Goal: Task Accomplishment & Management: Complete application form

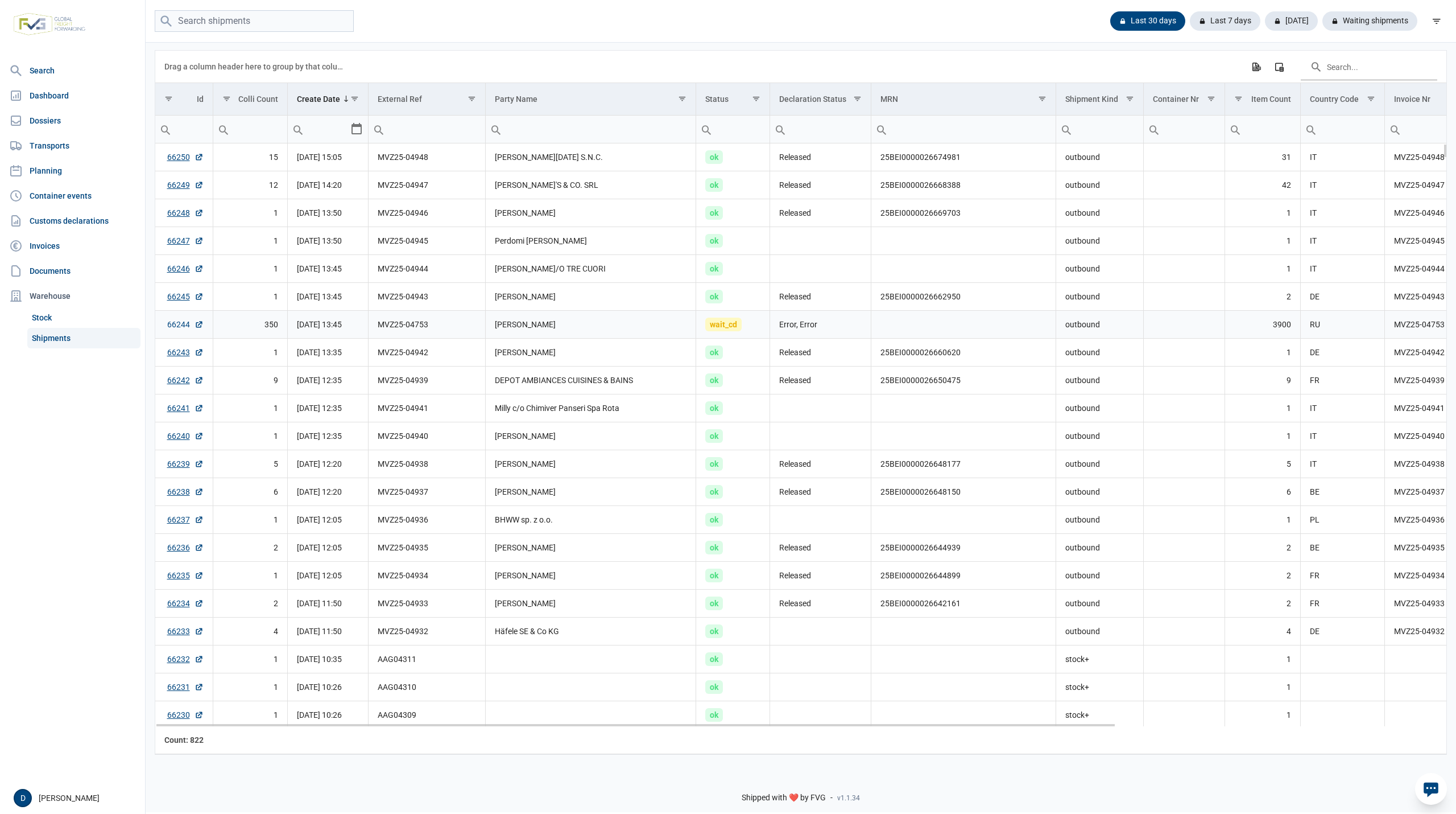
click at [174, 325] on link "66244" at bounding box center [185, 324] width 36 height 11
click at [179, 326] on link "66244" at bounding box center [185, 324] width 36 height 11
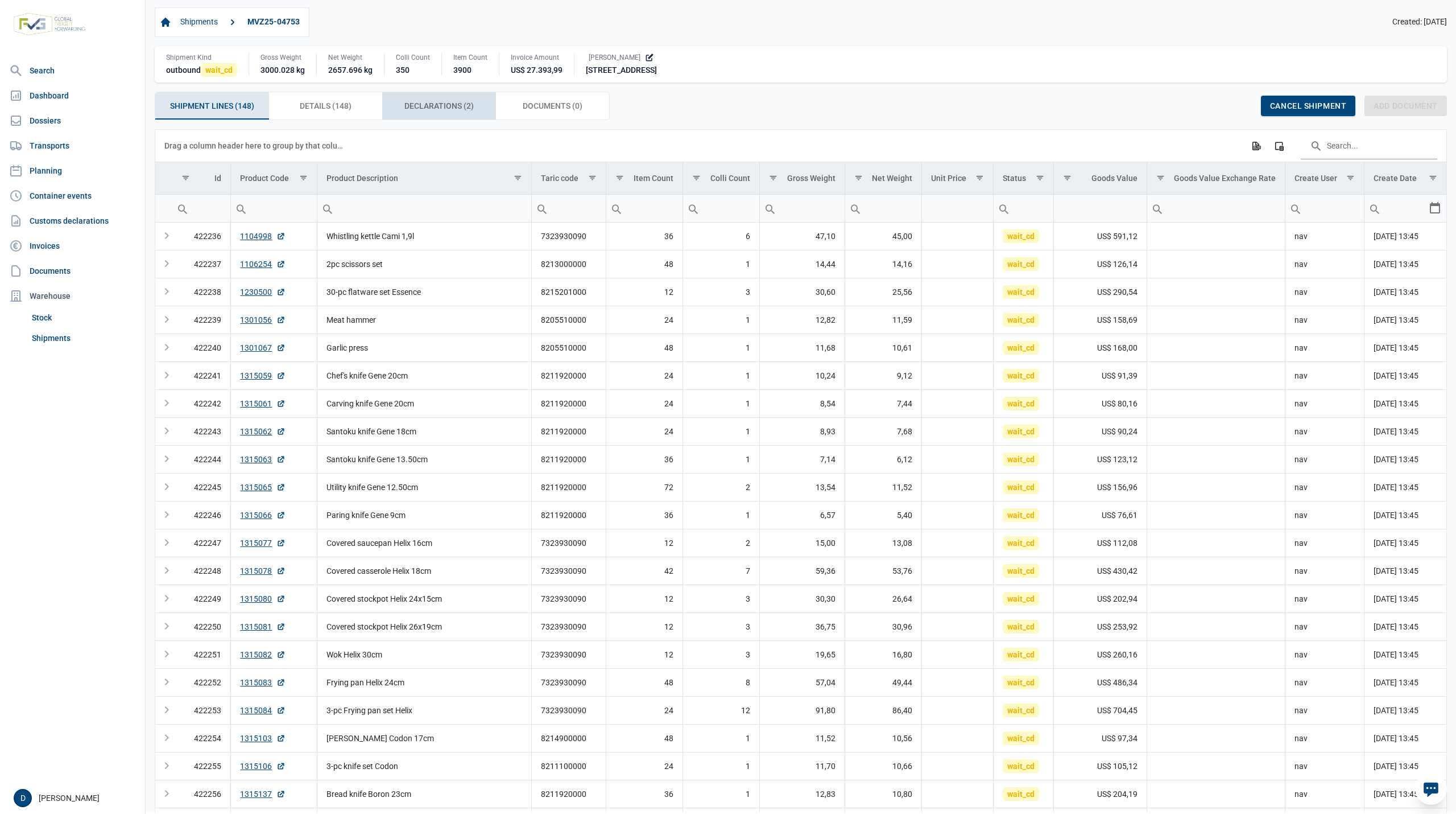
click at [454, 108] on span "Declarations (2) Declarations (2)" at bounding box center [439, 106] width 69 height 14
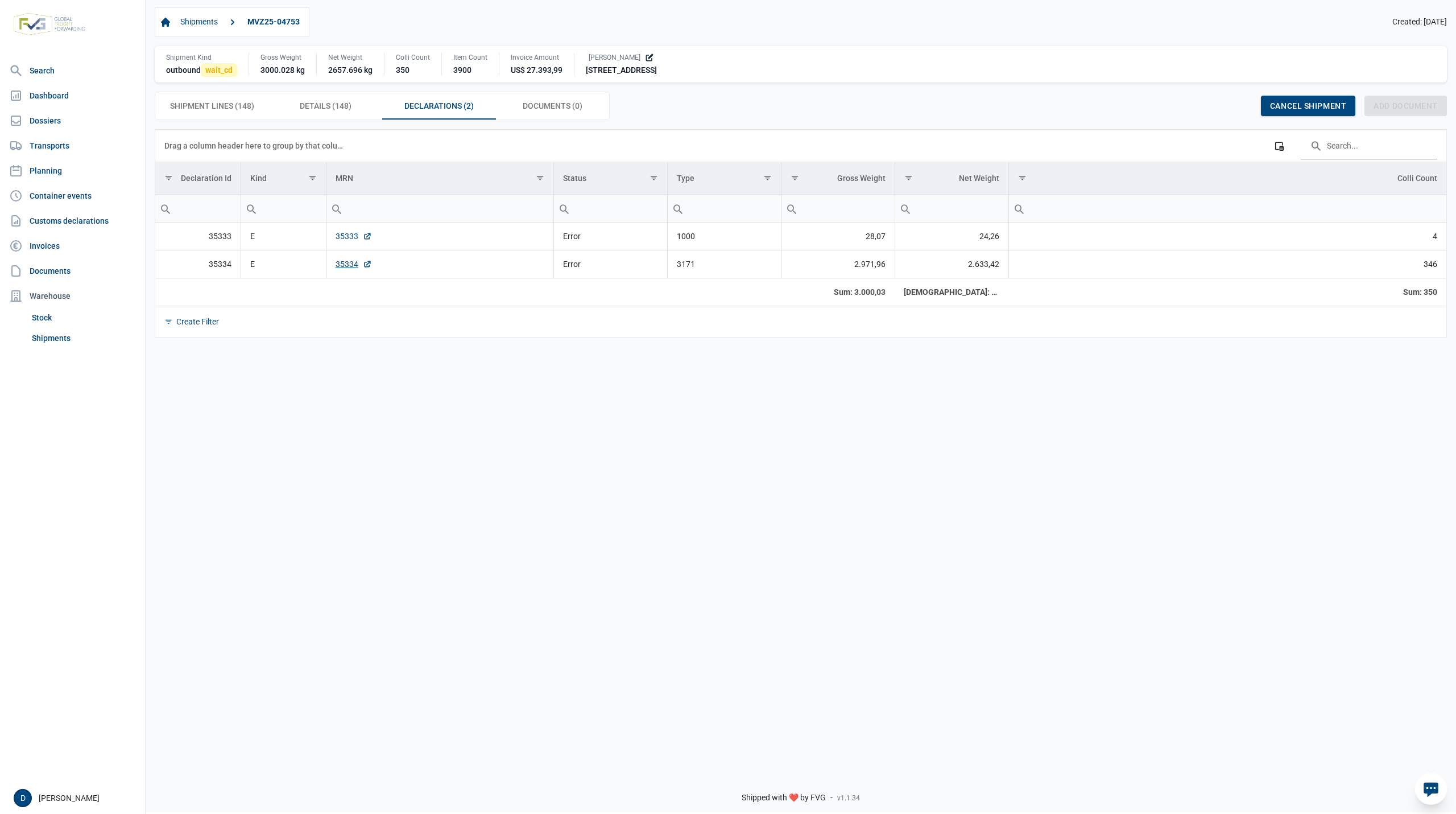
click at [348, 239] on link "35333" at bounding box center [353, 236] width 36 height 11
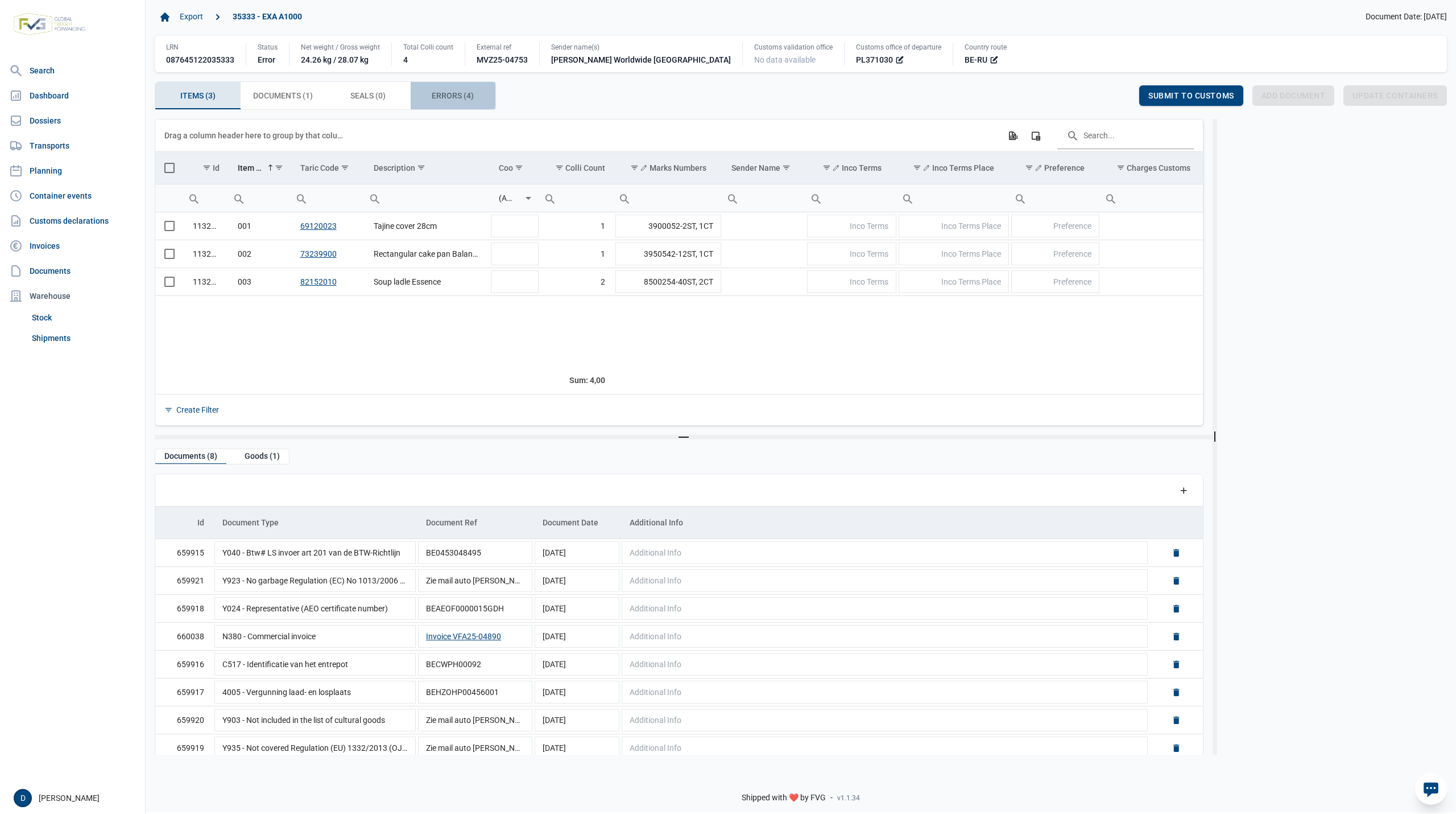
click at [442, 96] on span "Errors (4) Errors (4)" at bounding box center [452, 96] width 42 height 14
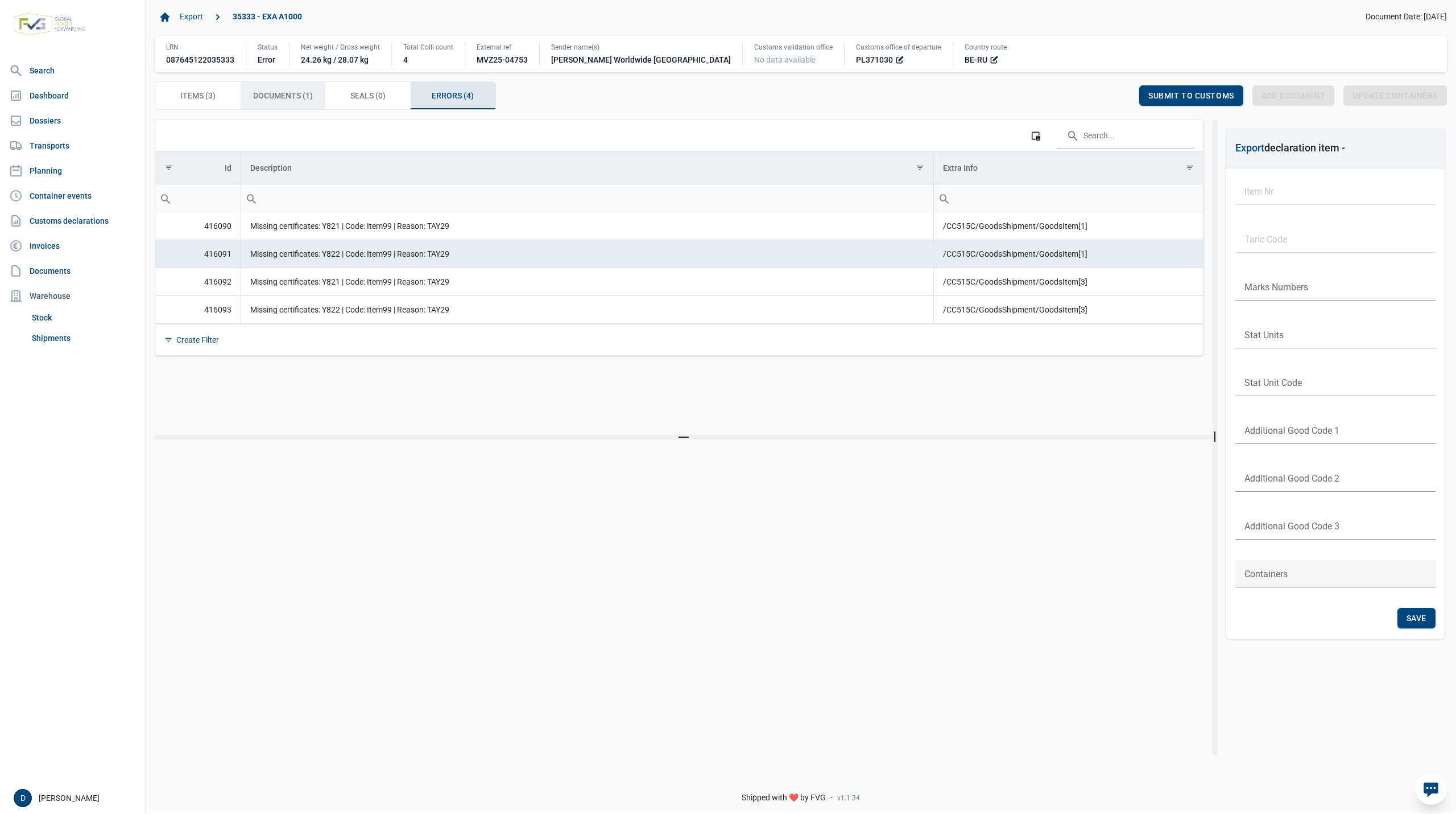
click at [271, 94] on span "Documents (1) Documents (1)" at bounding box center [283, 96] width 60 height 14
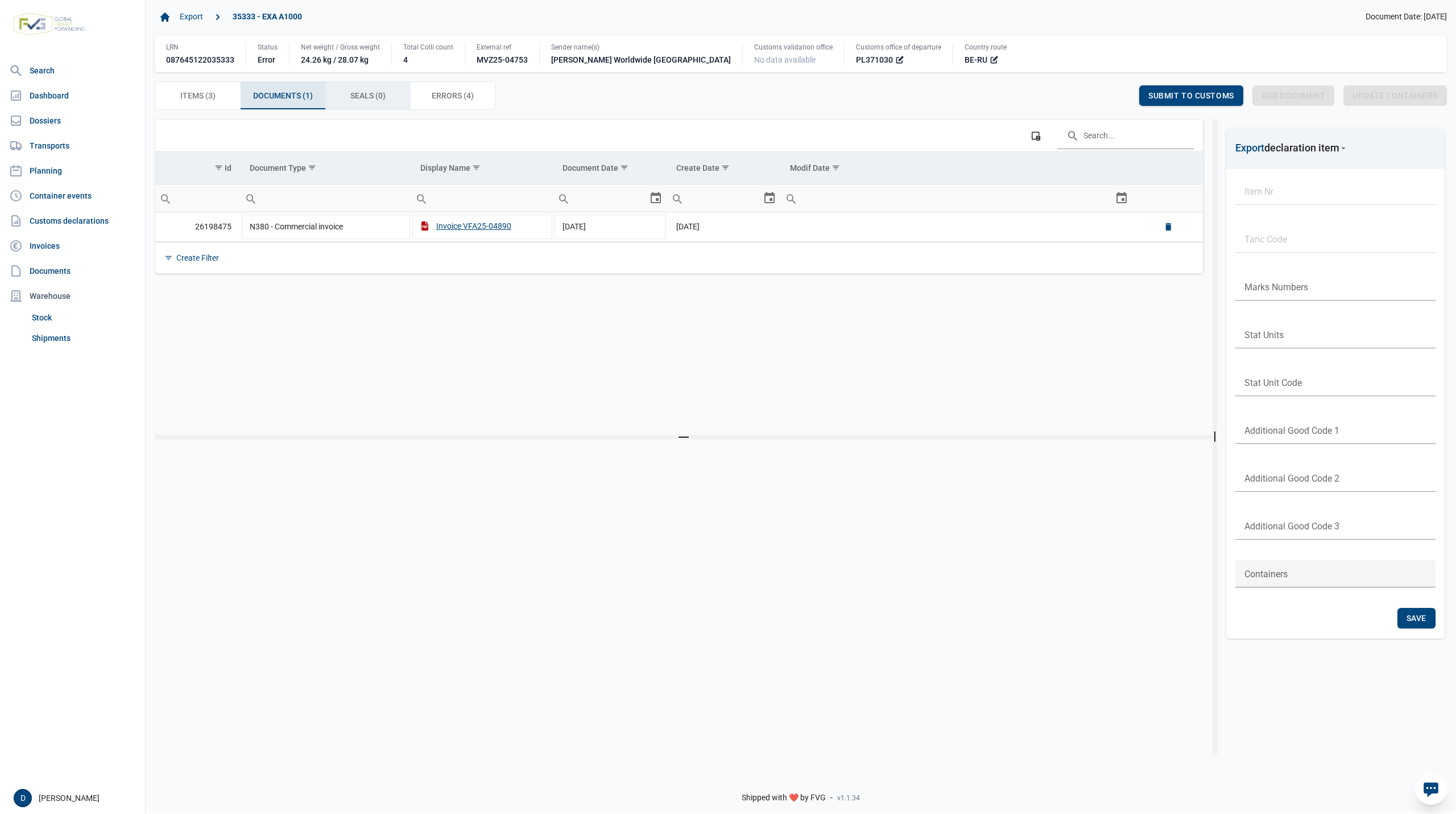
click at [355, 93] on span "Seals (0) Seals (0)" at bounding box center [368, 96] width 35 height 14
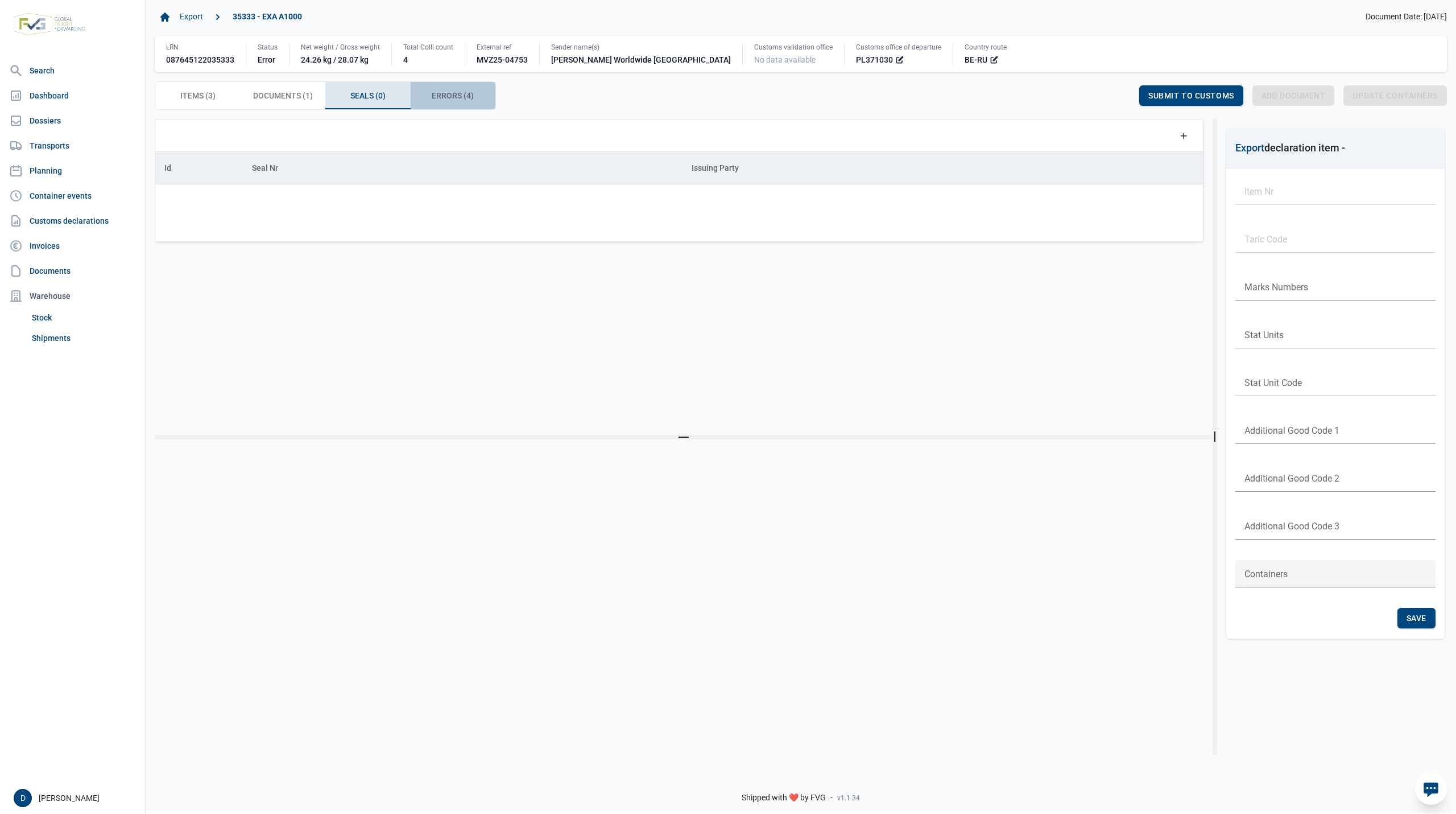
click at [450, 93] on span "Errors (4) Errors (4)" at bounding box center [452, 96] width 42 height 14
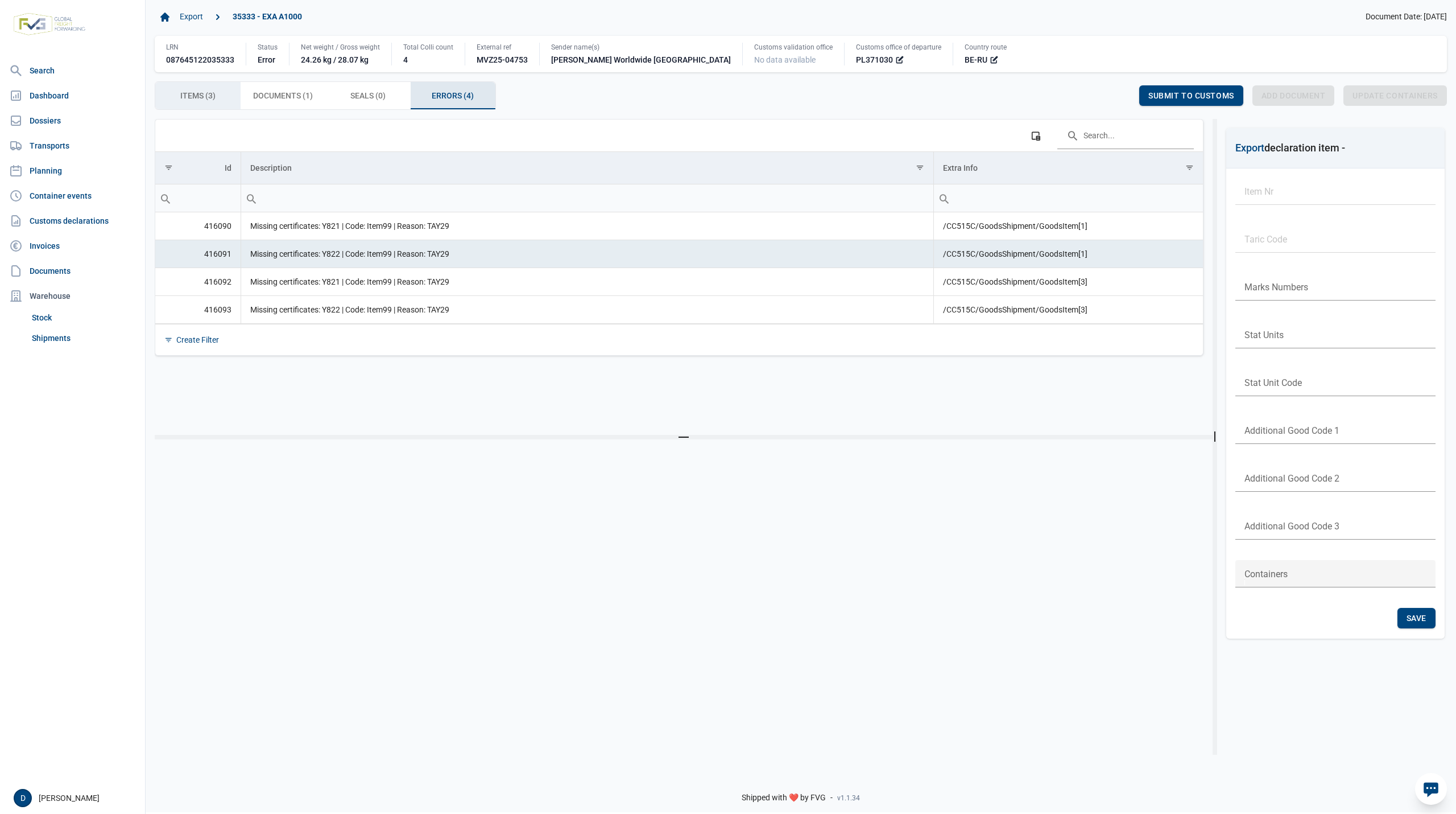
click at [187, 96] on span "Items (3) Items (3)" at bounding box center [198, 96] width 35 height 14
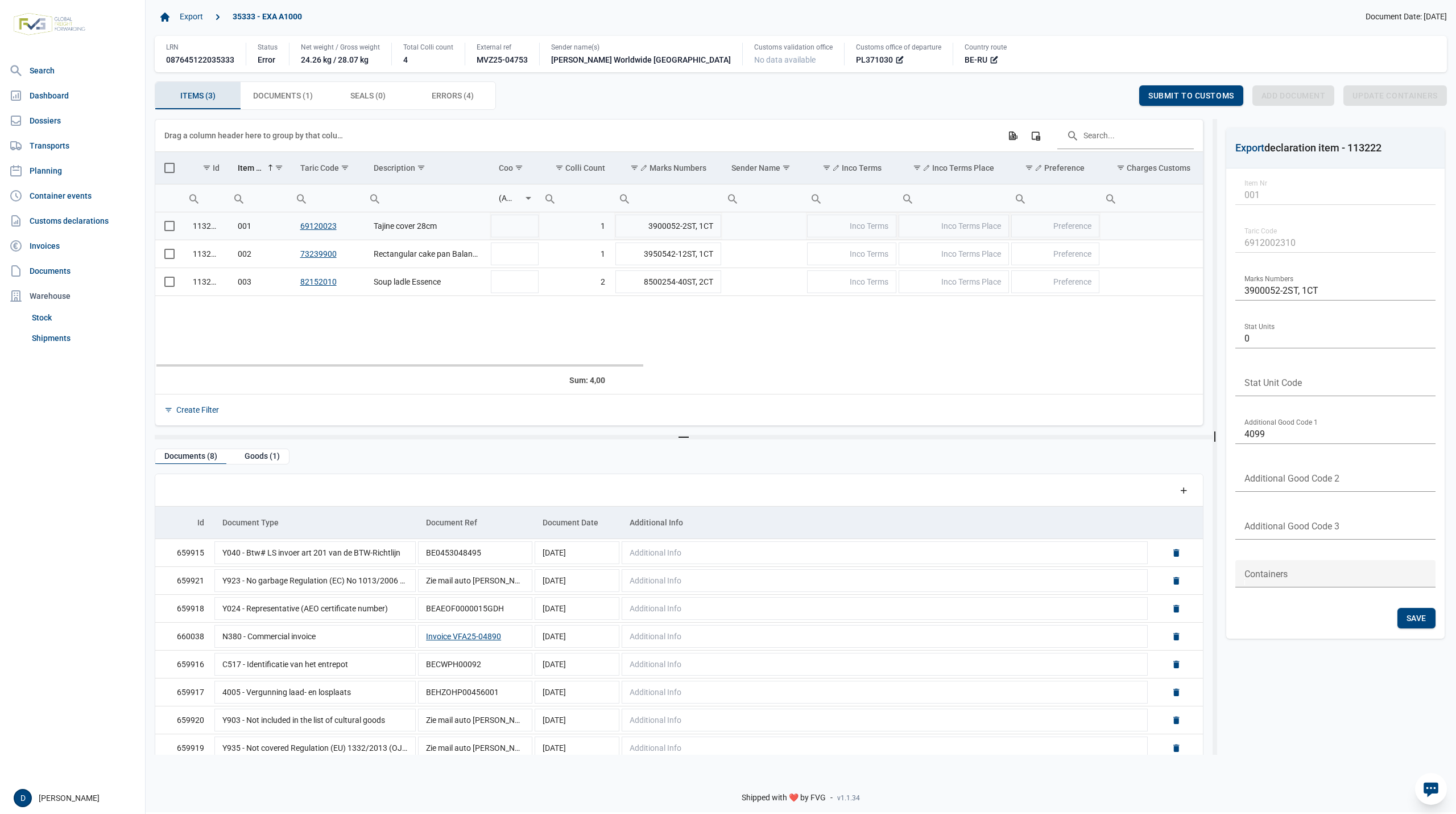
click at [167, 227] on span "Select row" at bounding box center [169, 226] width 10 height 10
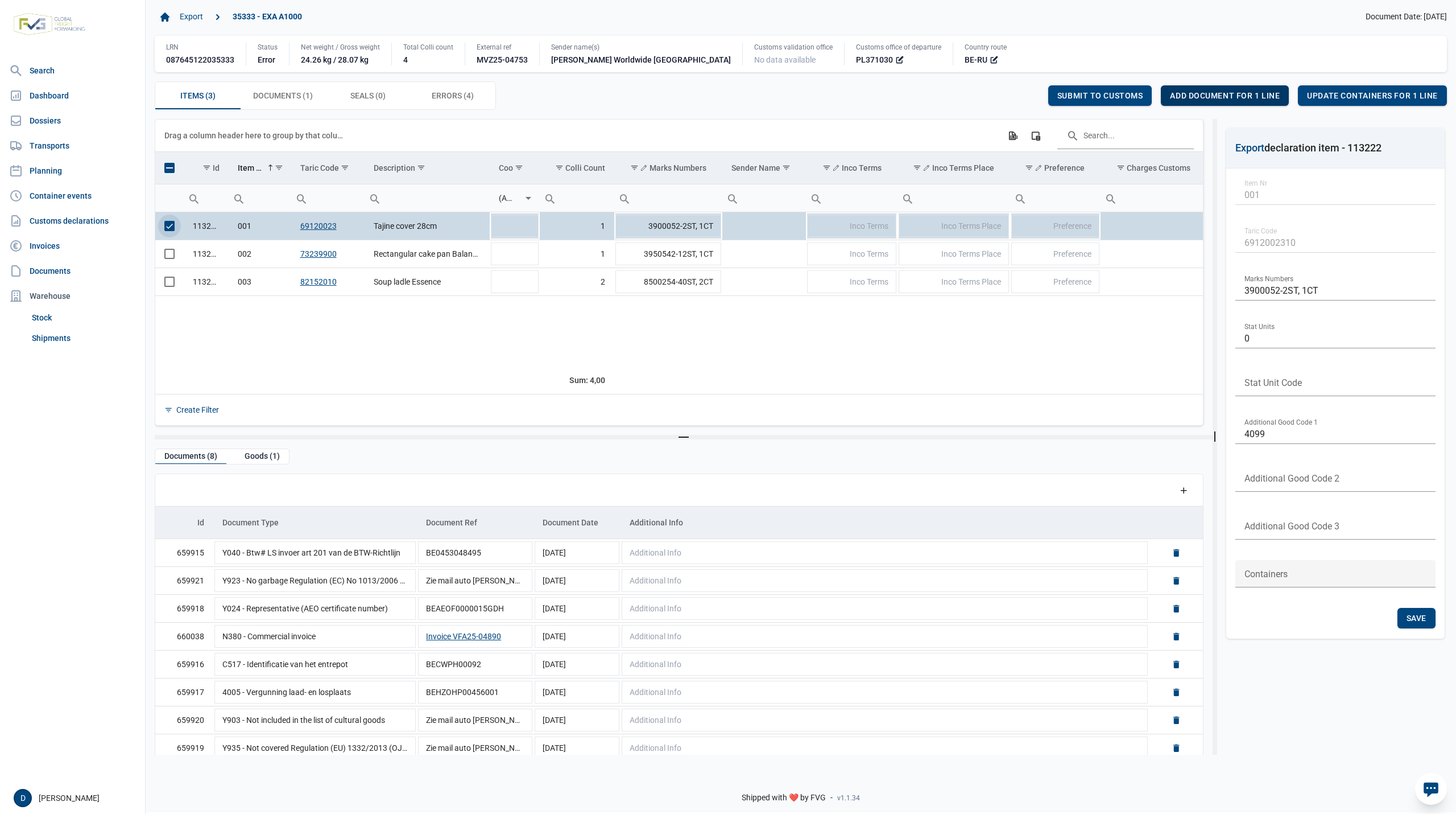
click at [1247, 99] on span "Add document for 1 line" at bounding box center [1224, 96] width 110 height 9
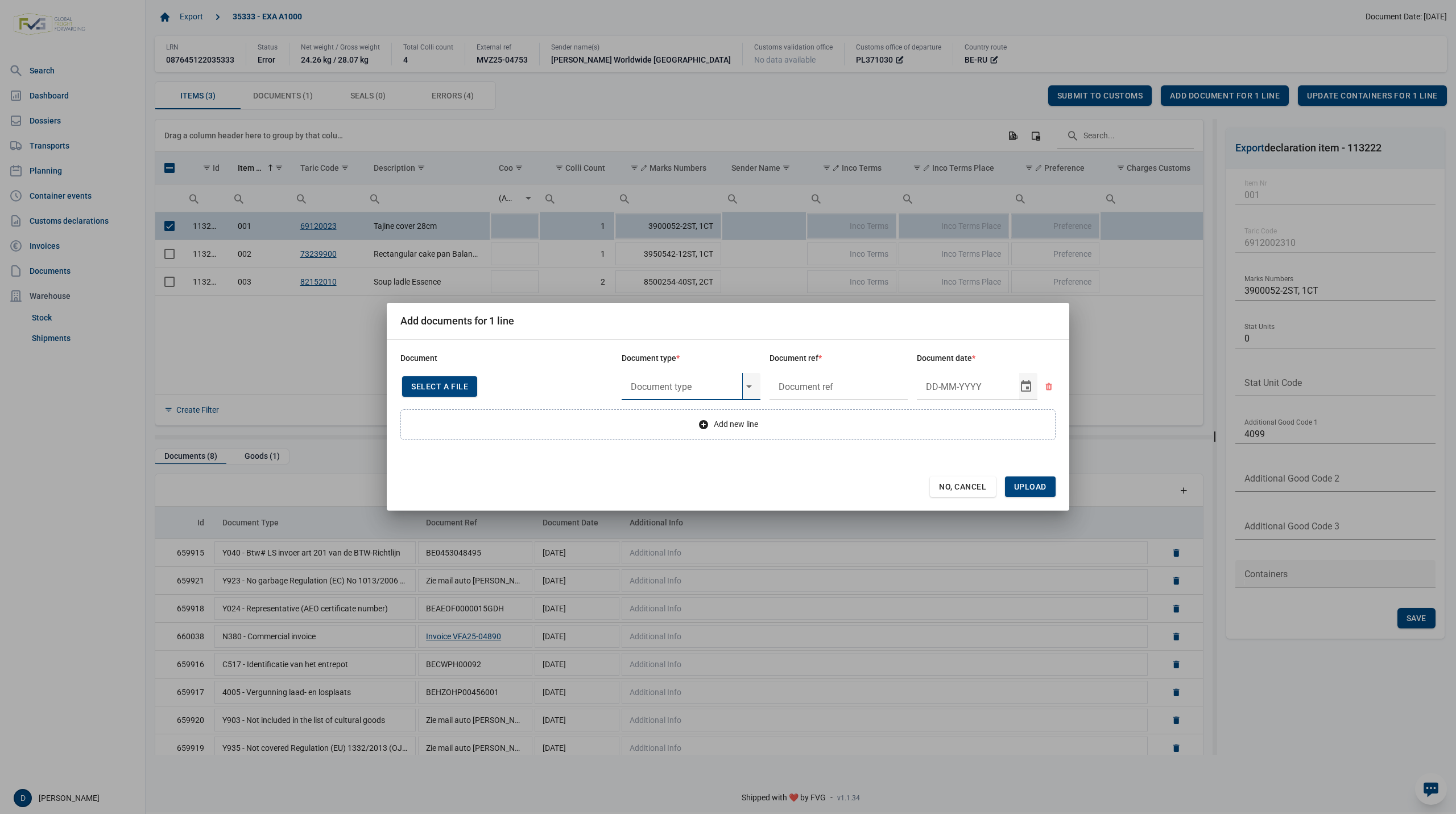
click at [711, 388] on input "text" at bounding box center [682, 386] width 121 height 27
type input "Y822"
click at [801, 390] on input "text" at bounding box center [839, 386] width 139 height 27
click at [970, 489] on span "No, Cancel" at bounding box center [962, 486] width 48 height 9
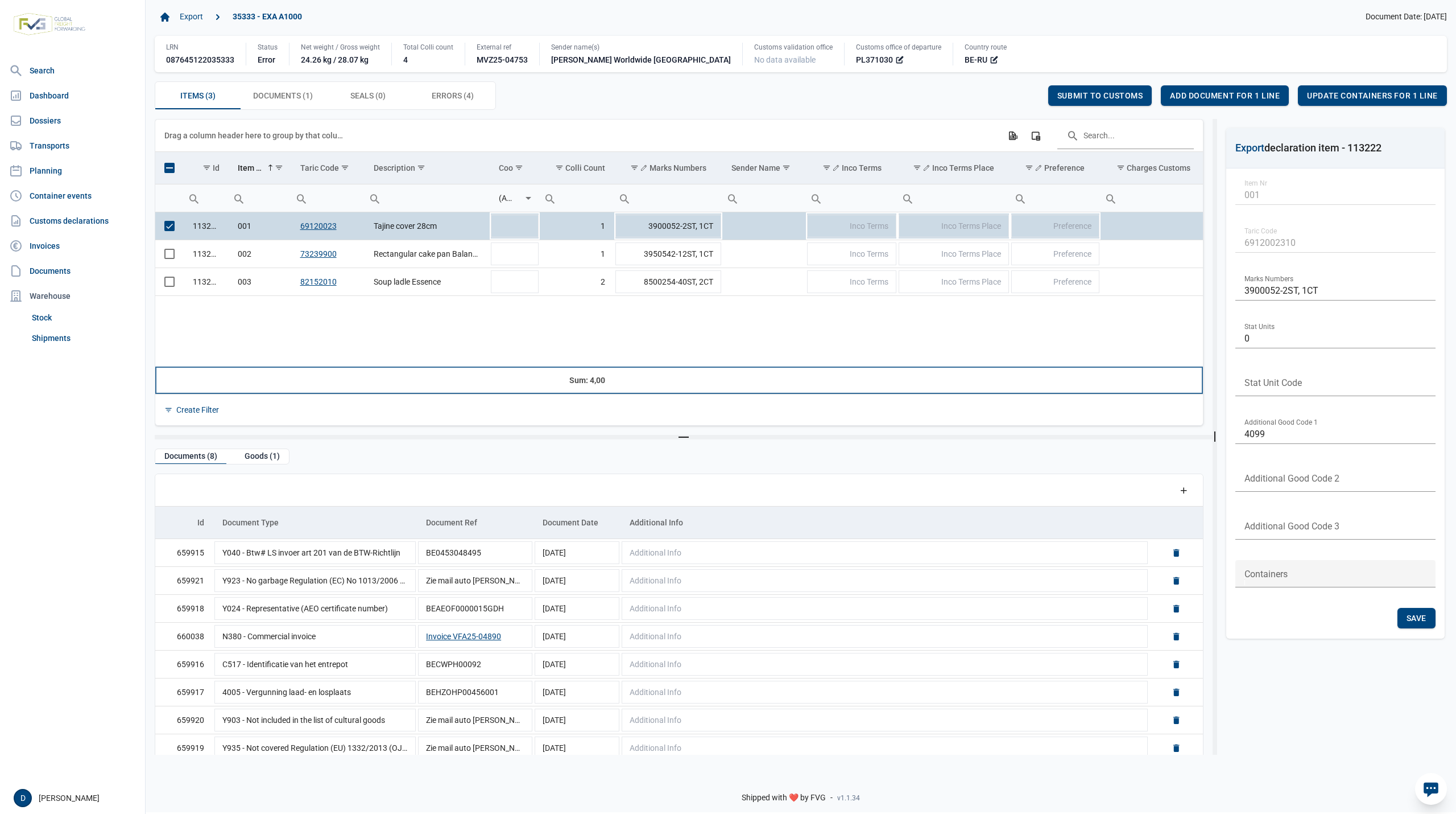
click at [798, 369] on td "Data grid with 3 rows and 23 columns" at bounding box center [764, 380] width 84 height 27
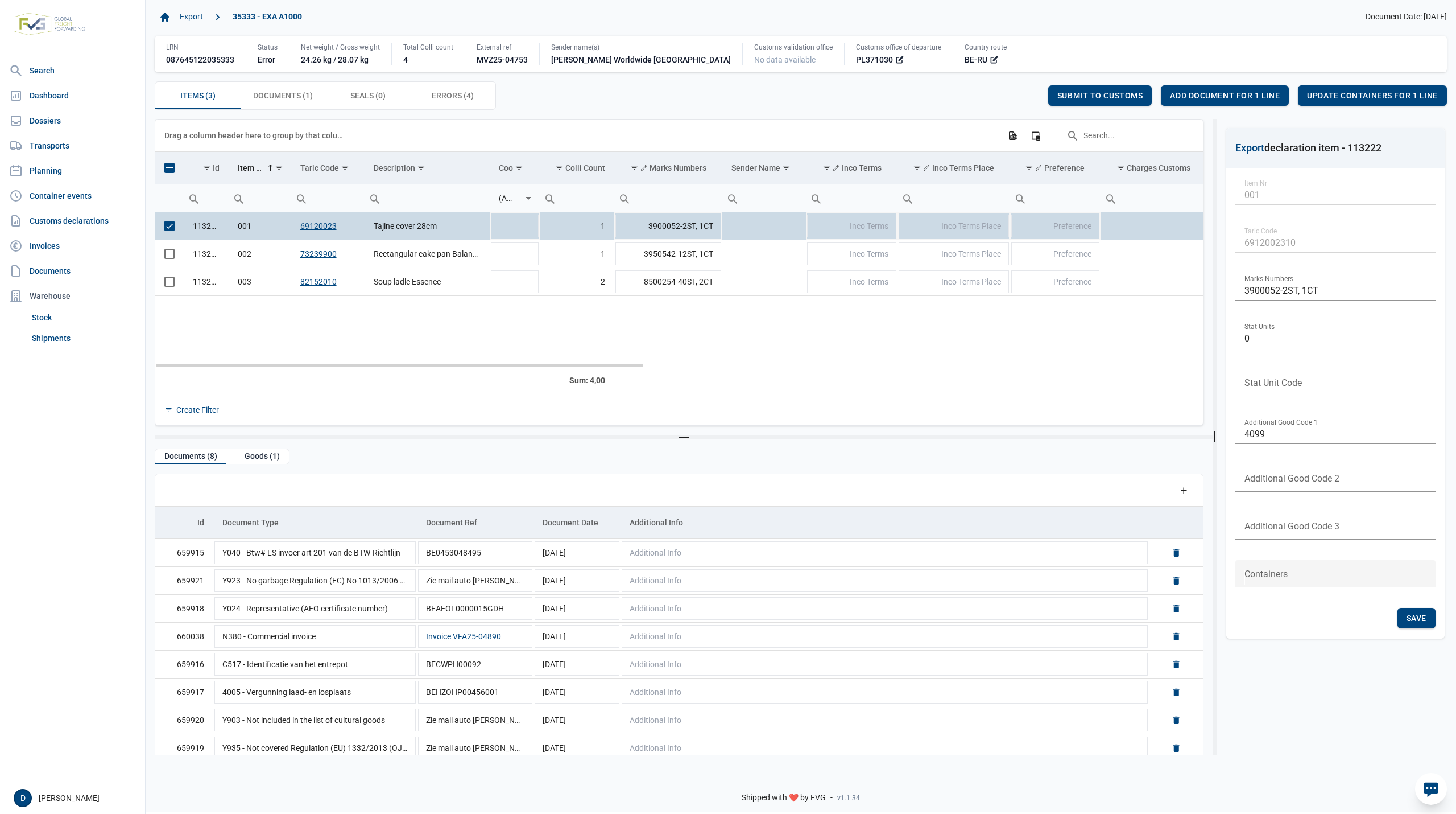
click at [164, 230] on span "Select row" at bounding box center [169, 226] width 10 height 10
click at [167, 285] on span "Select row" at bounding box center [169, 282] width 10 height 10
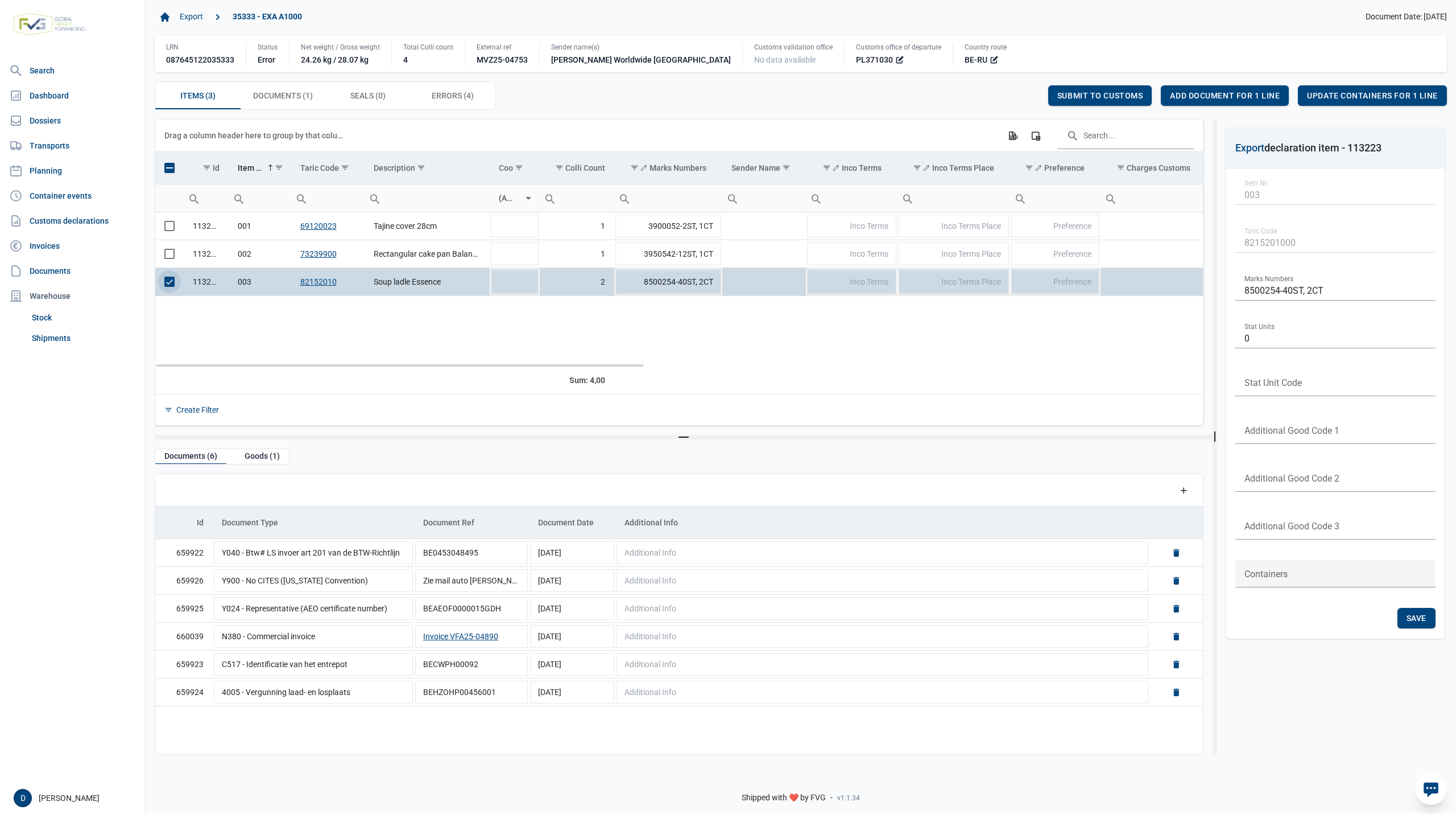
click at [167, 285] on span "Select row" at bounding box center [169, 282] width 10 height 10
click at [169, 224] on span "Select row" at bounding box center [169, 226] width 10 height 10
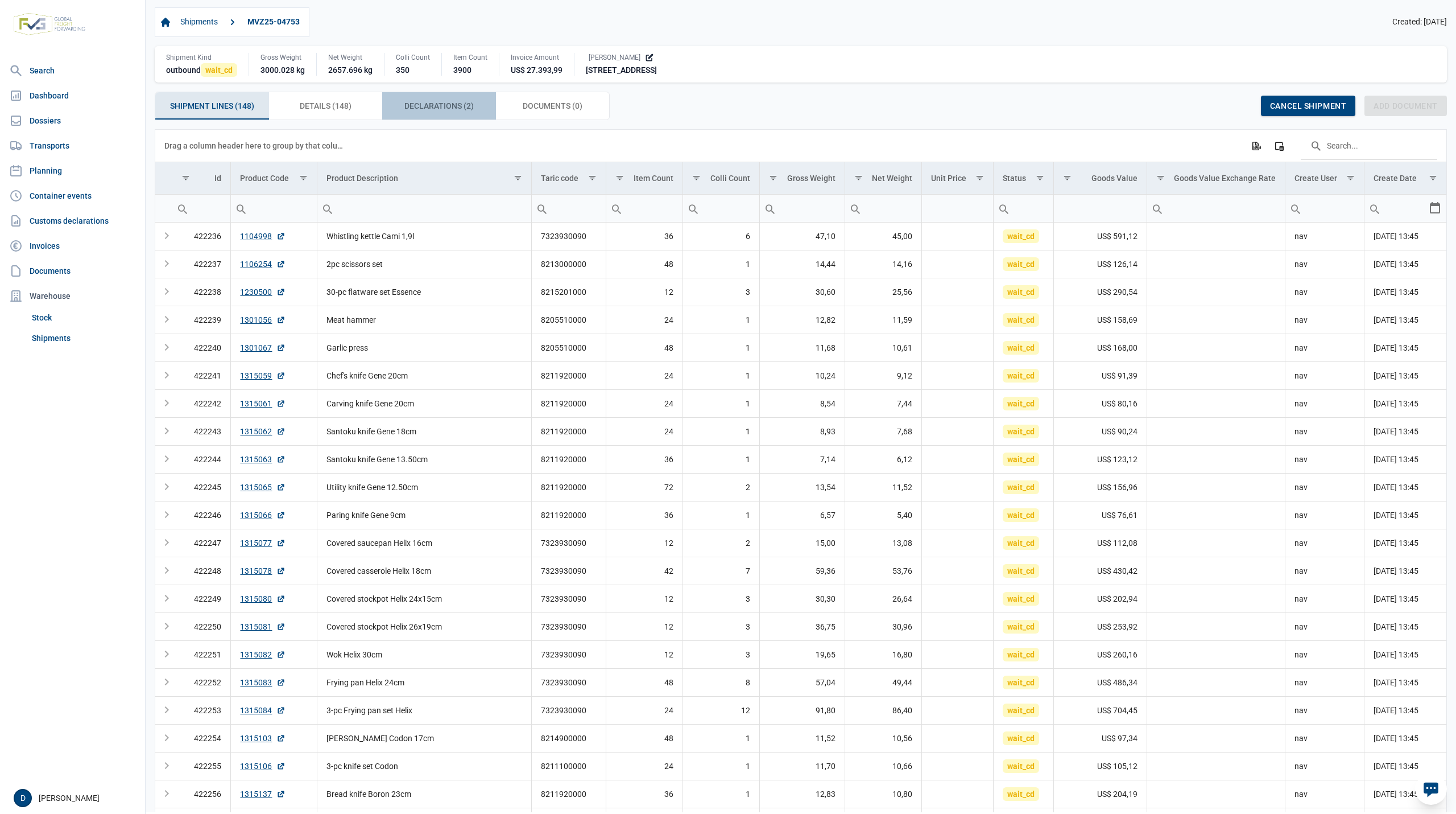
click at [454, 110] on span "Declarations (2) Declarations (2)" at bounding box center [439, 106] width 69 height 14
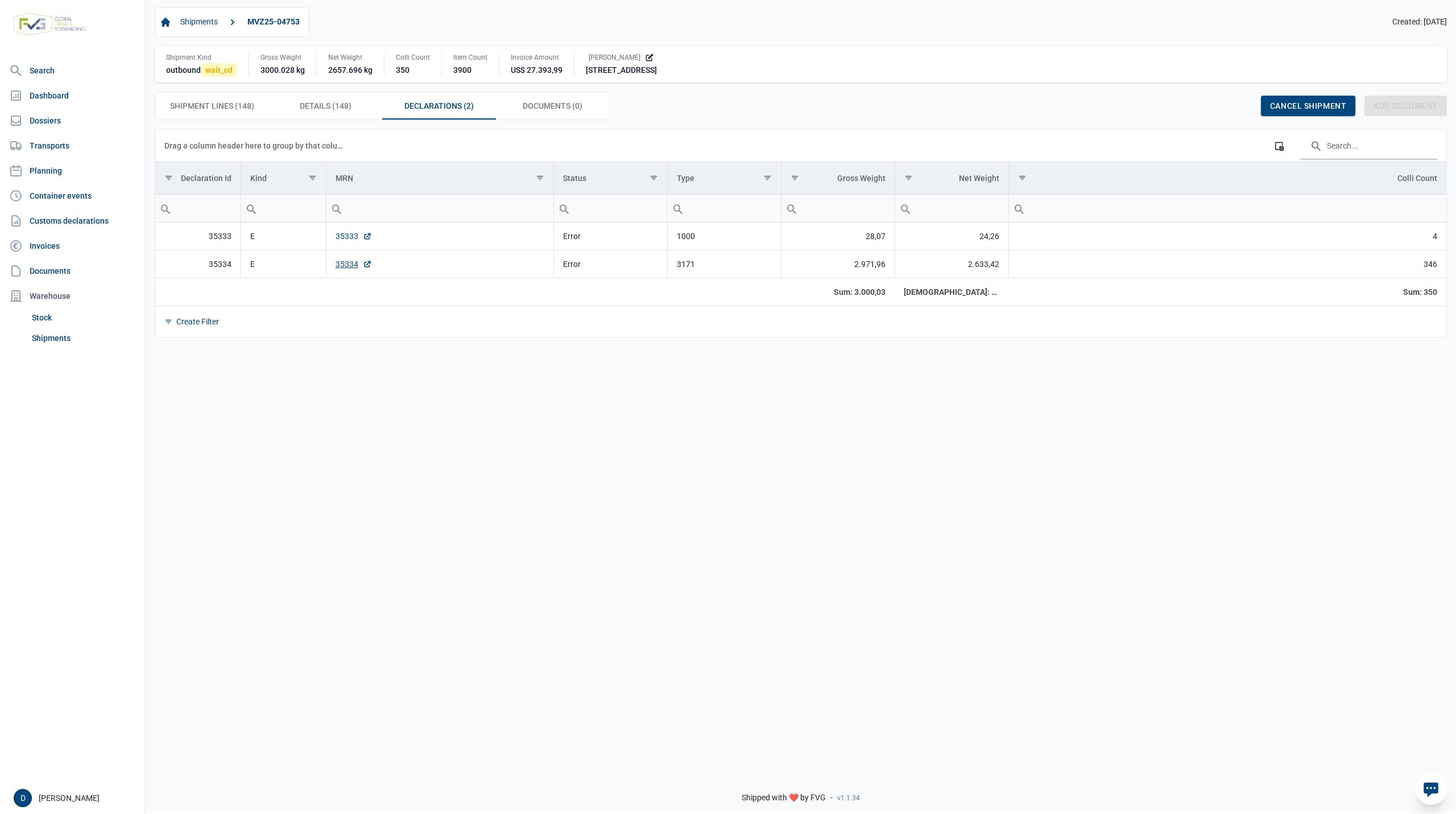
click at [344, 239] on link "35333" at bounding box center [353, 236] width 36 height 11
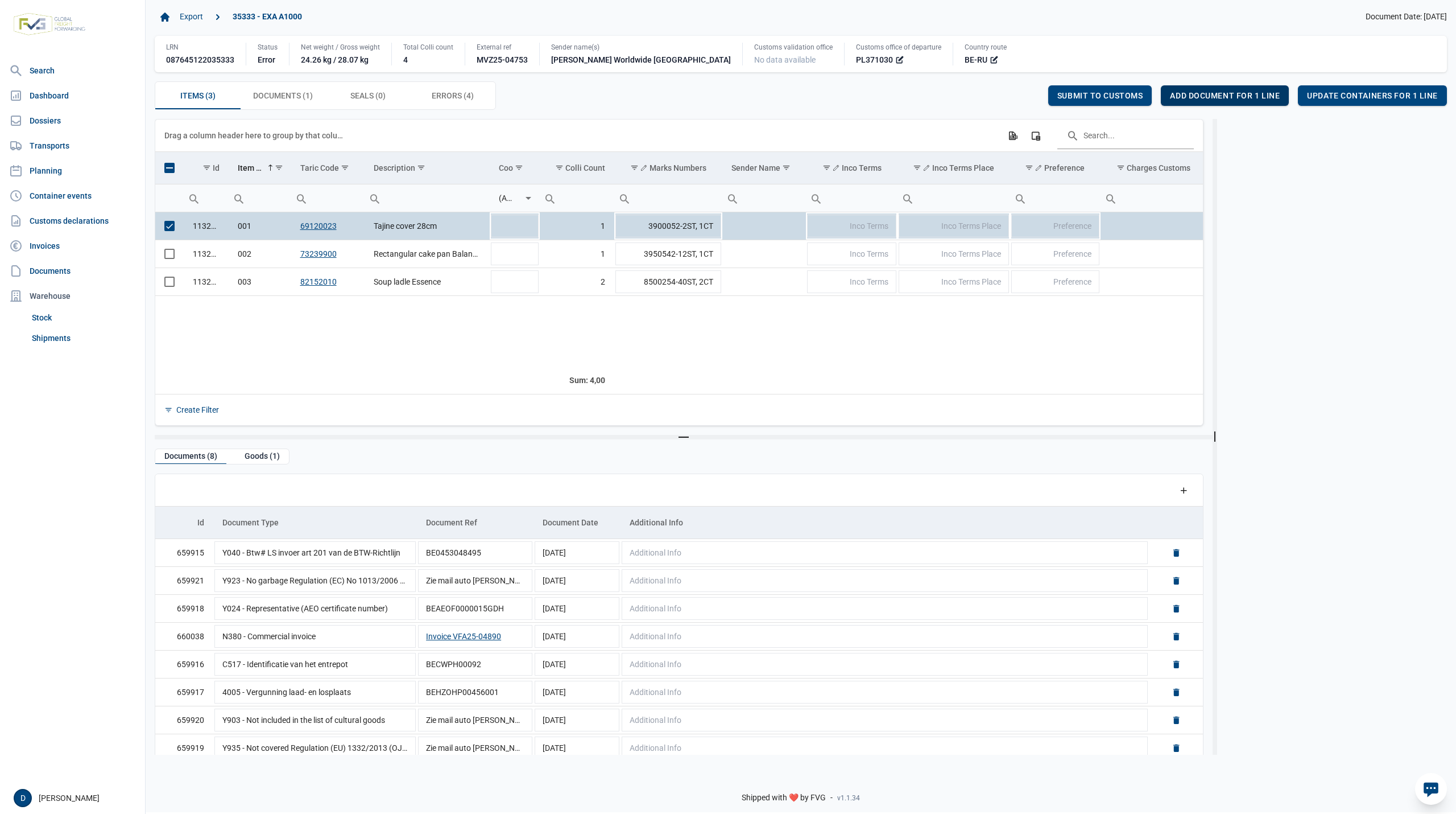
click at [1193, 96] on span "Add document for 1 line" at bounding box center [1224, 96] width 110 height 9
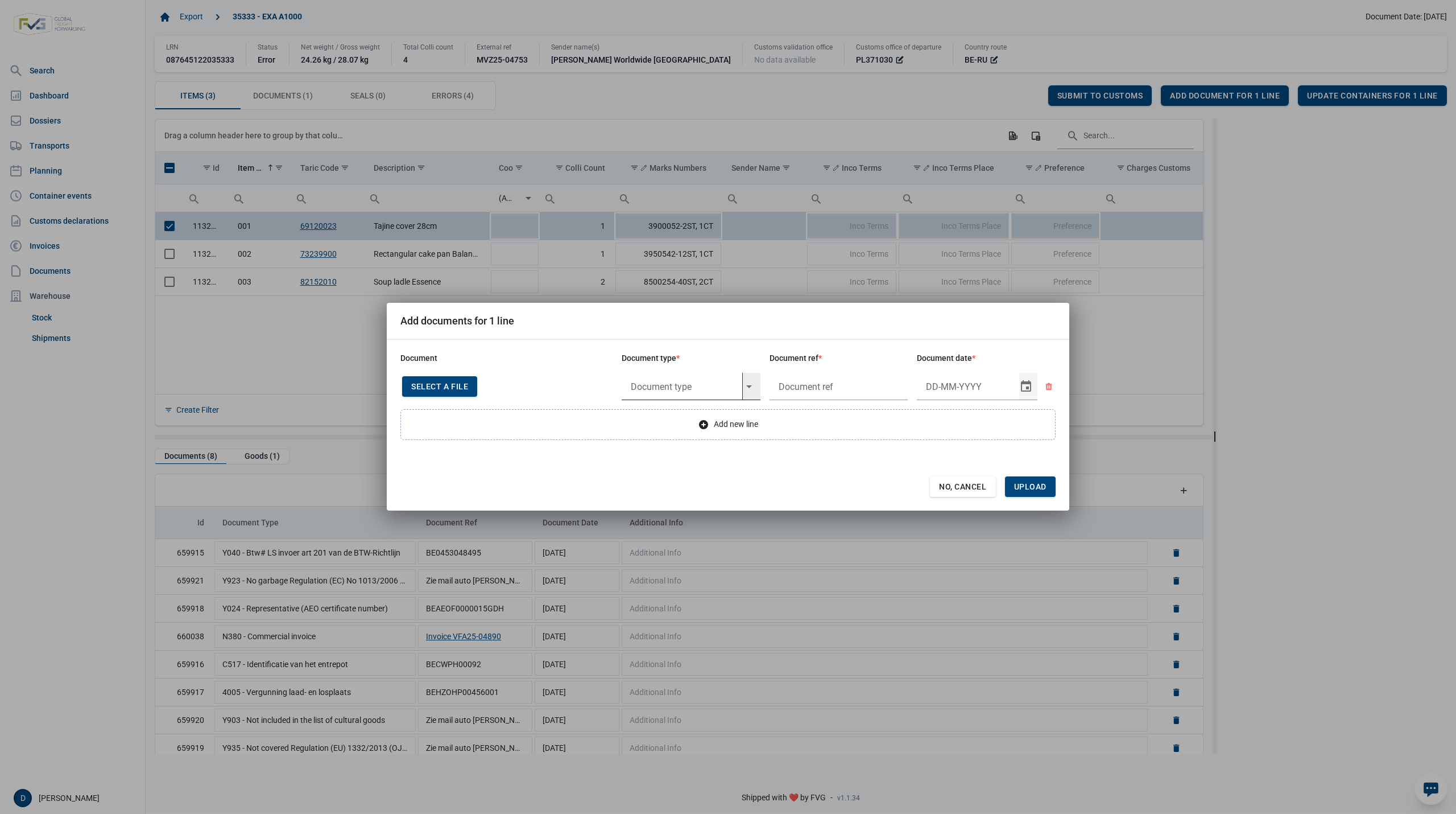
click at [654, 385] on input "text" at bounding box center [682, 386] width 121 height 27
click at [651, 425] on div "Y822 - De verbodsbepalingen van artikel 3 nonies, lid 1," at bounding box center [691, 418] width 139 height 26
type input "Y822 - De verbodsbepalingen van artikel 3 nonies, lid 1,"
click at [845, 381] on input "text" at bounding box center [839, 386] width 139 height 27
type input "."
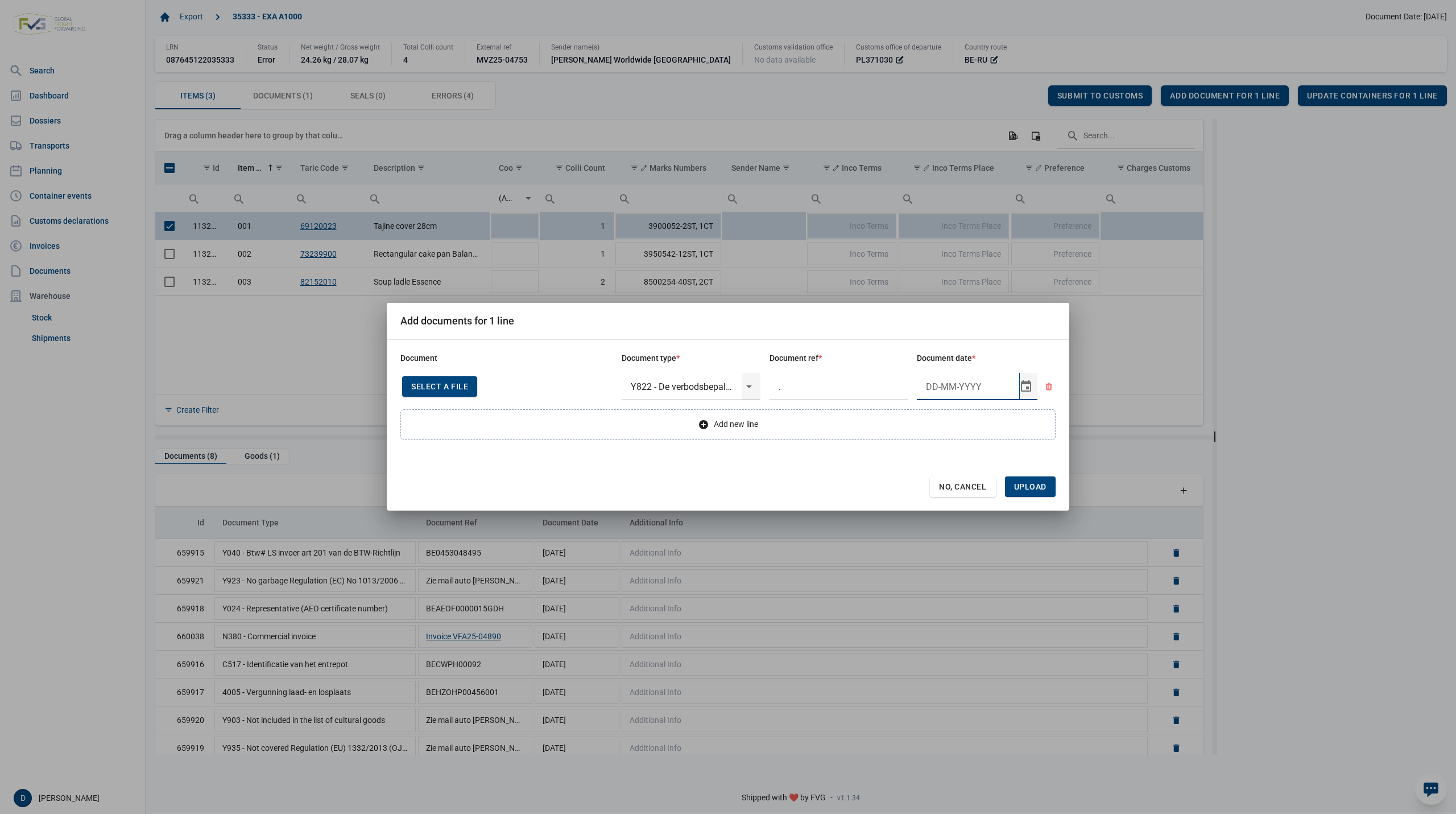
click at [931, 385] on input "Document date" at bounding box center [967, 386] width 102 height 27
type input "[DATE]"
click at [1031, 481] on span "Upload" at bounding box center [1030, 486] width 51 height 21
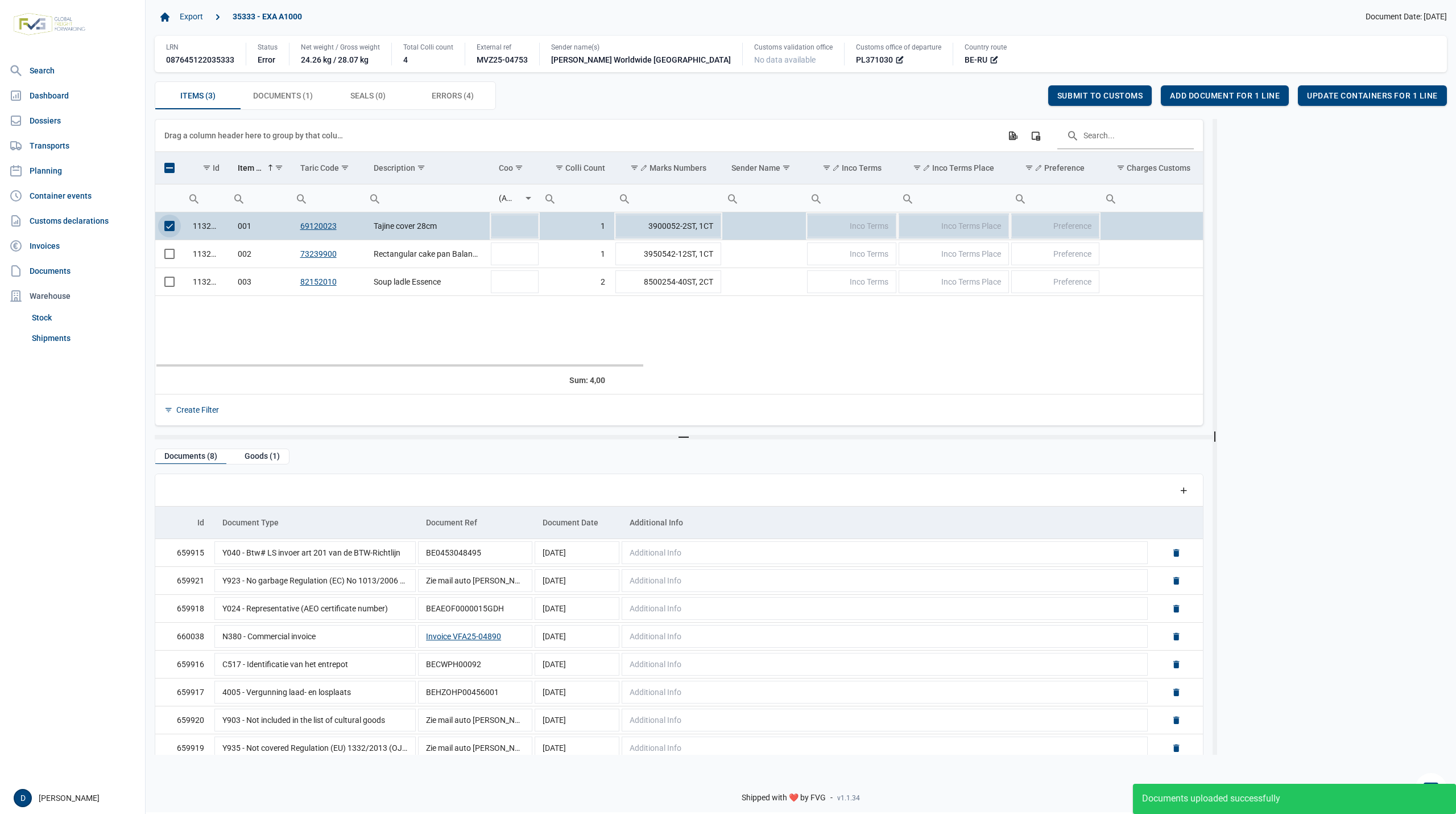
click at [168, 227] on span "Select row" at bounding box center [169, 226] width 10 height 10
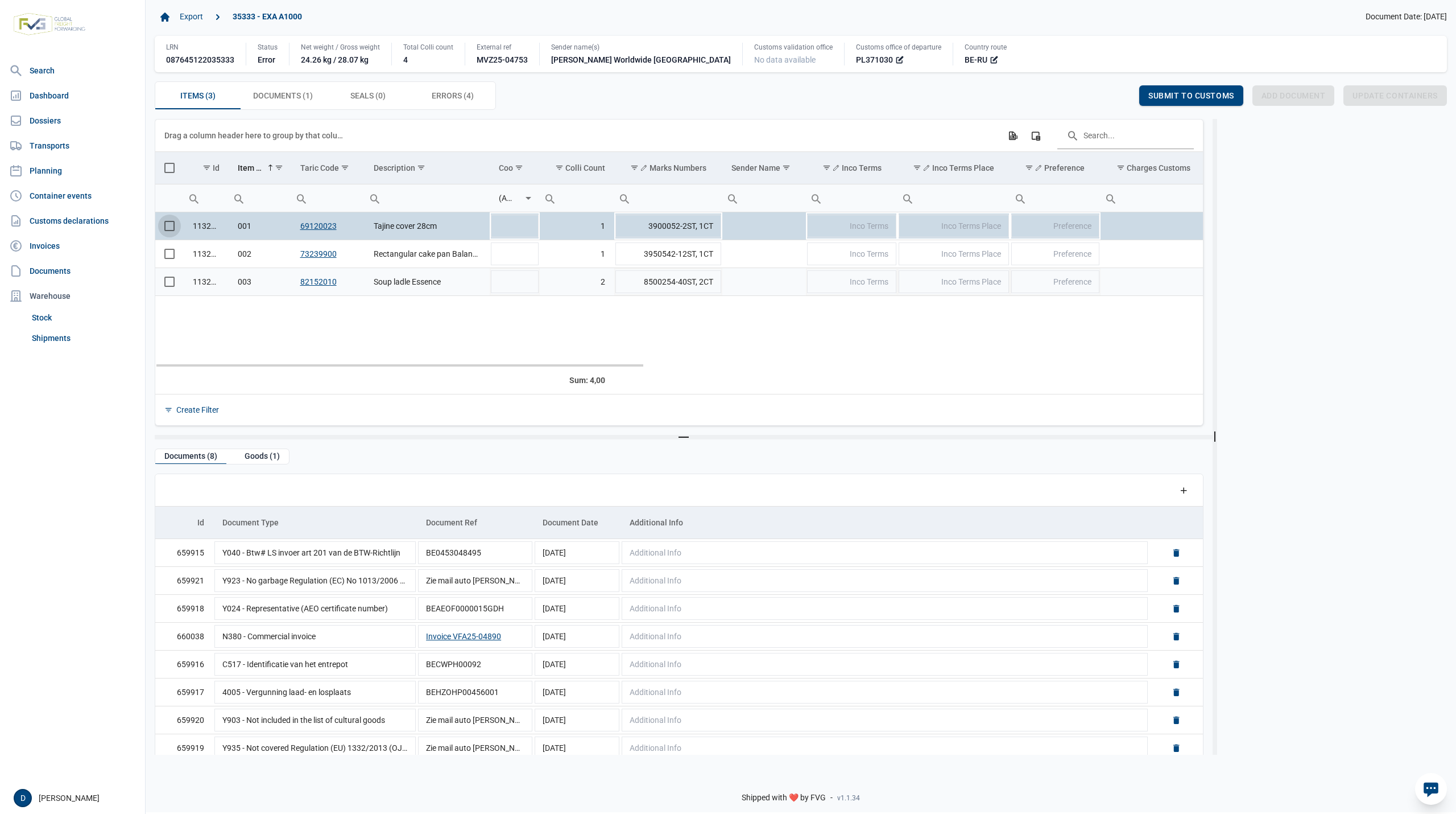
click at [168, 287] on span "Select row" at bounding box center [169, 282] width 10 height 10
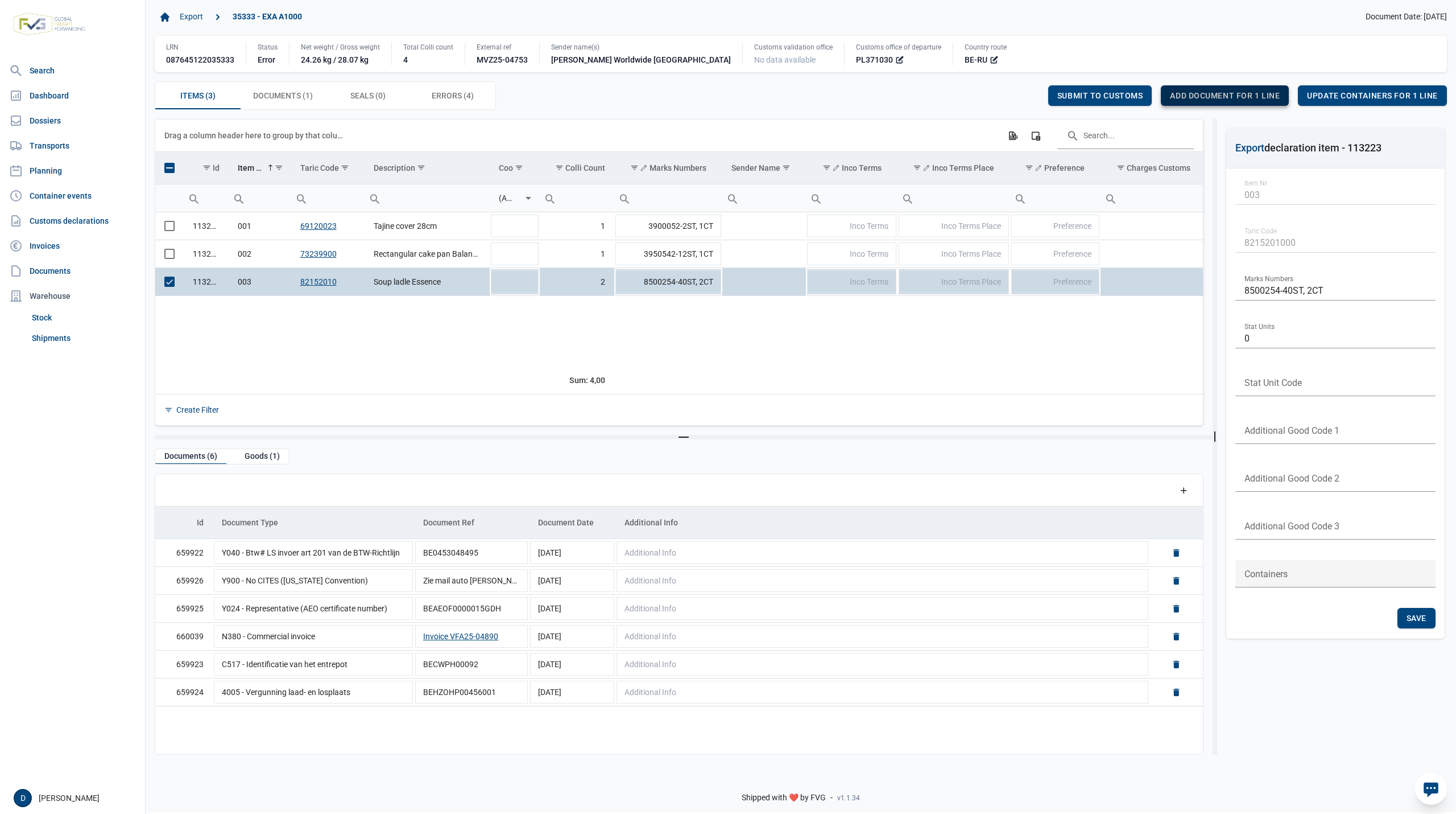
click at [1208, 94] on span "Add document for 1 line" at bounding box center [1224, 96] width 110 height 9
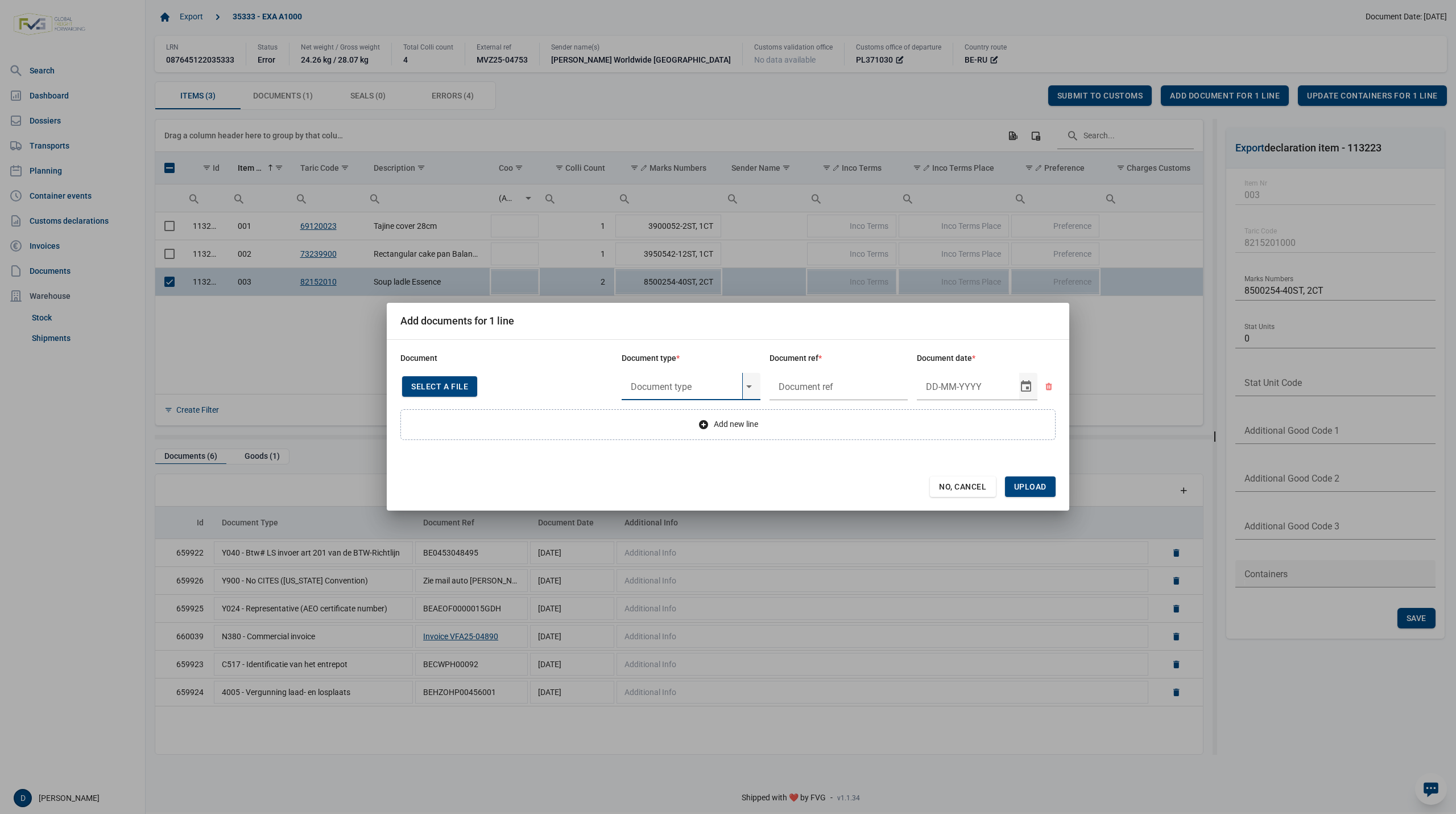
click at [703, 383] on input "text" at bounding box center [682, 386] width 121 height 27
click at [673, 413] on div "Y822 - De verbodsbepalingen van artikel 3 nonies, lid 1," at bounding box center [691, 418] width 139 height 26
type input "Y822 - De verbodsbepalingen van artikel 3 nonies, lid 1,"
click at [790, 383] on input "text" at bounding box center [839, 386] width 139 height 27
type input "."
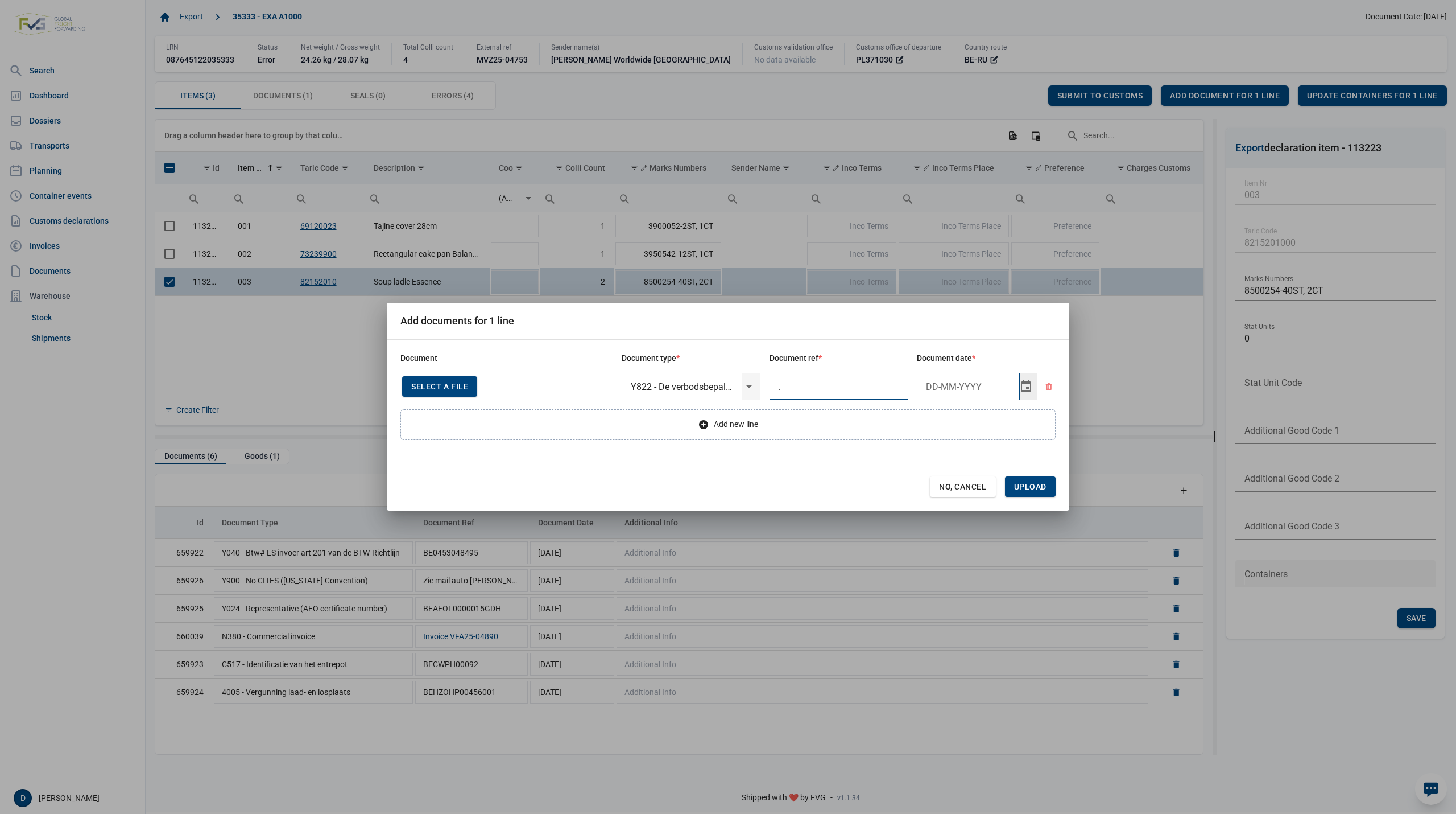
click at [924, 380] on input "Document date" at bounding box center [967, 386] width 102 height 27
type input "11-9-2025"
click at [1037, 488] on span "Upload" at bounding box center [1030, 486] width 32 height 9
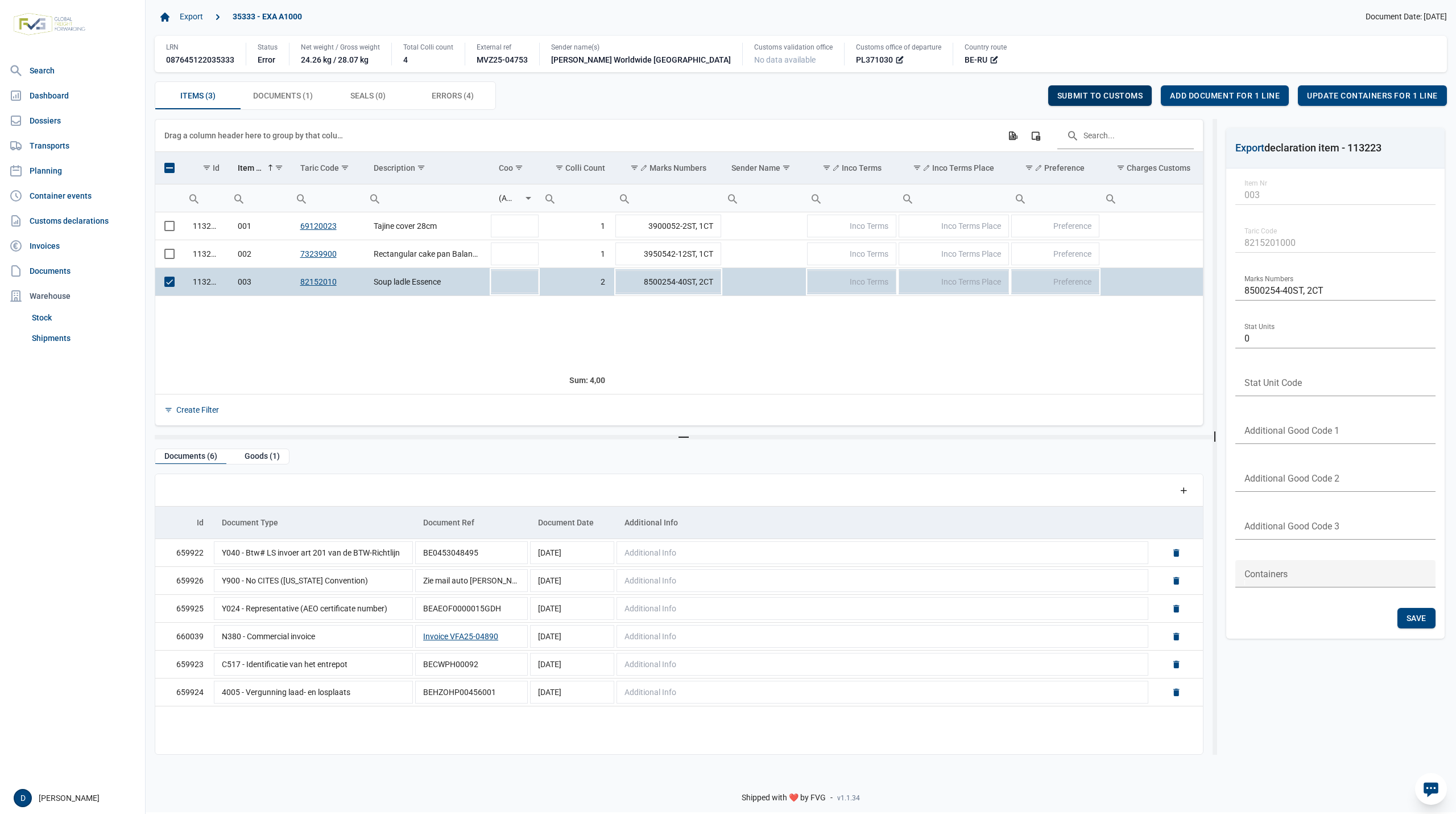
click at [1086, 93] on span "Submit to customs" at bounding box center [1100, 96] width 86 height 9
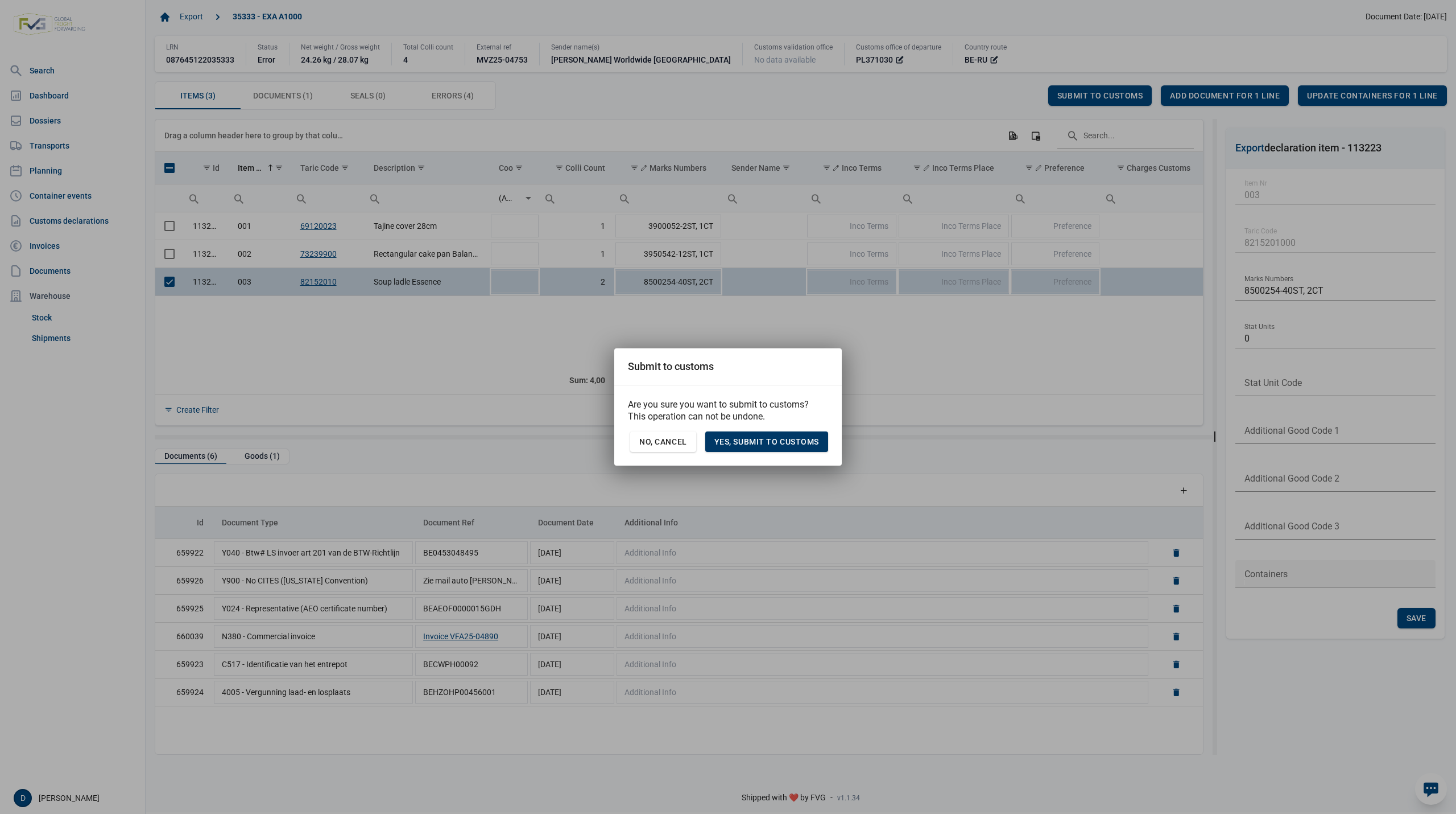
click at [796, 437] on span "Yes, Submit to customs" at bounding box center [767, 442] width 104 height 9
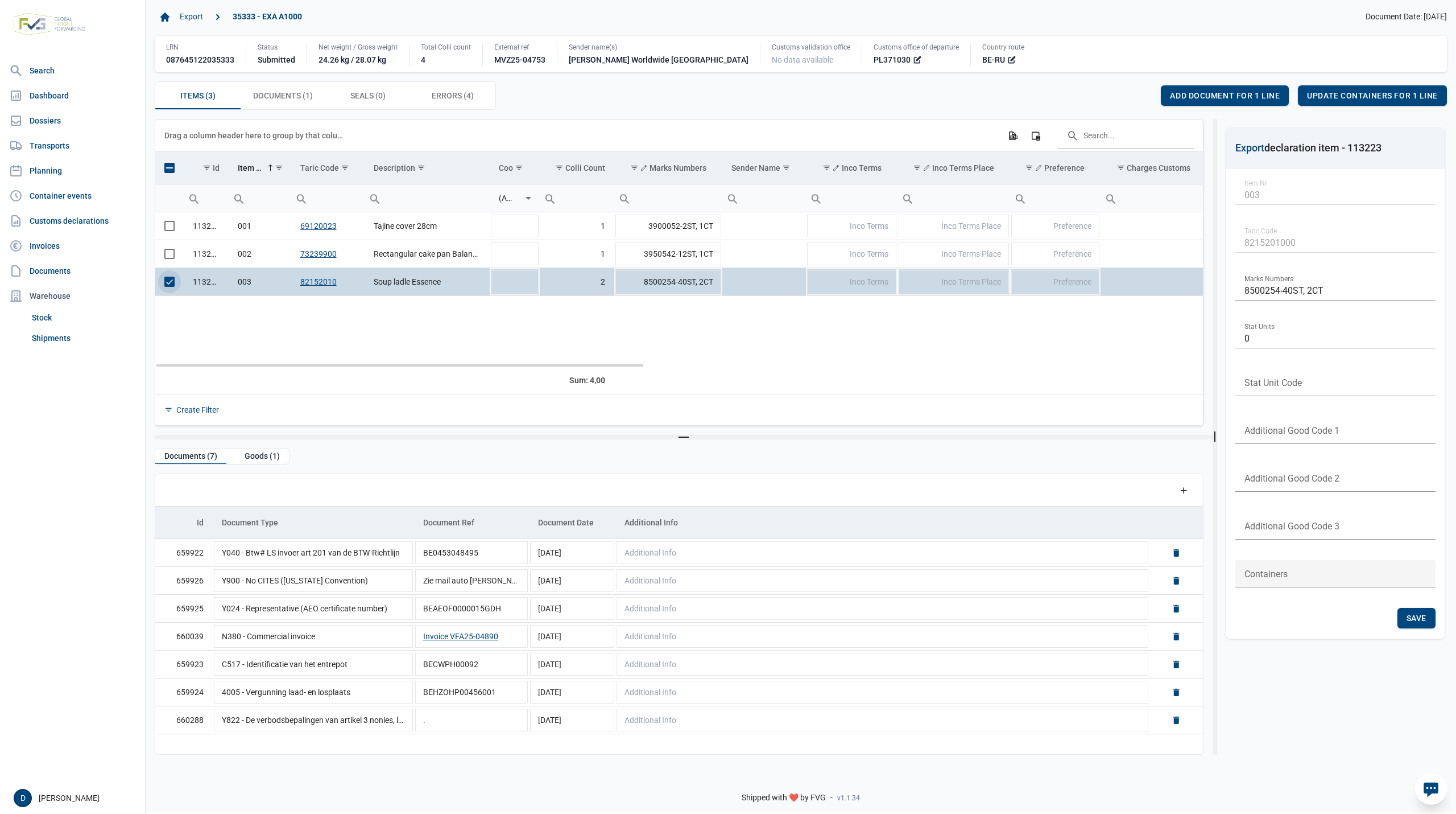
click at [167, 287] on span "Select row" at bounding box center [169, 282] width 10 height 10
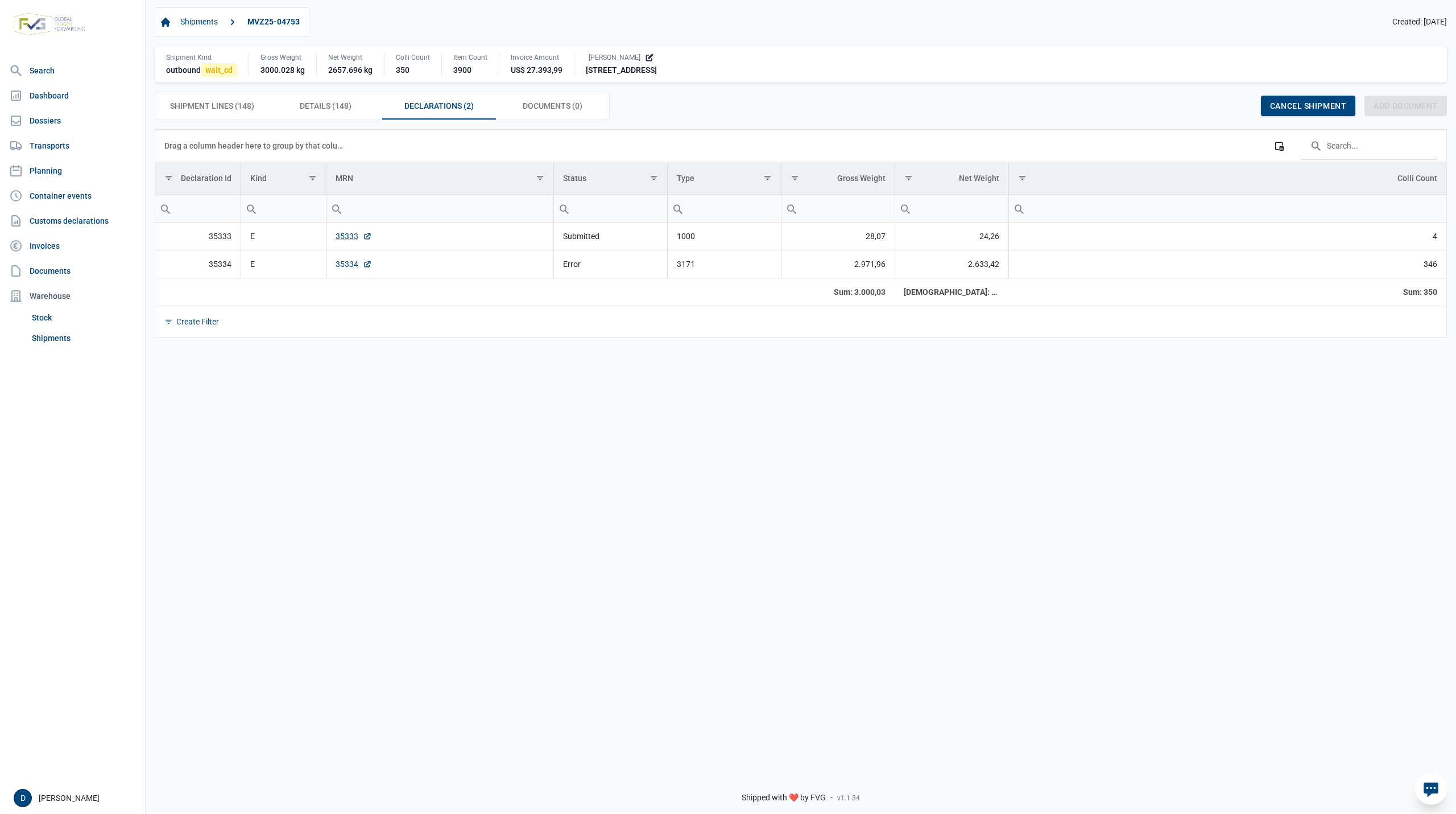
click at [335, 265] on link "35334" at bounding box center [353, 263] width 36 height 11
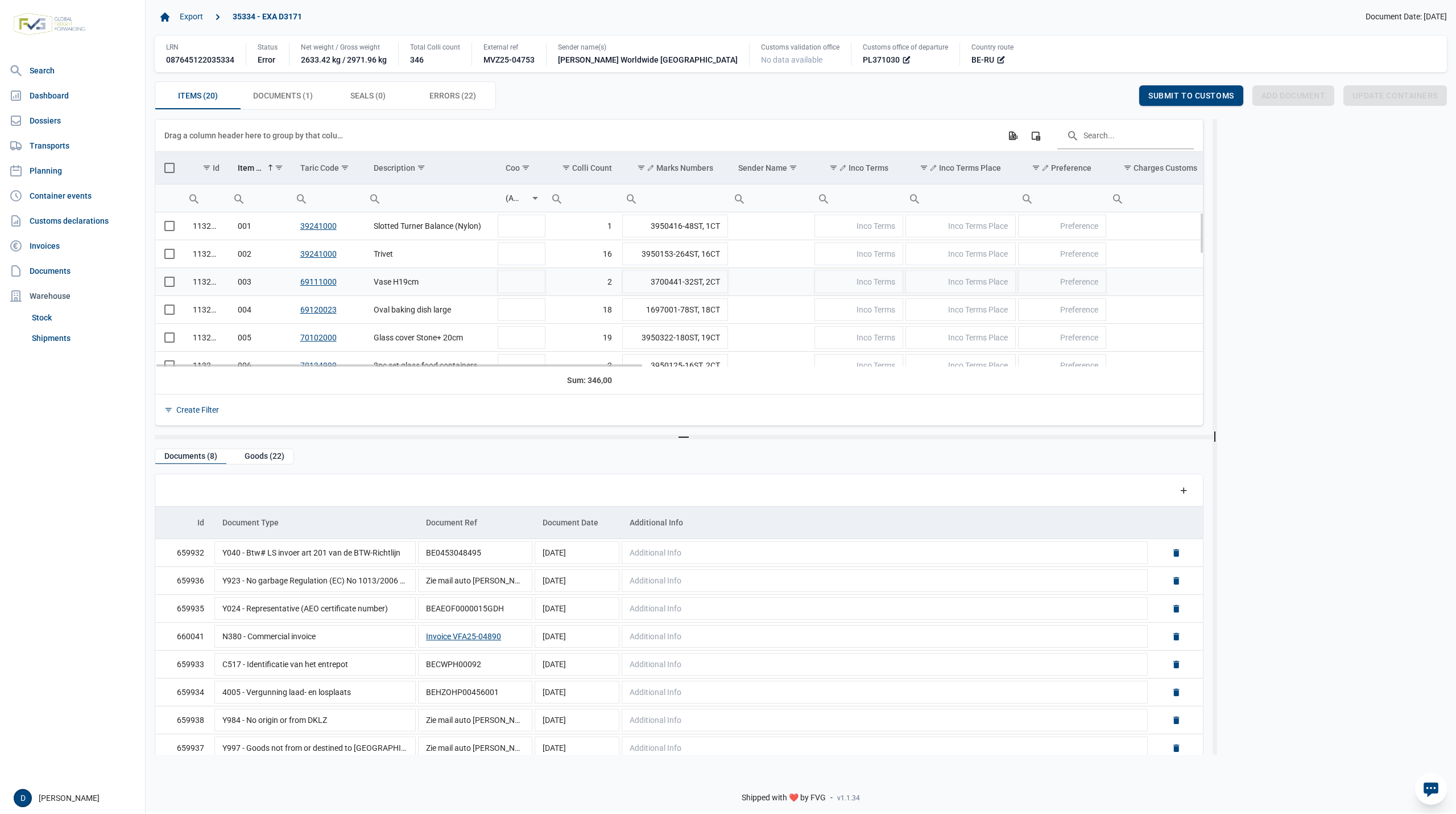
click at [169, 285] on span "Select row" at bounding box center [169, 282] width 10 height 10
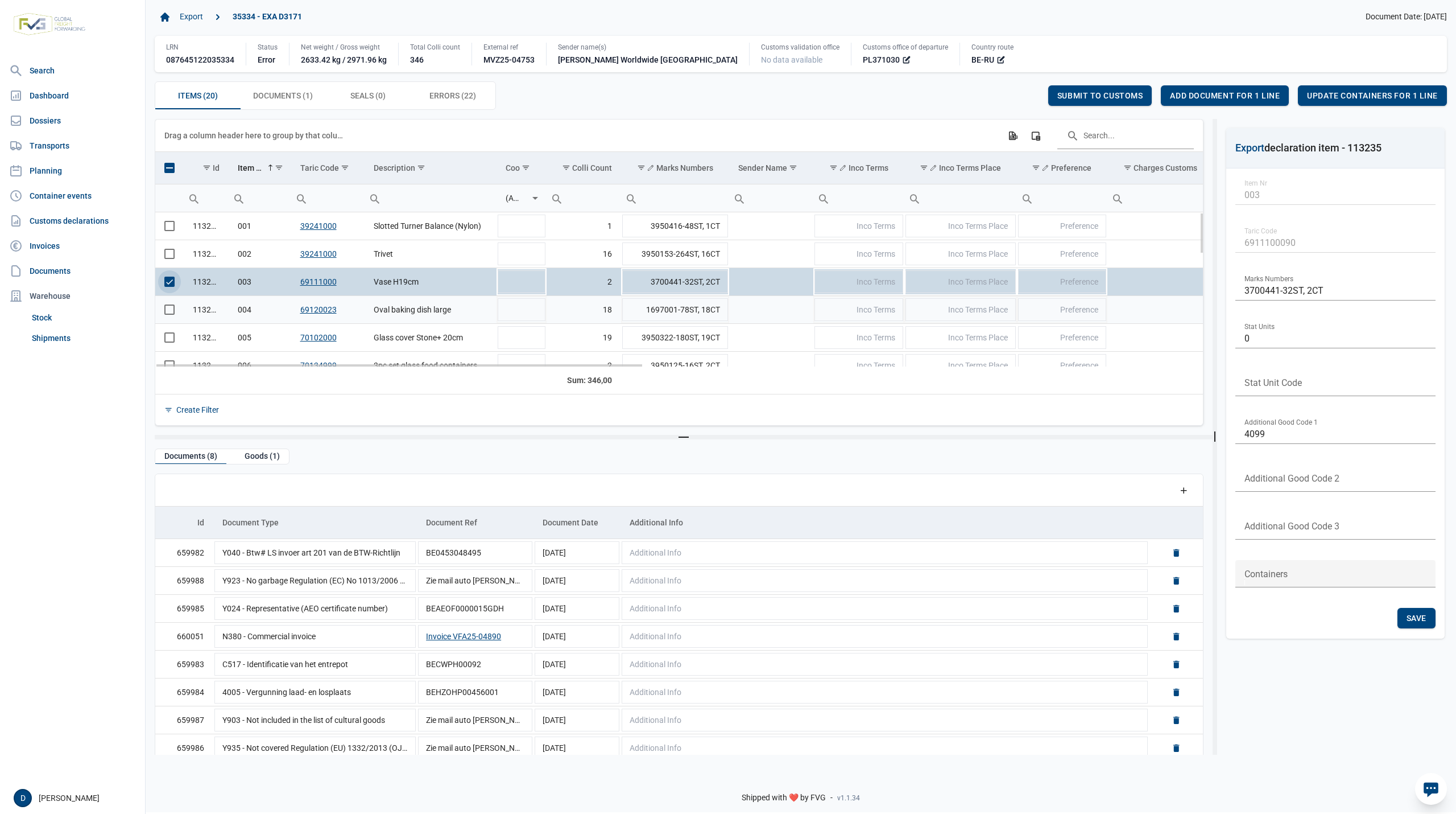
click at [171, 310] on span "Select row" at bounding box center [169, 310] width 10 height 10
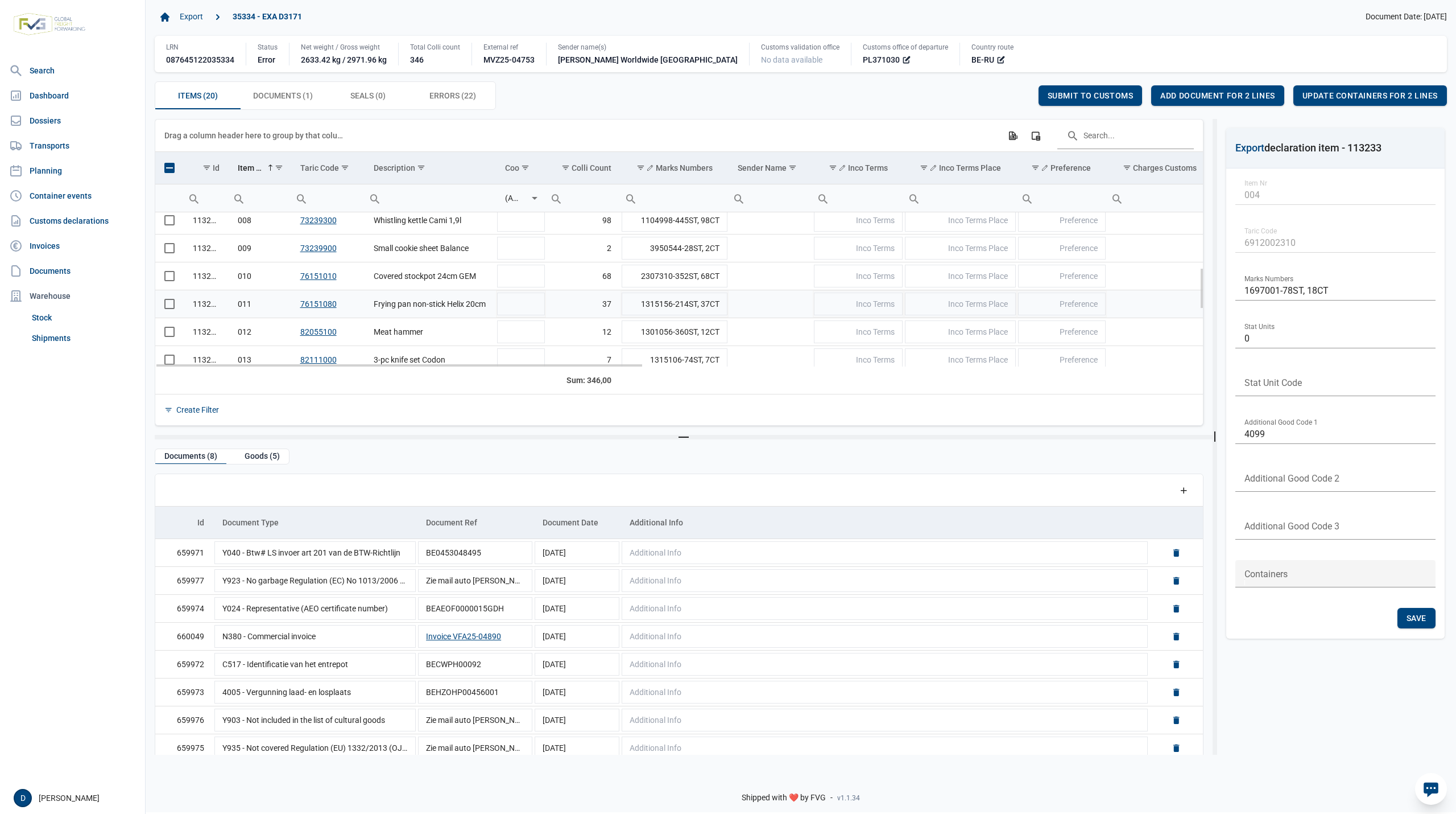
scroll to position [101, 0]
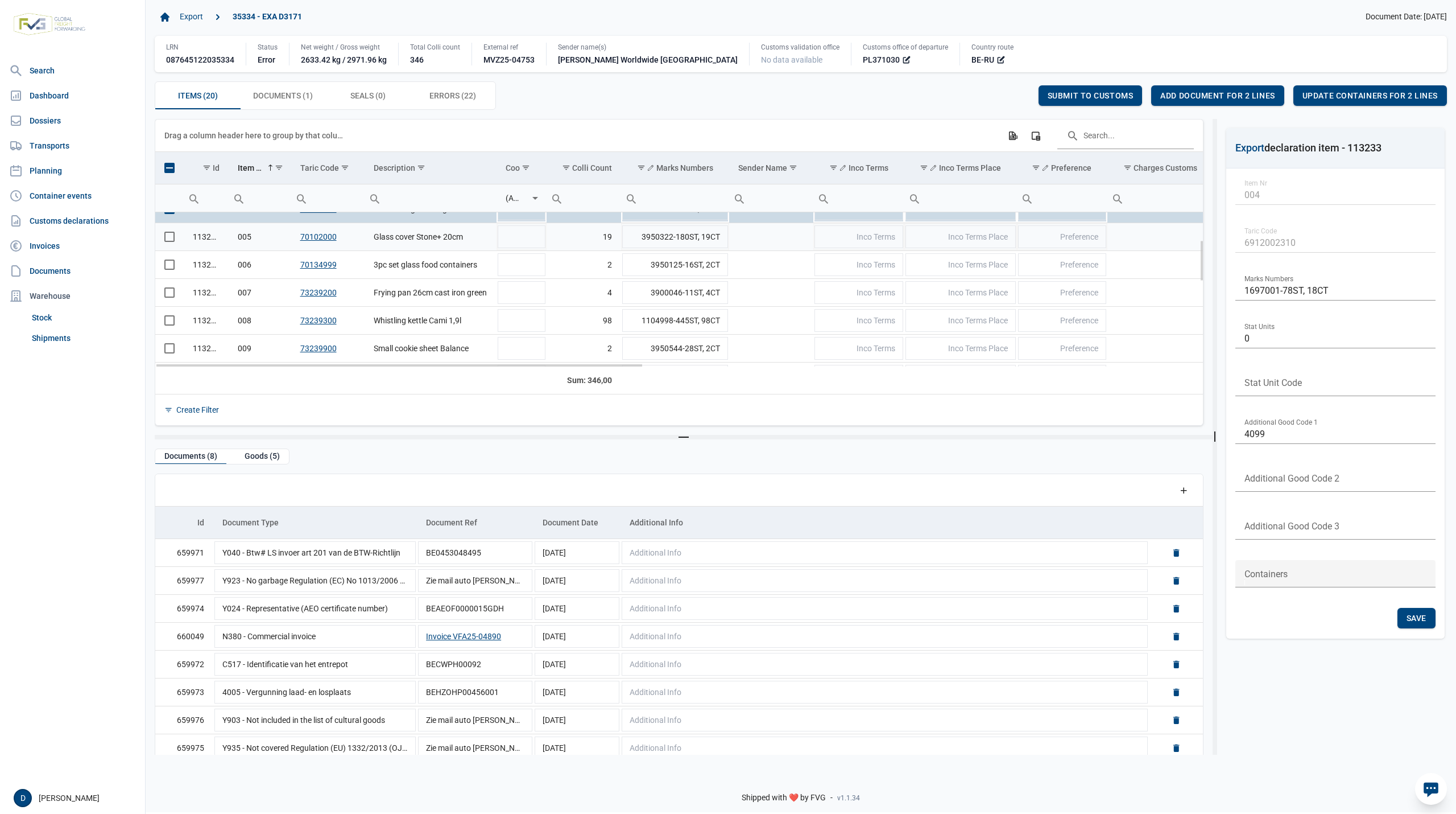
click at [169, 241] on span "Select row" at bounding box center [169, 237] width 10 height 10
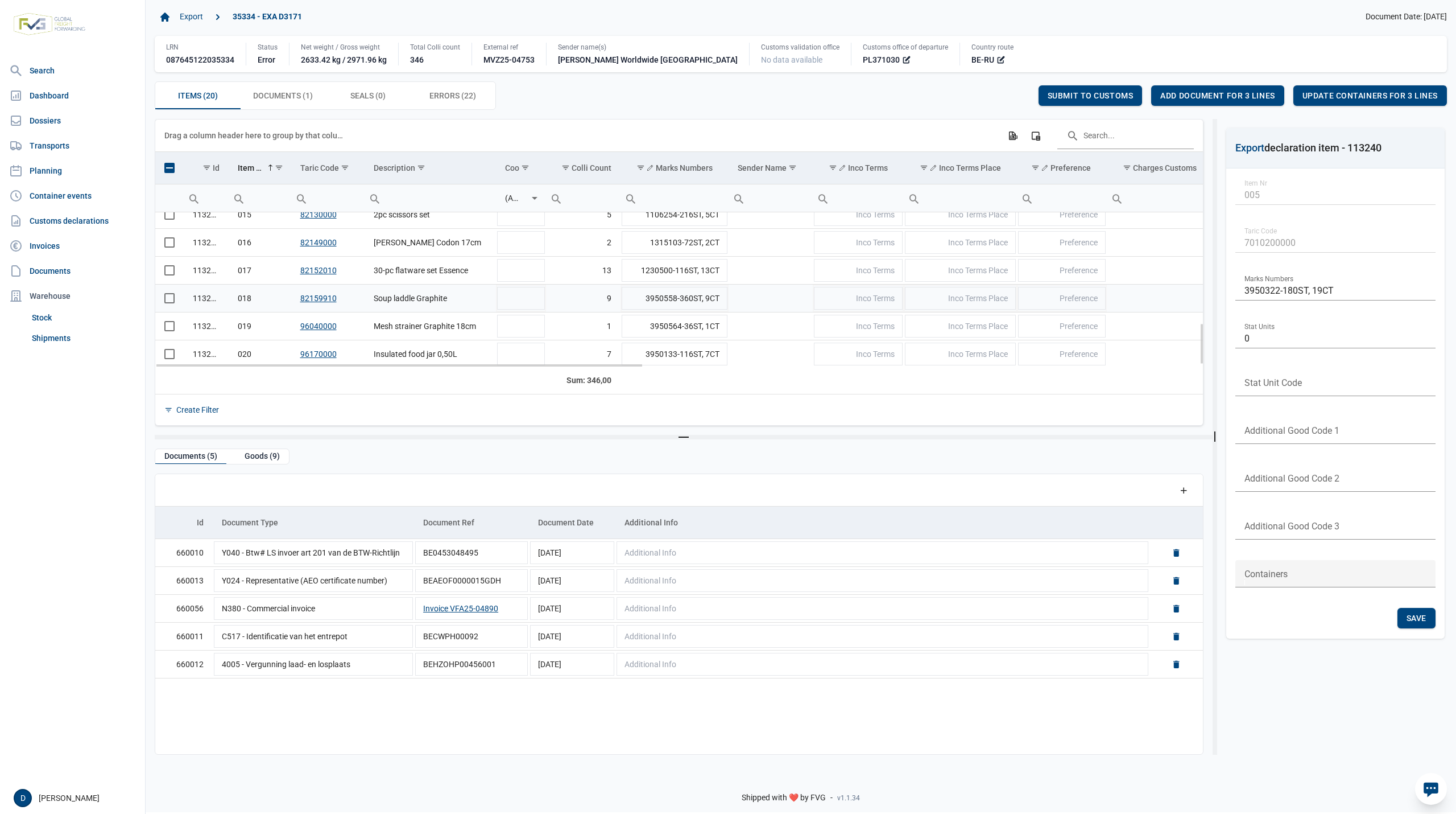
scroll to position [408, 0]
click at [171, 241] on span "Select row" at bounding box center [169, 240] width 10 height 10
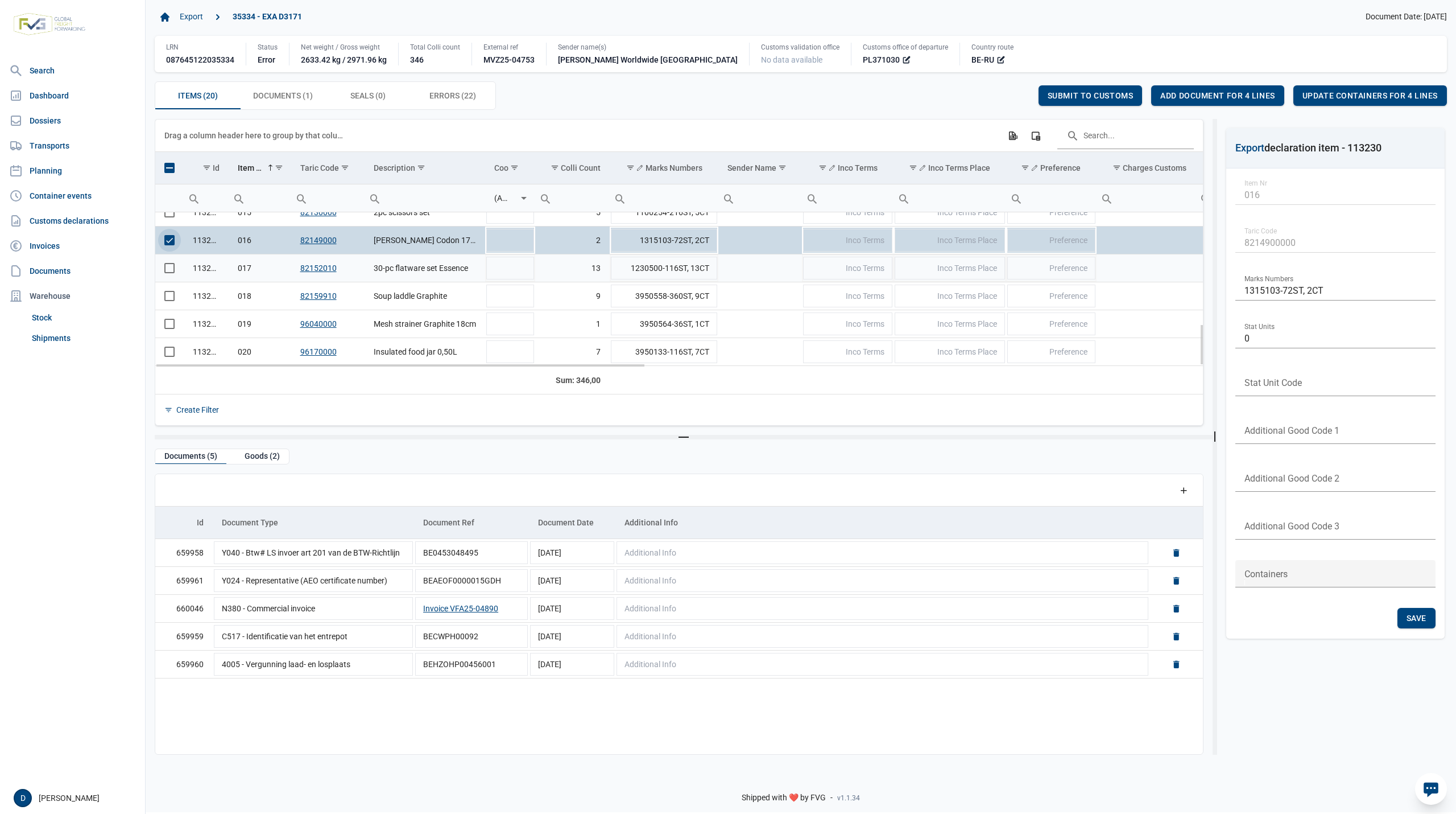
click at [169, 267] on span "Select row" at bounding box center [169, 268] width 10 height 10
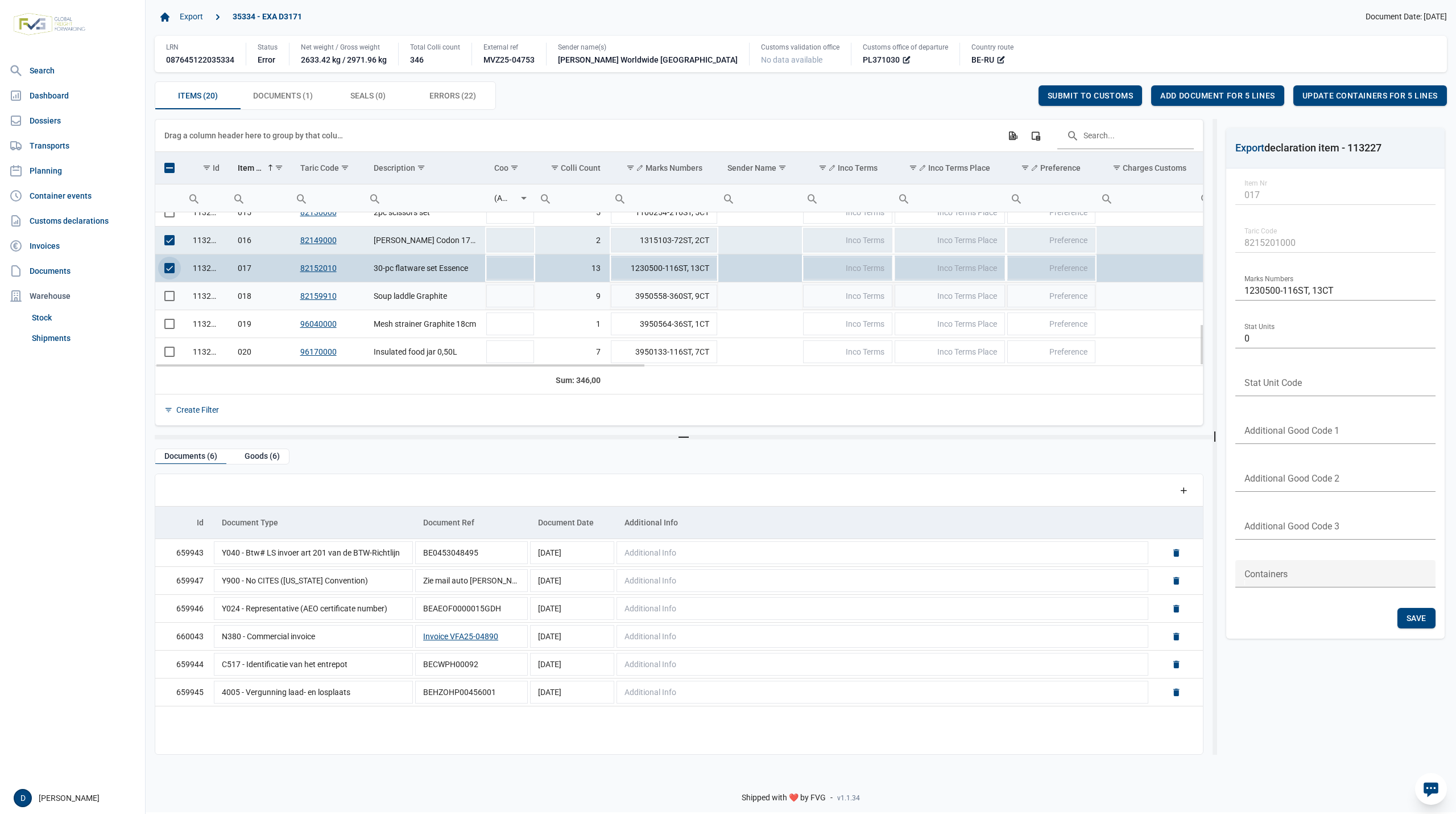
click at [171, 300] on span "Select row" at bounding box center [169, 296] width 10 height 10
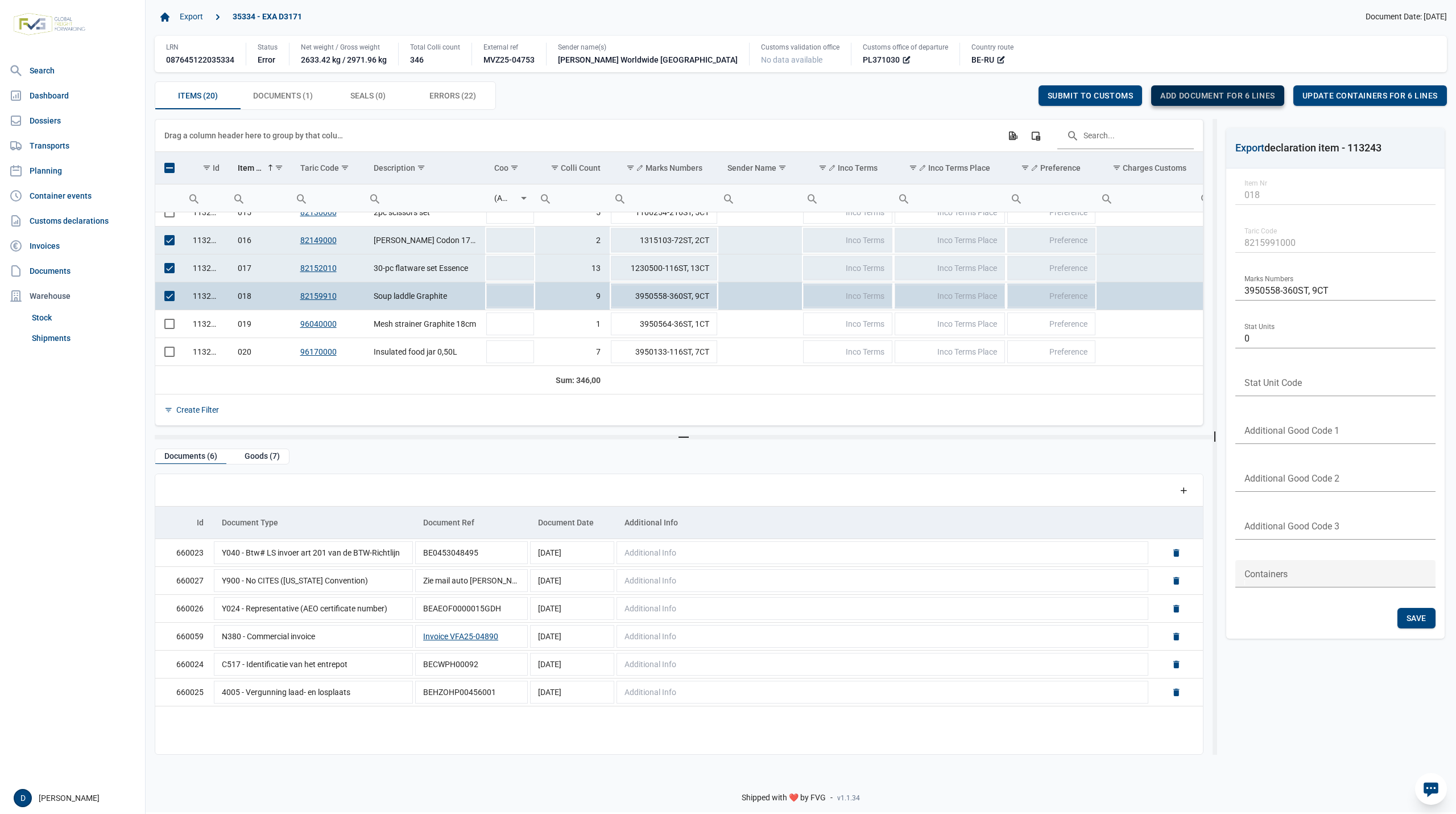
click at [1223, 99] on span "Add document for 6 lines" at bounding box center [1217, 96] width 114 height 9
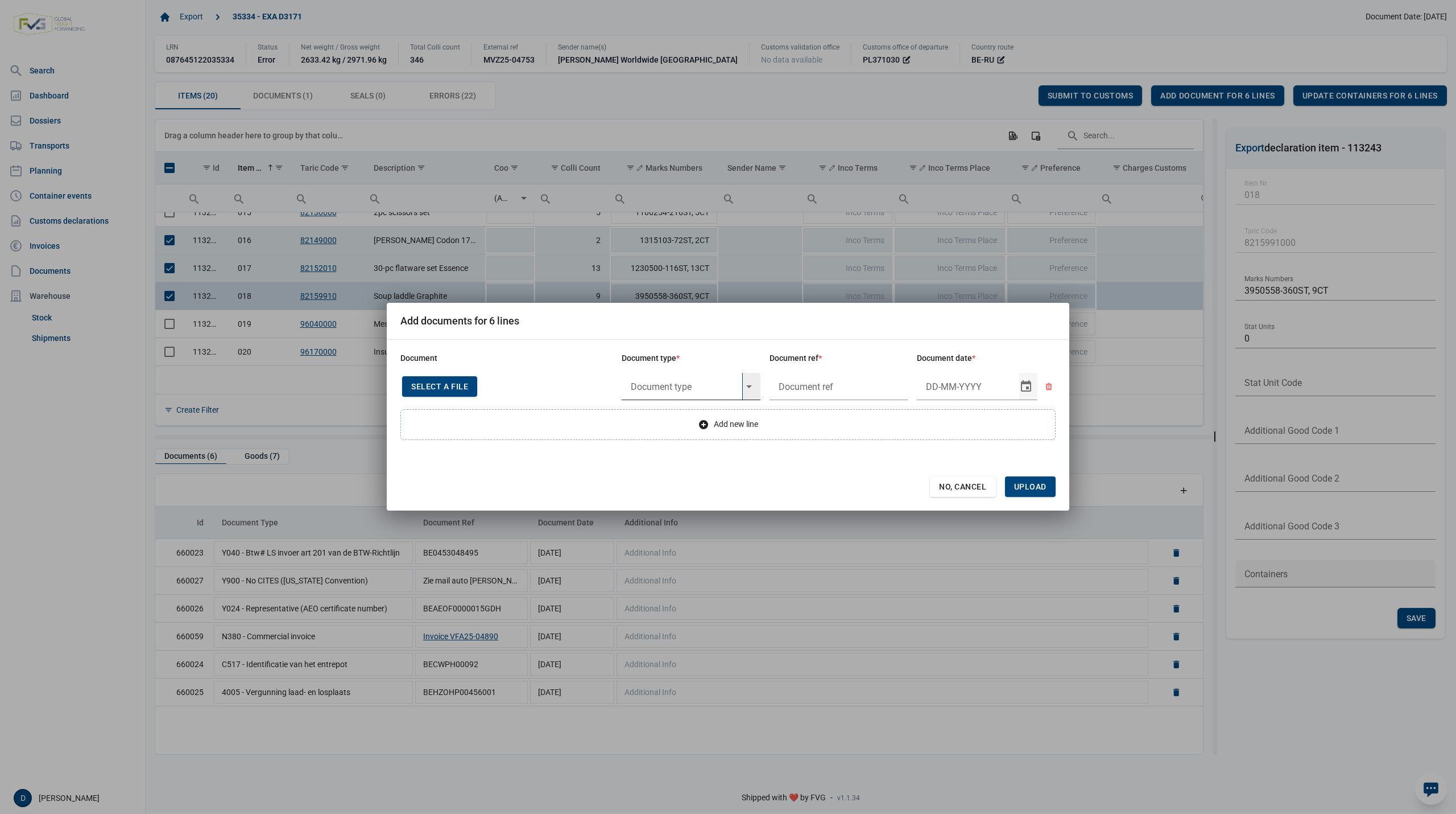
click at [688, 386] on input "text" at bounding box center [682, 386] width 121 height 27
type input "Y822 - De verbodsbepalingen van artikel 3 nonies, lid 1,"
type input "."
type input "11-9-2025"
click at [1035, 485] on span "Upload" at bounding box center [1030, 486] width 32 height 9
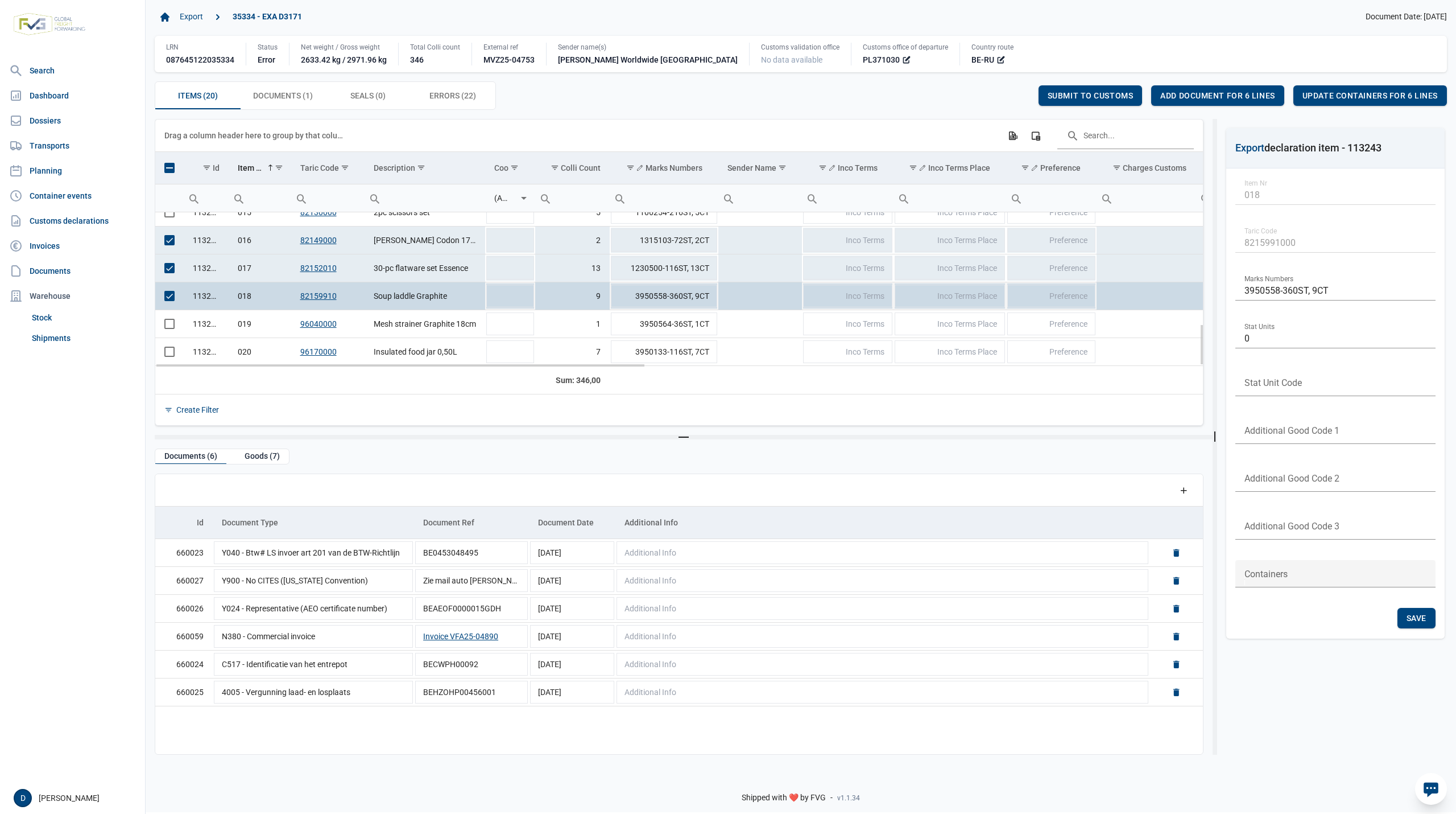
click at [171, 294] on span "Select row" at bounding box center [169, 296] width 10 height 10
click at [174, 271] on span "Select row" at bounding box center [169, 268] width 10 height 10
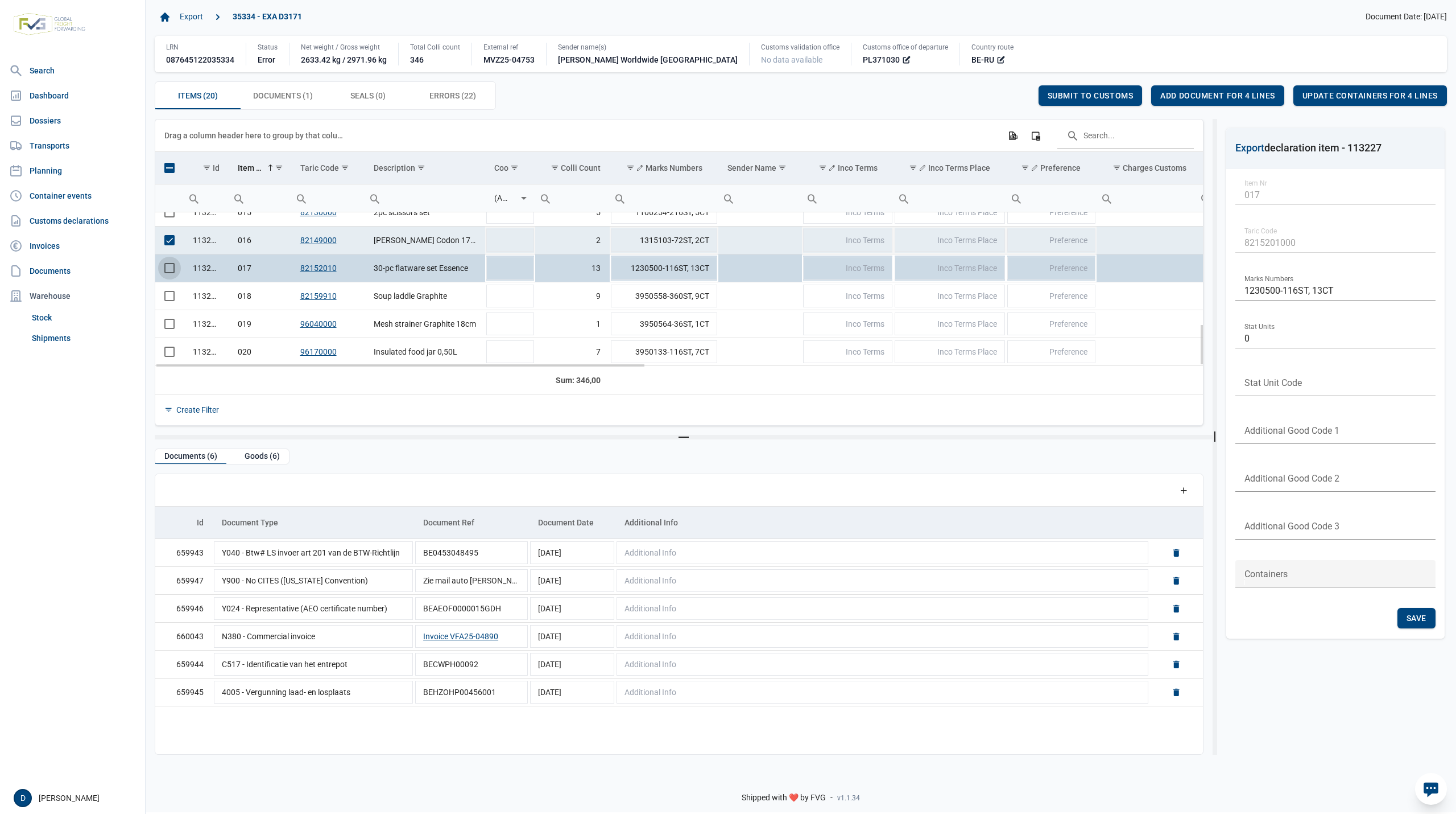
drag, startPoint x: 168, startPoint y: 244, endPoint x: 184, endPoint y: 242, distance: 16.1
click at [171, 241] on span "Select row" at bounding box center [169, 240] width 10 height 10
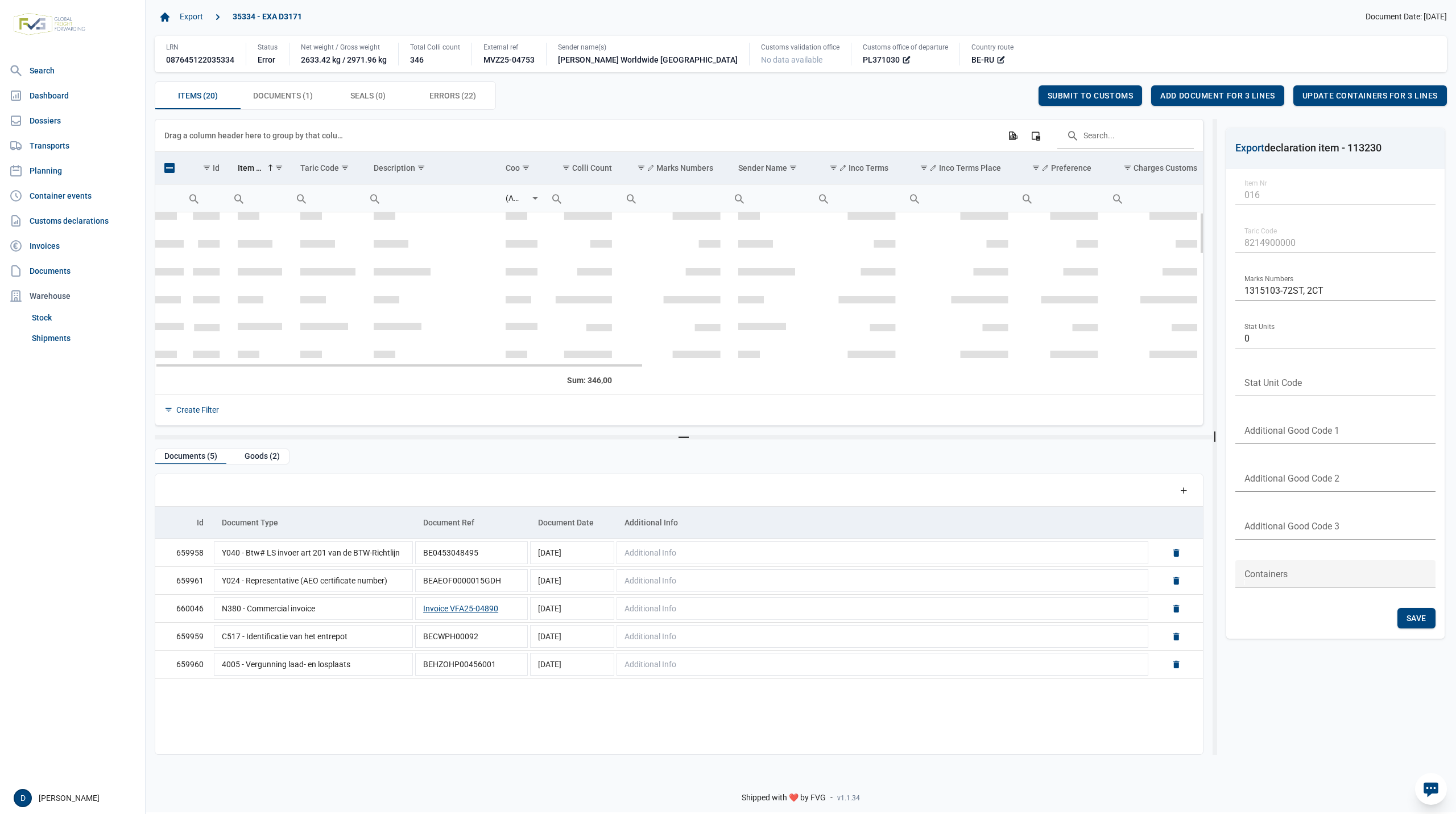
scroll to position [0, 0]
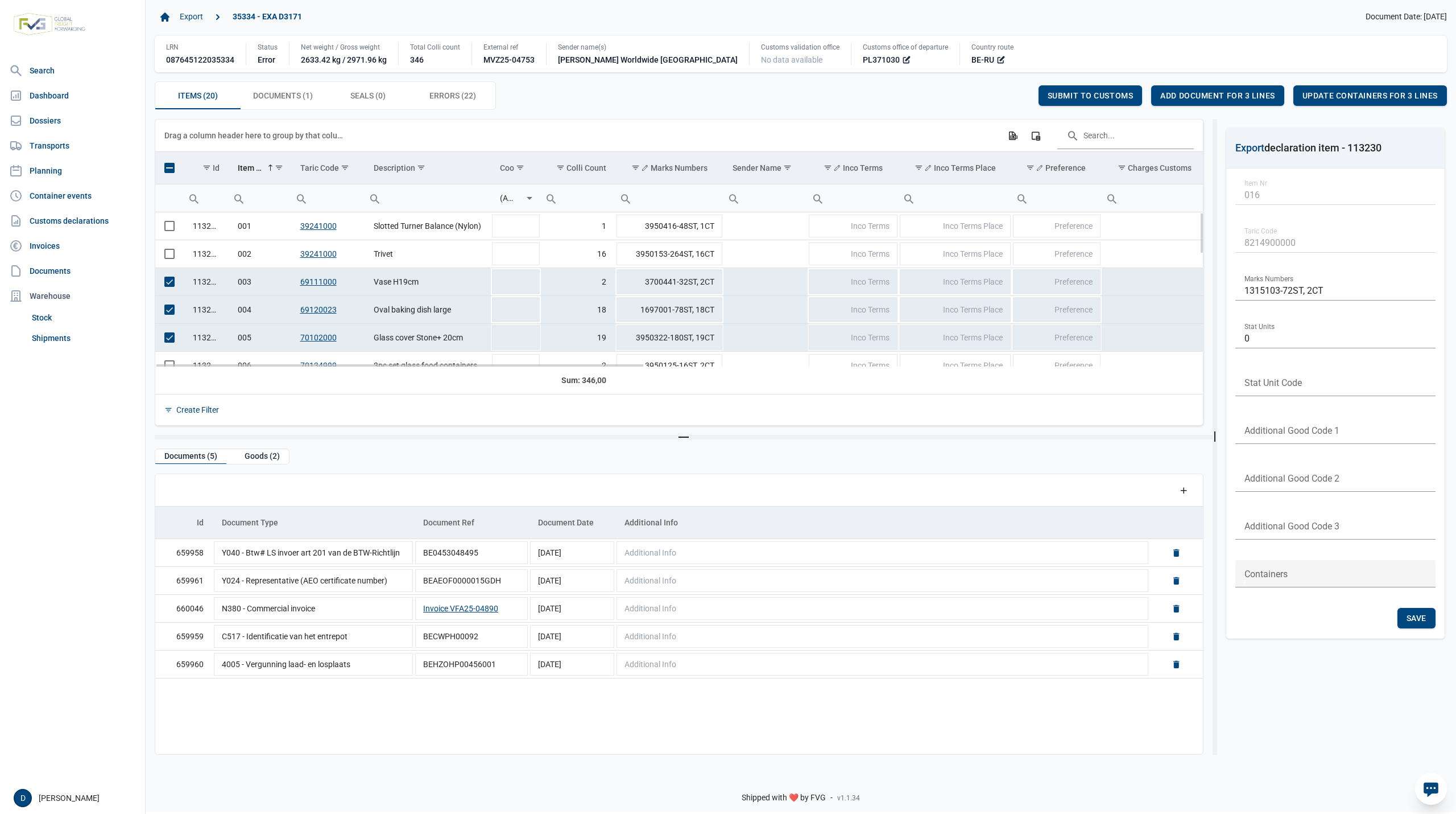
click at [167, 340] on span "Select row" at bounding box center [169, 338] width 10 height 10
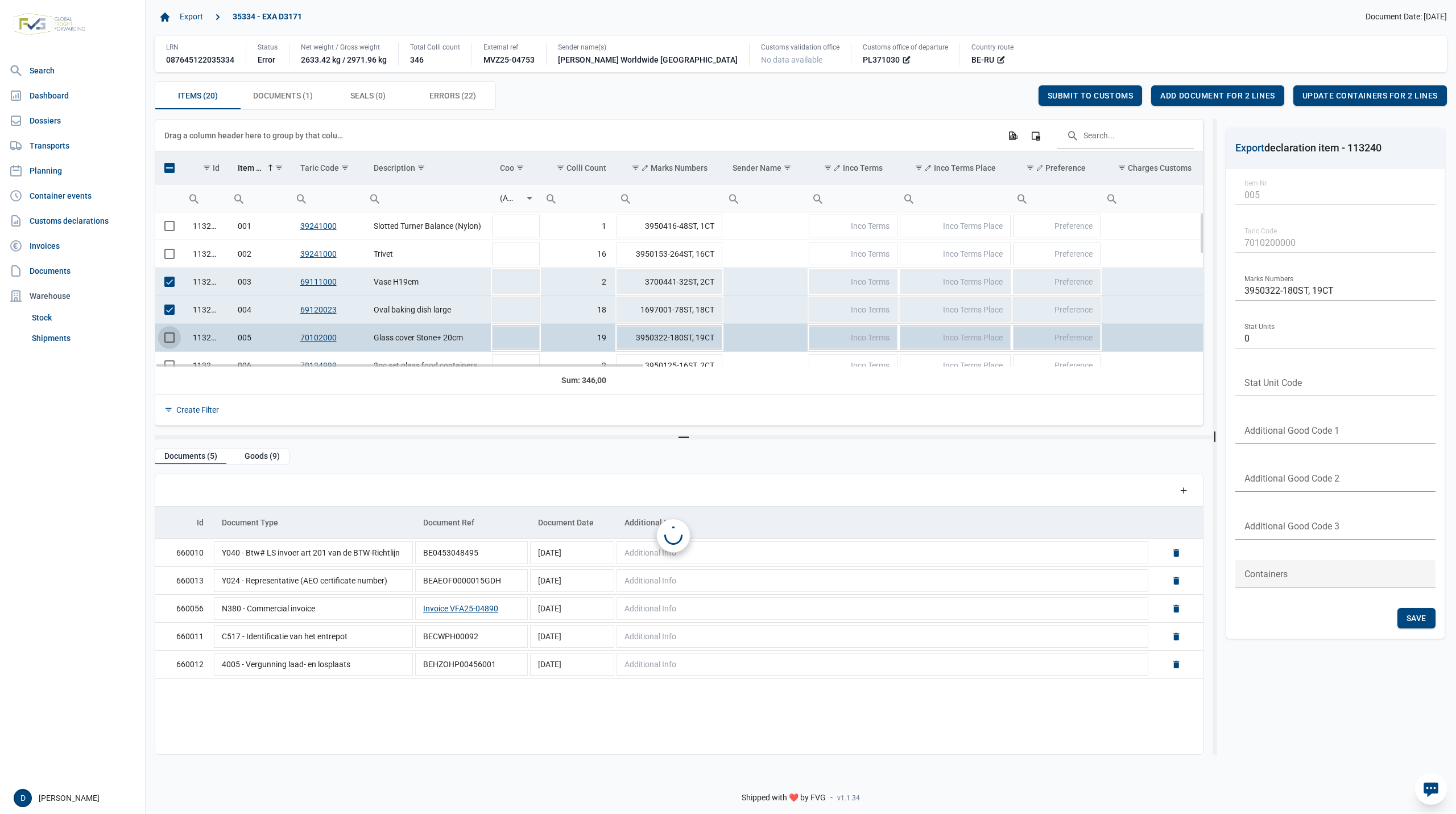
click at [167, 312] on span "Select row" at bounding box center [169, 310] width 10 height 10
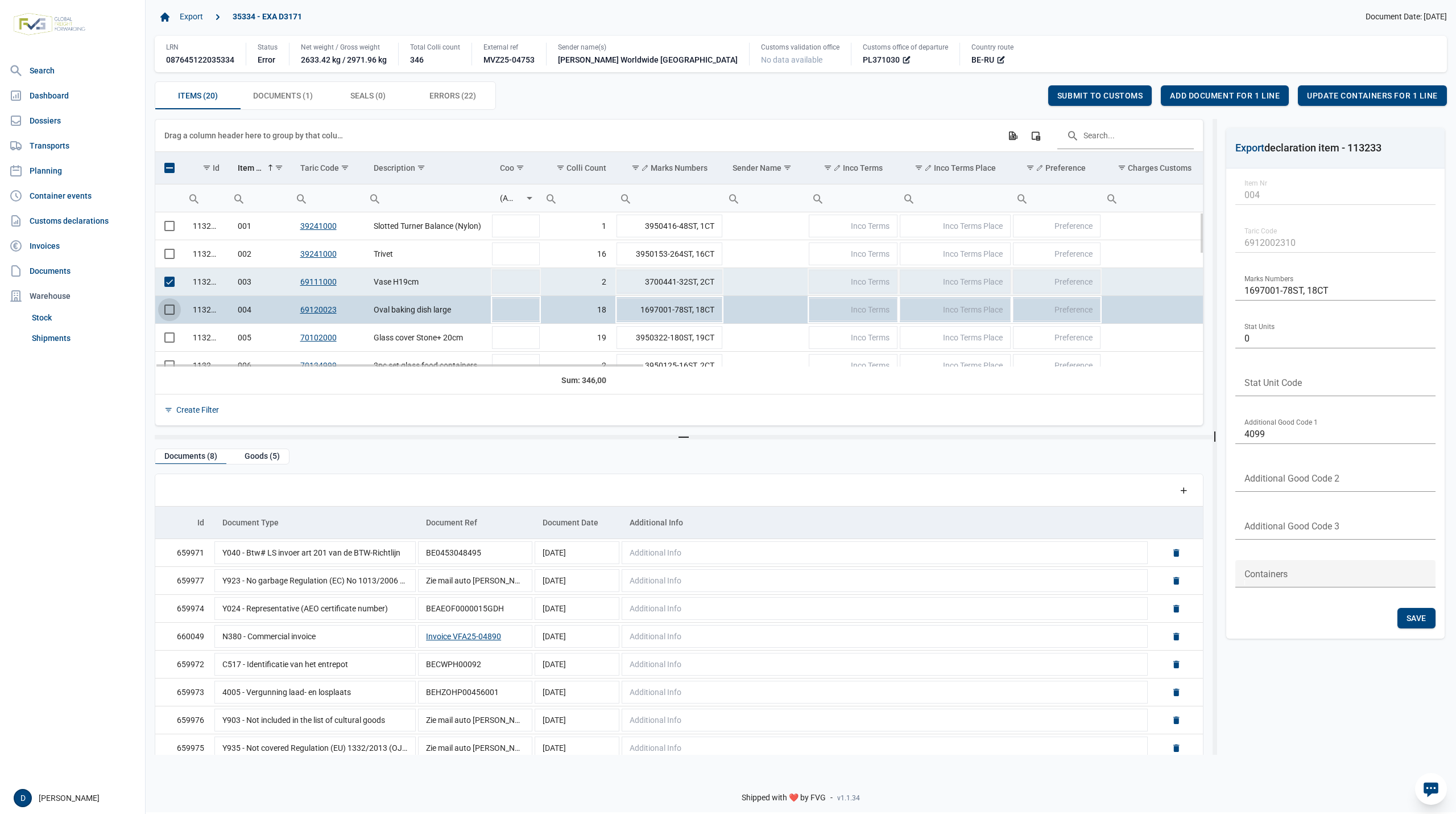
click at [167, 283] on span "Select row" at bounding box center [169, 282] width 10 height 10
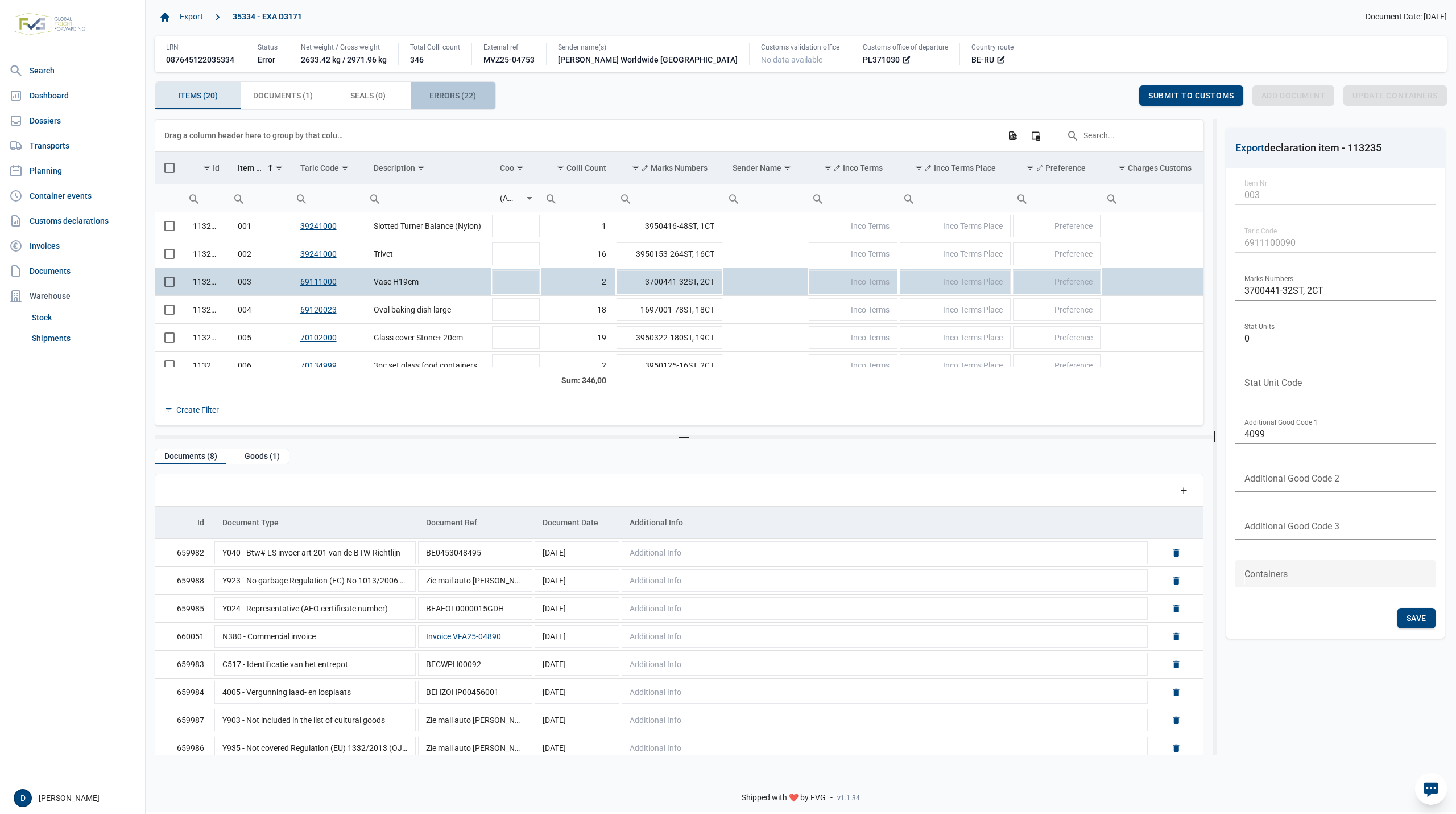
click at [451, 102] on span "Errors (22) Errors (22)" at bounding box center [452, 96] width 46 height 14
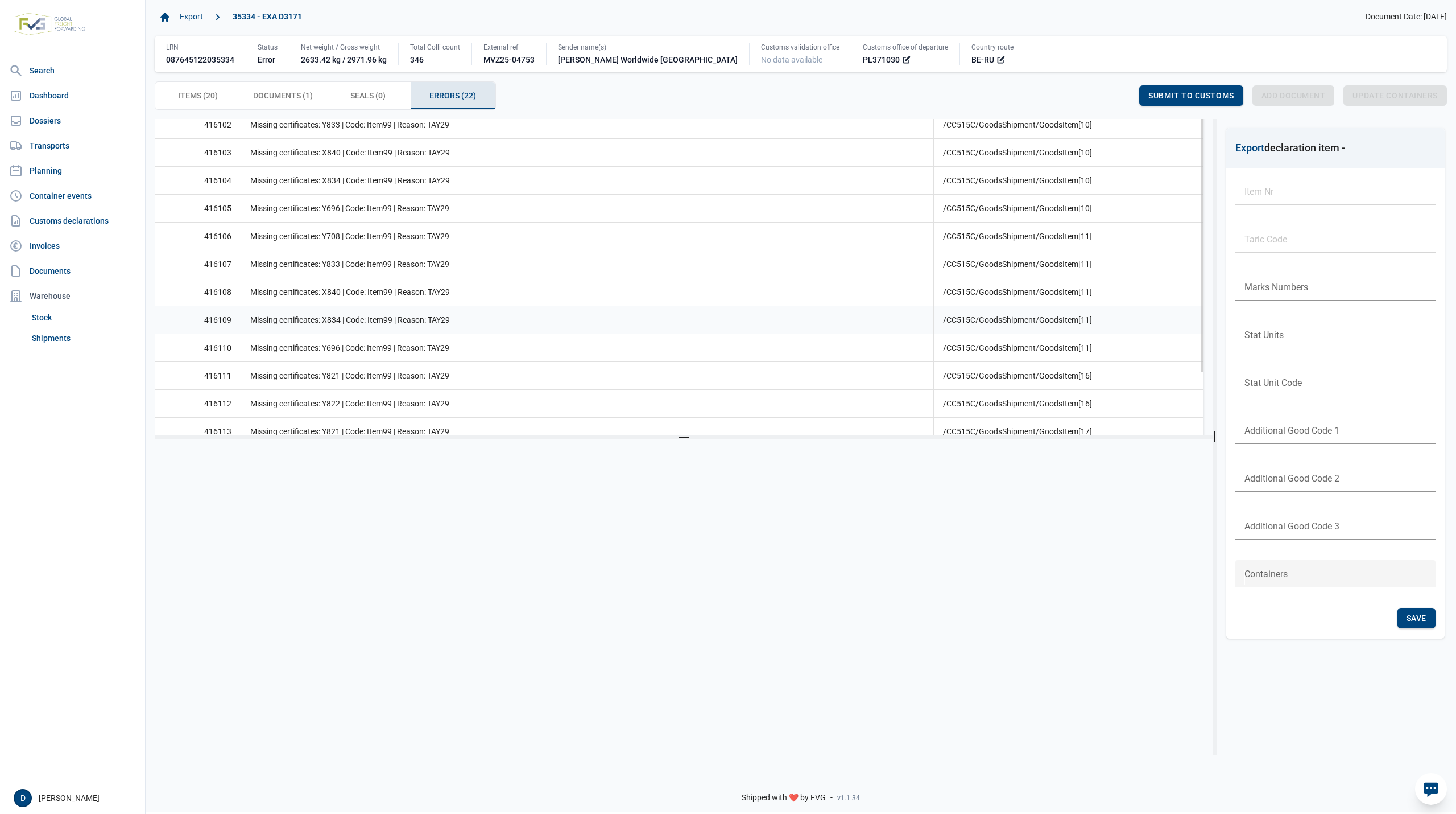
scroll to position [275, 0]
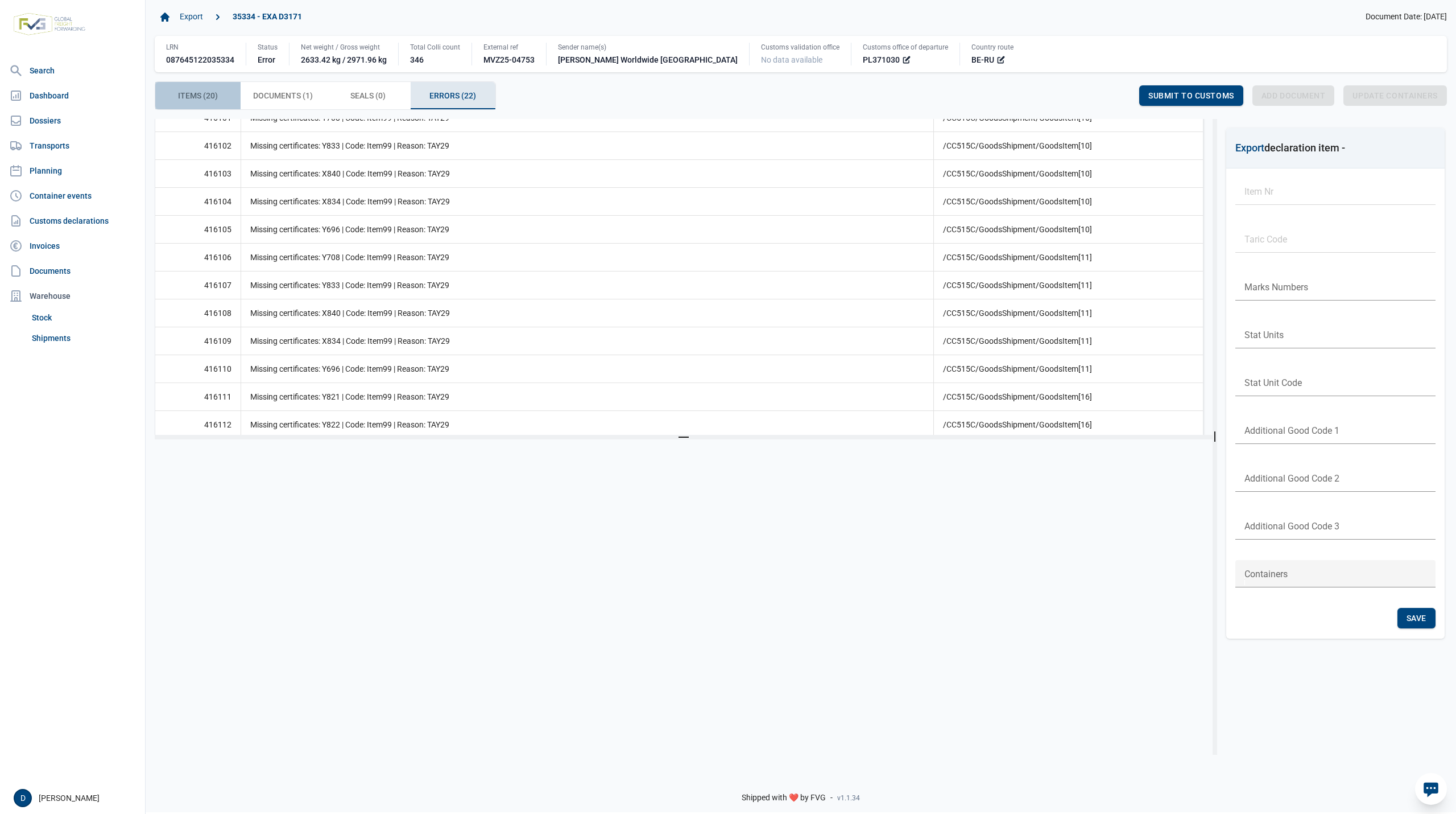
click at [207, 91] on span "Items (20) Items (20)" at bounding box center [198, 96] width 40 height 14
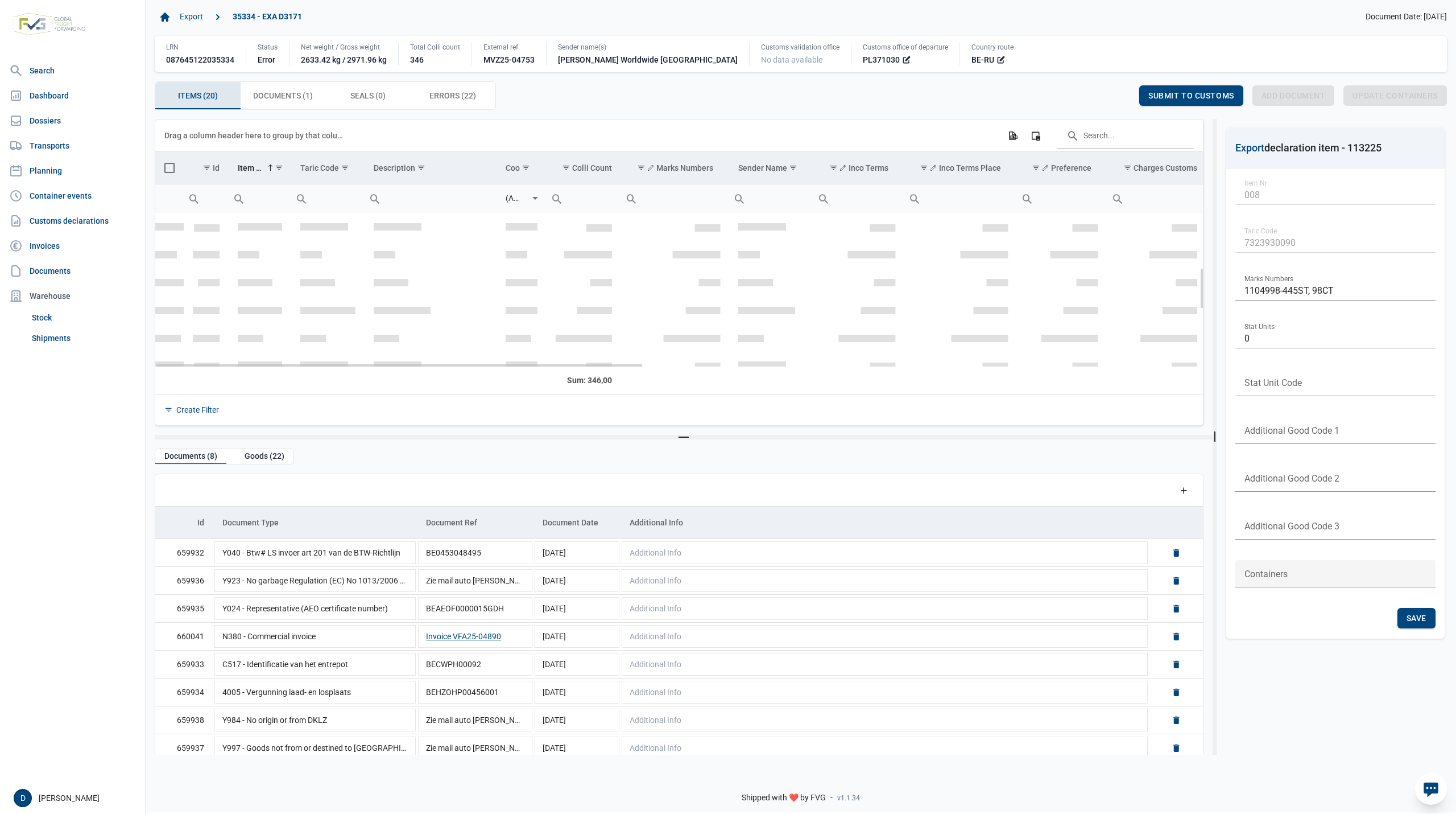
scroll to position [202, 0]
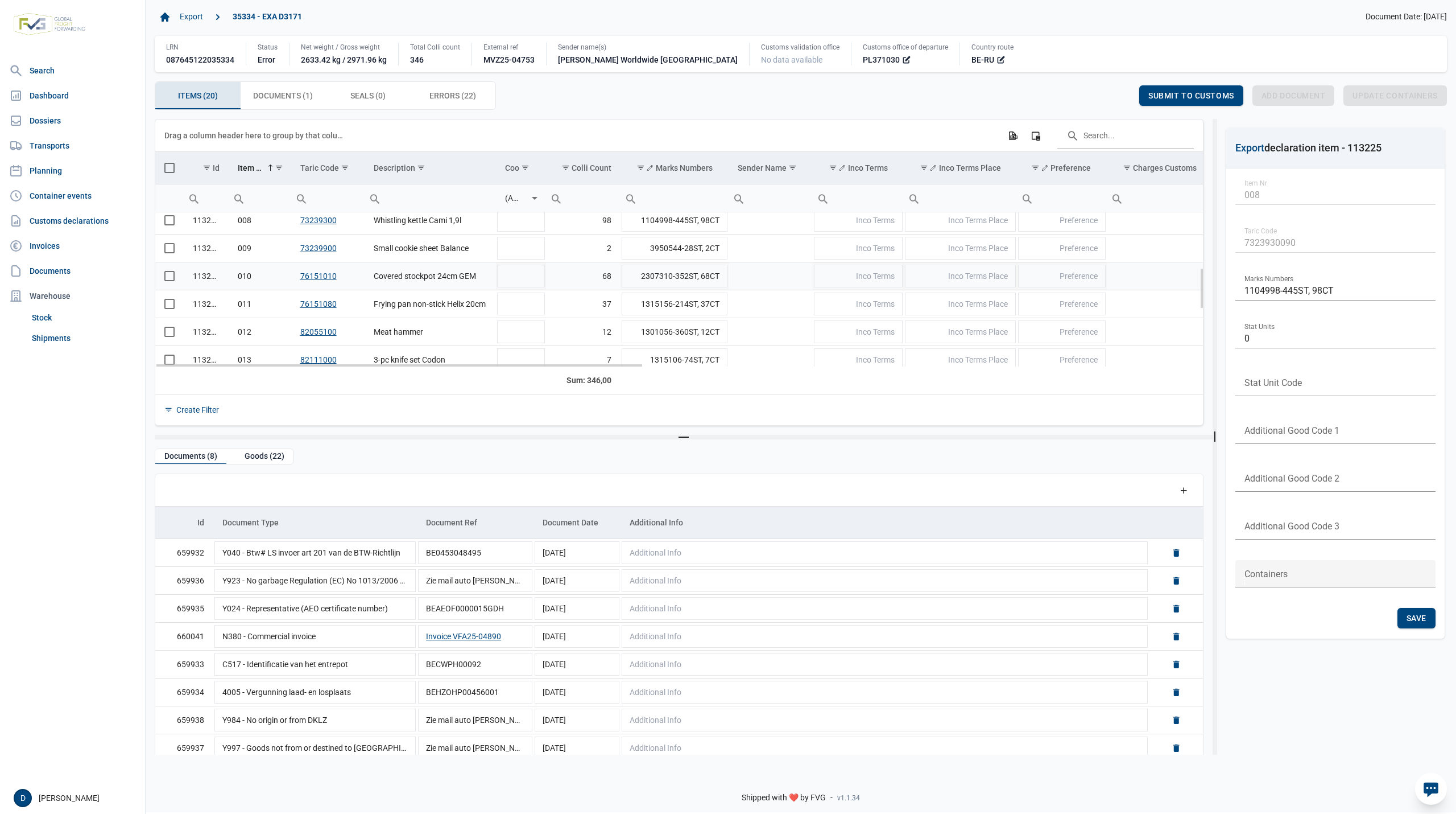
click at [321, 280] on link "76151010" at bounding box center [318, 276] width 36 height 9
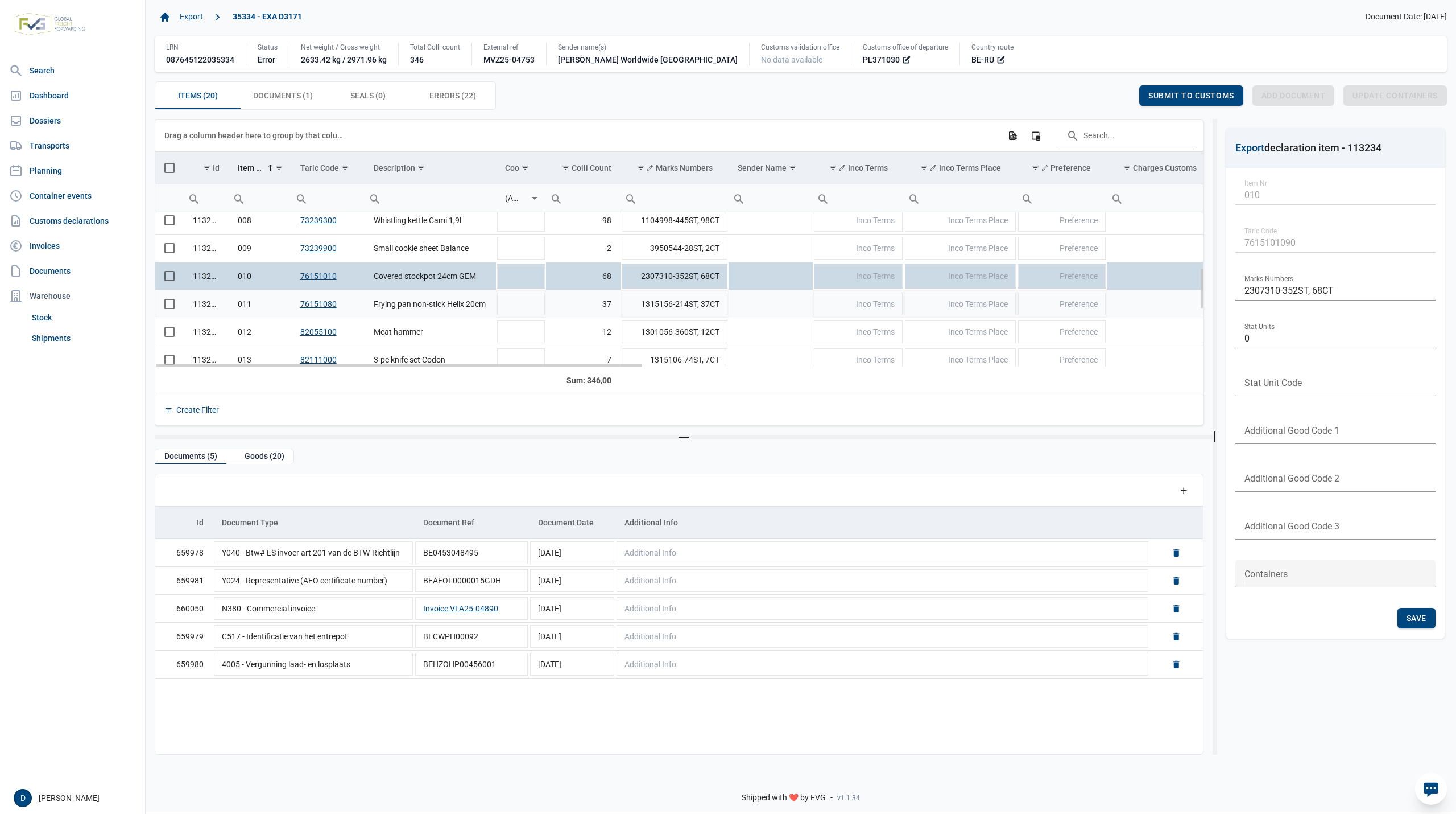
click at [320, 305] on link "76151080" at bounding box center [318, 304] width 36 height 9
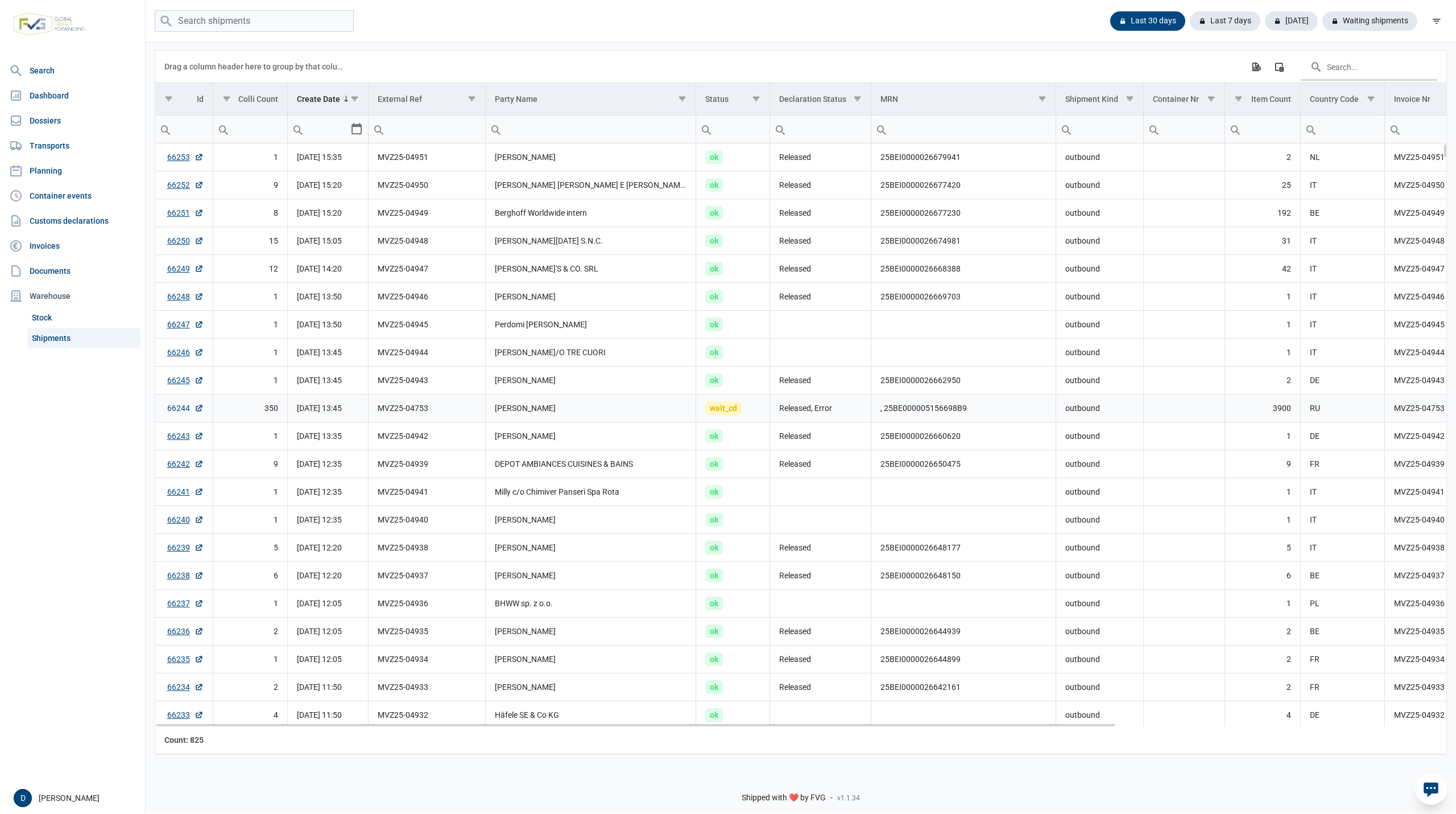
click at [175, 412] on link "66244" at bounding box center [185, 408] width 36 height 11
click at [176, 414] on link "66244" at bounding box center [185, 408] width 36 height 11
click at [175, 408] on link "66244" at bounding box center [185, 408] width 36 height 11
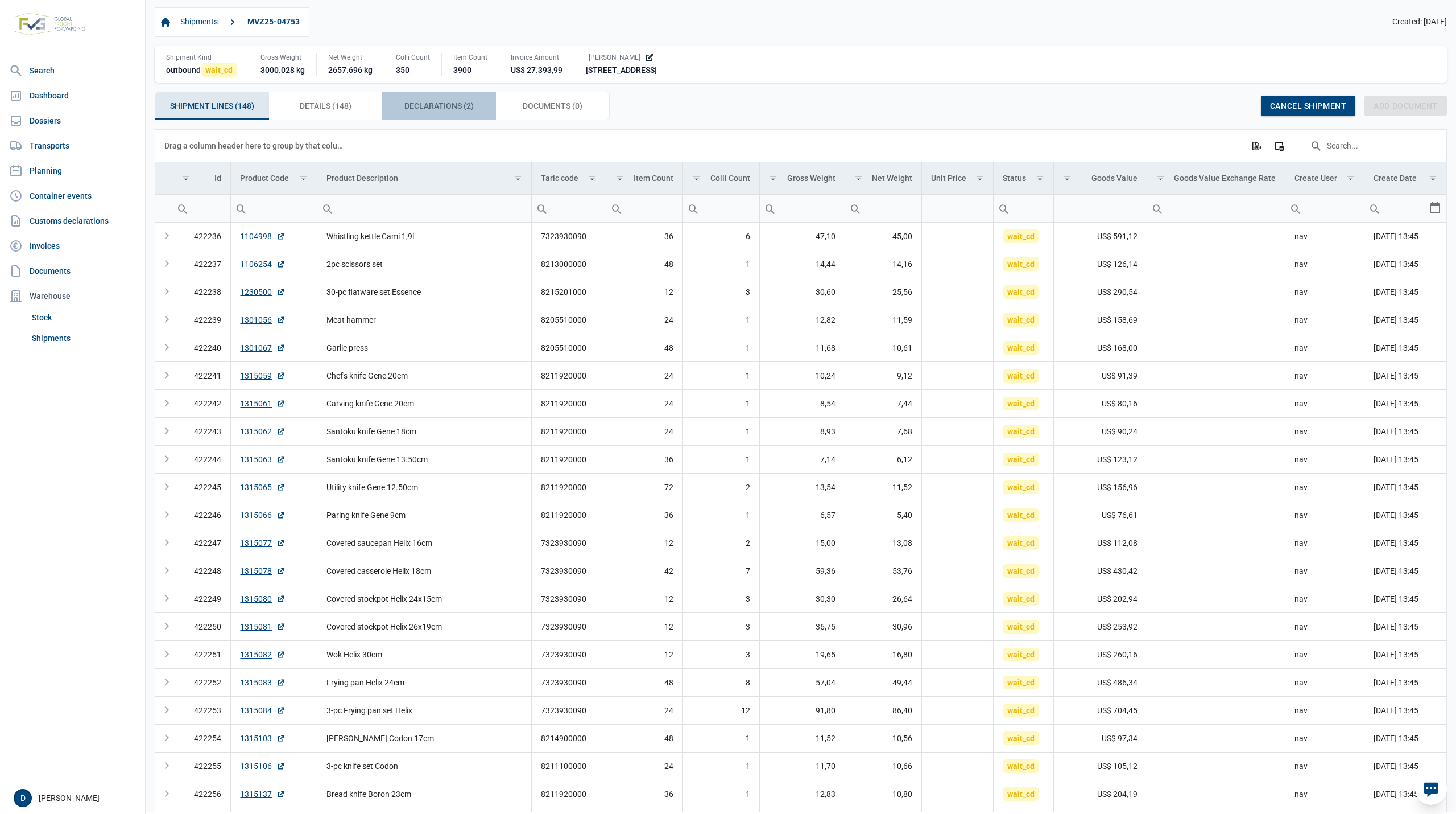
click at [442, 102] on span "Declarations (2) Declarations (2)" at bounding box center [439, 106] width 69 height 14
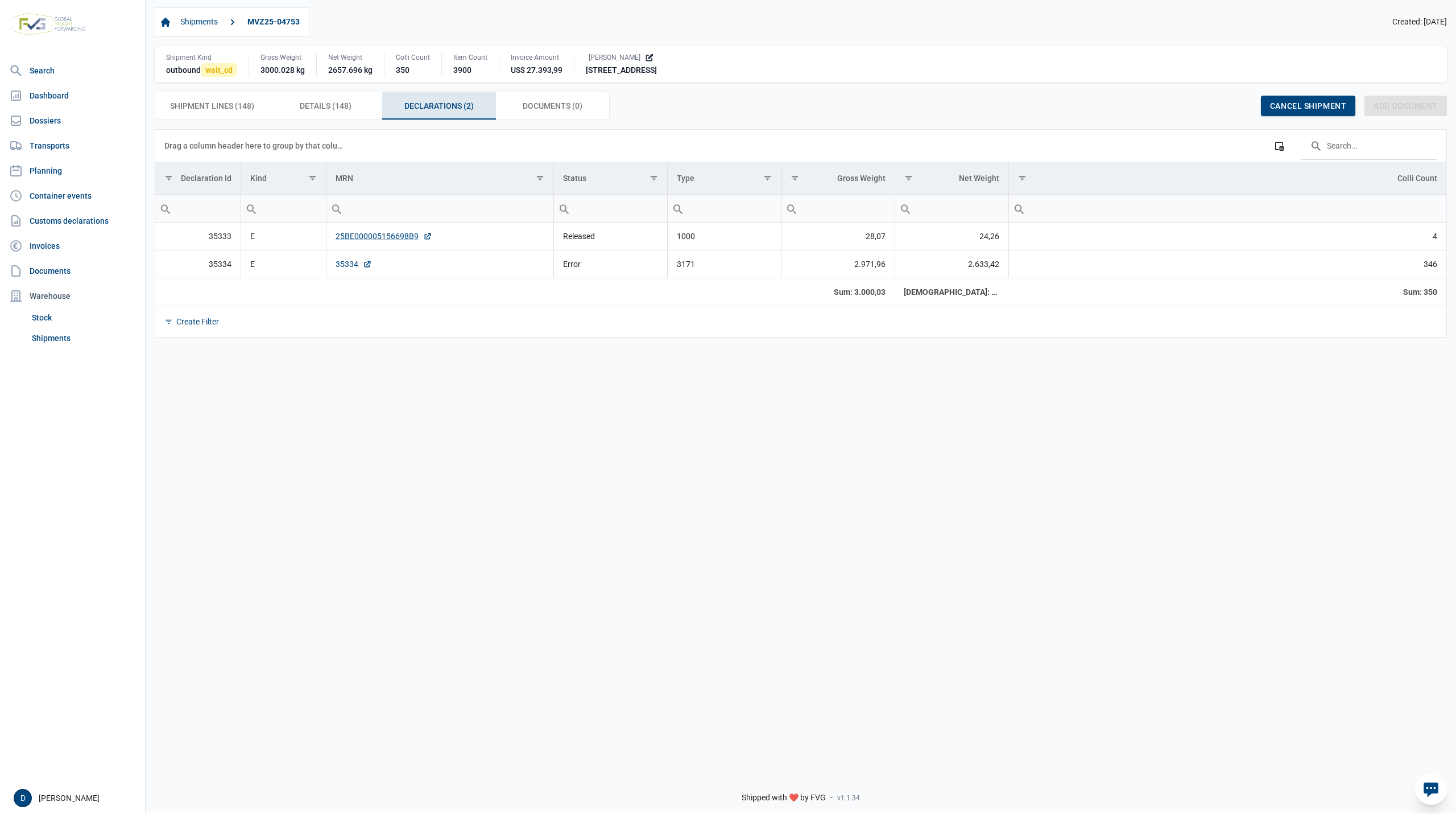
click at [339, 269] on link "35334" at bounding box center [353, 263] width 36 height 11
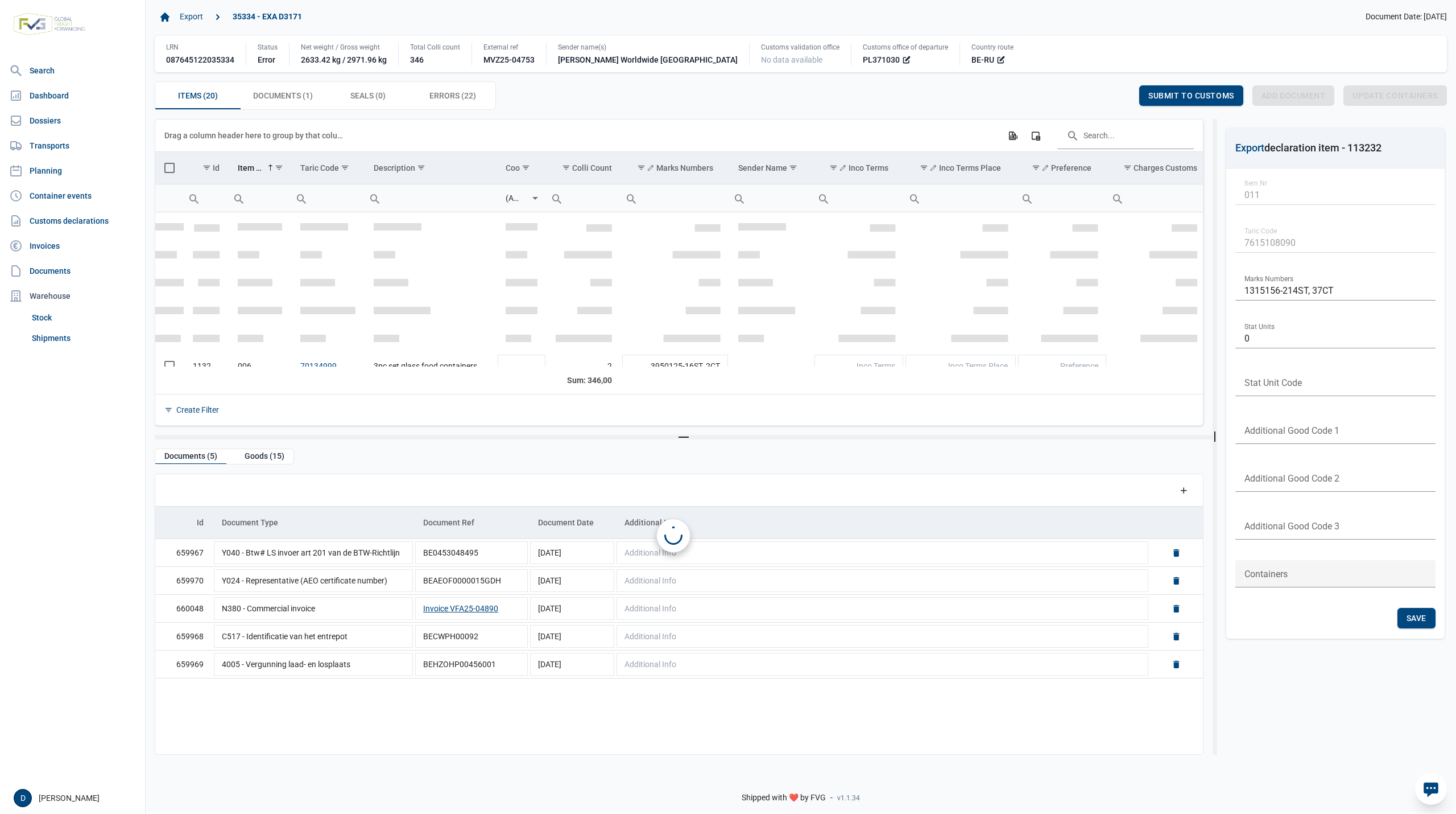
scroll to position [155, 0]
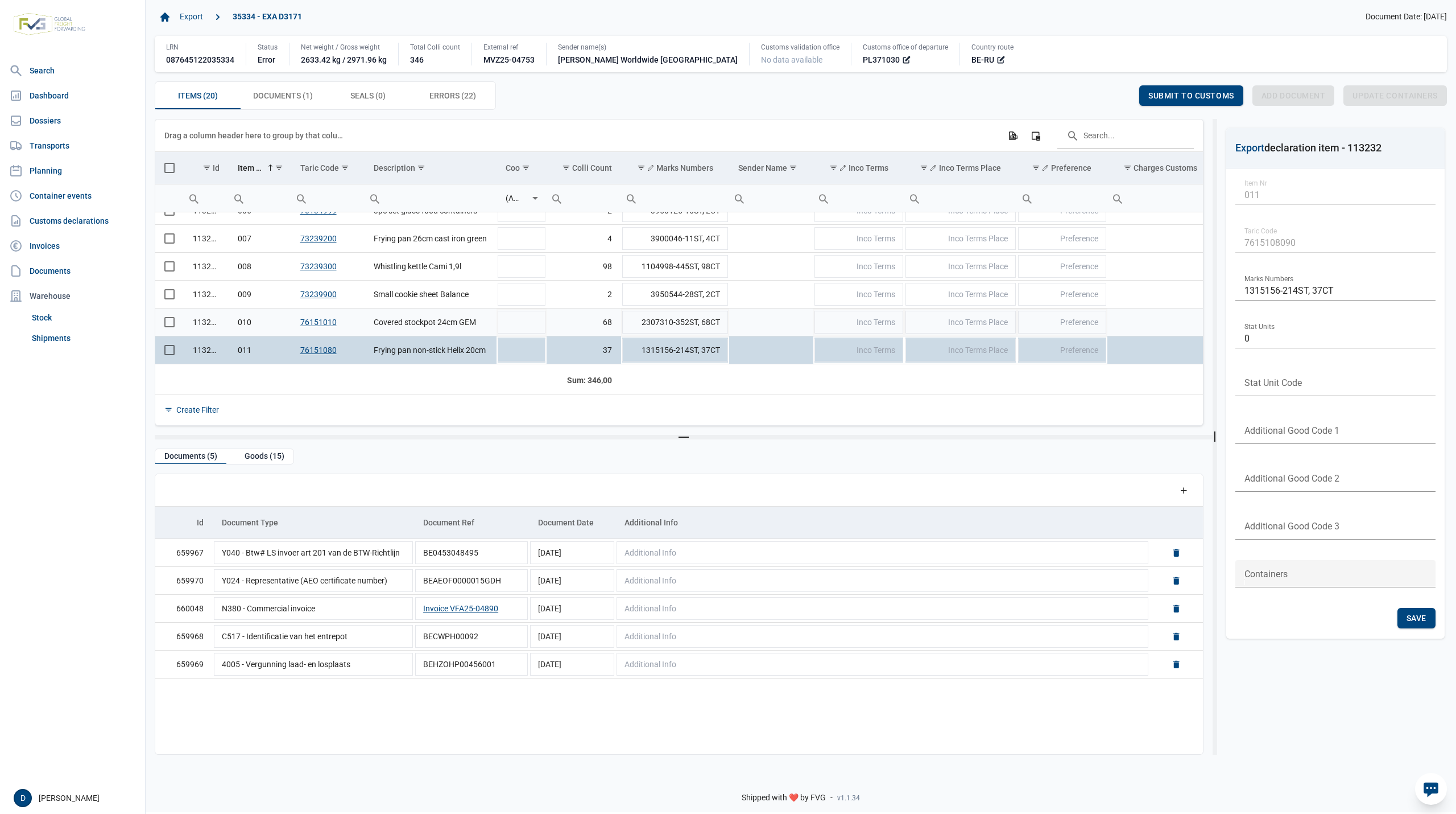
click at [169, 322] on span "Select row" at bounding box center [169, 322] width 10 height 10
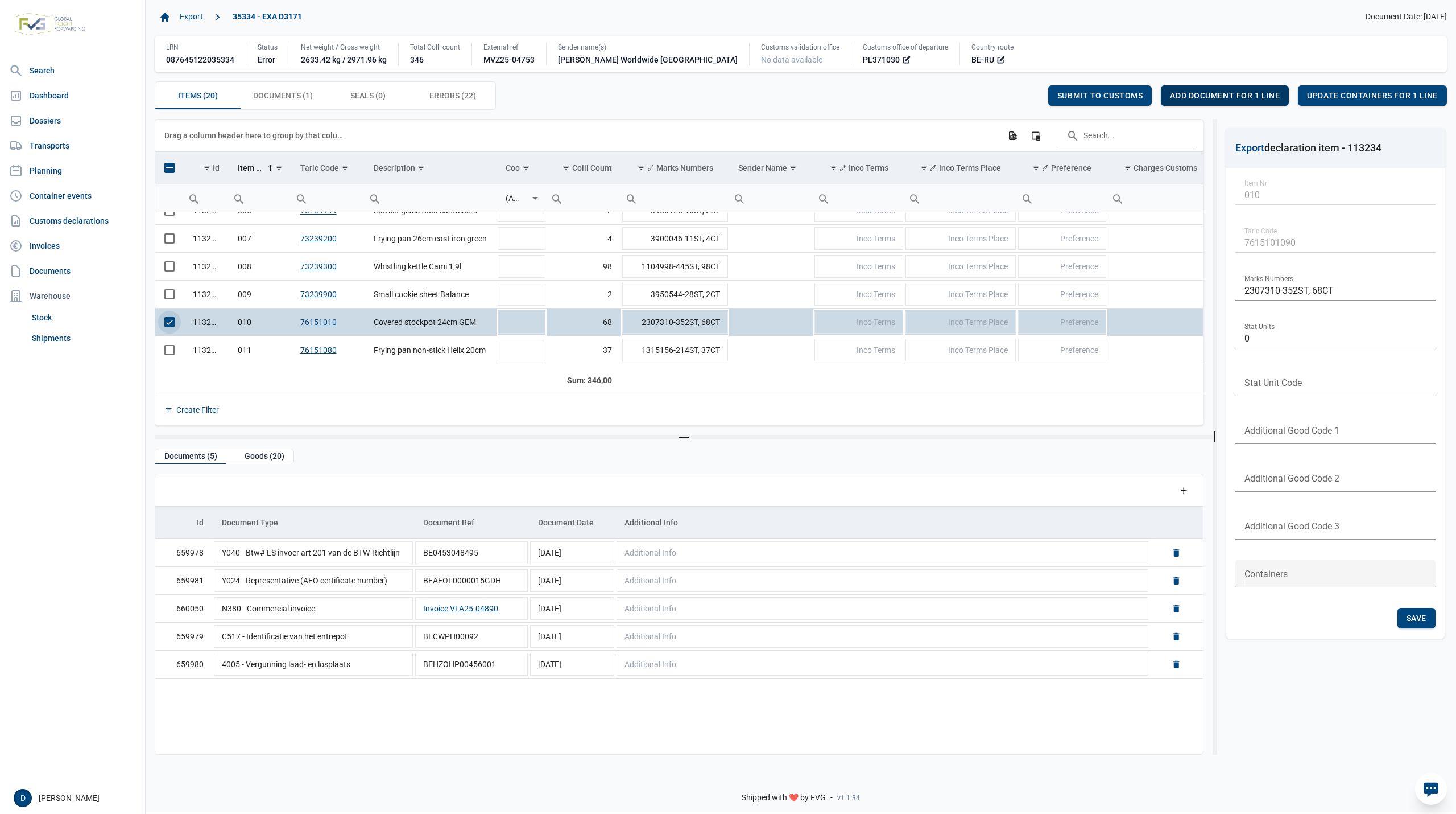
click at [1251, 96] on span "Add document for 1 line" at bounding box center [1224, 96] width 110 height 9
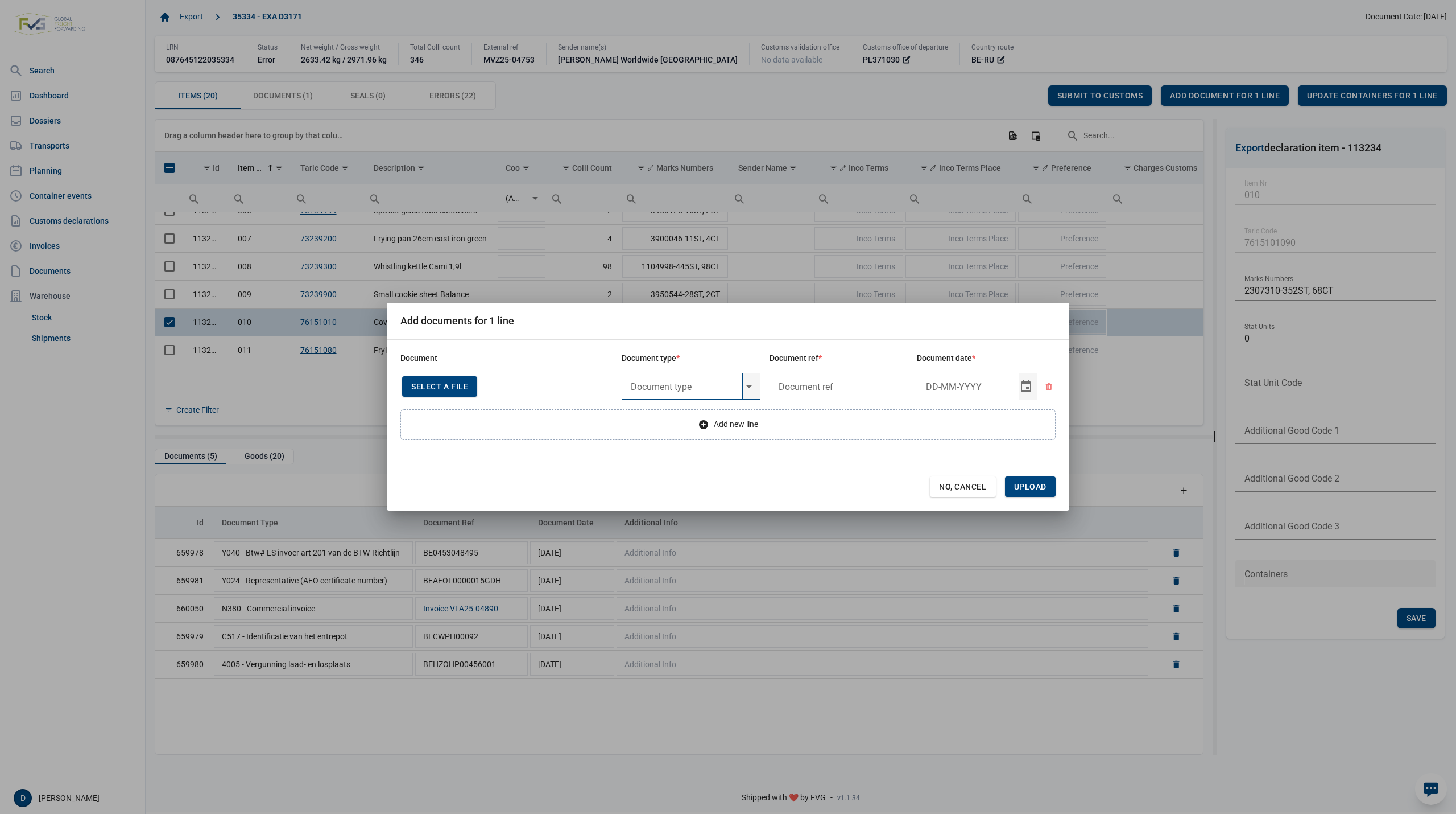
click at [658, 383] on input "text" at bounding box center [682, 386] width 121 height 27
type input "y833"
click at [709, 387] on input "text" at bounding box center [682, 386] width 121 height 27
type input "Y"
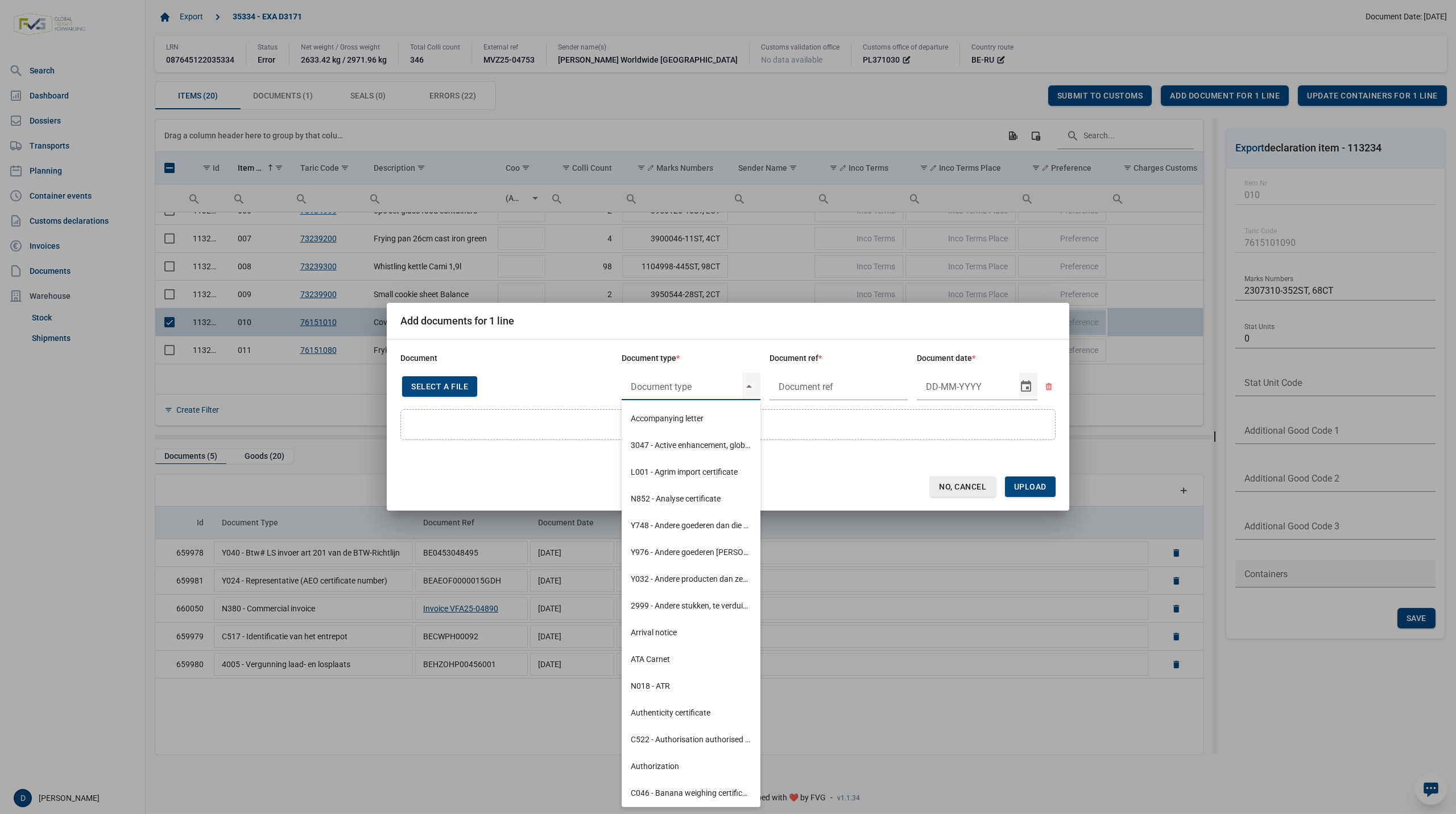
click at [953, 489] on span "No, Cancel" at bounding box center [962, 486] width 48 height 9
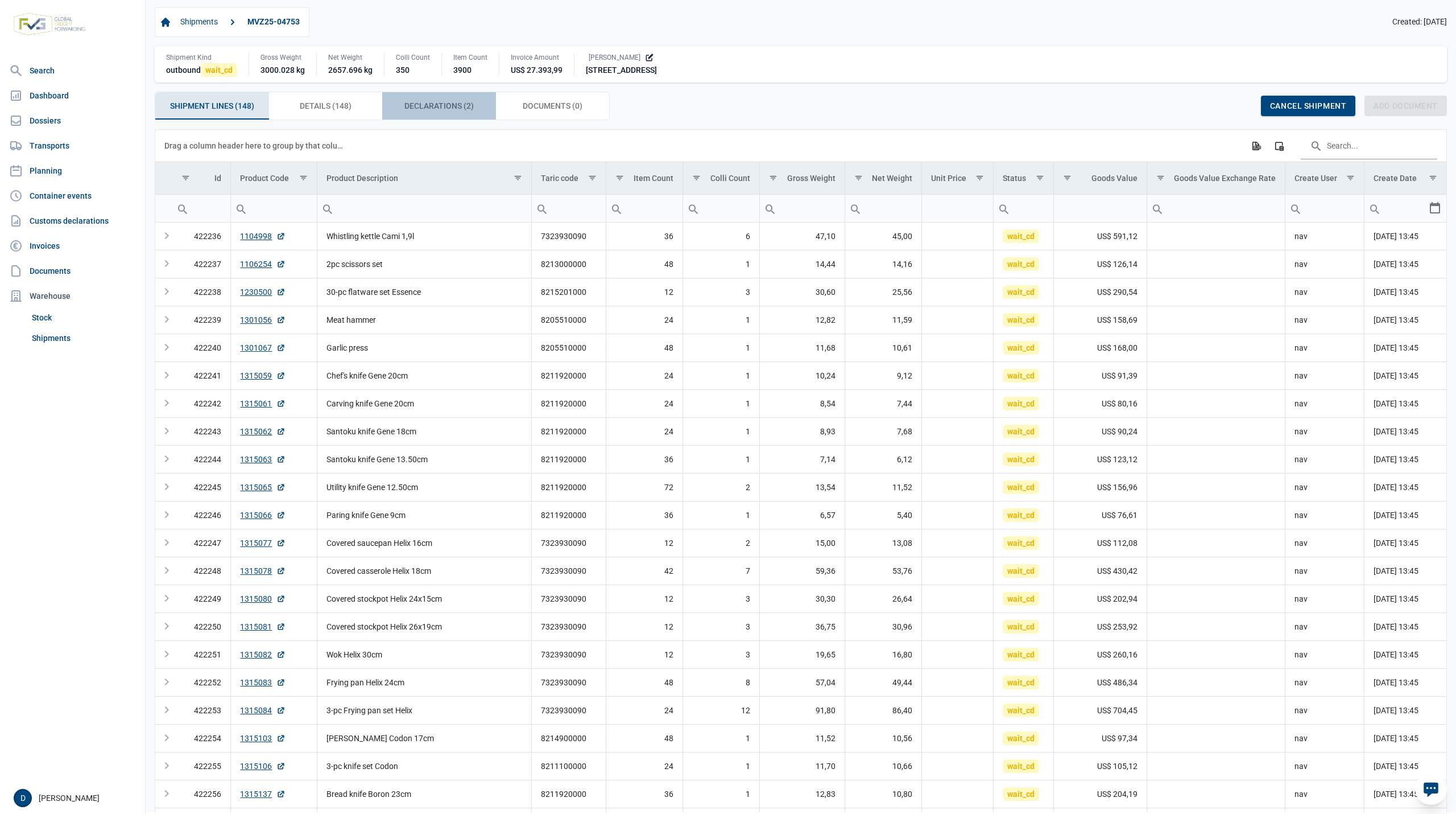
click at [439, 110] on span "Declarations (2) Declarations (2)" at bounding box center [439, 106] width 69 height 14
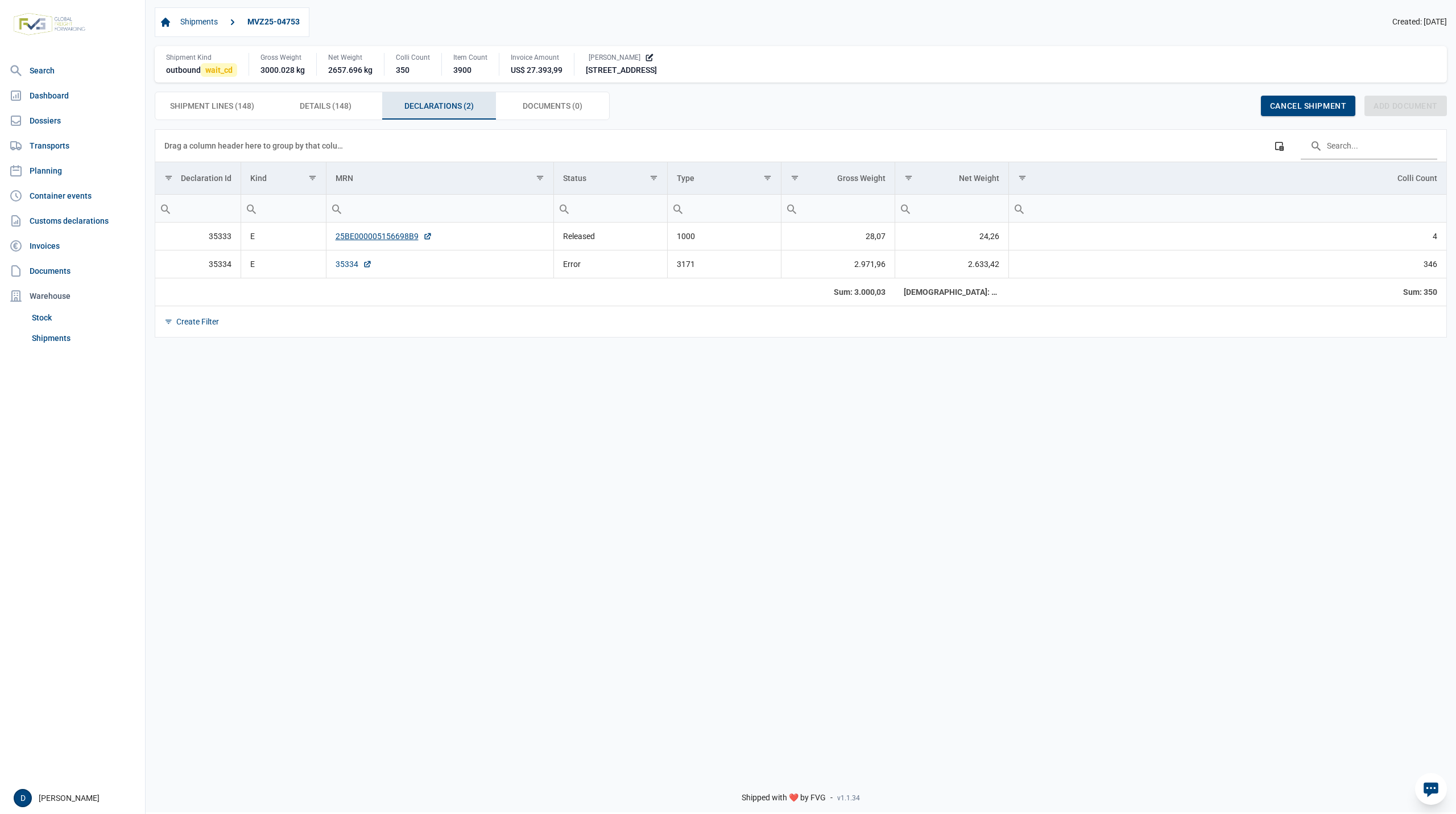
click at [349, 264] on link "35334" at bounding box center [353, 263] width 36 height 11
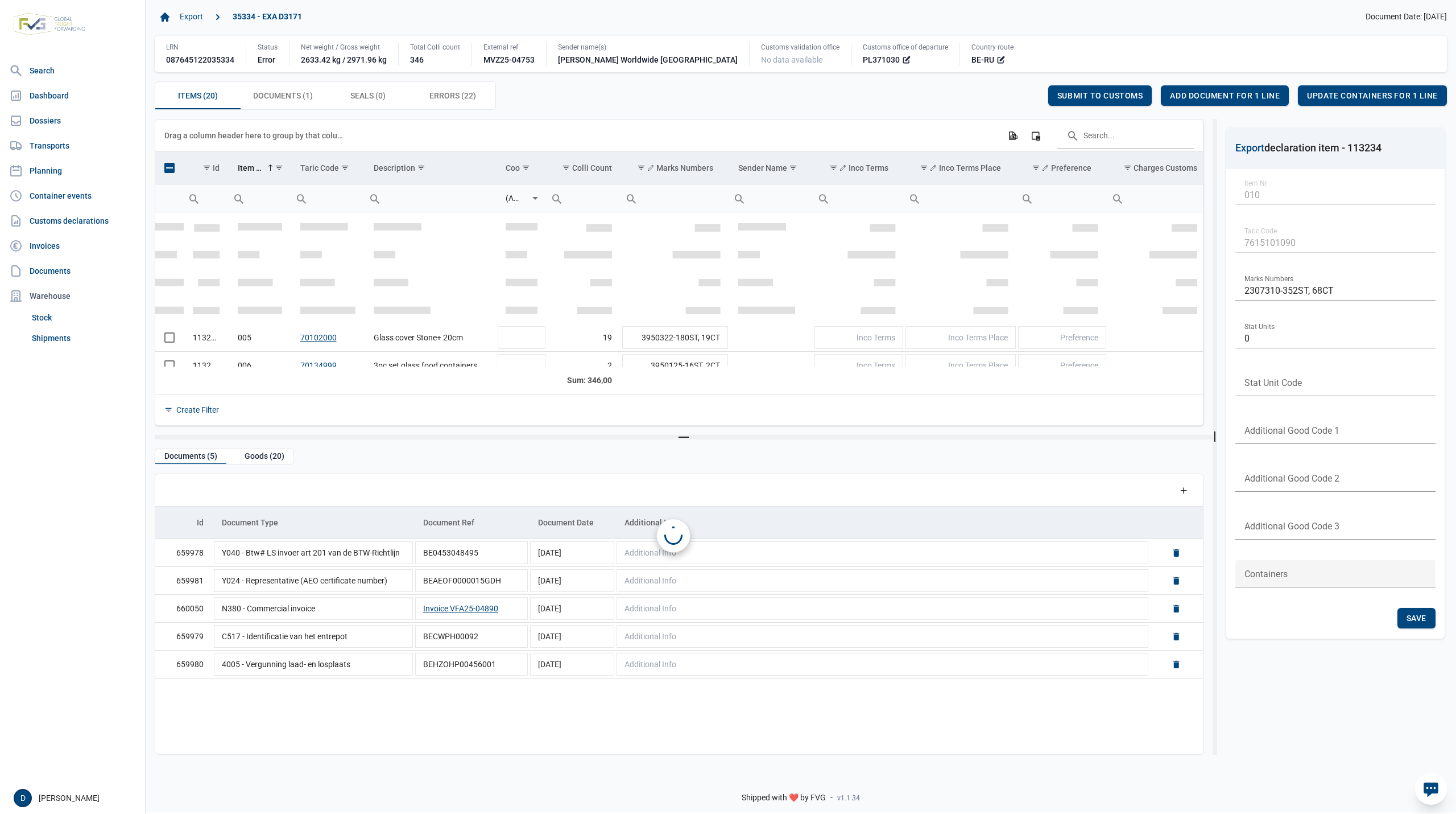
scroll to position [127, 0]
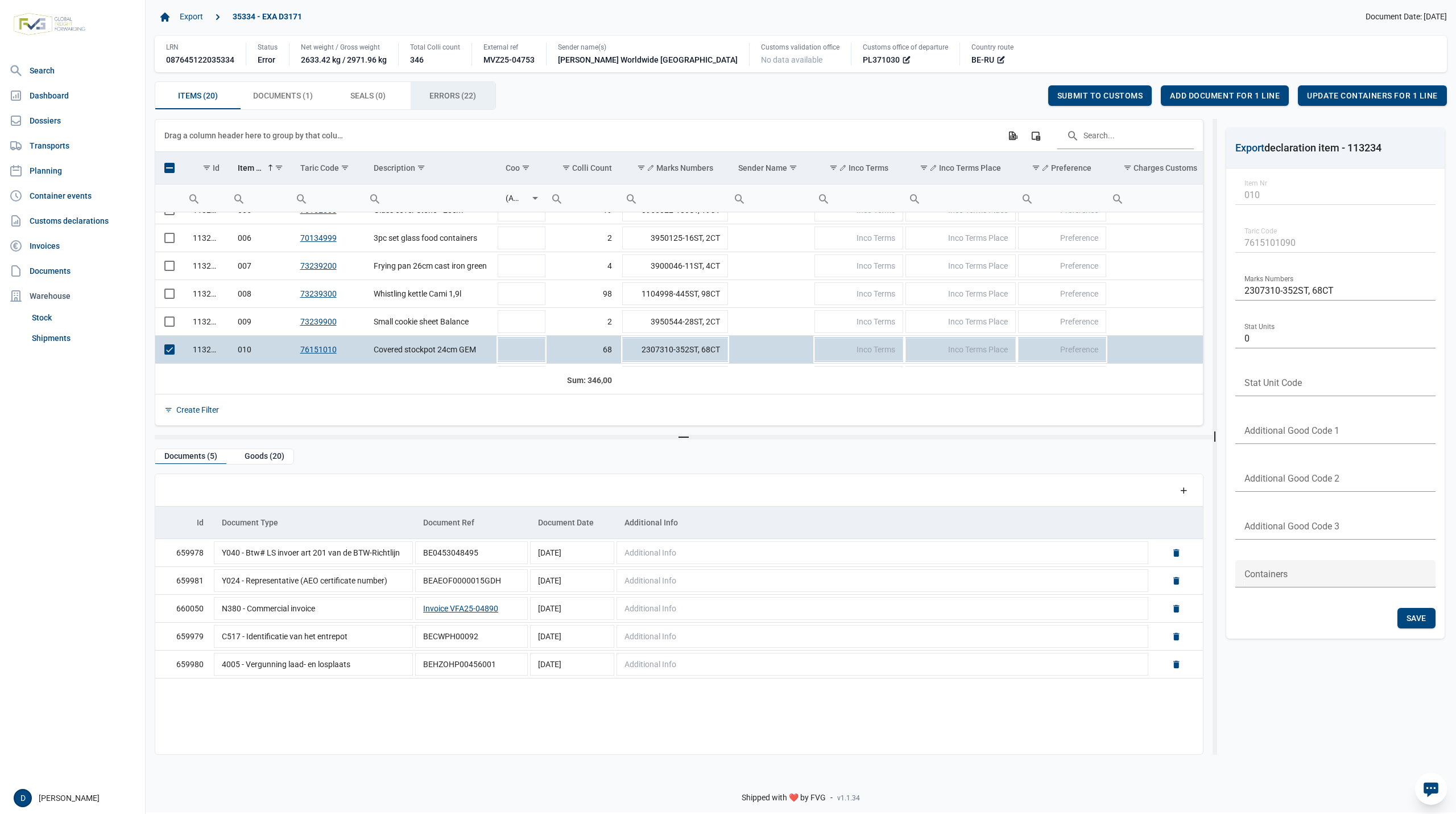
click at [468, 91] on span "Errors (22) Errors (22)" at bounding box center [452, 96] width 46 height 14
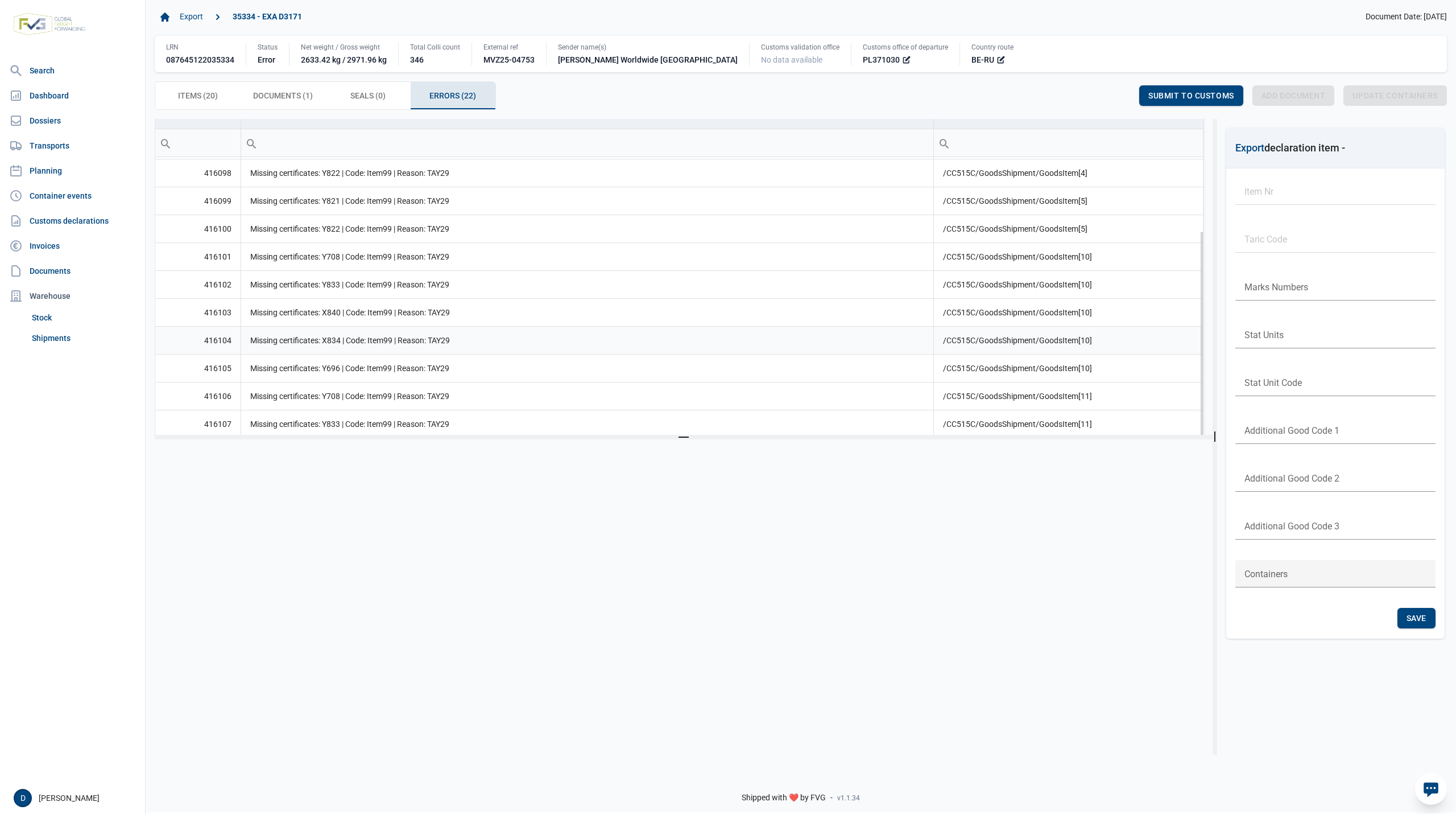
scroll to position [76, 0]
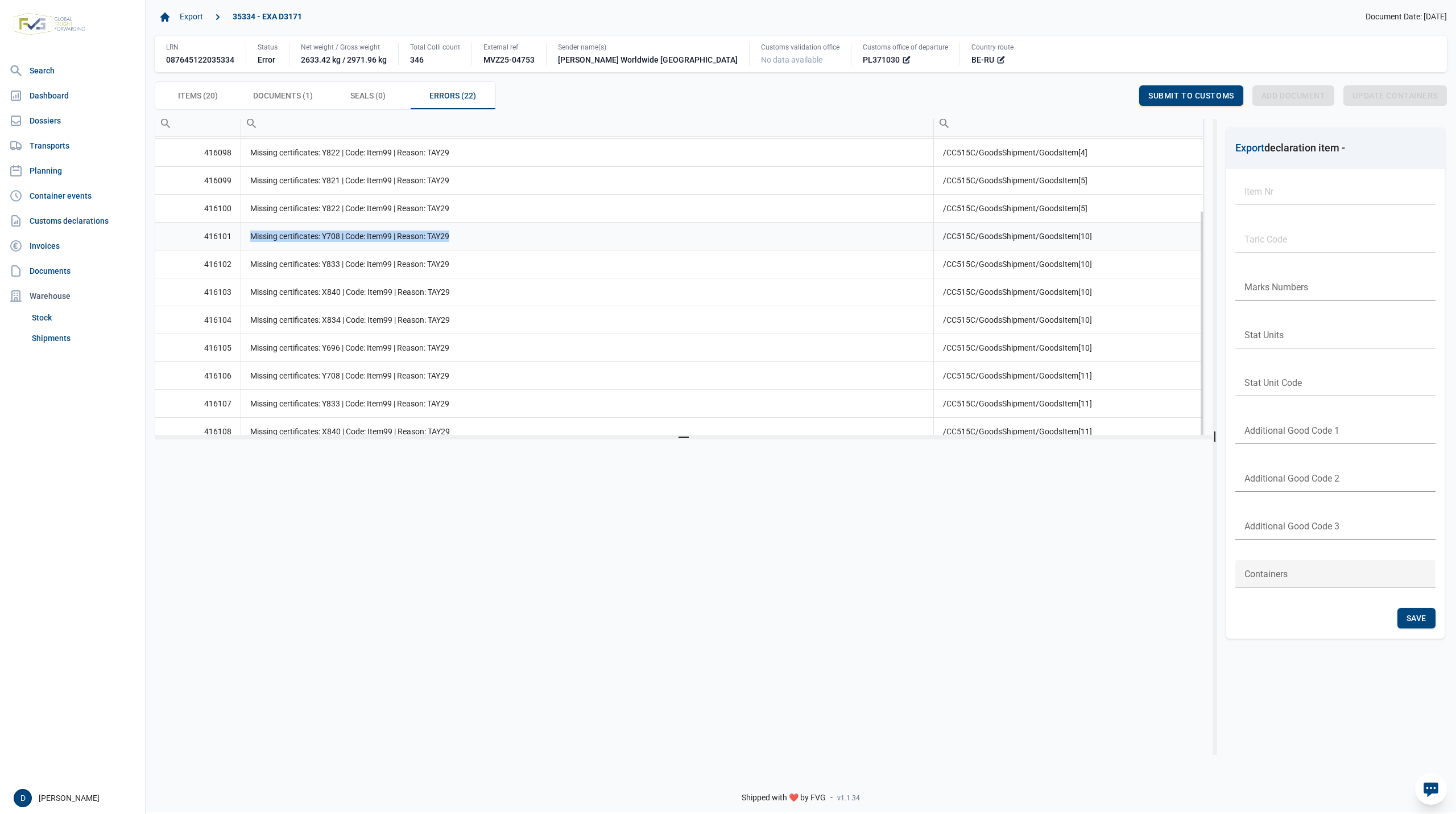
drag, startPoint x: 252, startPoint y: 237, endPoint x: 468, endPoint y: 247, distance: 216.2
click at [468, 247] on td "Missing certificates: Y708 | Code: Item99 | Reason: TAY29" at bounding box center [587, 236] width 693 height 28
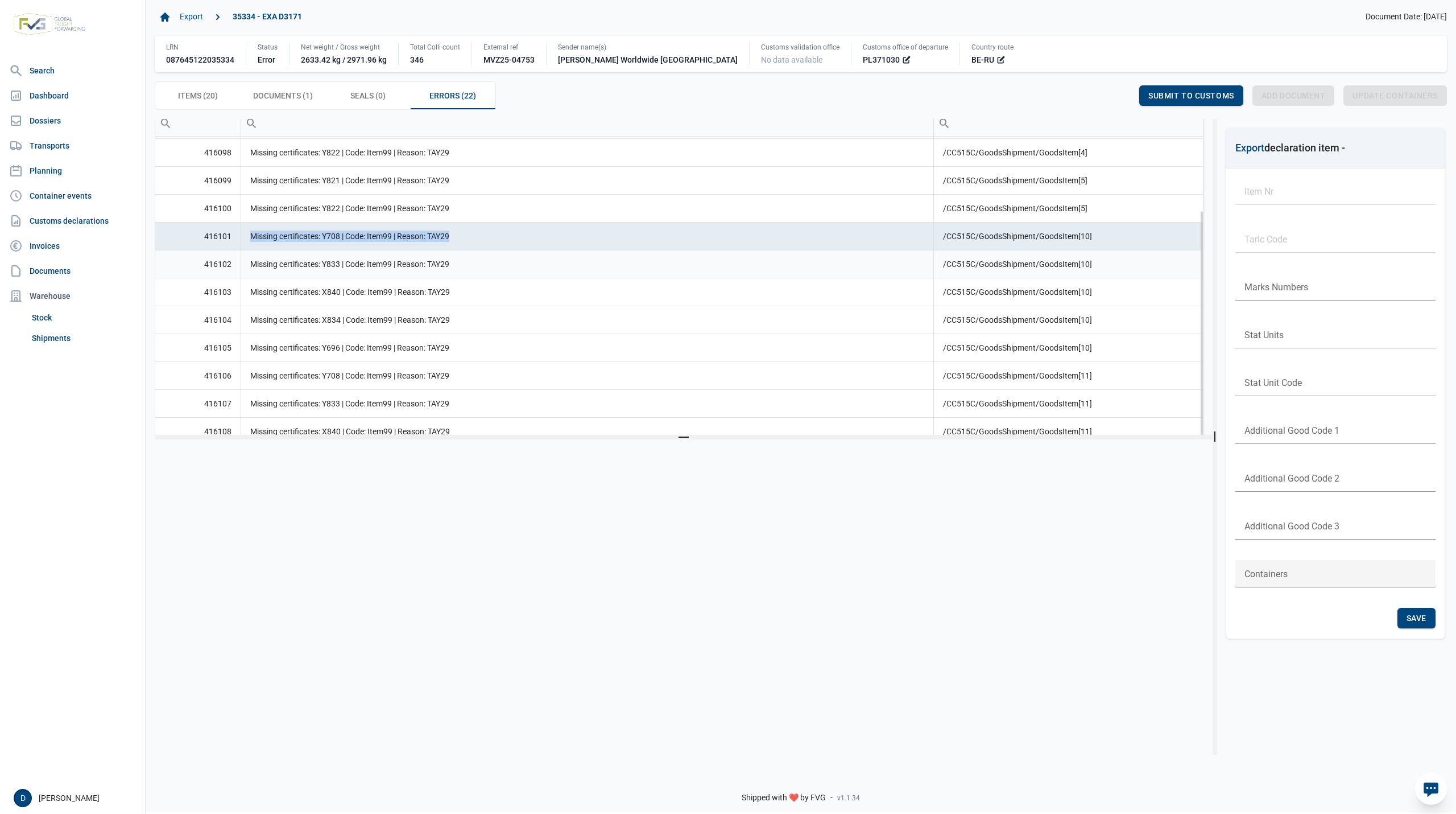
copy td "Missing certificates: Y708 | Code: Item99 | Reason: TAY29"
click at [458, 265] on td "Missing certificates: Y833 | Code: Item99 | Reason: TAY29" at bounding box center [587, 263] width 693 height 28
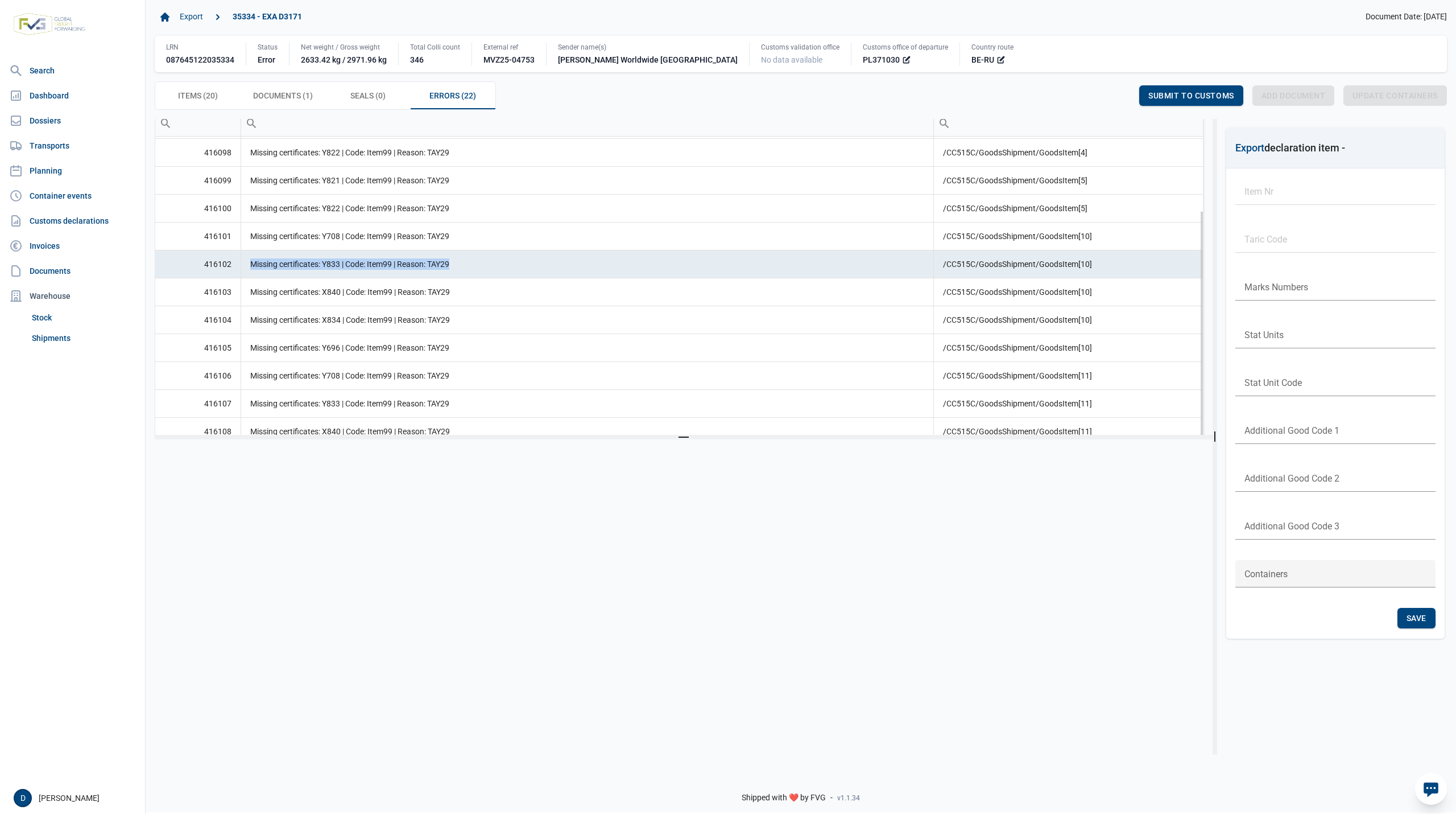
drag, startPoint x: 453, startPoint y: 265, endPoint x: 253, endPoint y: 269, distance: 200.0
click at [253, 269] on td "Missing certificates: Y833 | Code: Item99 | Reason: TAY29" at bounding box center [587, 263] width 693 height 28
copy td "Missing certificates: Y833 | Code: Item99 | Reason: TAY29"
drag, startPoint x: 460, startPoint y: 292, endPoint x: 244, endPoint y: 294, distance: 216.0
click at [244, 294] on td "Missing certificates: X840 | Code: Item99 | Reason: TAY29" at bounding box center [587, 291] width 693 height 28
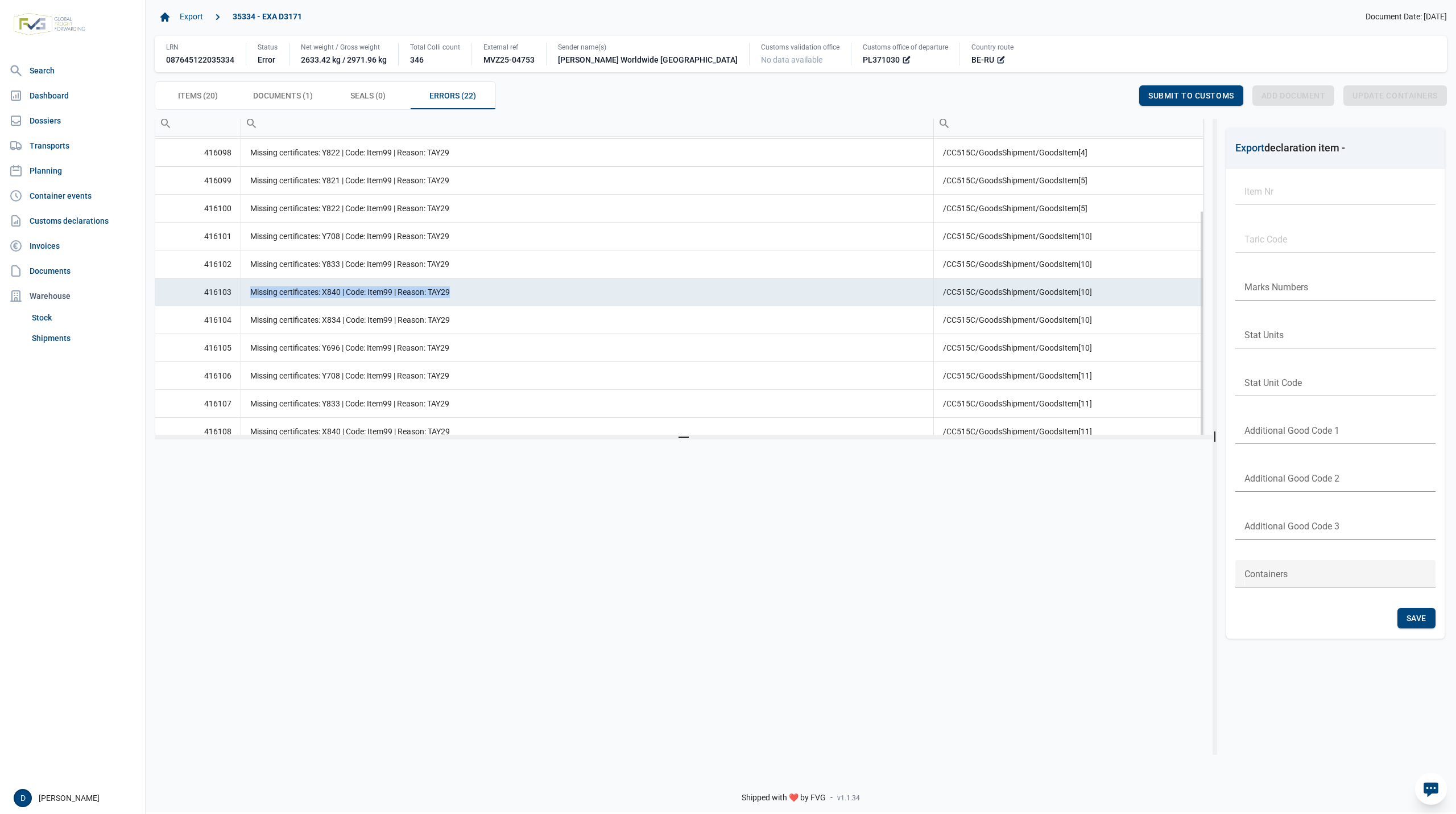
copy td "Missing certificates: X840 | Code: Item99 | Reason: TAY29"
drag, startPoint x: 252, startPoint y: 319, endPoint x: 454, endPoint y: 319, distance: 202.0
click at [454, 319] on td "Missing certificates: X834 | Code: Item99 | Reason: TAY29" at bounding box center [587, 319] width 693 height 28
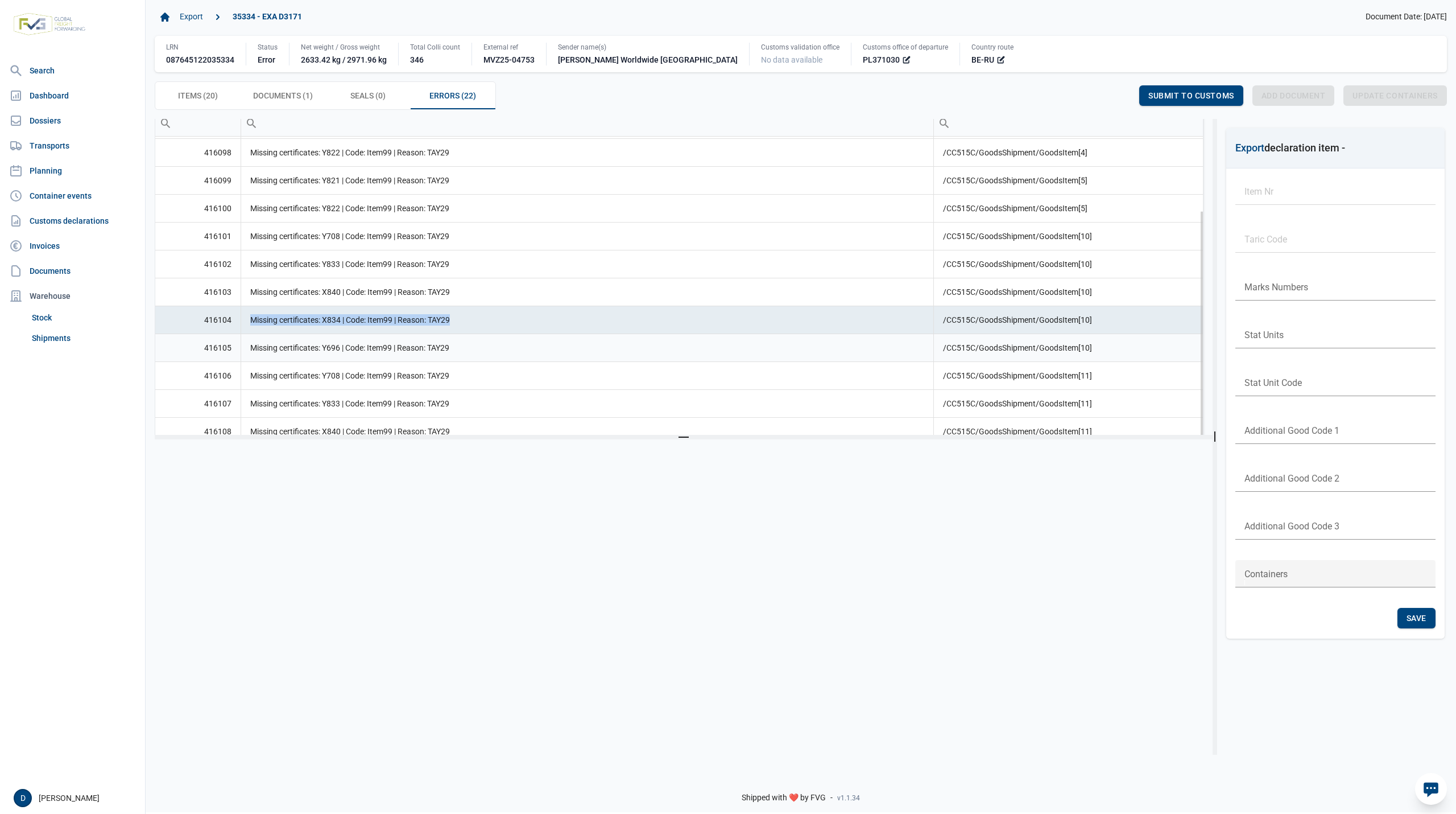
copy td "Missing certificates: X834 | Code: Item99 | Reason: TAY29"
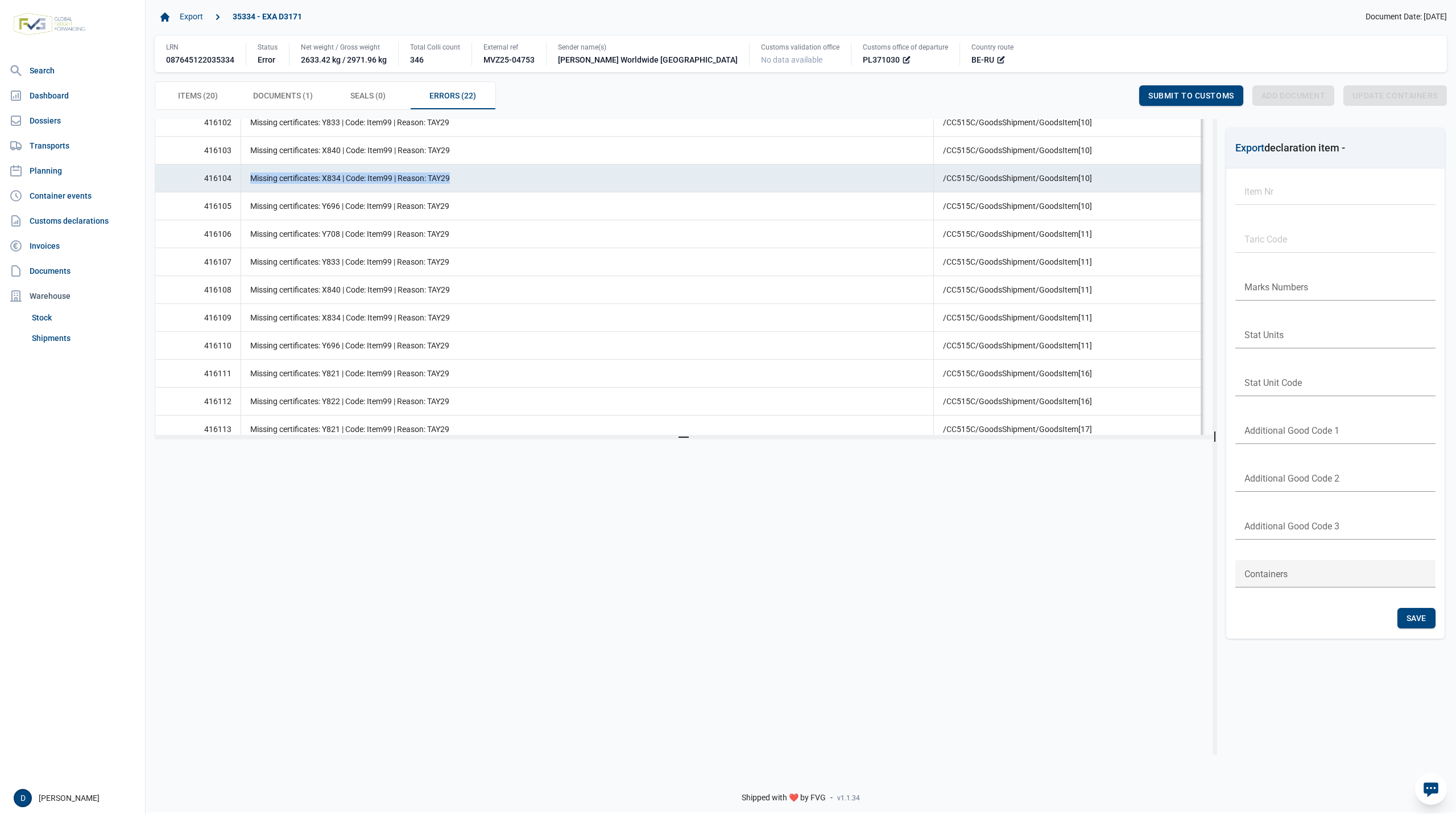
scroll to position [351, 0]
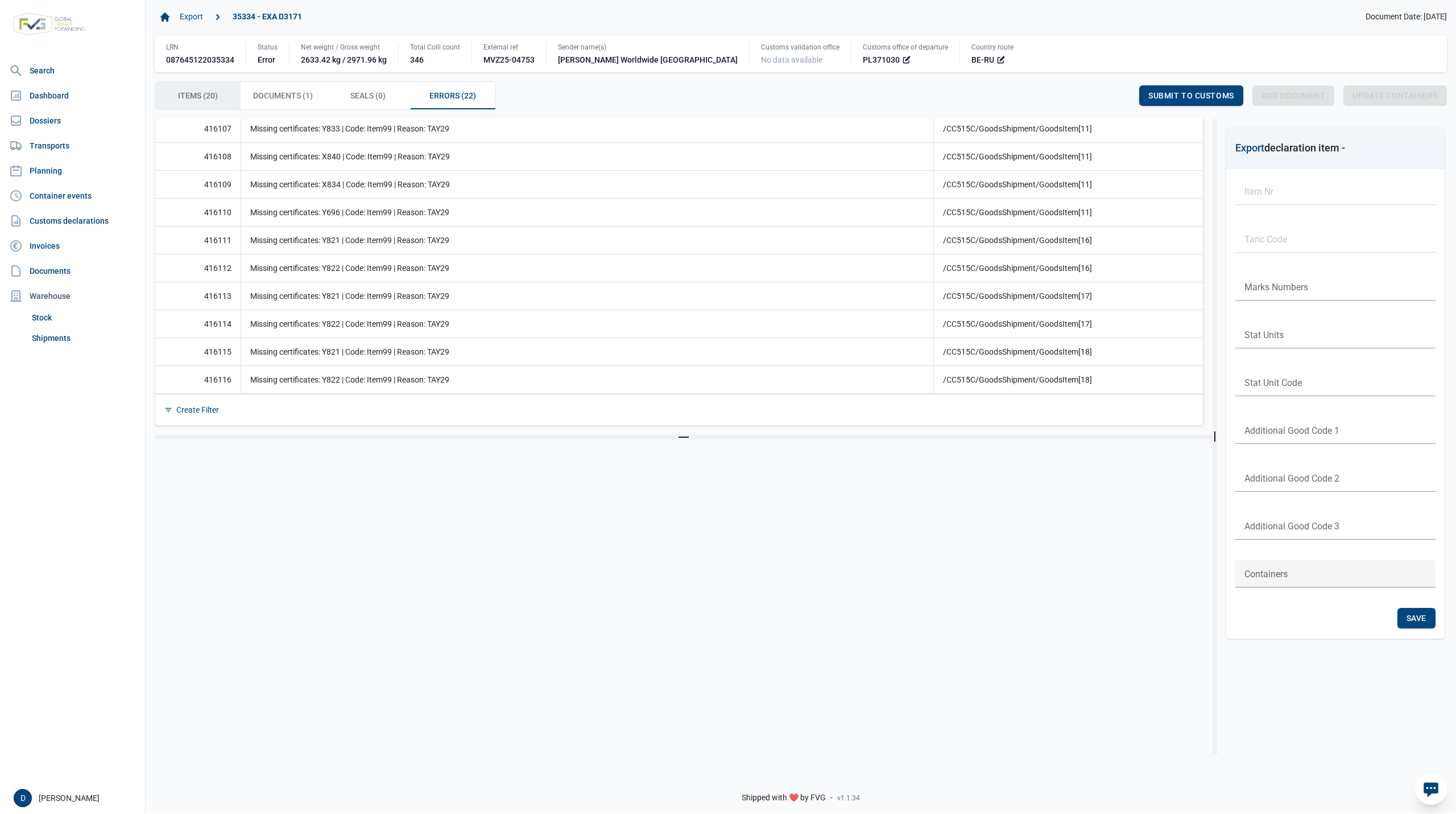
click at [203, 91] on span "Items (20) Items (20)" at bounding box center [198, 96] width 40 height 14
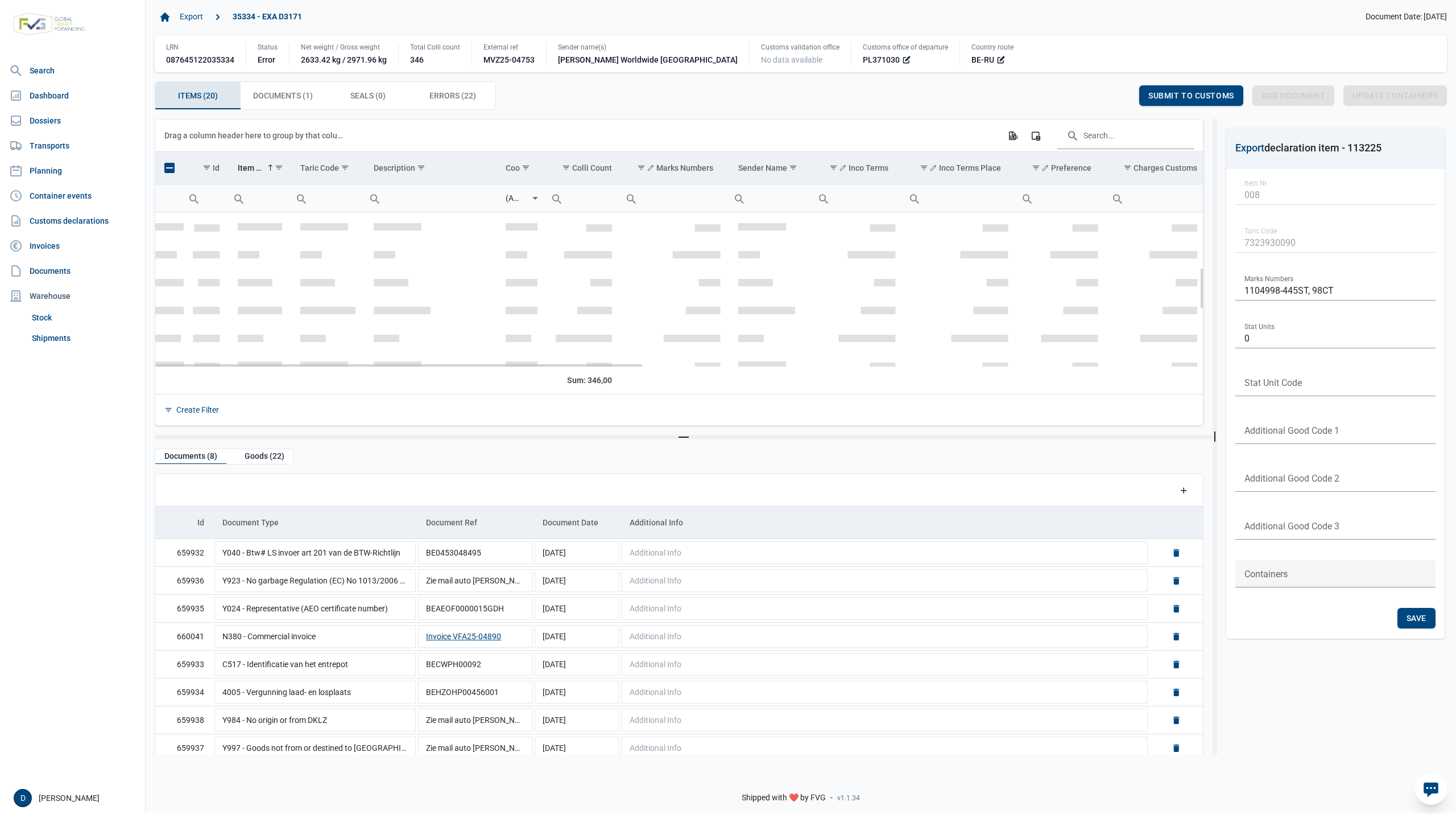
scroll to position [202, 0]
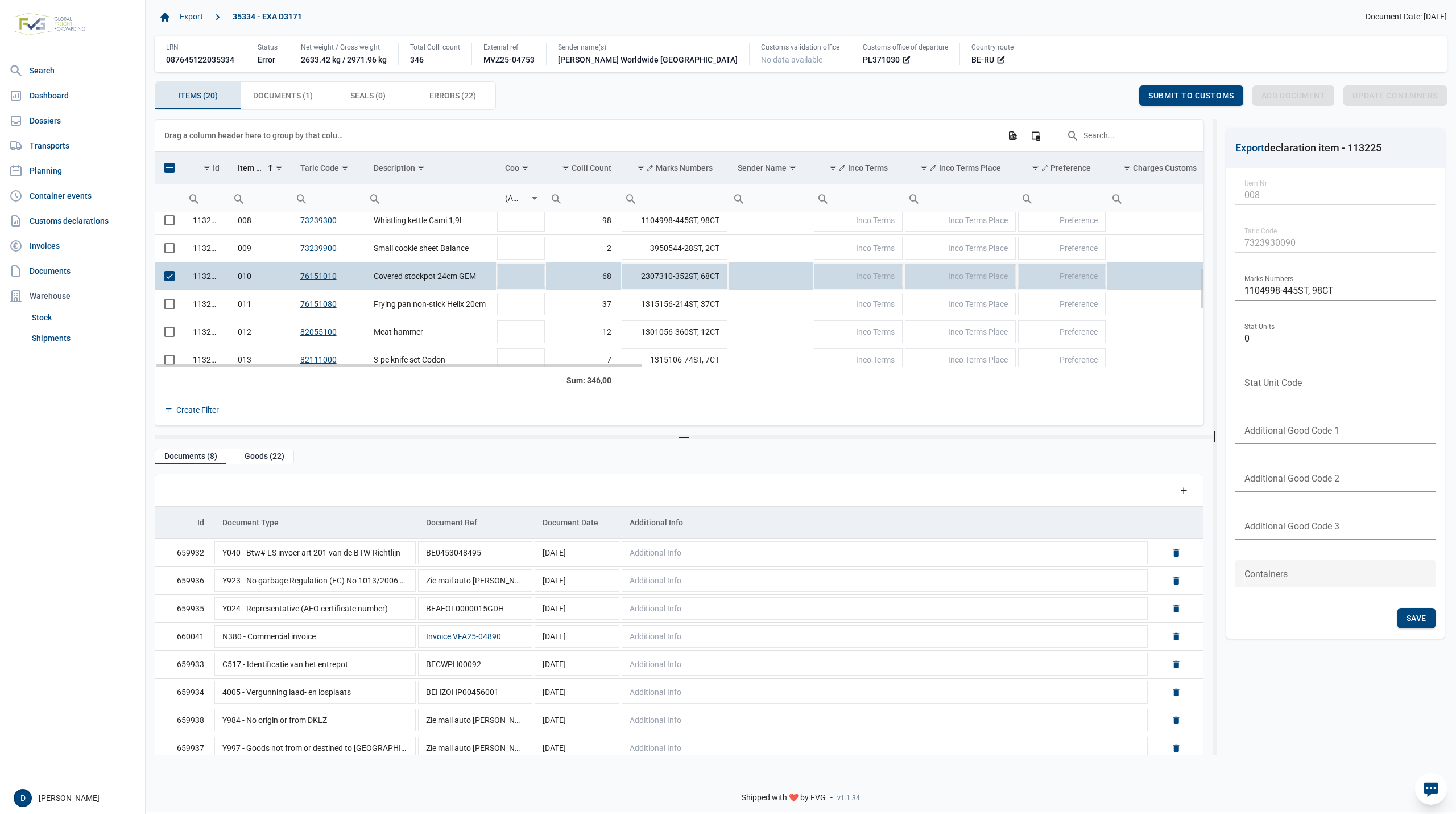
click at [171, 279] on span "Select row" at bounding box center [169, 276] width 10 height 10
click at [171, 277] on span "Select row" at bounding box center [169, 276] width 10 height 10
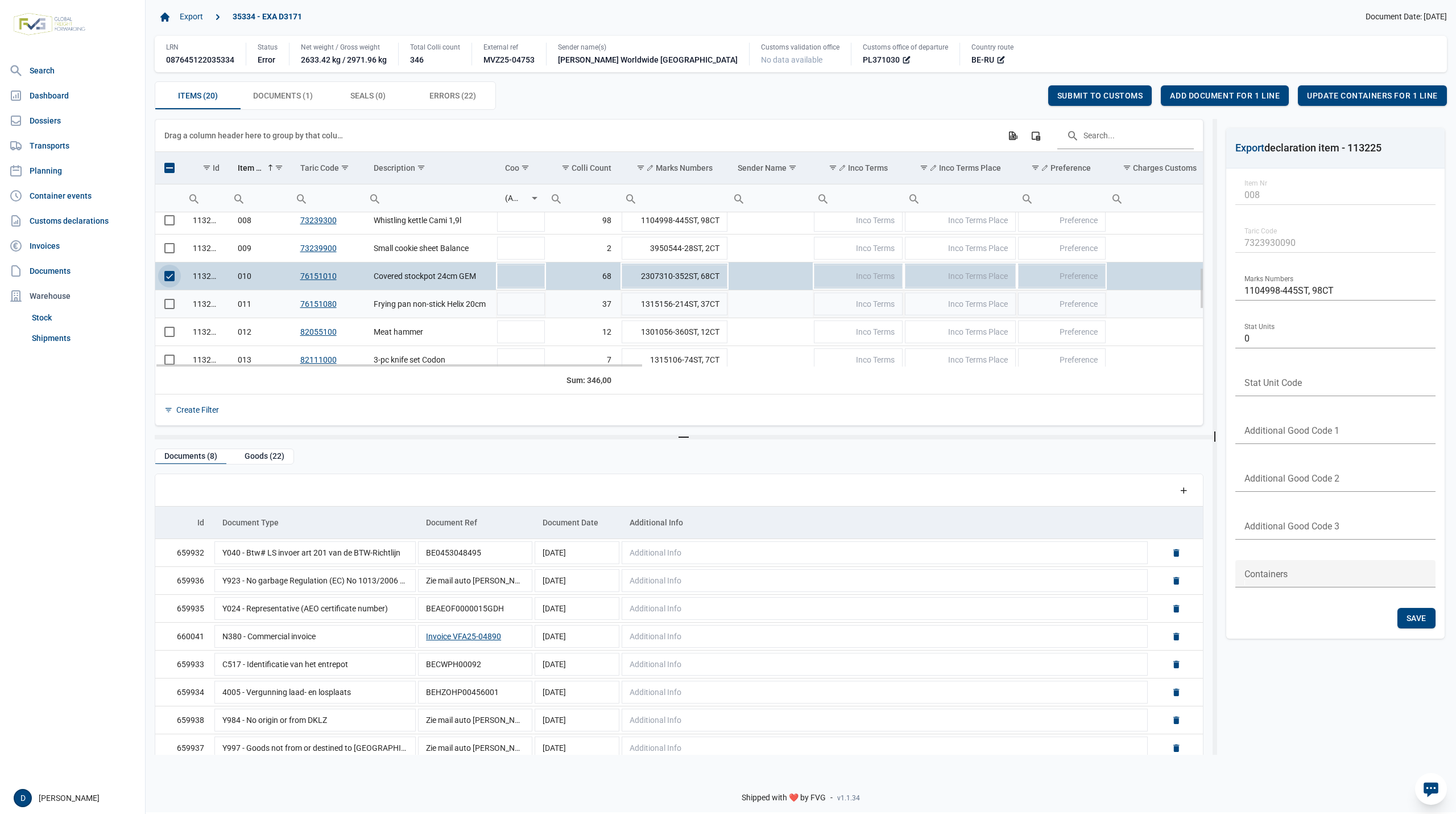
click at [166, 308] on span "Select row" at bounding box center [169, 304] width 10 height 10
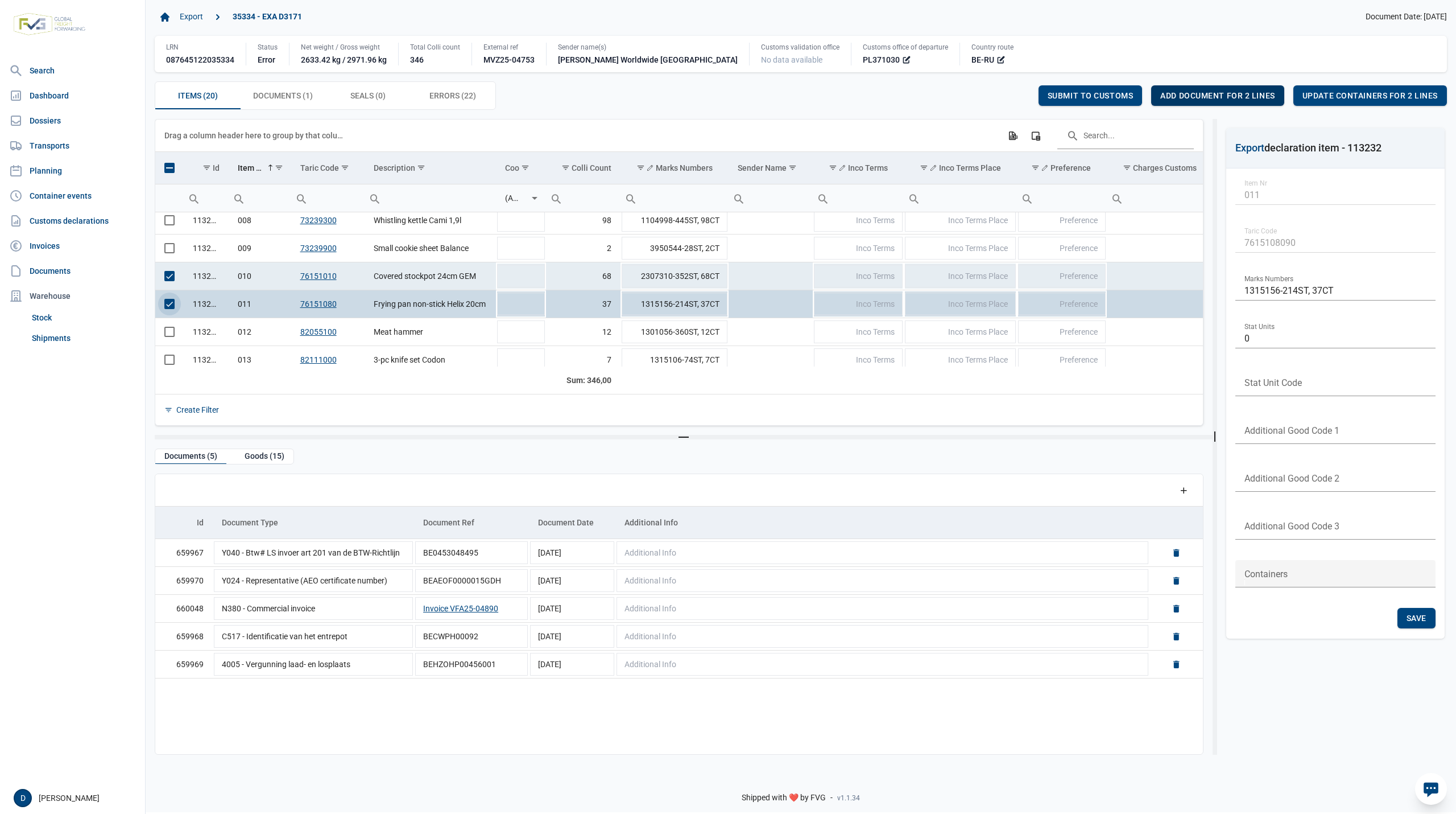
click at [1207, 98] on span "Add document for 2 lines" at bounding box center [1217, 96] width 114 height 9
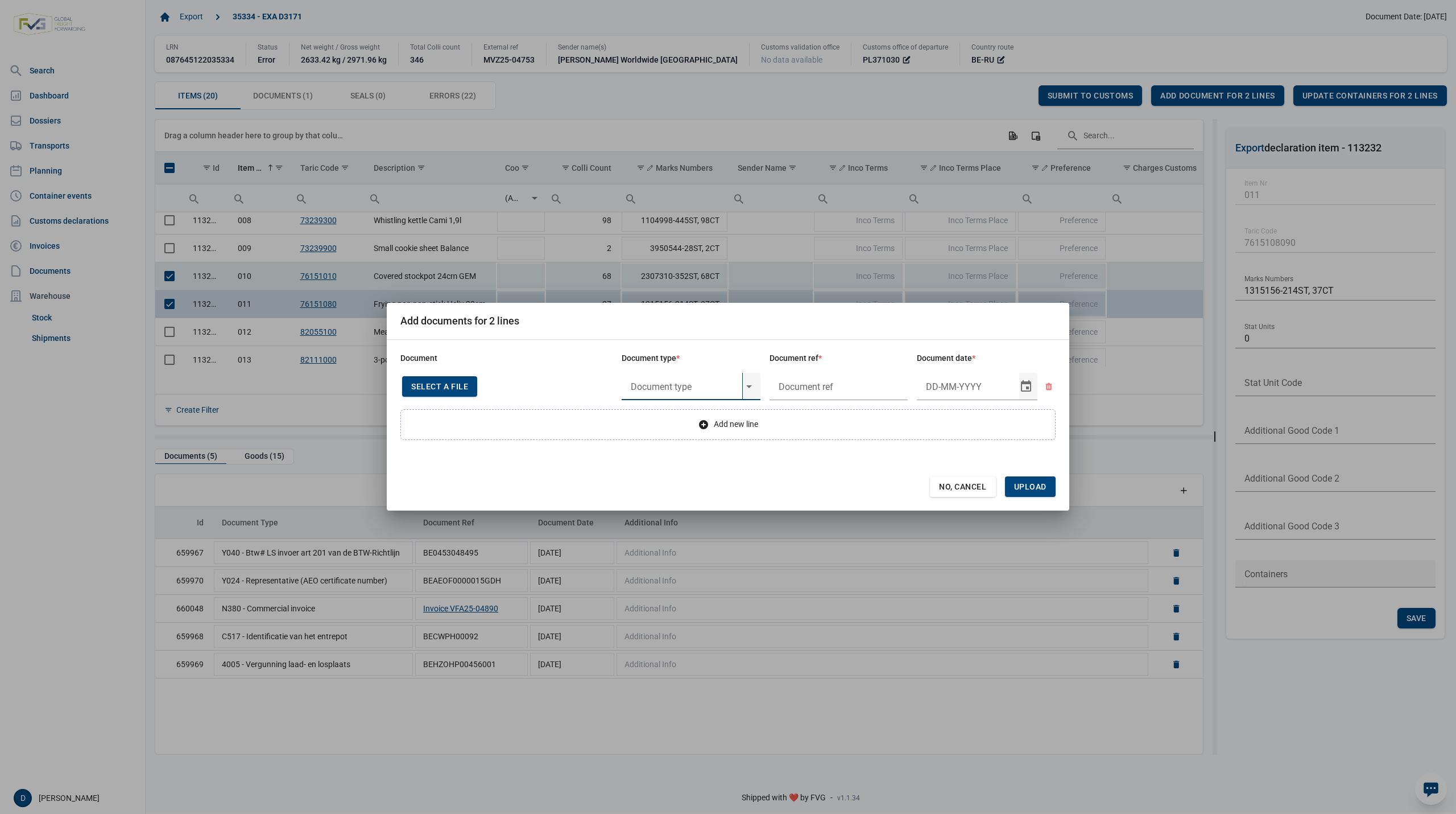
click at [681, 381] on input "text" at bounding box center [682, 386] width 121 height 27
click at [681, 380] on input "Y708" at bounding box center [682, 386] width 121 height 27
type input "Y708"
click at [814, 388] on input "text" at bounding box center [839, 386] width 139 height 27
click at [958, 481] on div "No, Cancel" at bounding box center [963, 486] width 66 height 21
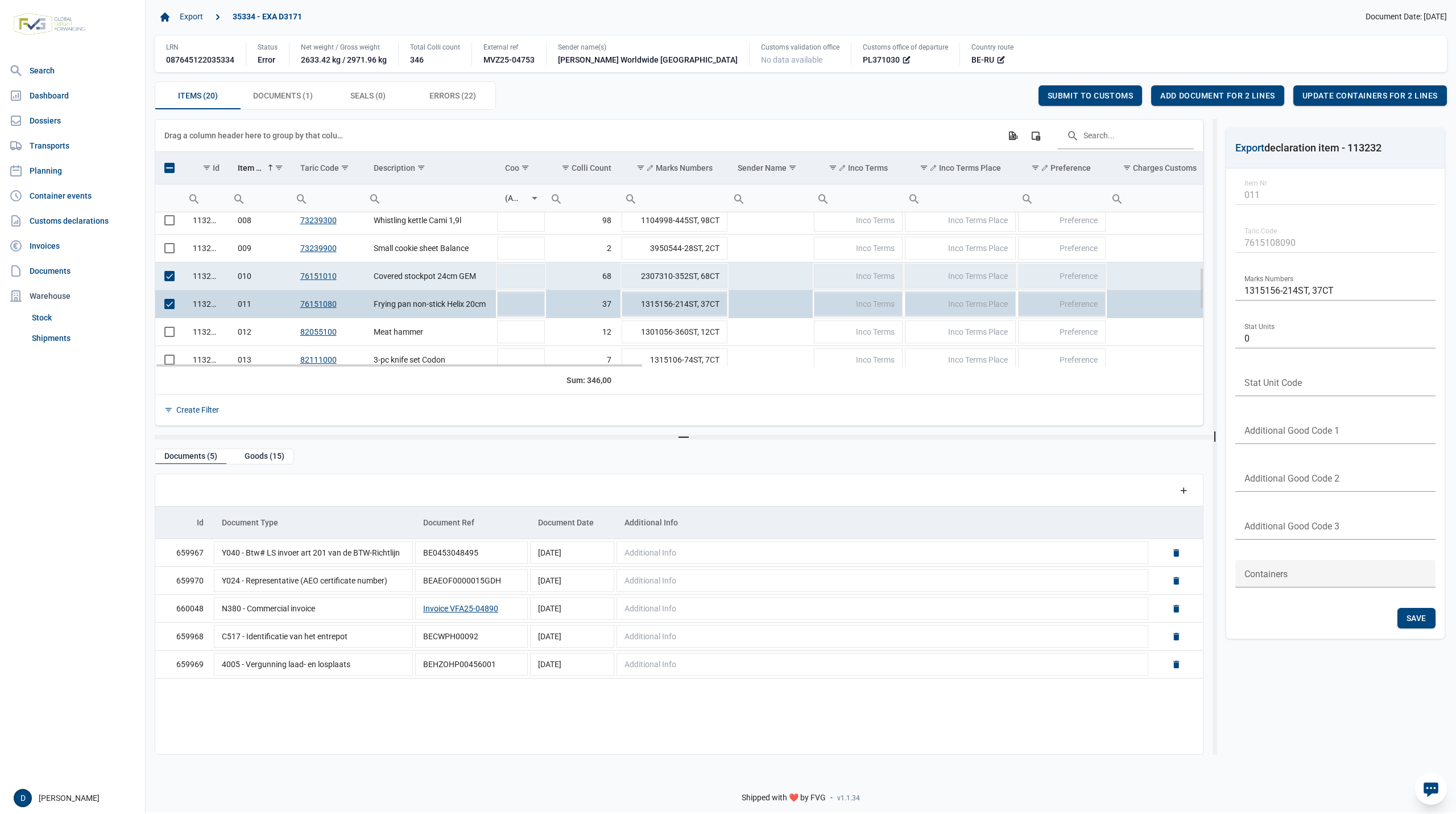
click at [166, 281] on span "Select row" at bounding box center [169, 276] width 10 height 10
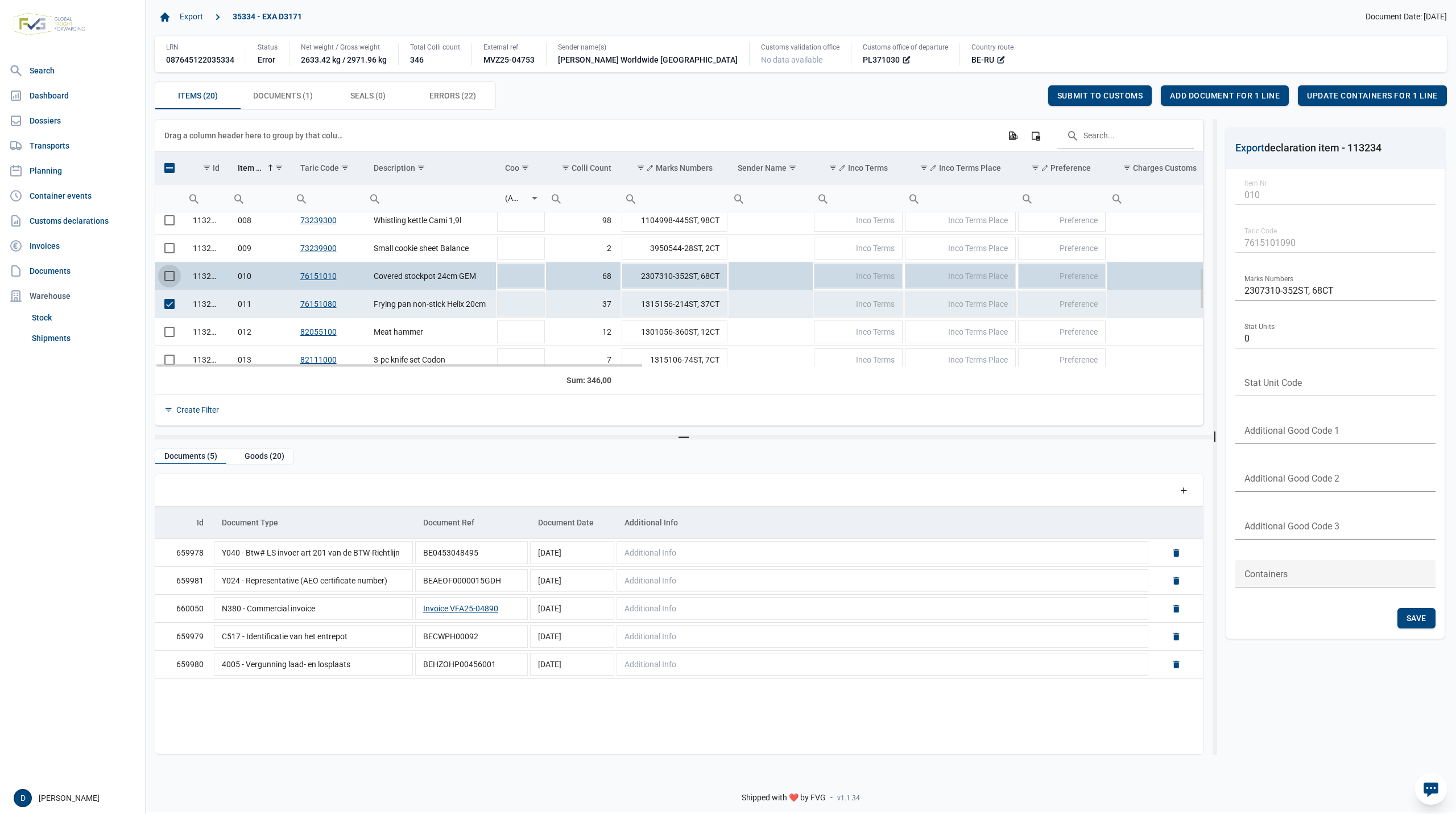
click at [167, 305] on span "Select row" at bounding box center [169, 304] width 10 height 10
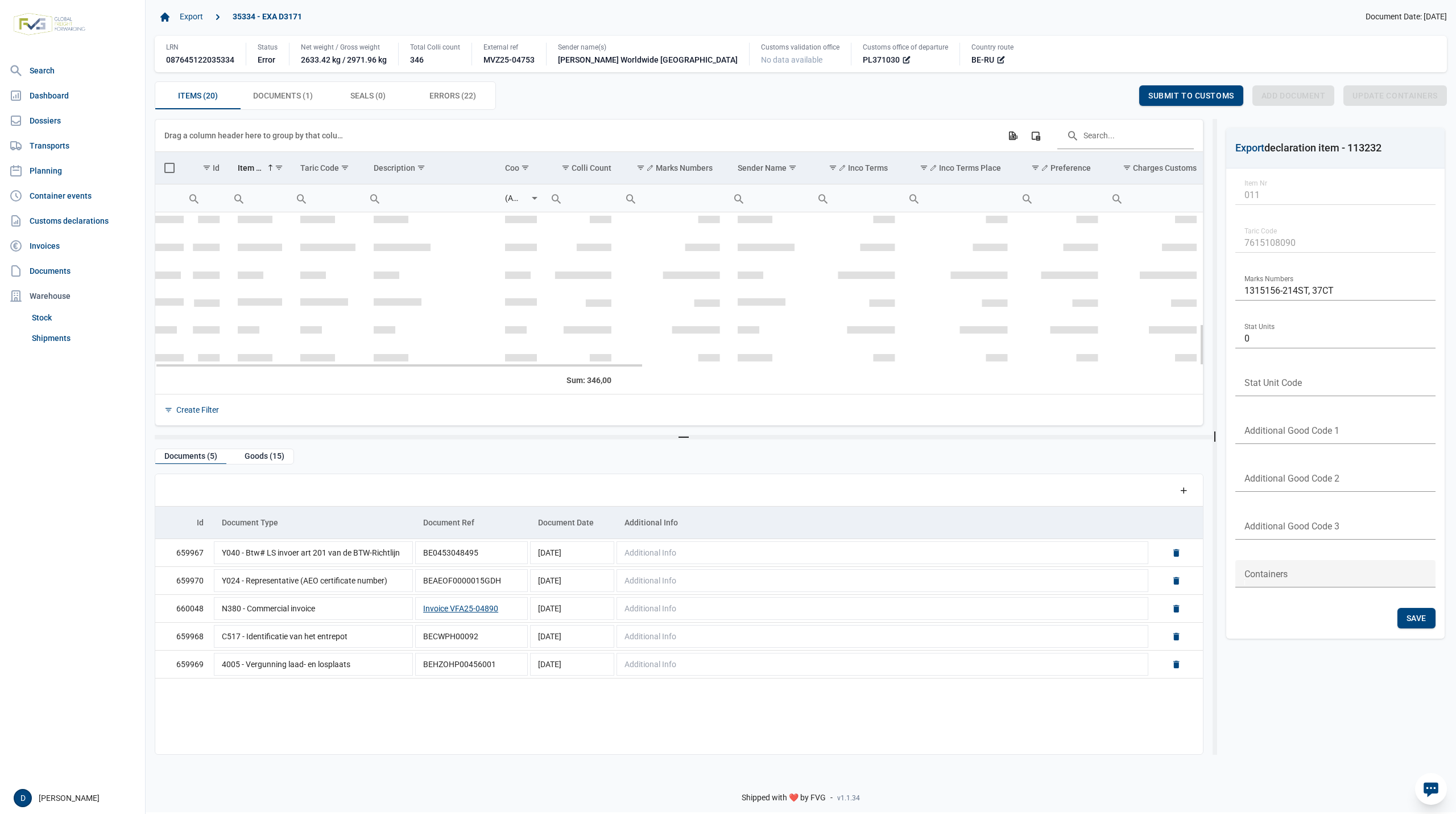
scroll to position [408, 0]
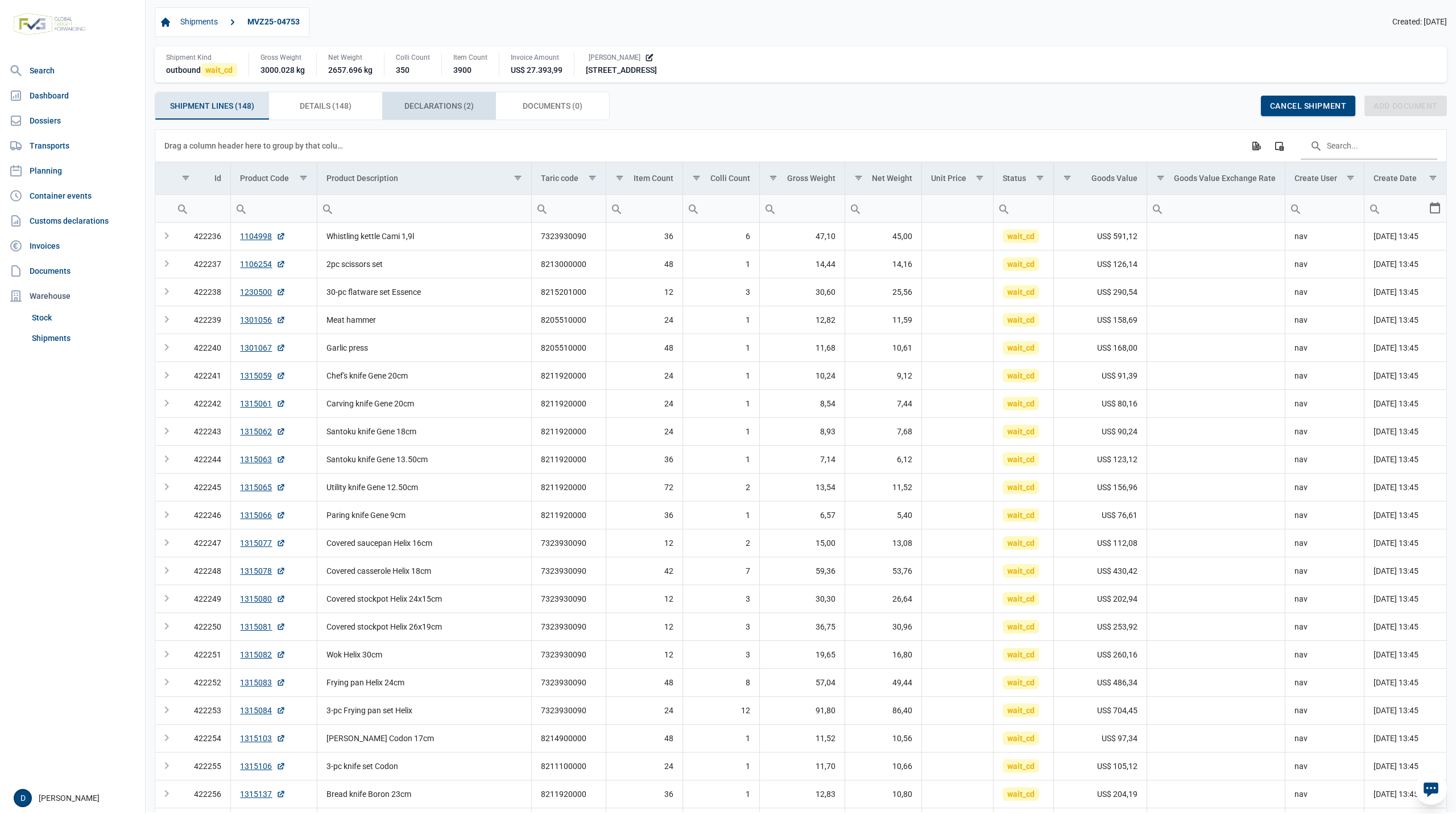
click at [447, 103] on span "Declarations (2) Declarations (2)" at bounding box center [439, 106] width 69 height 14
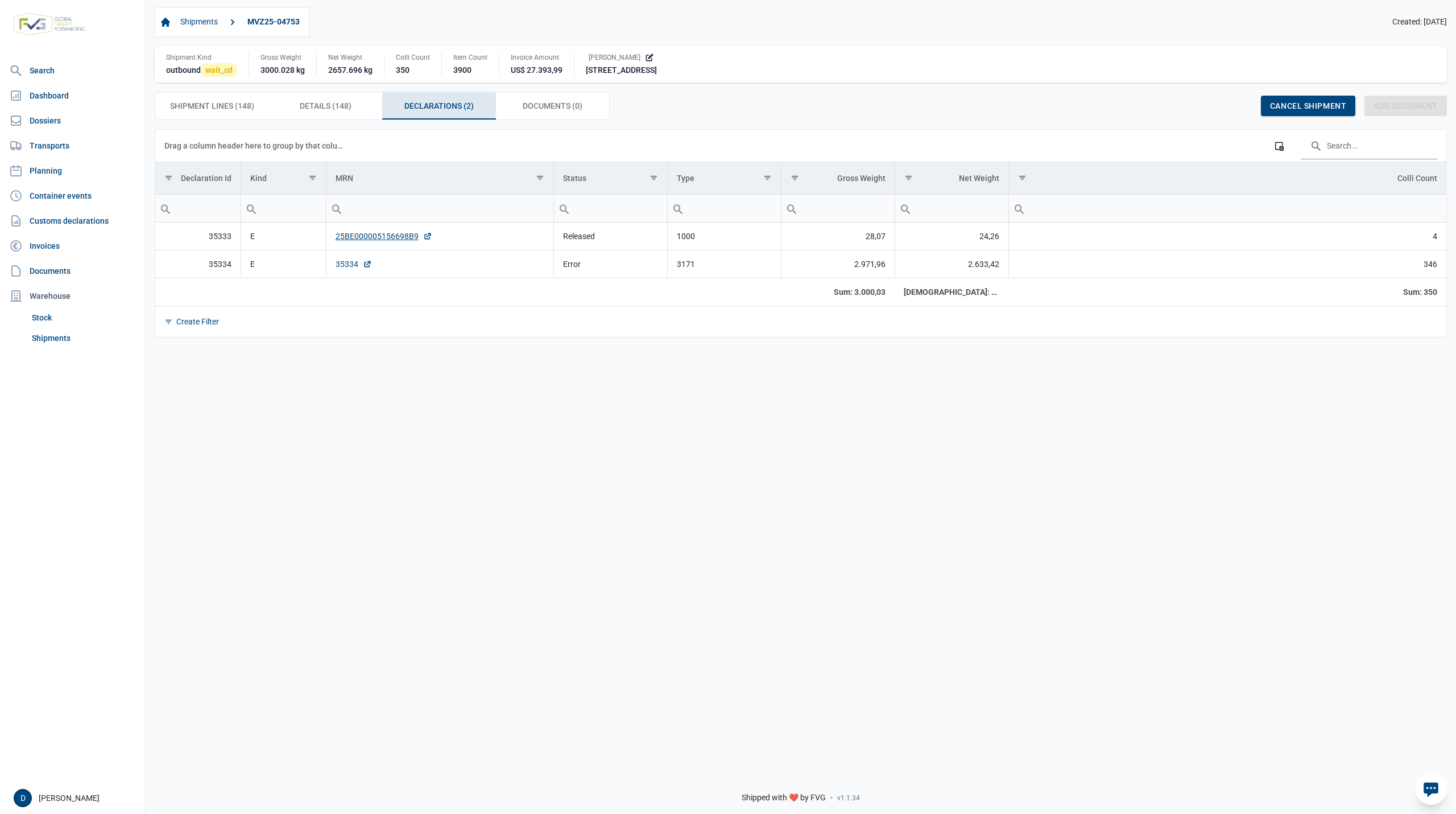
click at [342, 265] on link "35334" at bounding box center [353, 263] width 36 height 11
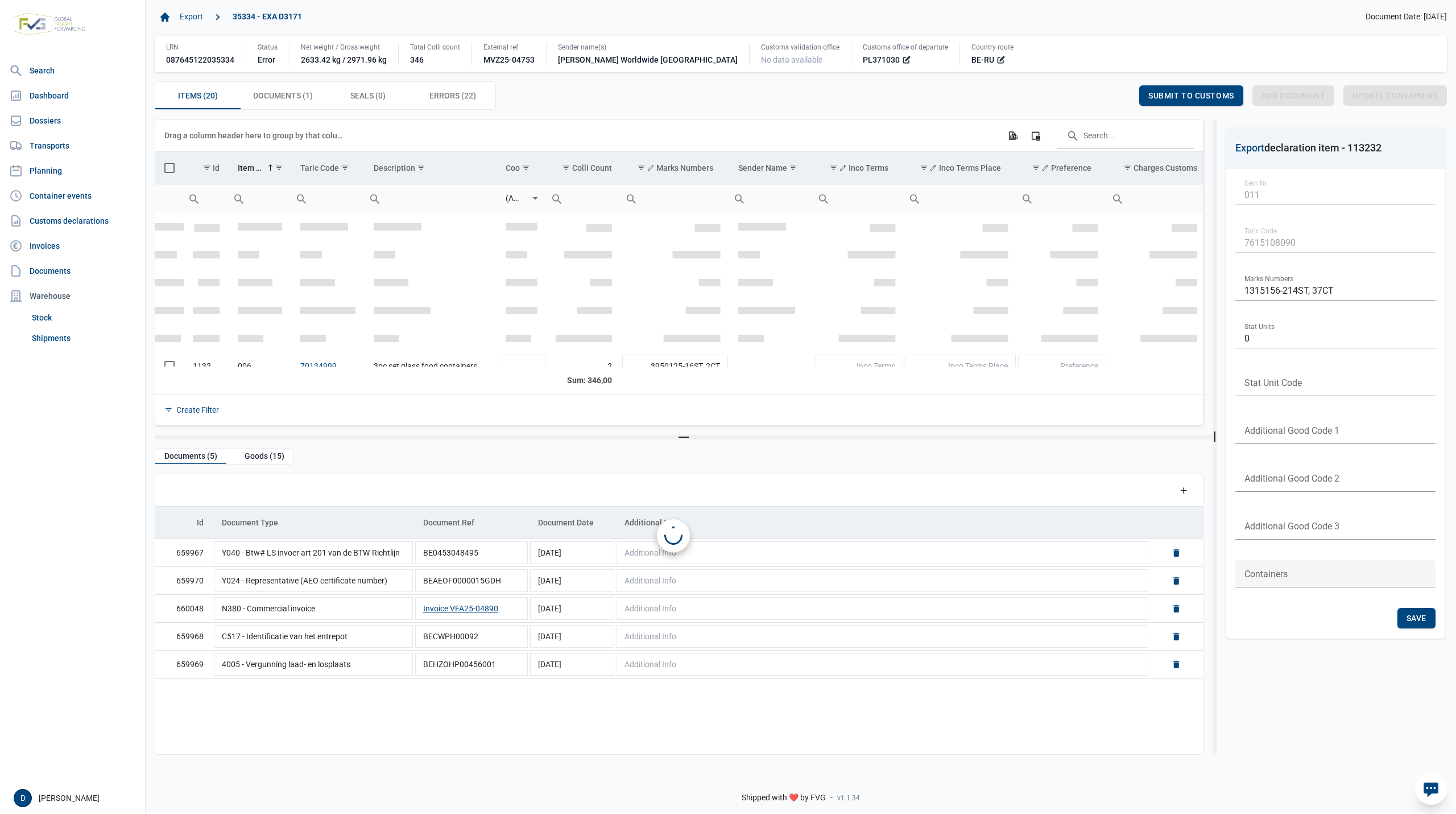
scroll to position [155, 0]
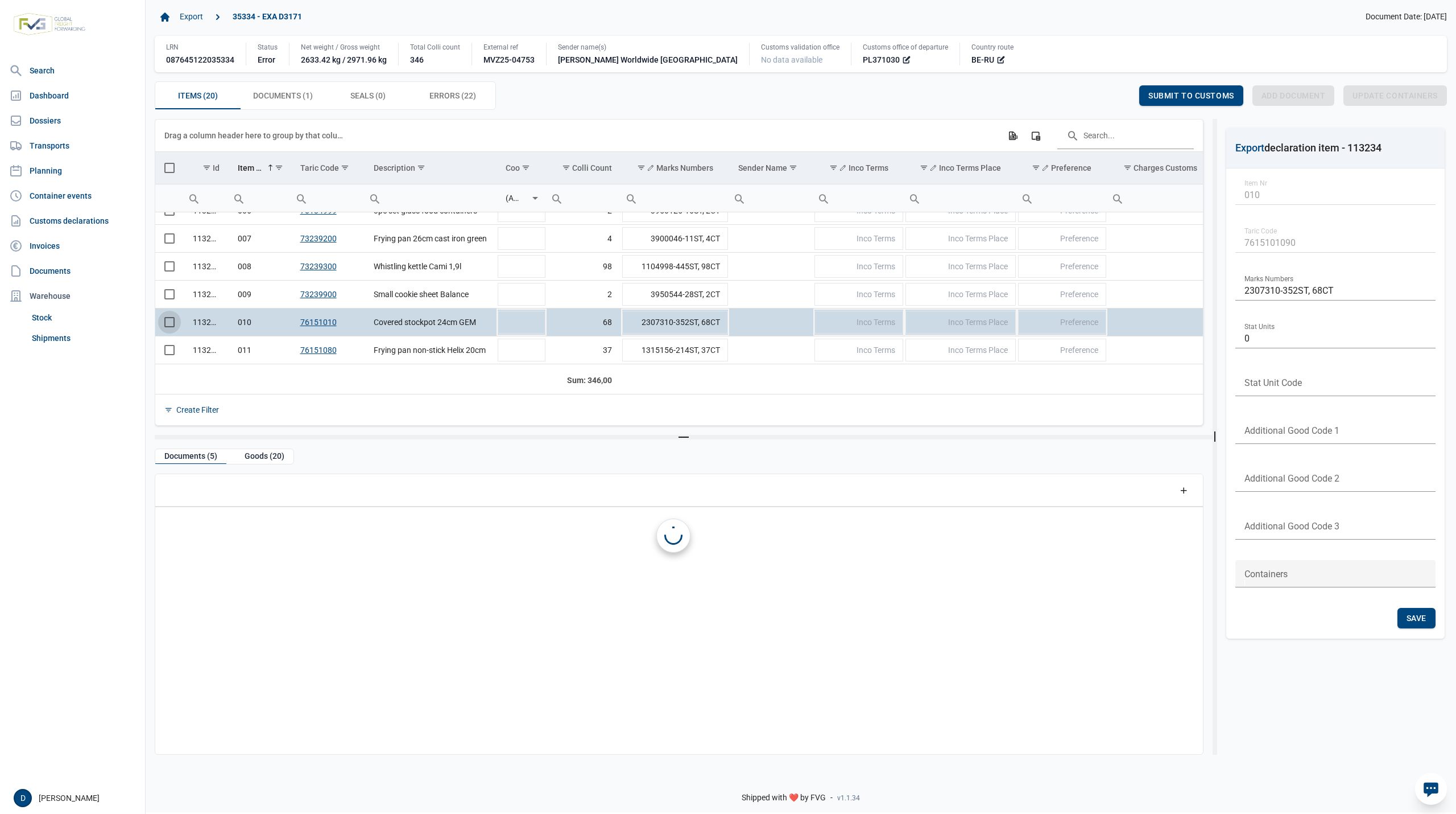
click at [169, 325] on span "Select row" at bounding box center [169, 322] width 10 height 10
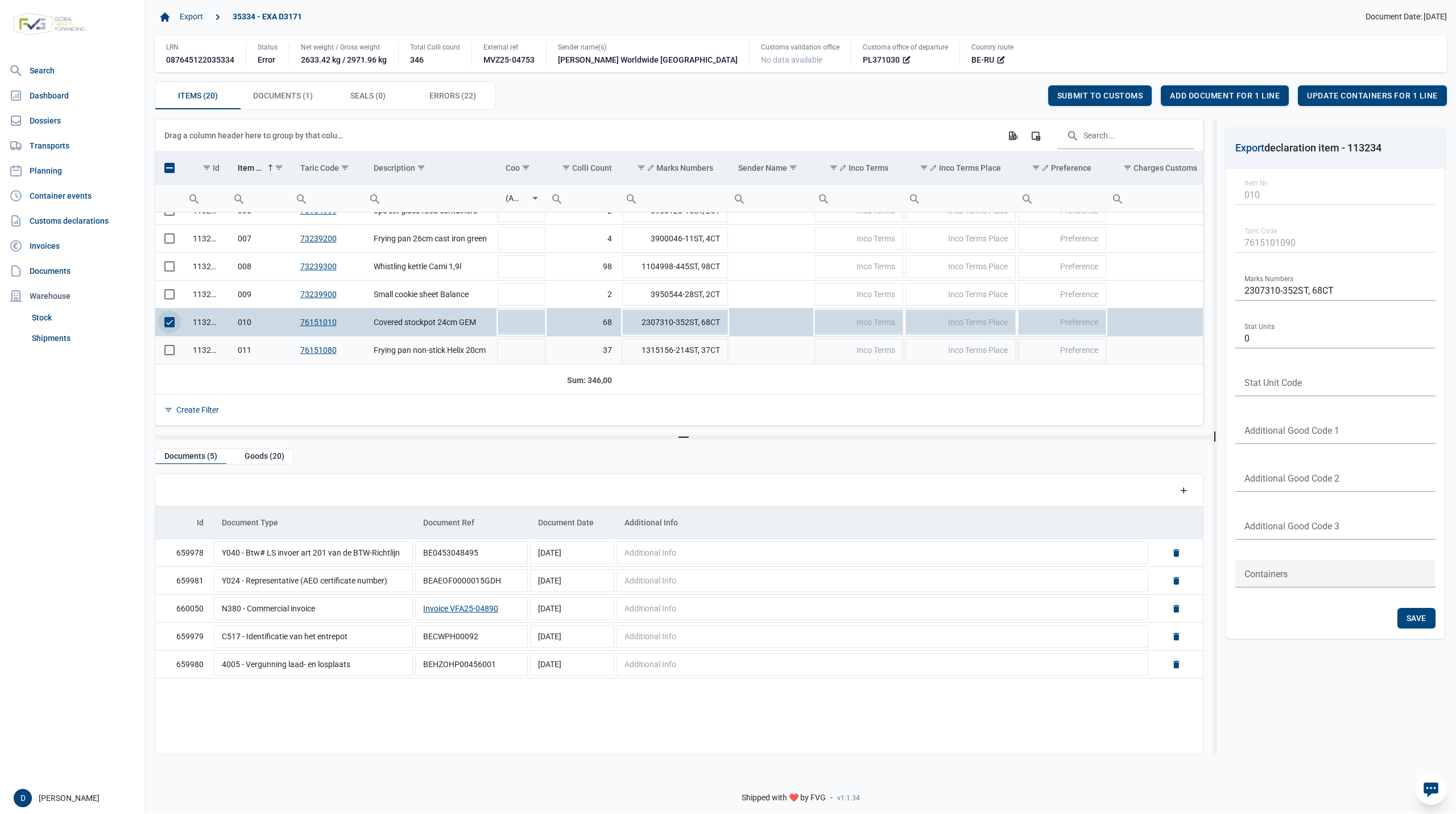
click at [169, 353] on span "Select row" at bounding box center [169, 350] width 10 height 10
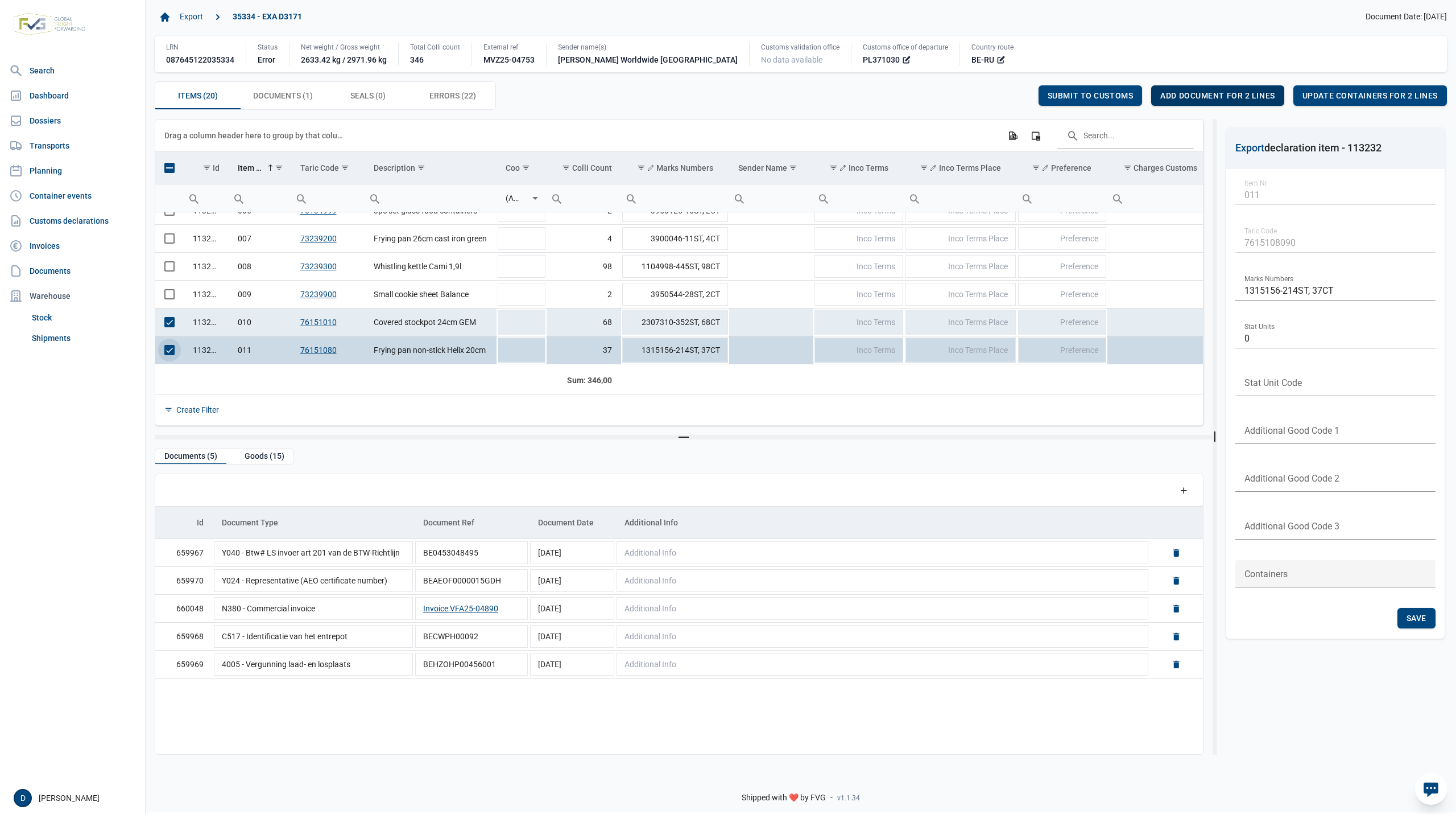
click at [1218, 93] on span "Add document for 2 lines" at bounding box center [1217, 96] width 114 height 9
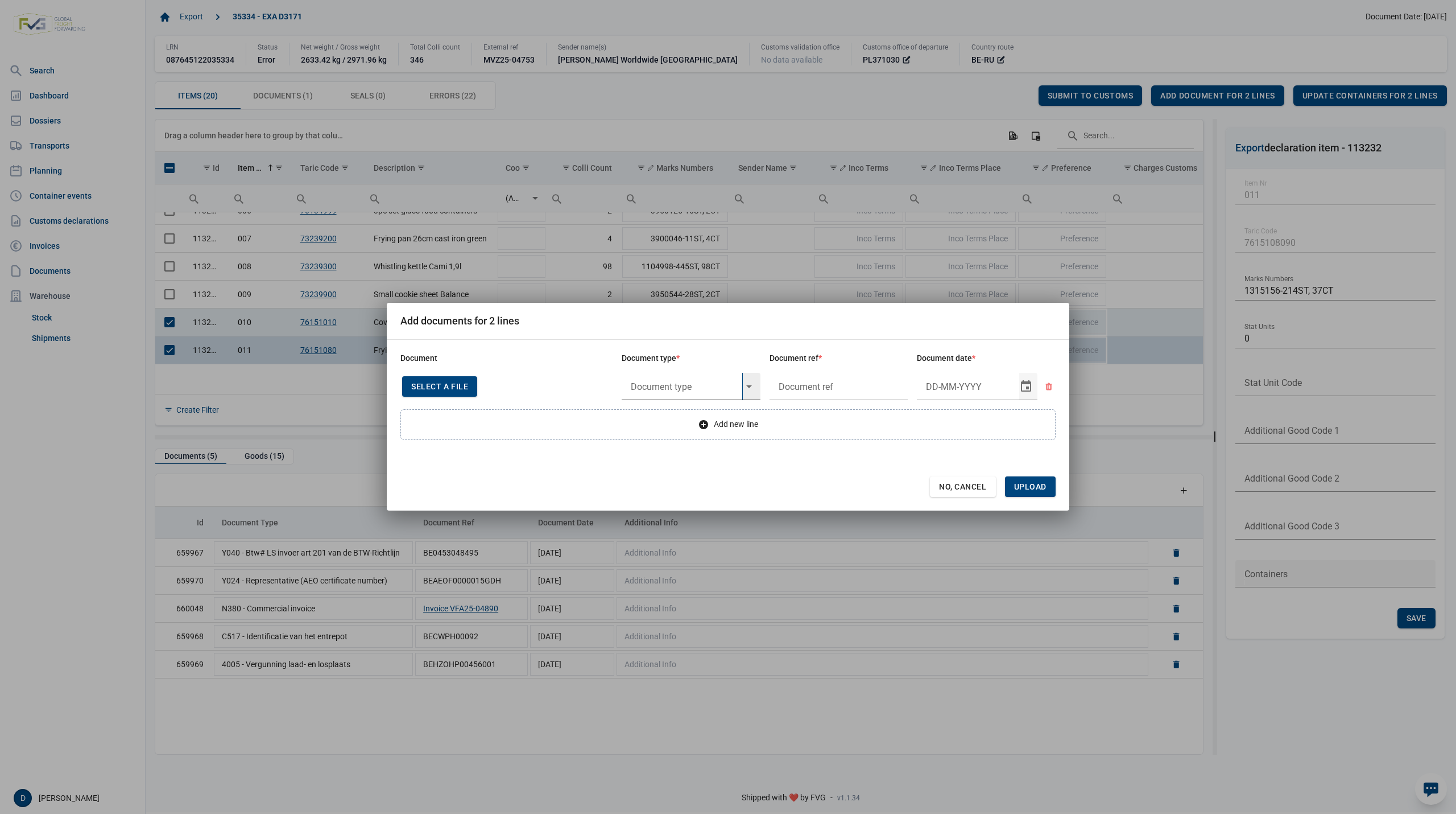
click at [696, 383] on input "text" at bounding box center [682, 386] width 121 height 27
type input "Y708"
click at [945, 487] on span "No, Cancel" at bounding box center [962, 486] width 48 height 9
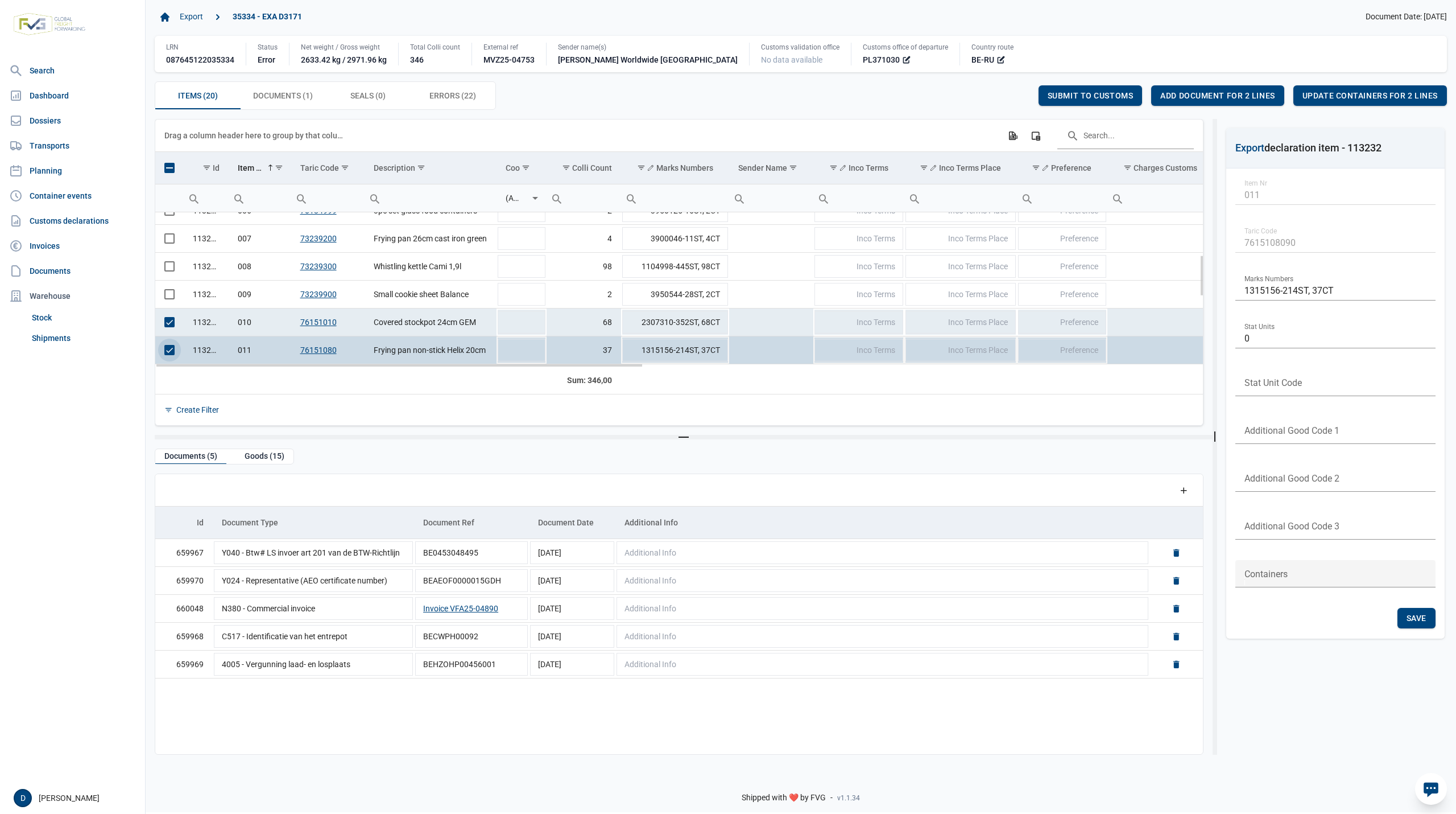
click at [174, 355] on span "Select row" at bounding box center [169, 350] width 10 height 10
click at [1190, 96] on span "Add document for 1 line" at bounding box center [1224, 96] width 110 height 9
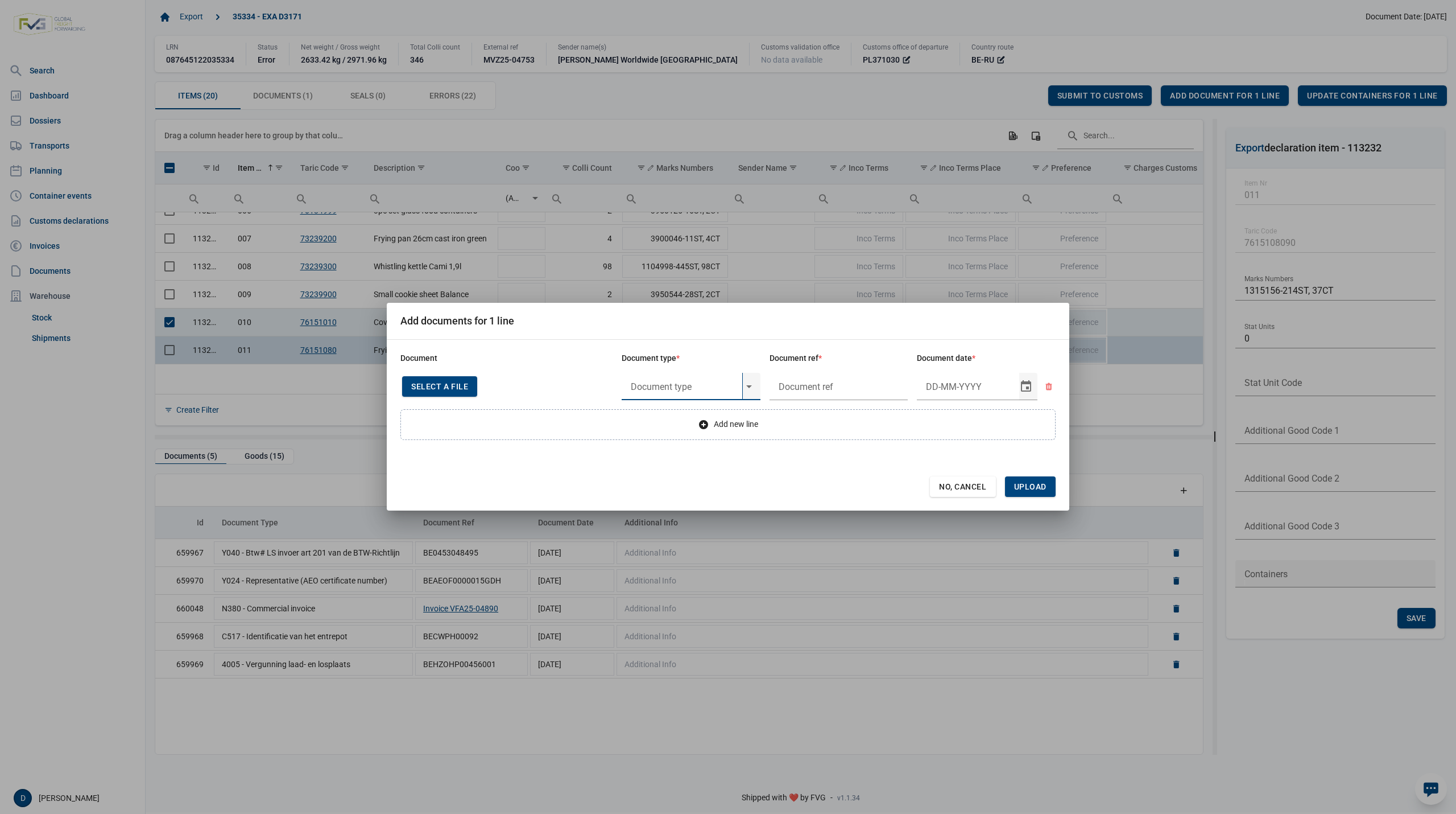
click at [667, 383] on input "text" at bounding box center [682, 386] width 121 height 27
type input "Y7833"
click at [683, 388] on input "text" at bounding box center [682, 386] width 121 height 27
type input "Y"
click at [976, 485] on span "No, Cancel" at bounding box center [962, 486] width 48 height 9
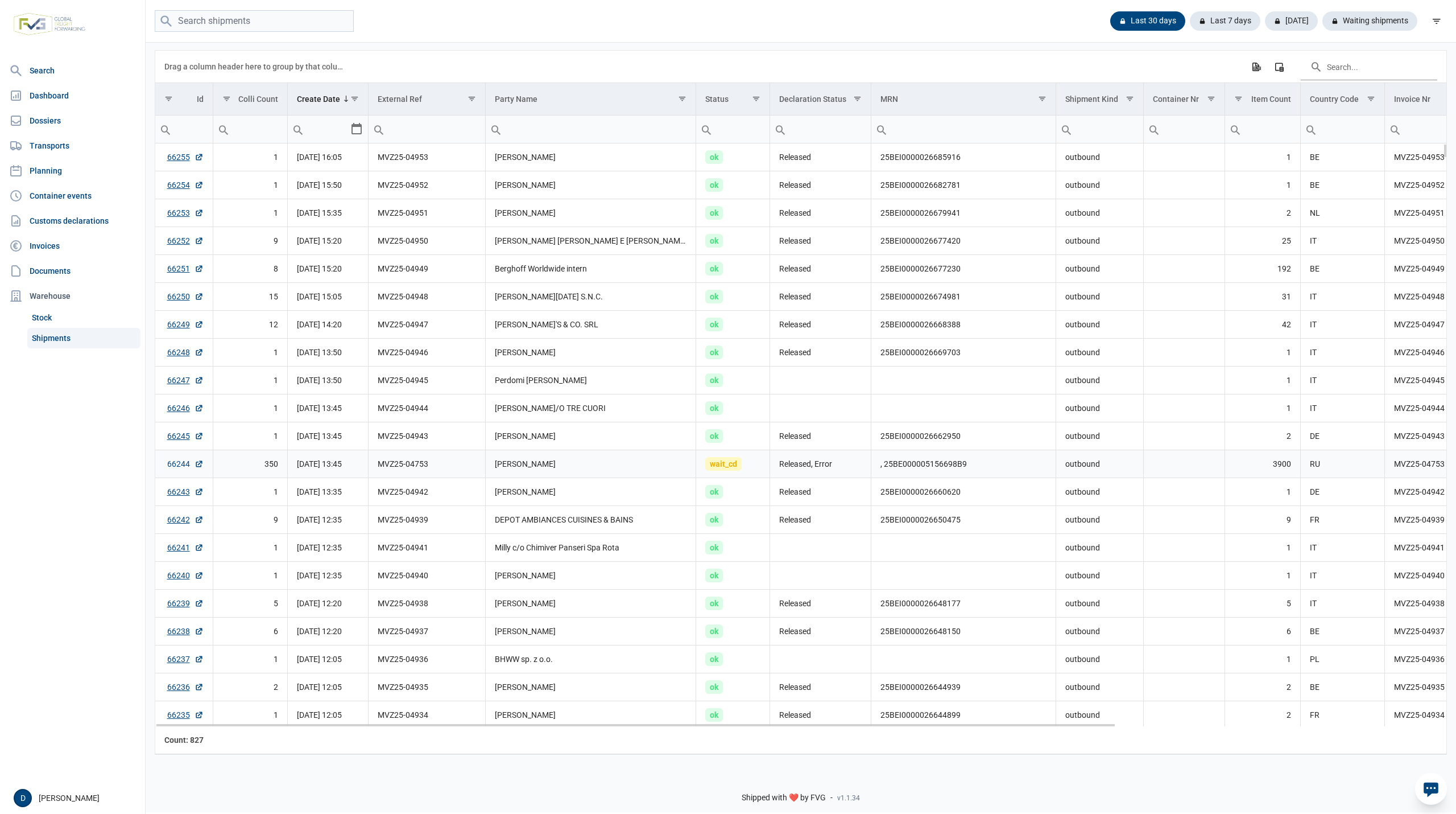
click at [178, 465] on link "66244" at bounding box center [185, 463] width 36 height 11
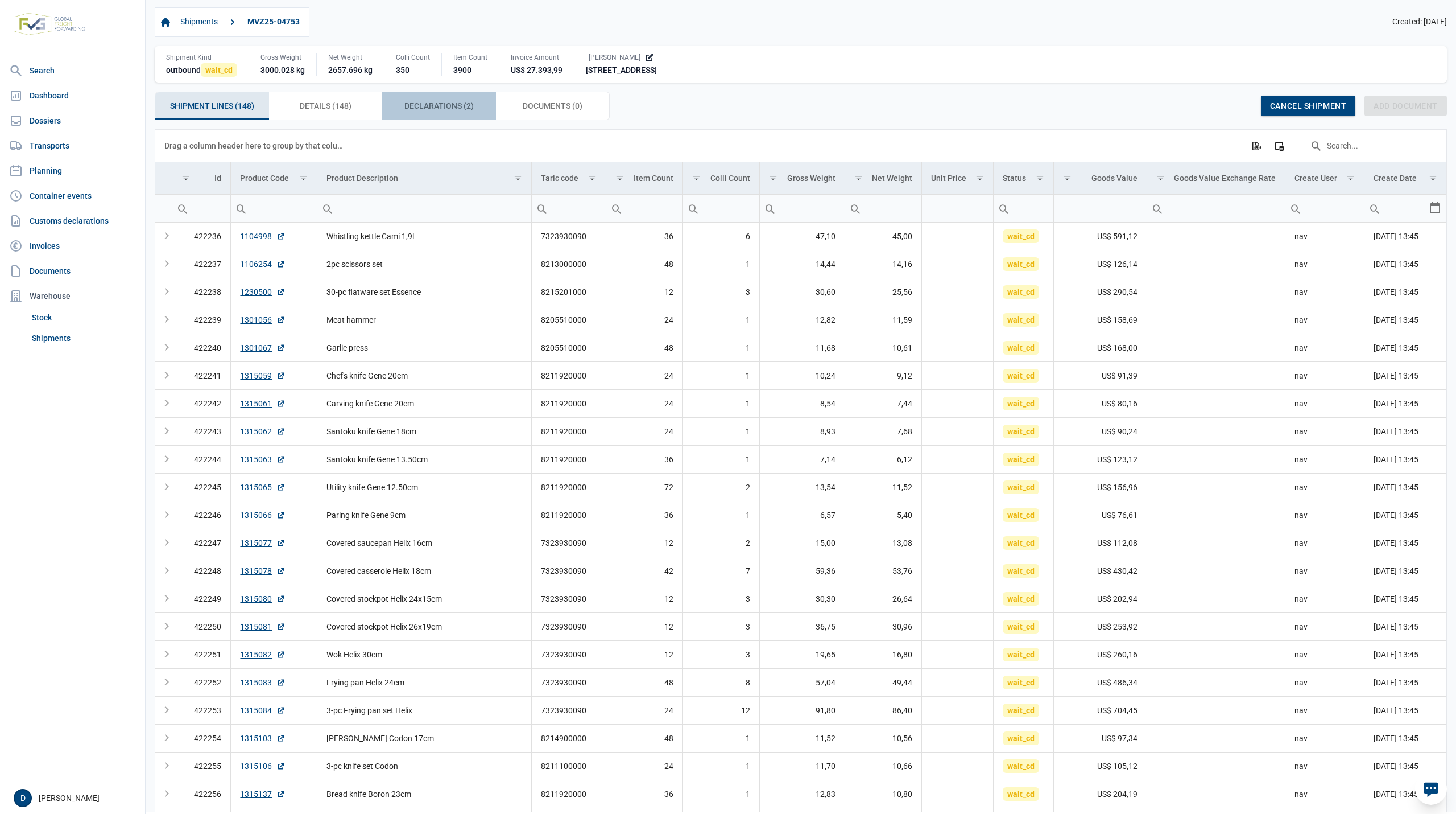
click at [467, 108] on span "Declarations (2) Declarations (2)" at bounding box center [439, 106] width 69 height 14
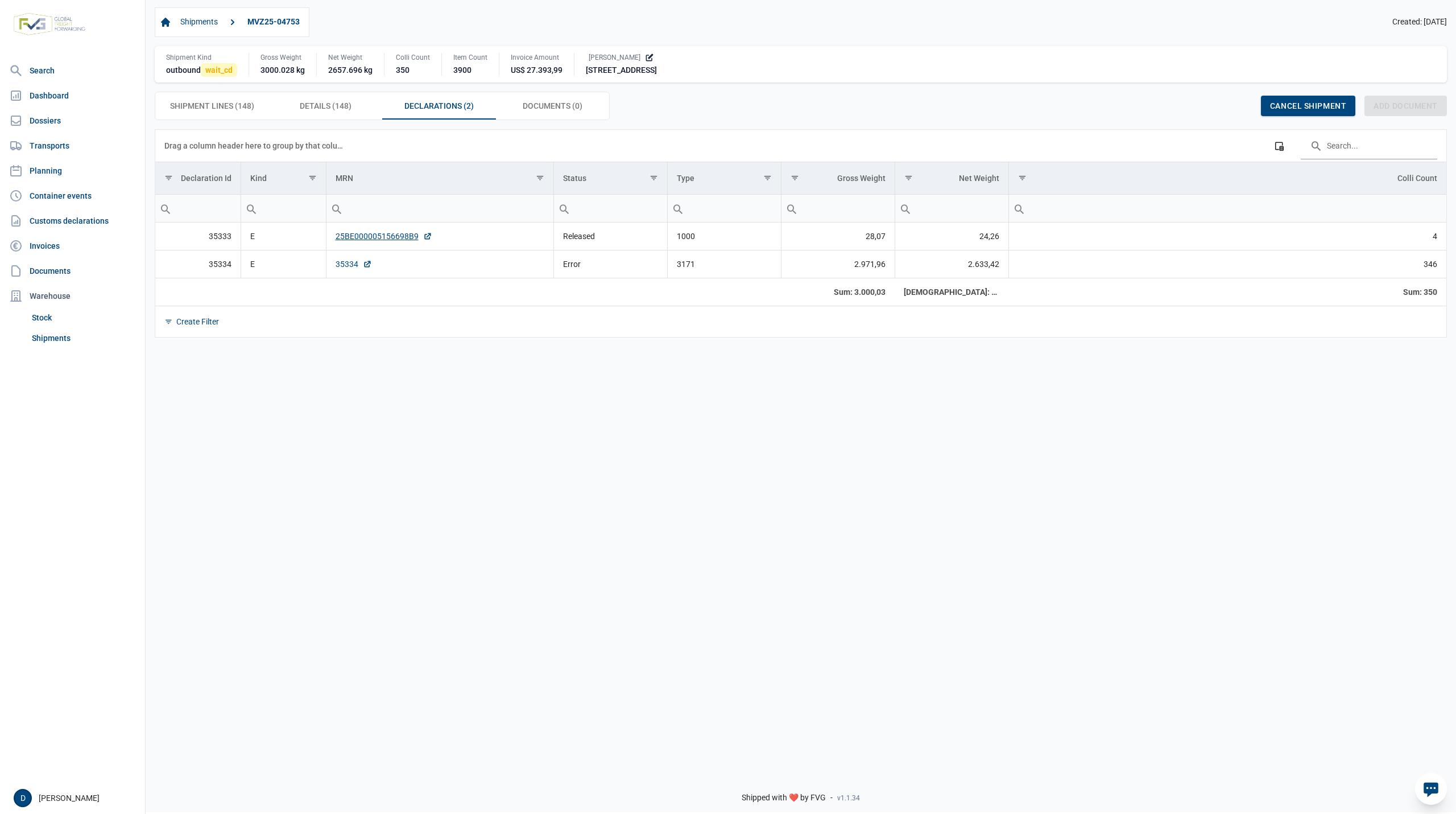
click at [347, 265] on link "35334" at bounding box center [353, 263] width 36 height 11
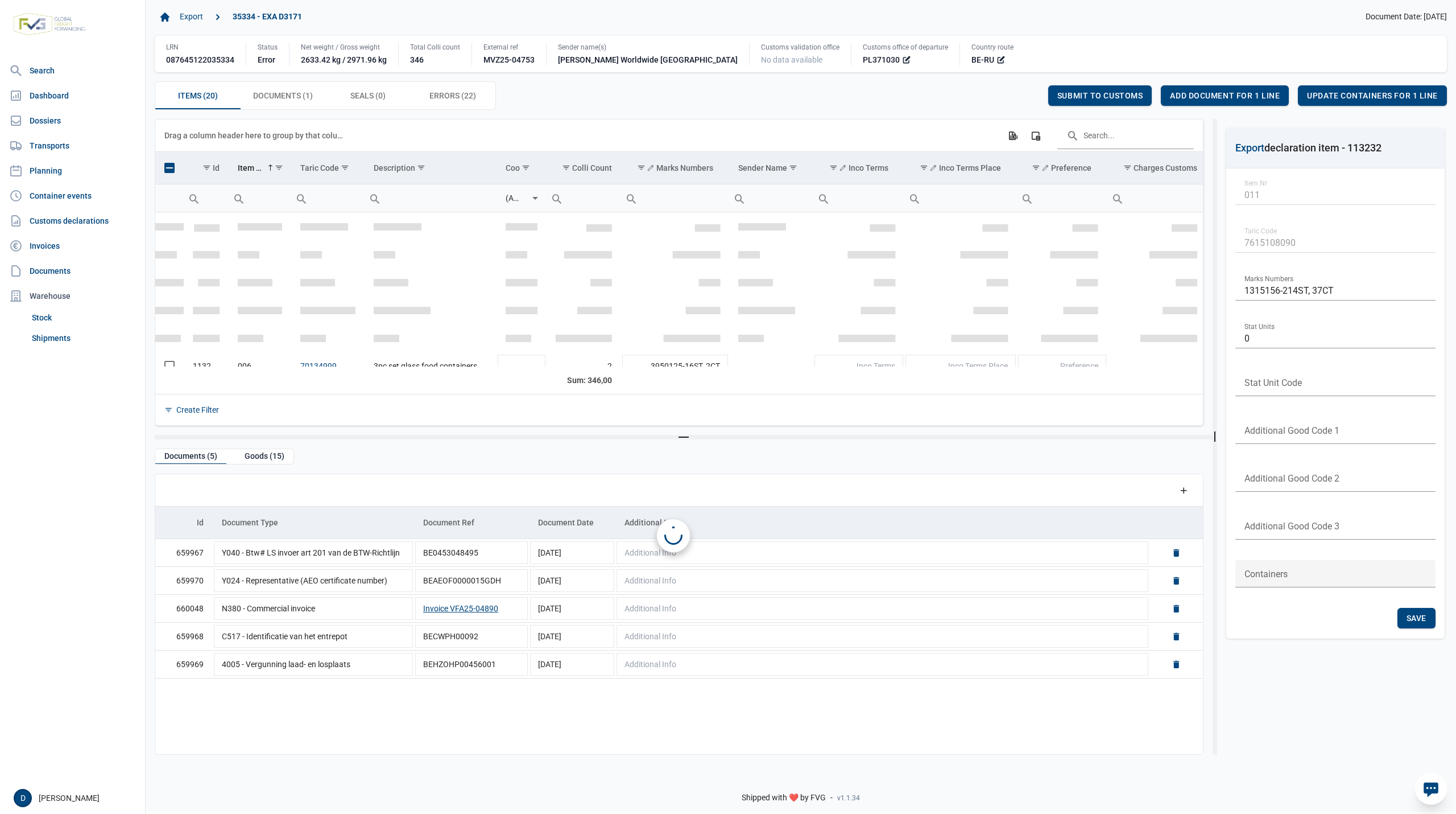
scroll to position [155, 0]
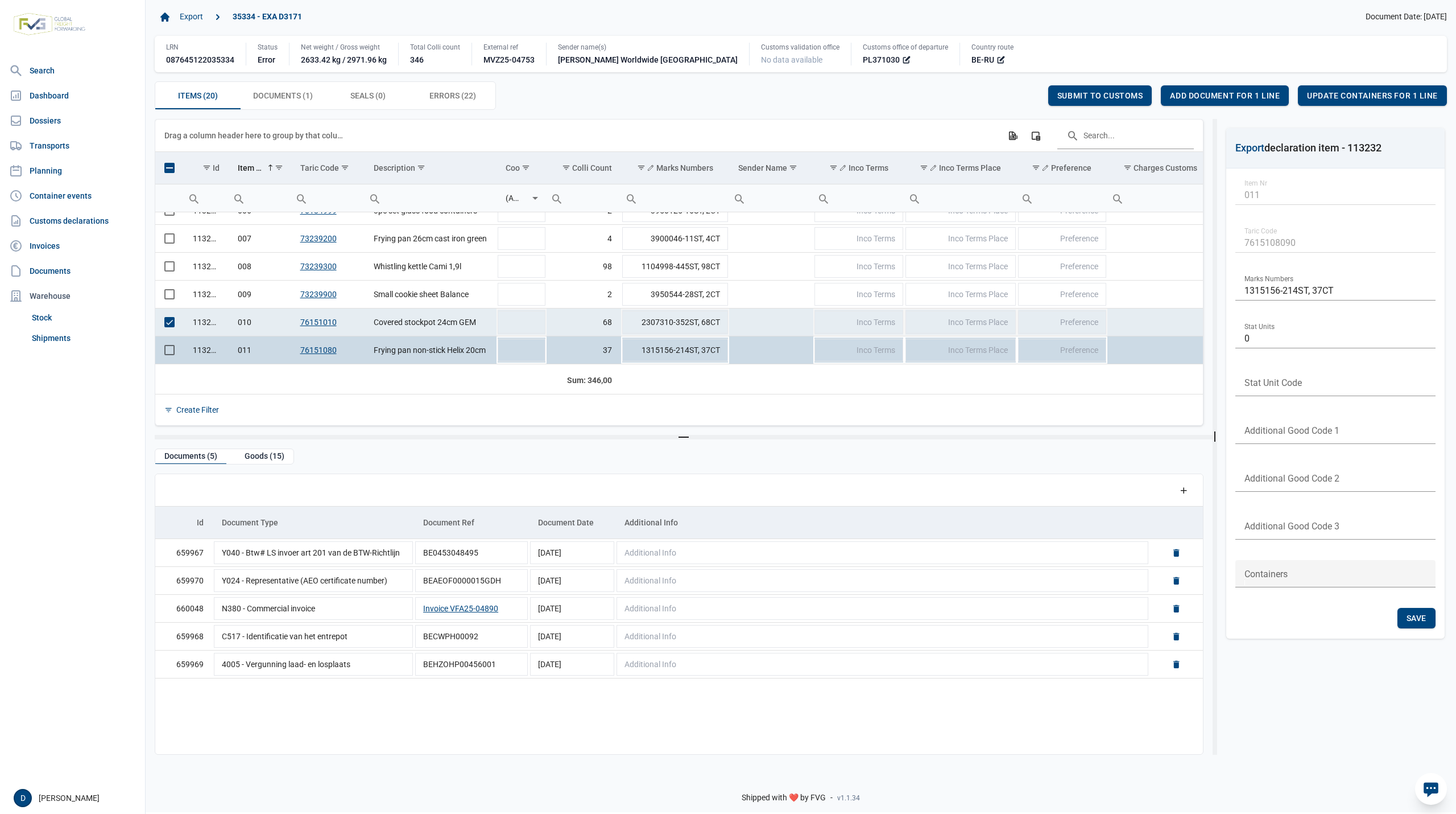
click at [165, 323] on span "Select row" at bounding box center [169, 322] width 10 height 10
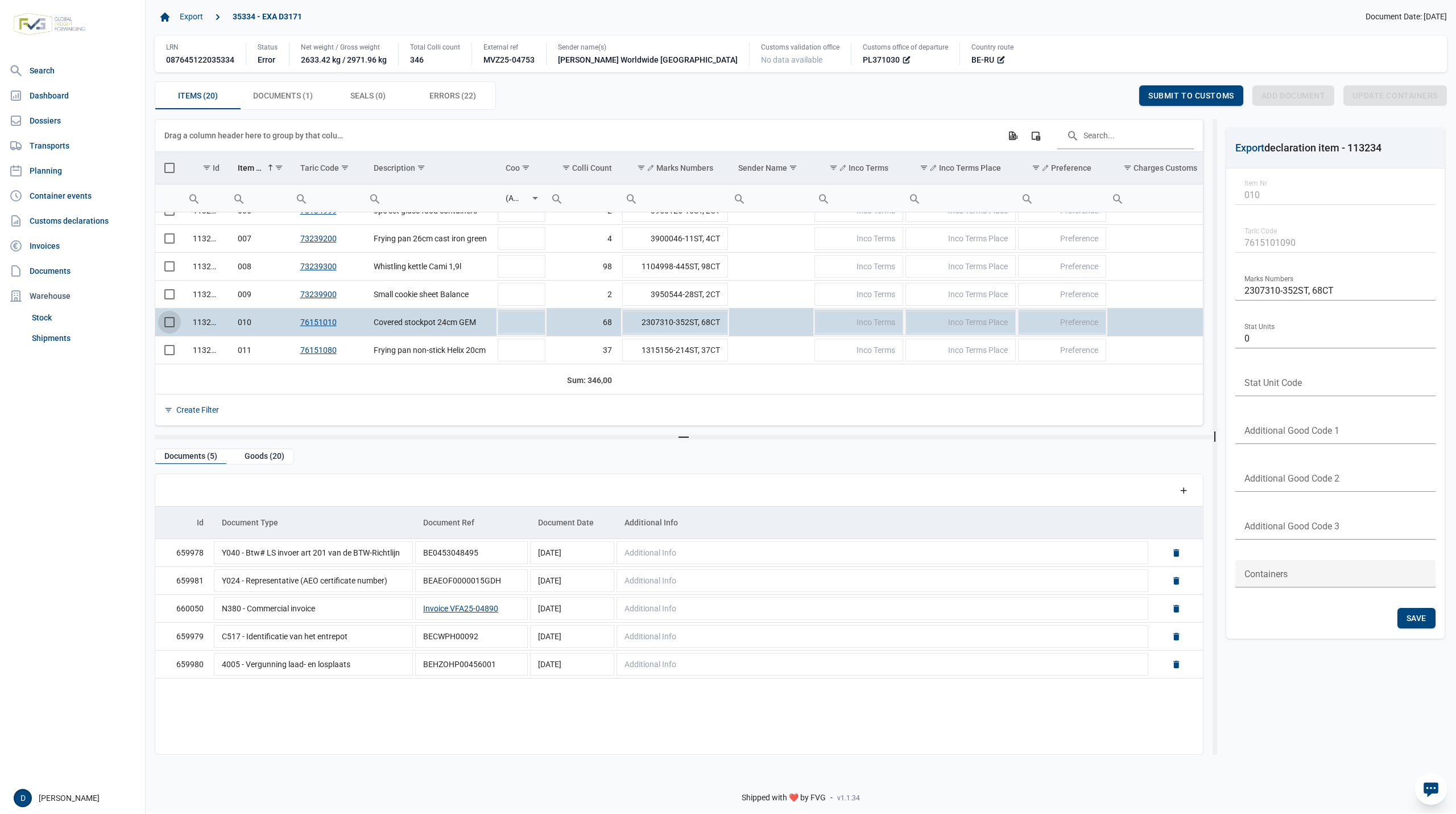
click at [168, 319] on span "Select row" at bounding box center [169, 322] width 10 height 10
click at [168, 345] on td "Data grid with 20 rows and 23 columns" at bounding box center [169, 350] width 29 height 28
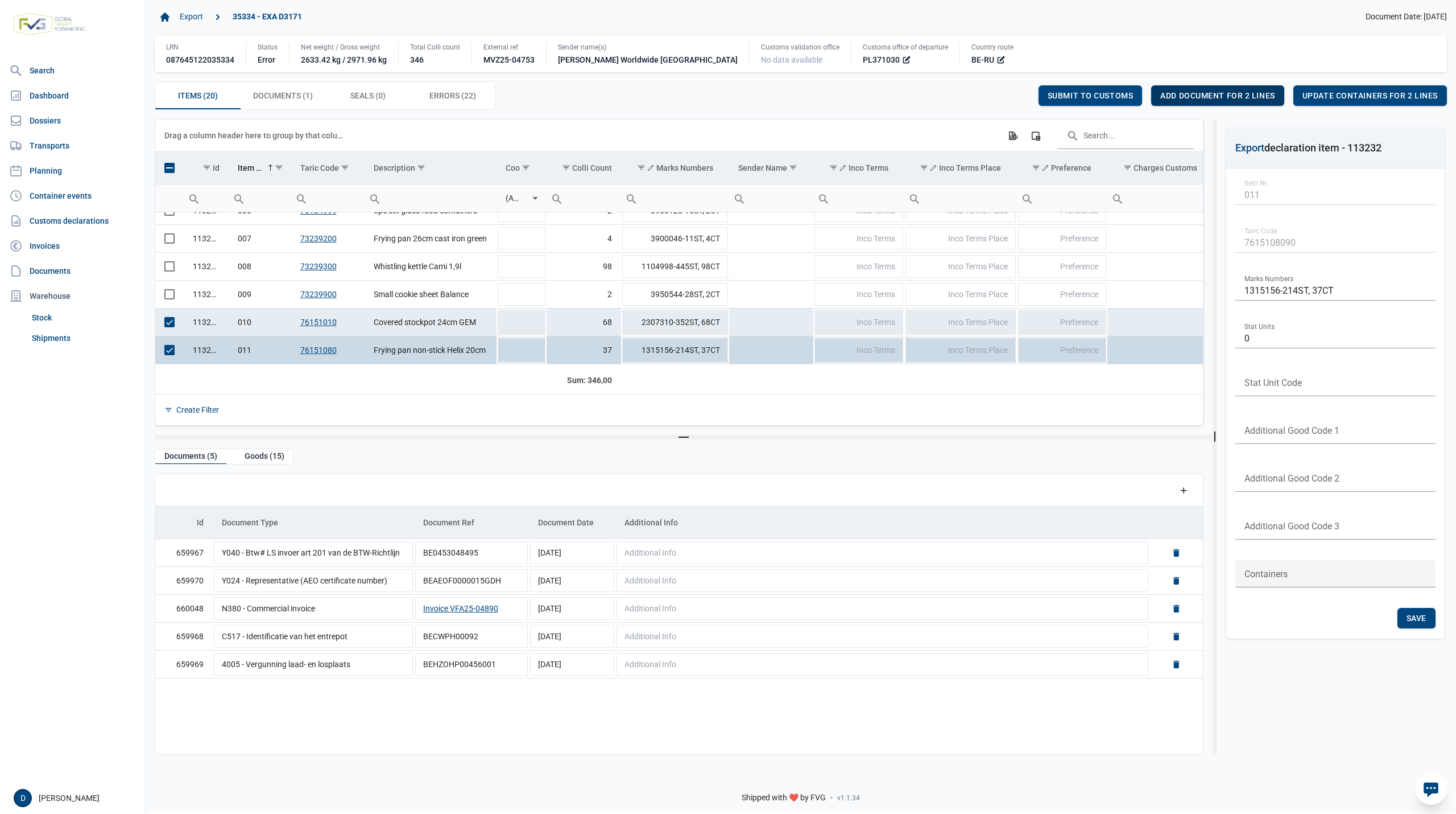
click at [1211, 96] on span "Add document for 2 lines" at bounding box center [1217, 96] width 114 height 9
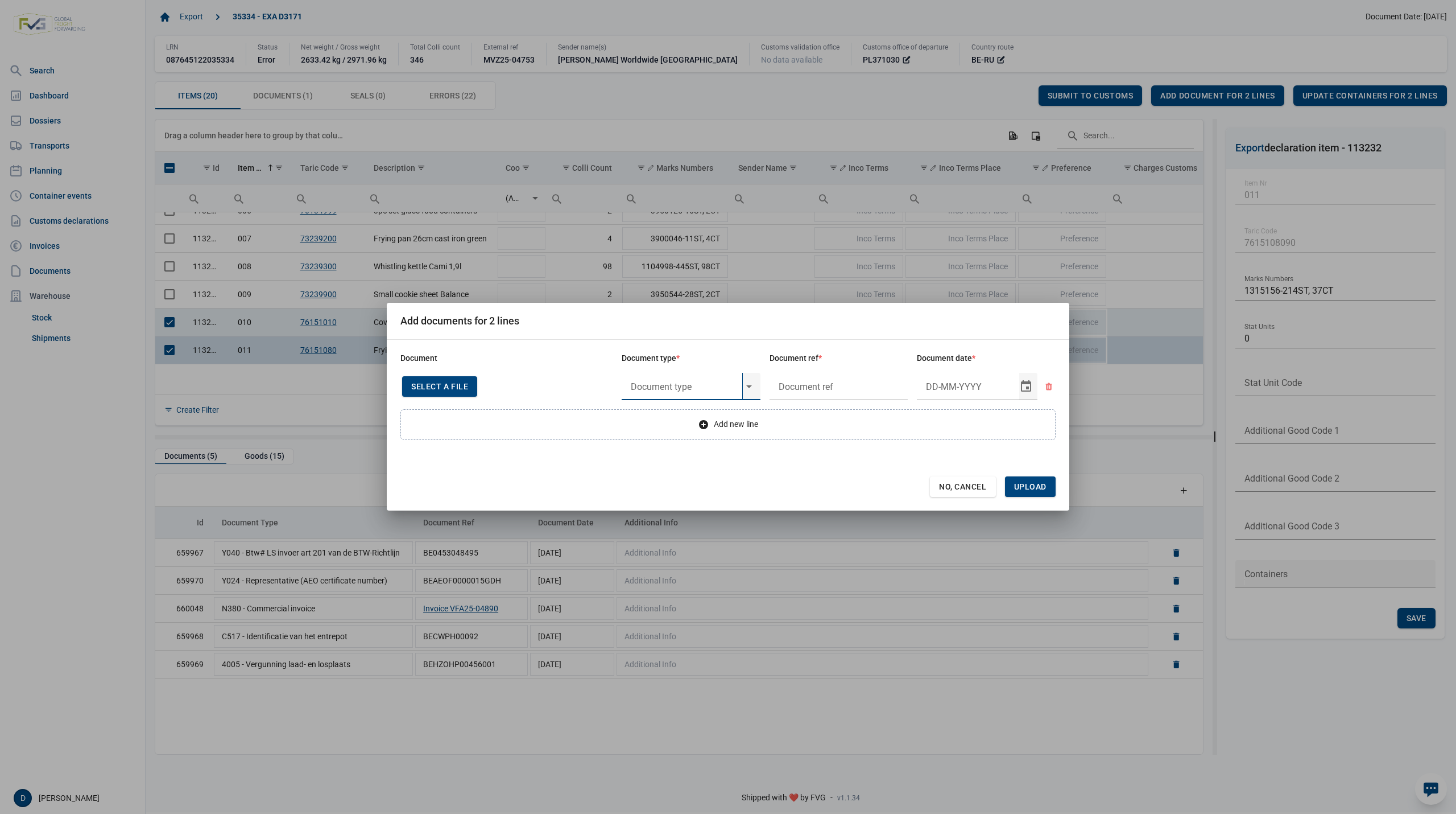
click at [661, 385] on input "text" at bounding box center [682, 386] width 121 height 27
type input "Y708"
click at [972, 487] on span "No, Cancel" at bounding box center [962, 486] width 48 height 9
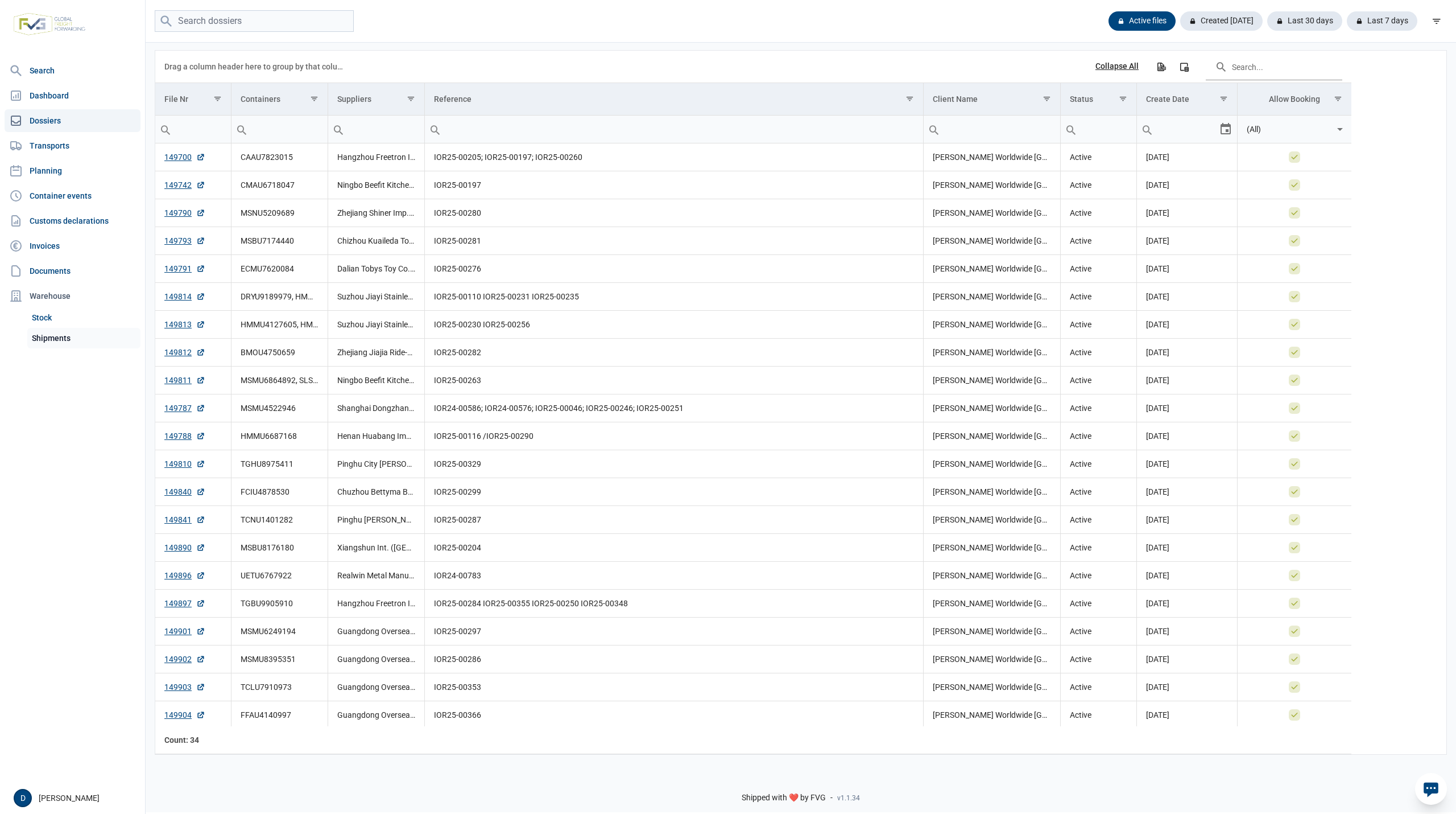
click at [49, 340] on link "Shipments" at bounding box center [84, 338] width 113 height 21
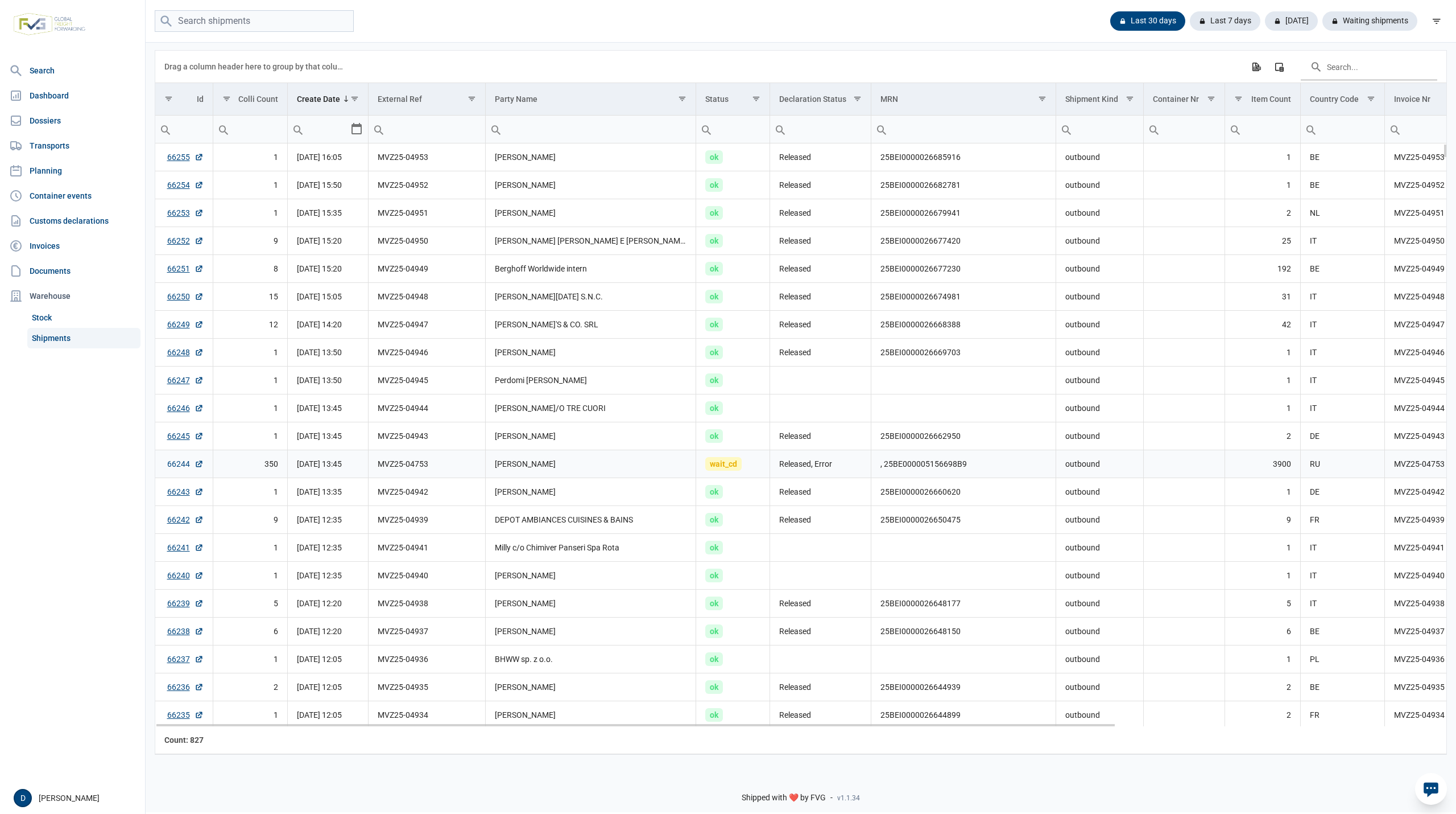
click at [176, 463] on link "66244" at bounding box center [185, 463] width 36 height 11
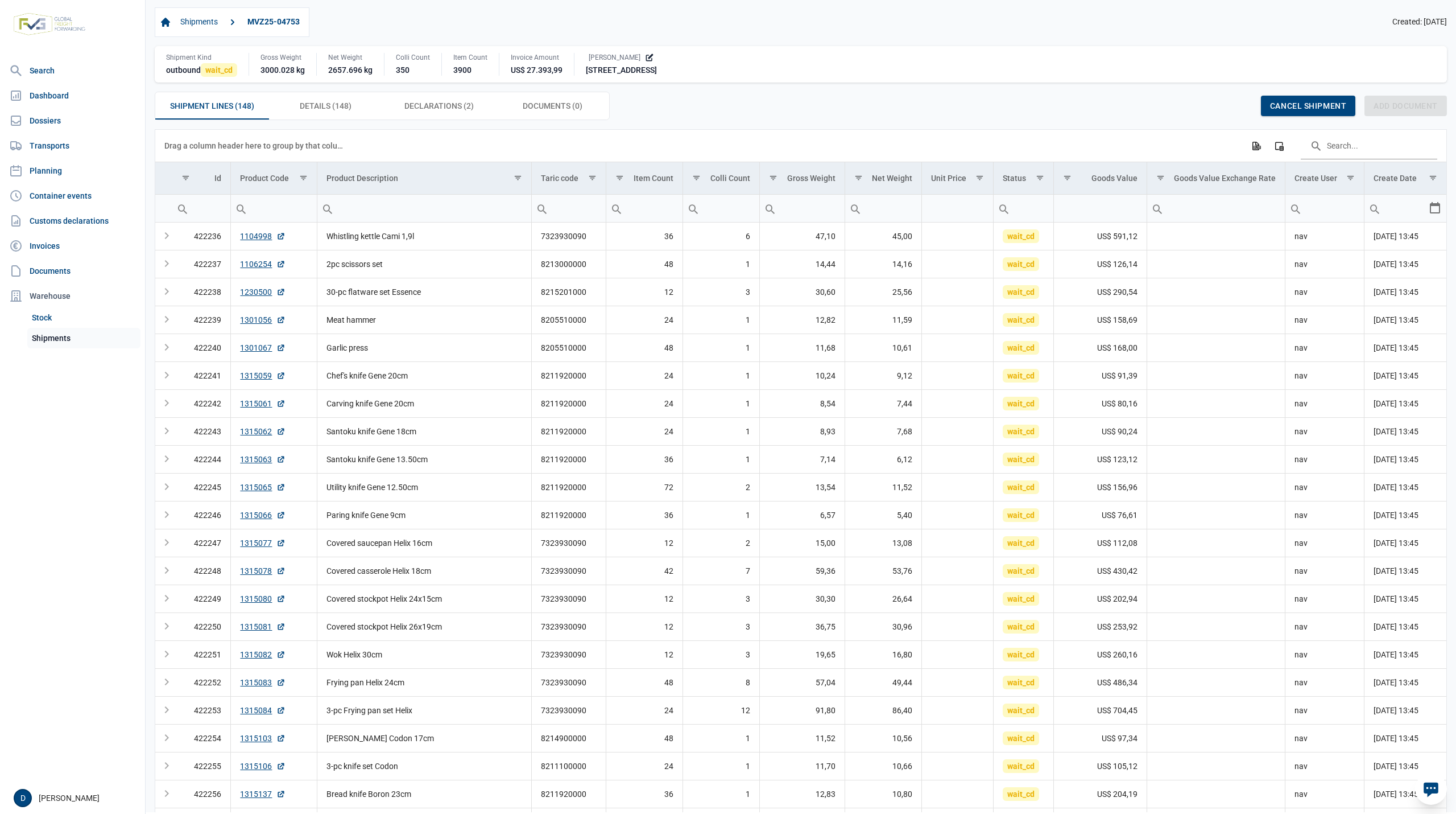
click at [46, 337] on link "Shipments" at bounding box center [84, 338] width 113 height 21
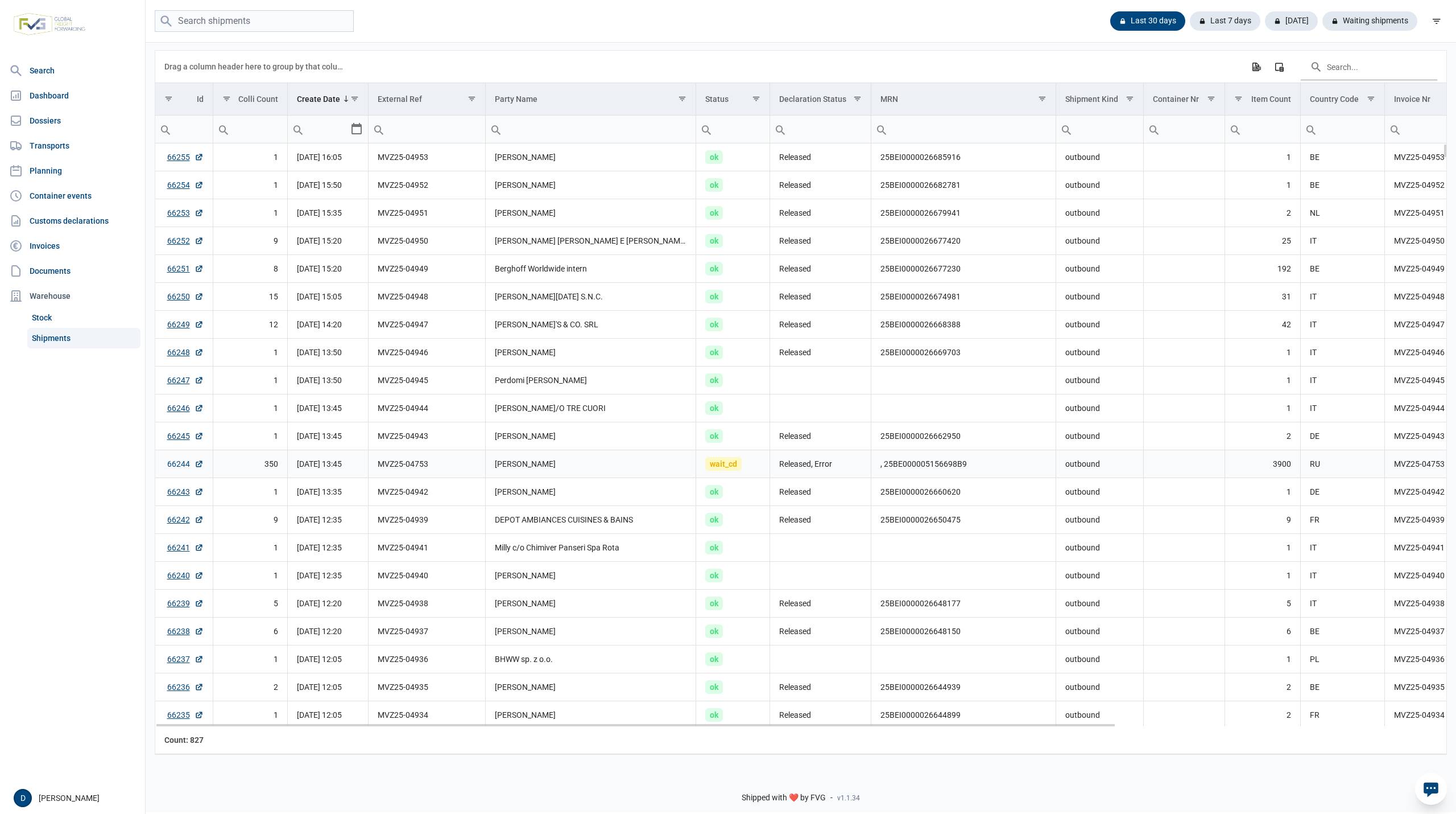
click at [169, 465] on link "66244" at bounding box center [185, 463] width 36 height 11
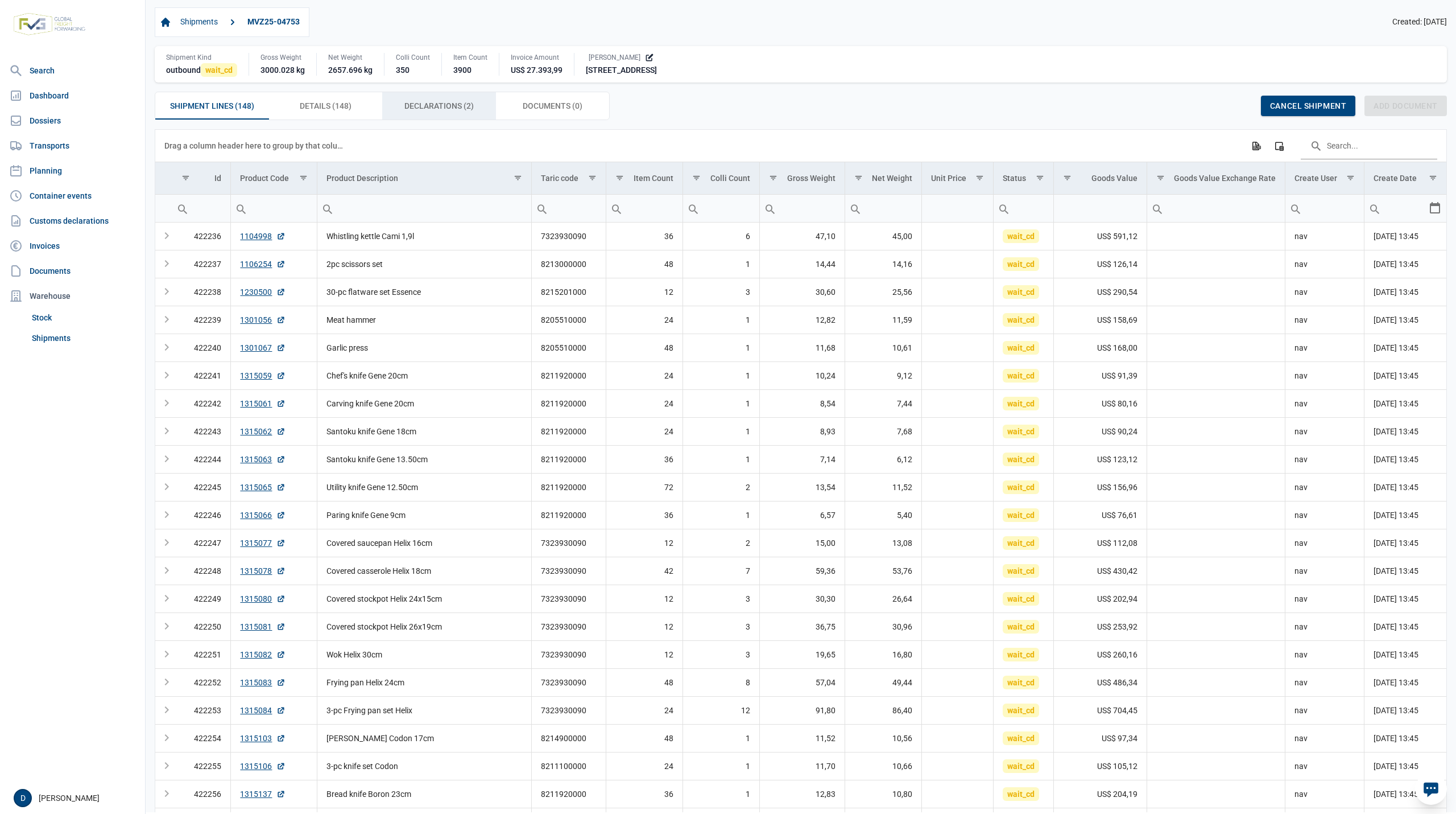
click at [446, 105] on span "Declarations (2) Declarations (2)" at bounding box center [439, 106] width 69 height 14
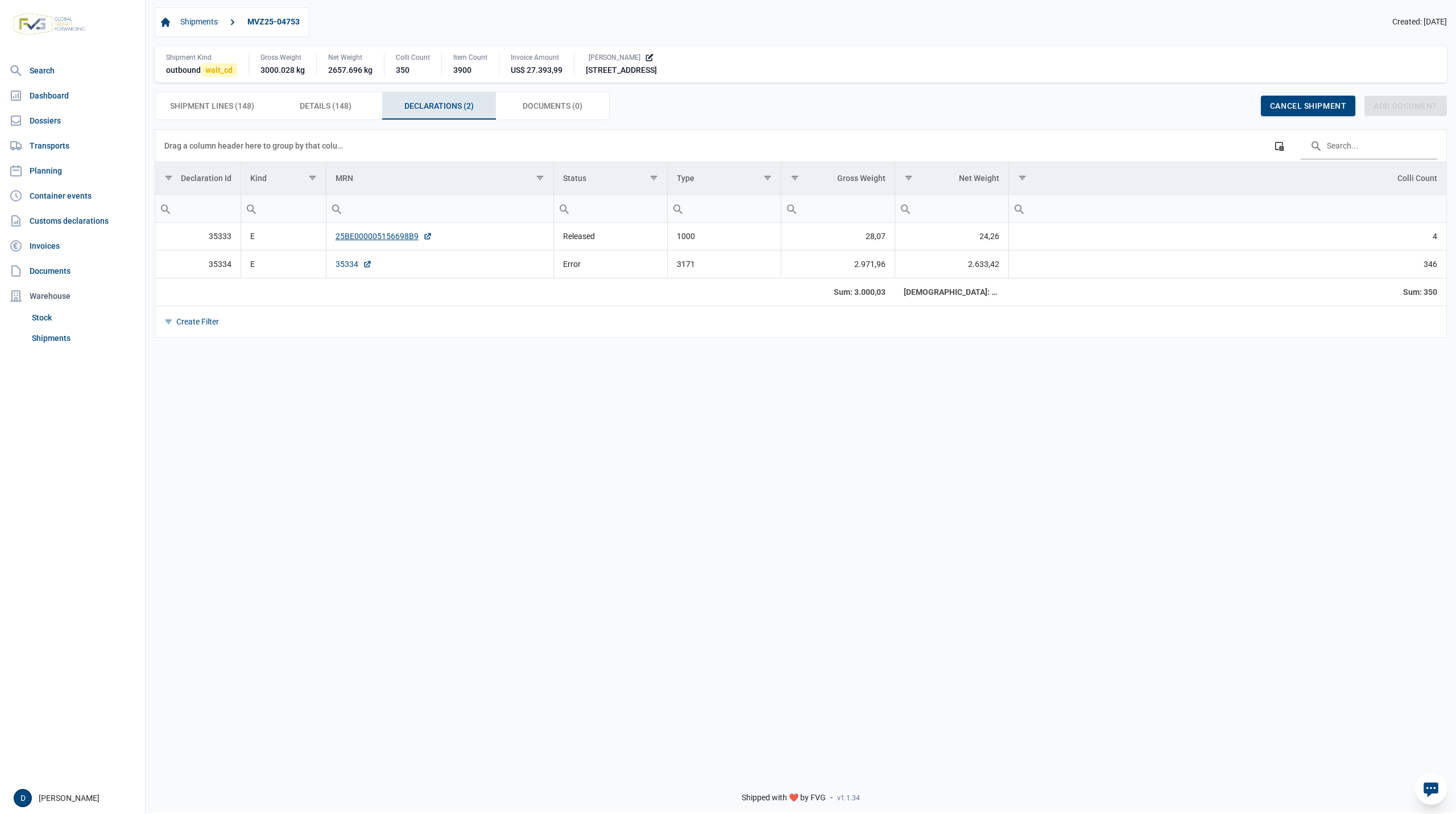
click at [345, 269] on link "35334" at bounding box center [353, 263] width 36 height 11
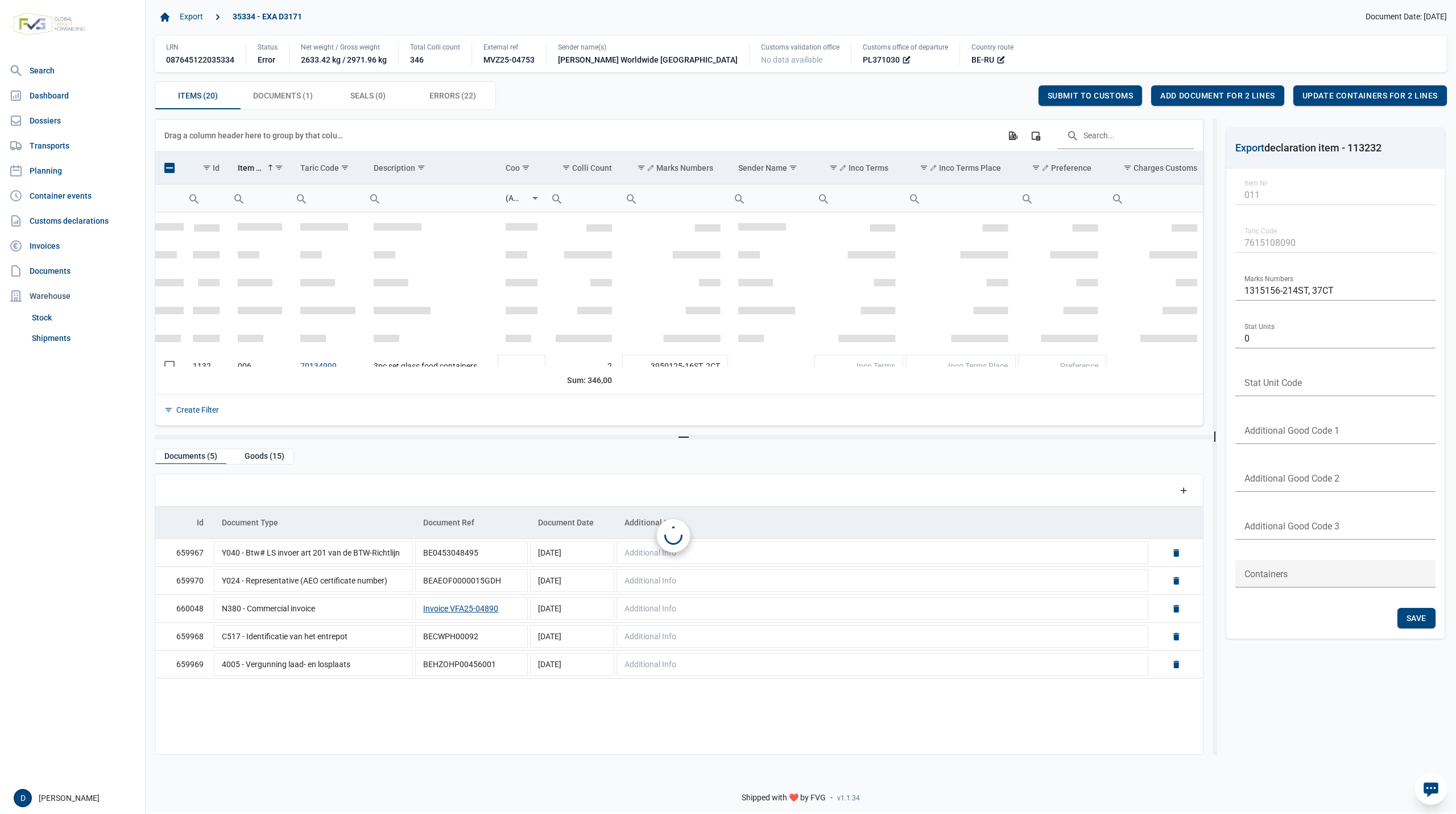
scroll to position [155, 0]
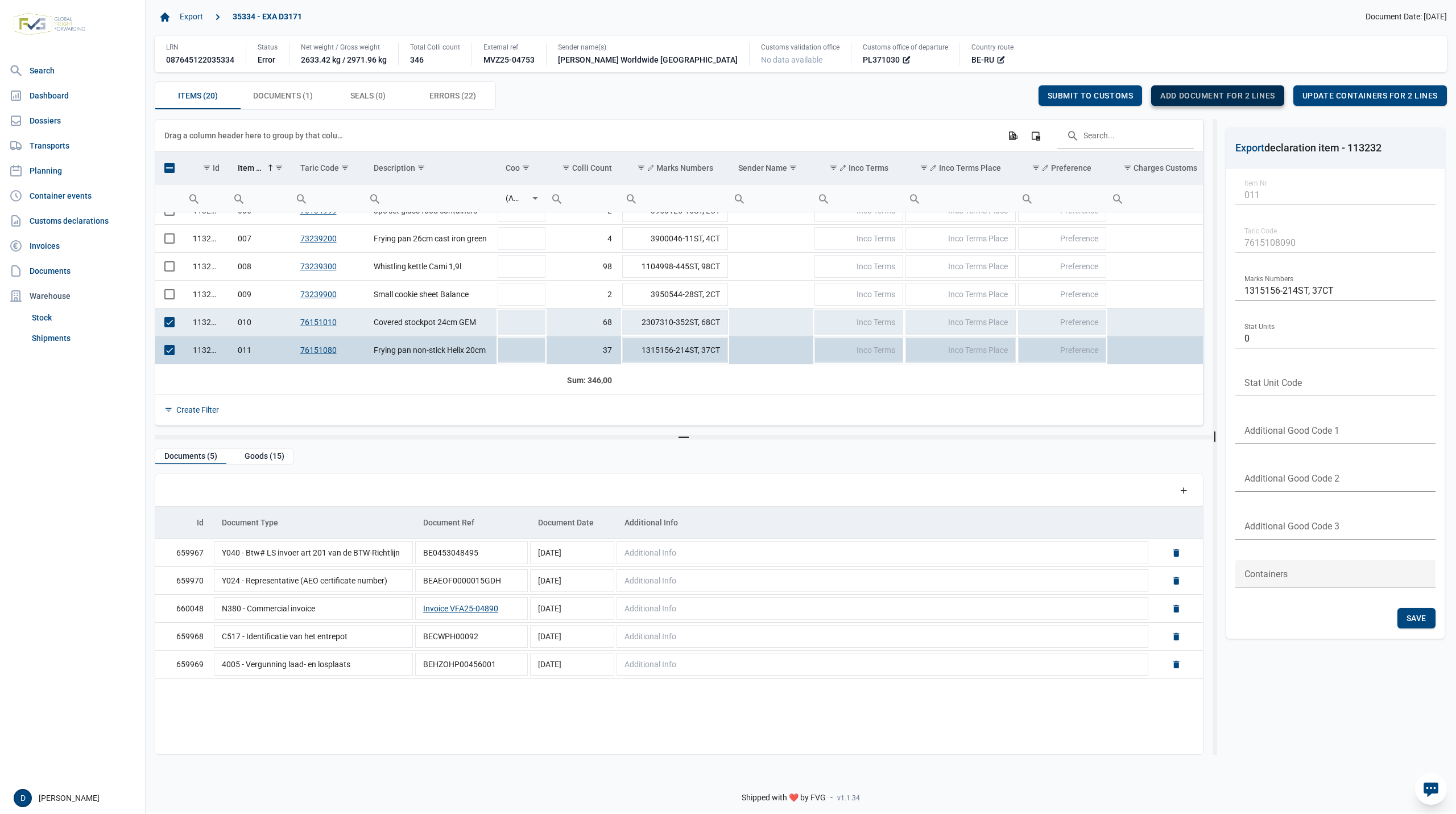
click at [1202, 89] on div "Add document for 2 lines" at bounding box center [1218, 96] width 132 height 21
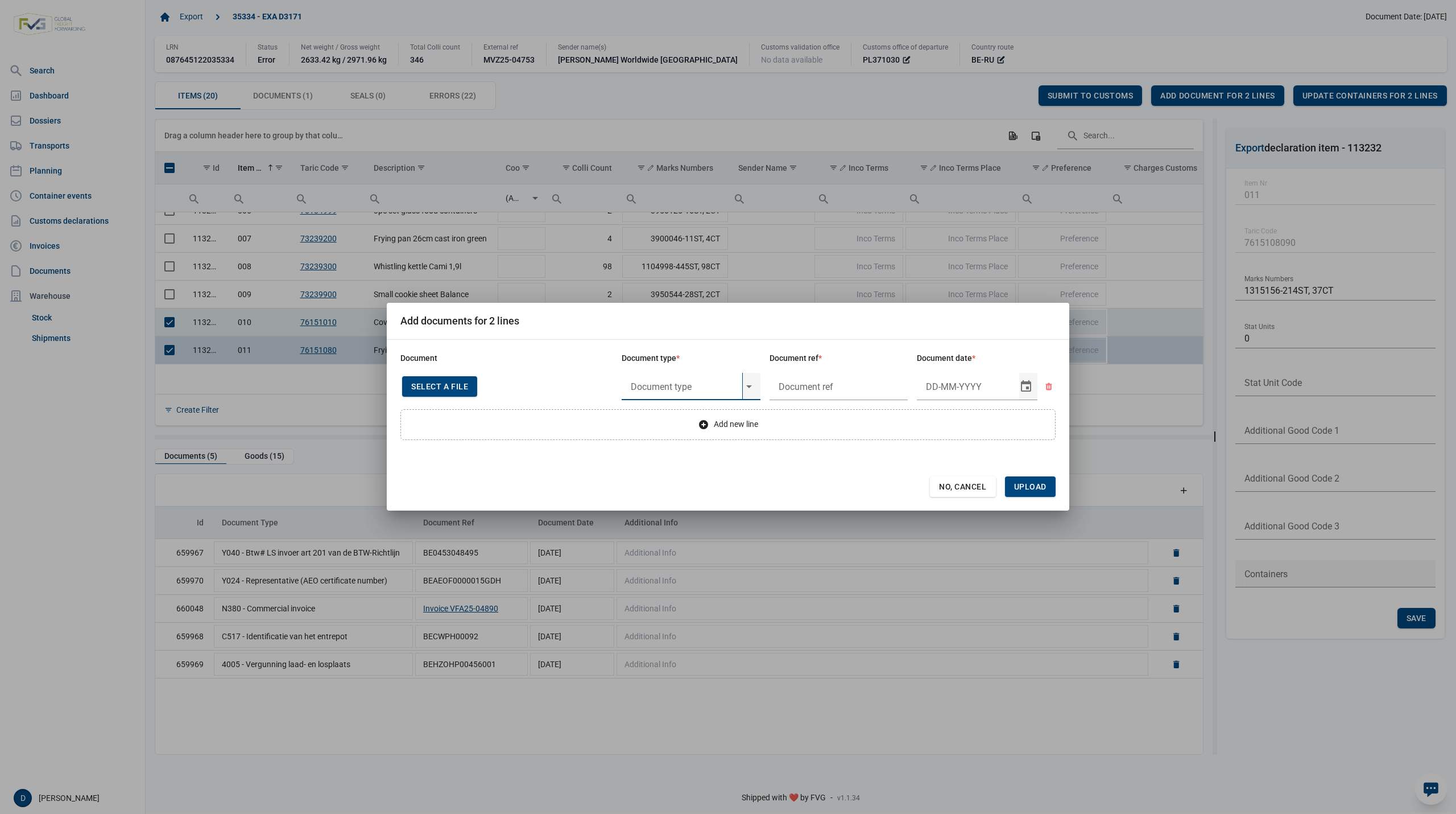
click at [660, 386] on input "text" at bounding box center [682, 386] width 121 height 27
type input "Y708"
click at [962, 490] on span "No, Cancel" at bounding box center [962, 486] width 48 height 9
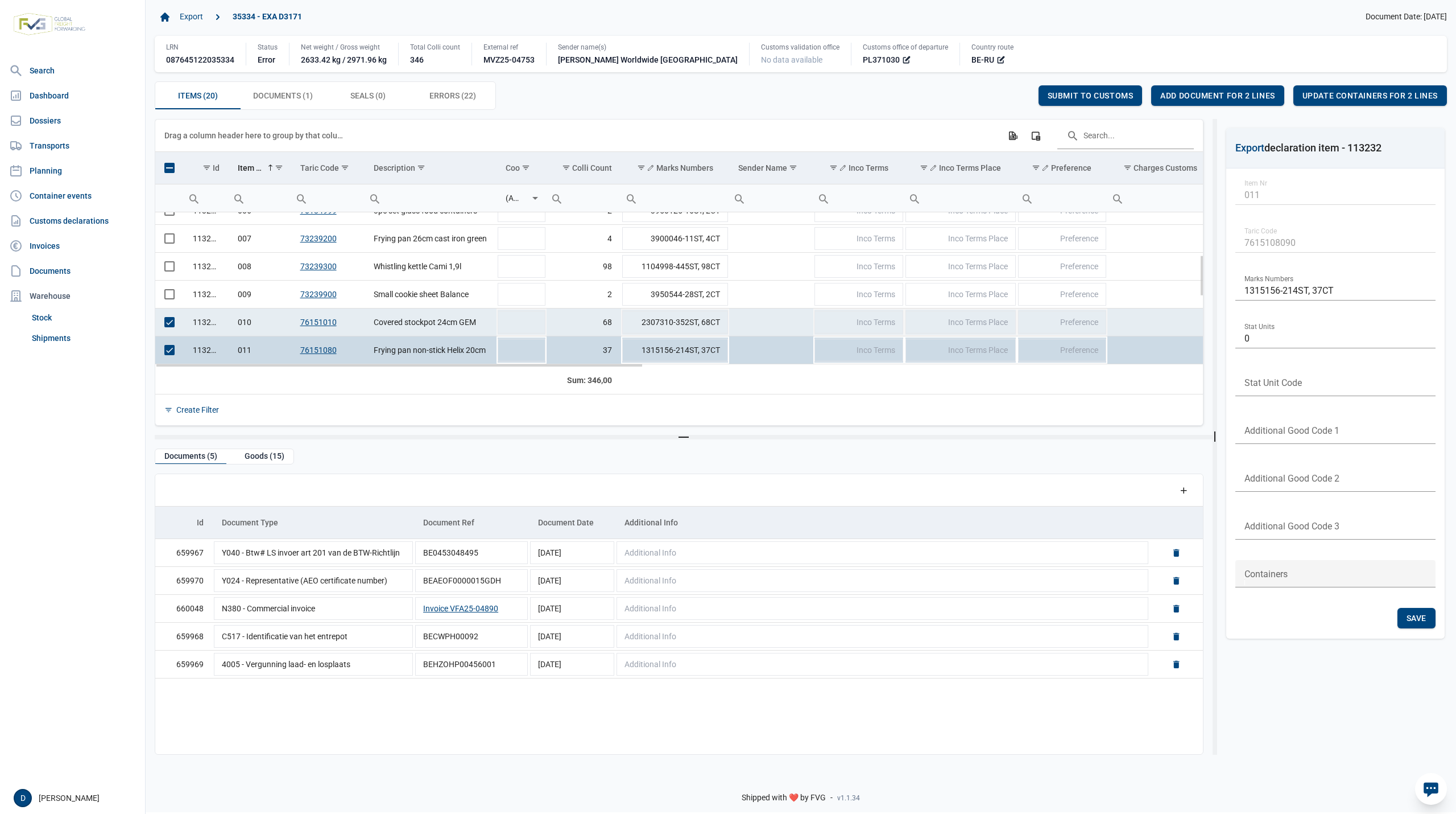
click at [173, 326] on span "Select row" at bounding box center [169, 322] width 10 height 10
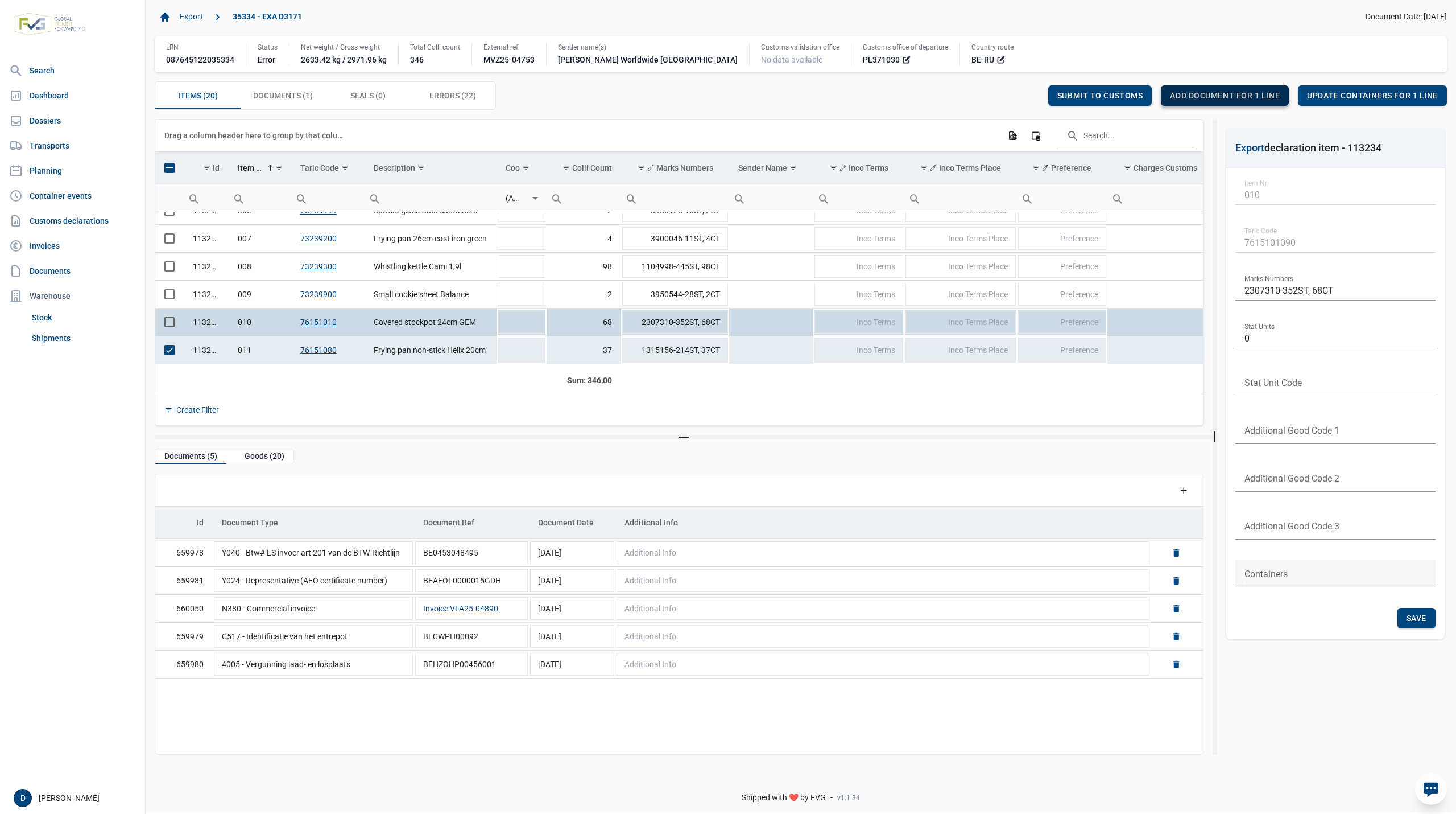
click at [1235, 91] on span "Add document for 1 line" at bounding box center [1224, 96] width 110 height 9
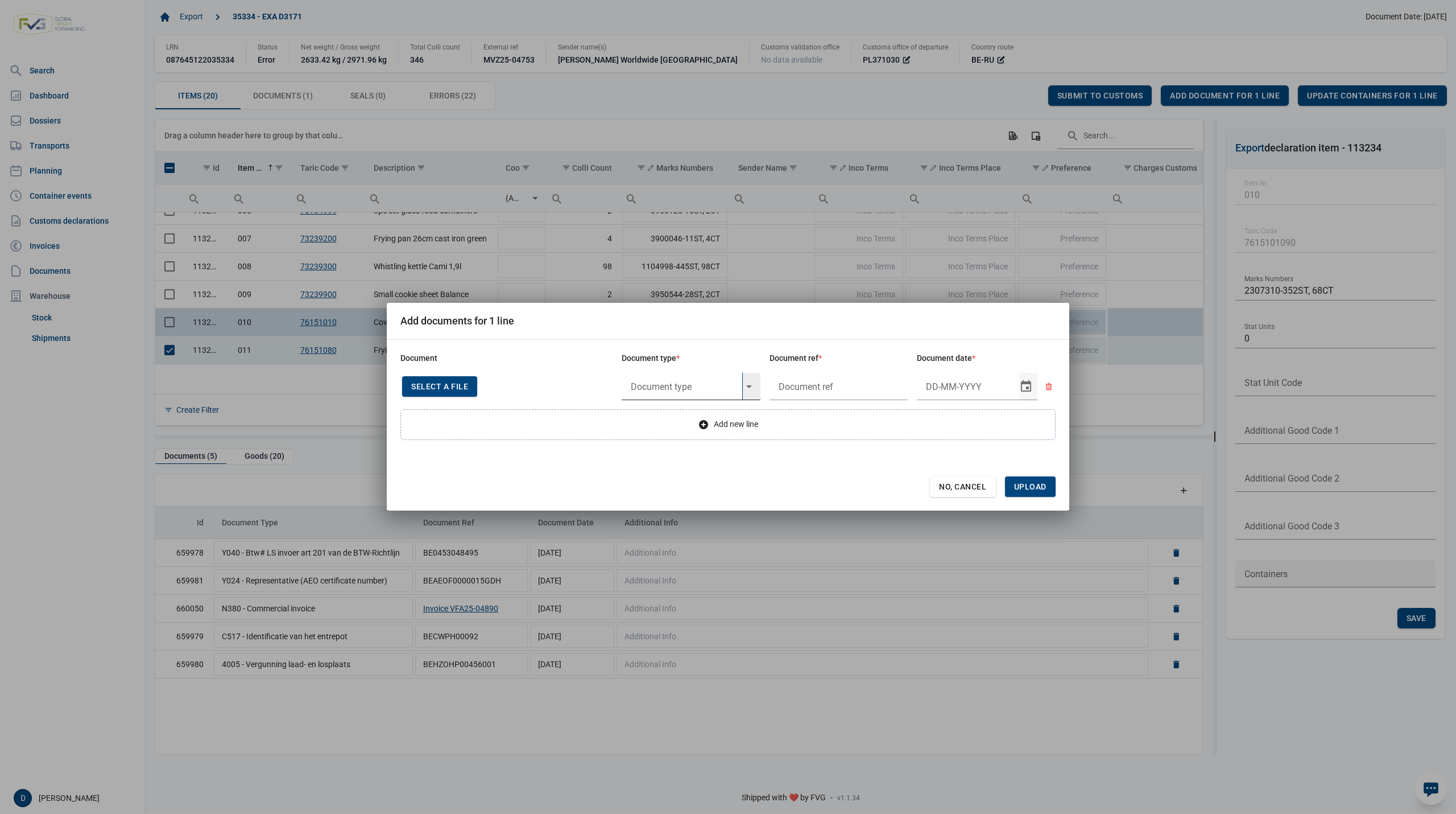
click at [675, 385] on input "text" at bounding box center [682, 386] width 121 height 27
type input "Y708"
click at [956, 486] on span "No, Cancel" at bounding box center [962, 486] width 48 height 9
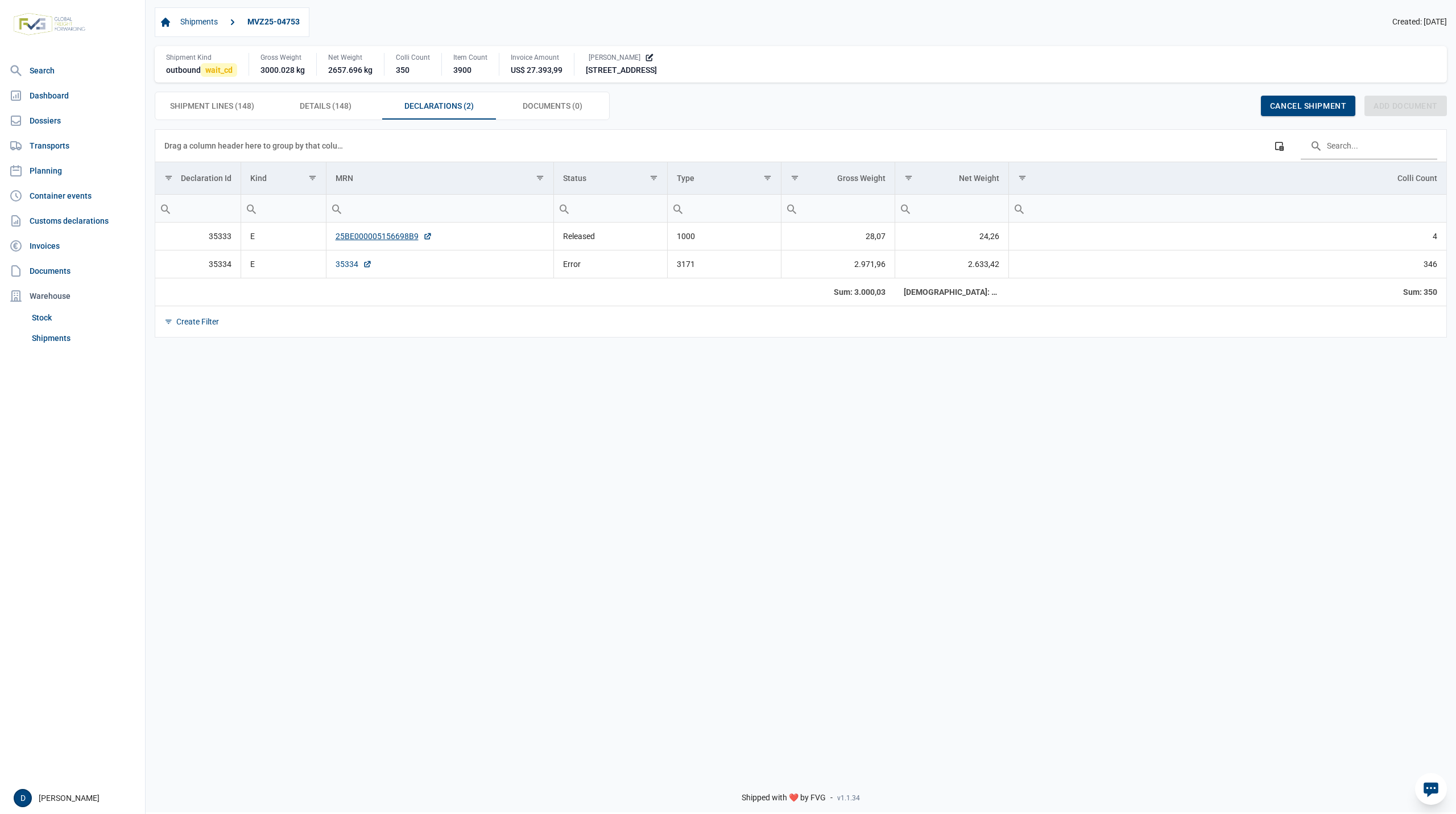
click at [350, 265] on link "35334" at bounding box center [353, 263] width 36 height 11
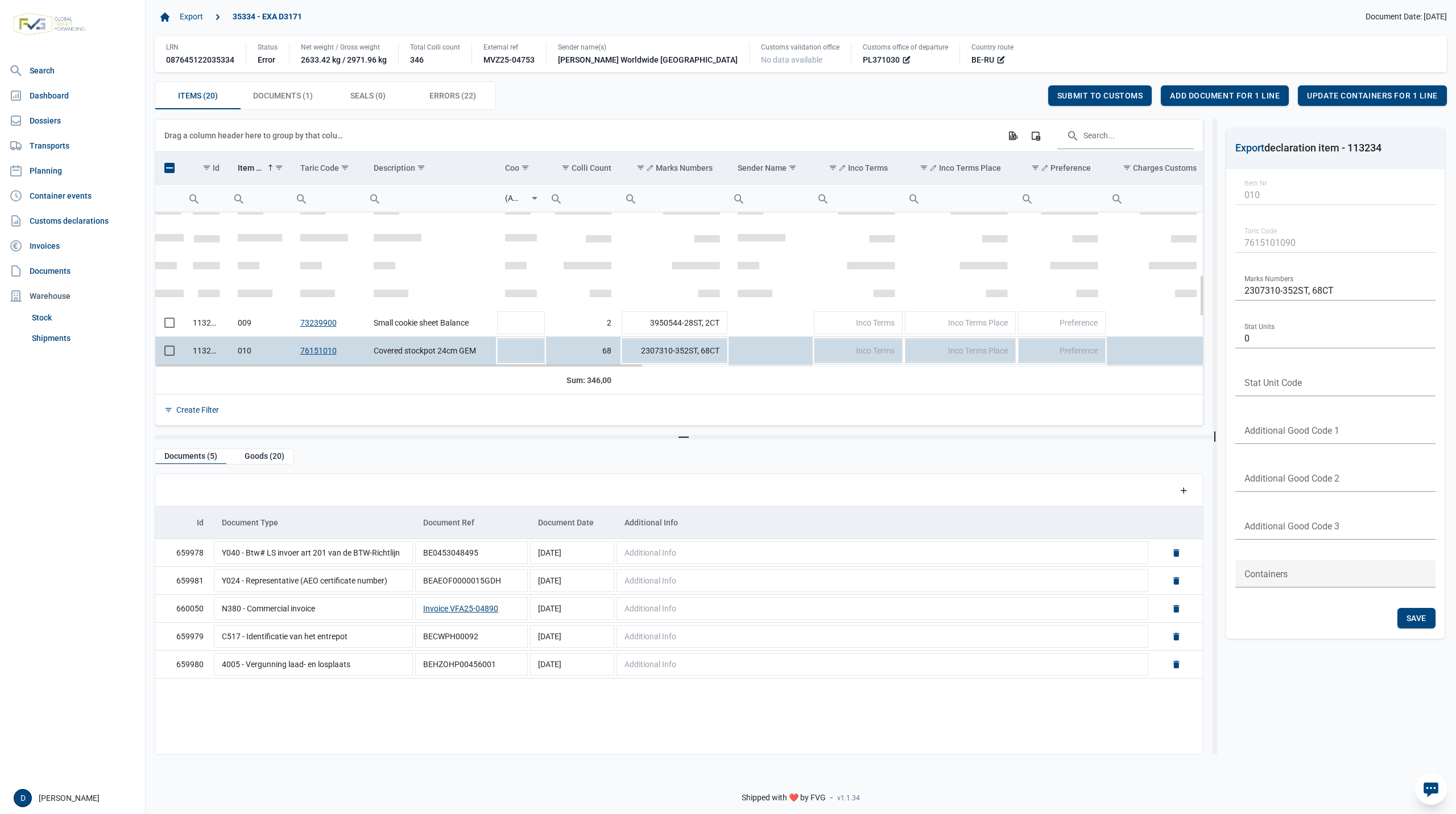
scroll to position [228, 0]
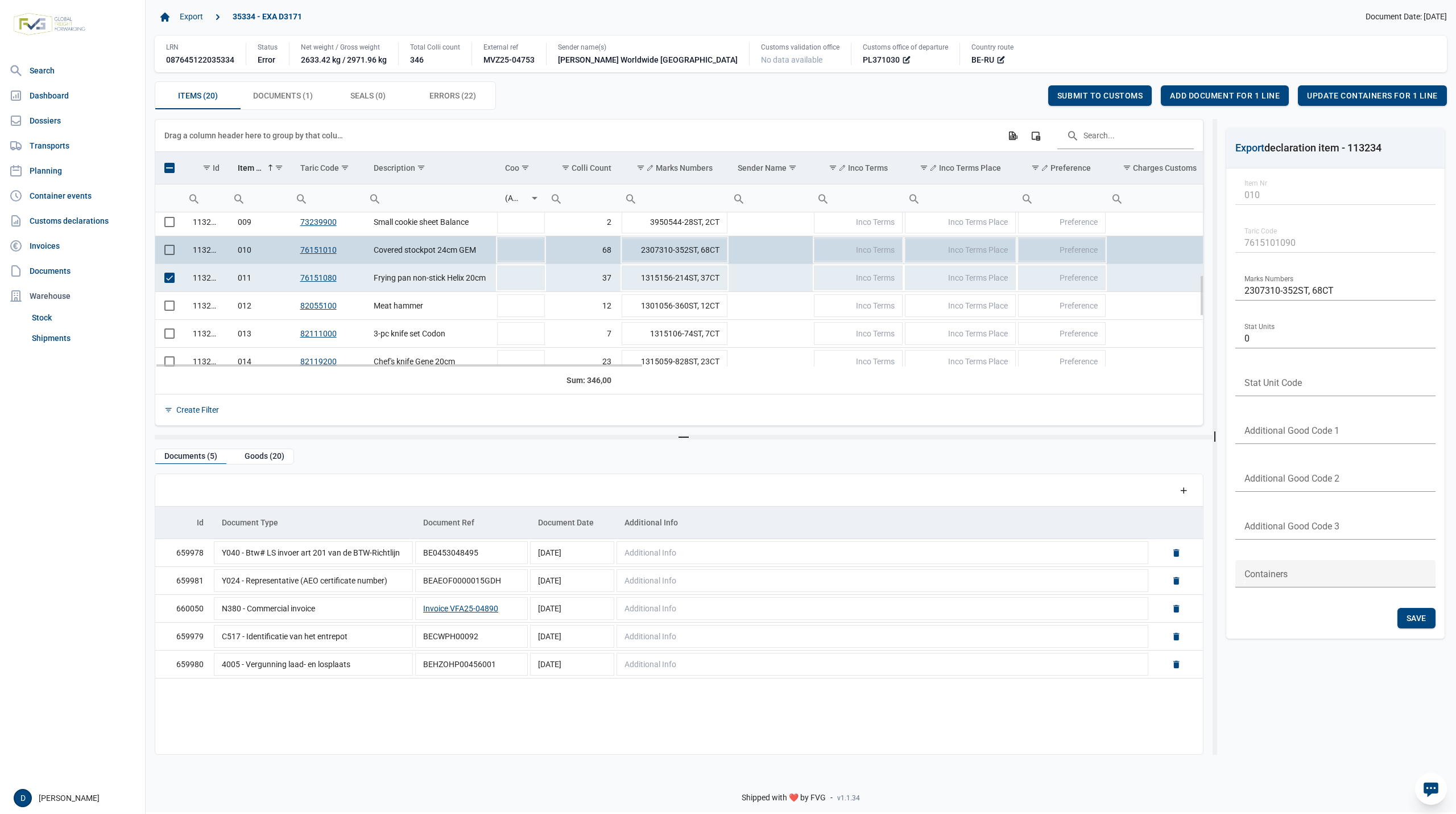
click at [171, 251] on span "Select row" at bounding box center [169, 249] width 10 height 10
click at [1189, 91] on span "Add document for 2 lines" at bounding box center [1217, 96] width 114 height 9
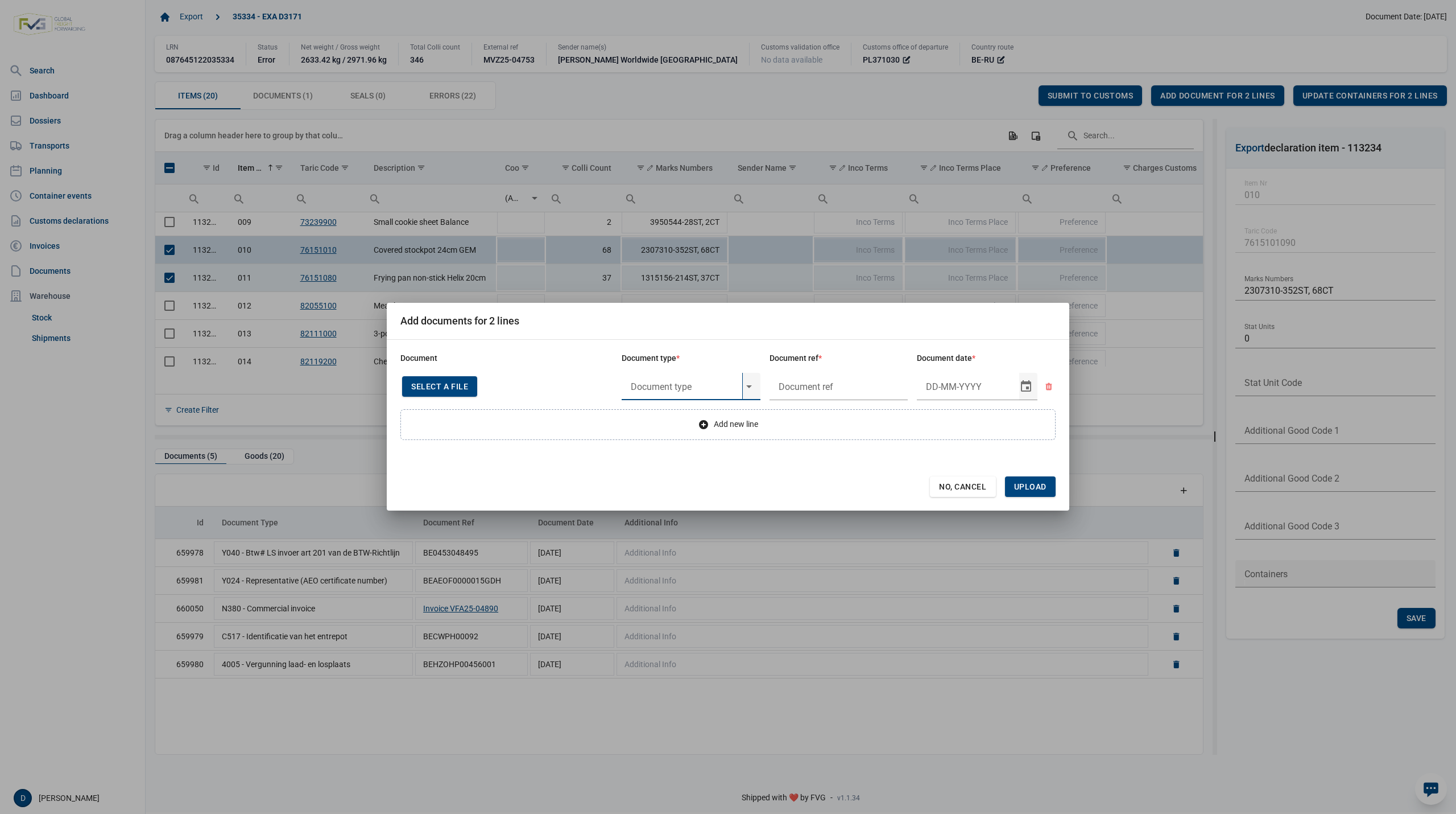
click at [663, 387] on input "text" at bounding box center [682, 386] width 121 height 27
click at [667, 415] on div "Y708 - De verbodsbepalingen van artikel 3 duodecies, lid" at bounding box center [691, 418] width 139 height 26
type input "Y708 - De verbodsbepalingen van artikel 3 duodecies, lid"
click at [798, 379] on input "text" at bounding box center [839, 386] width 139 height 27
type input "."
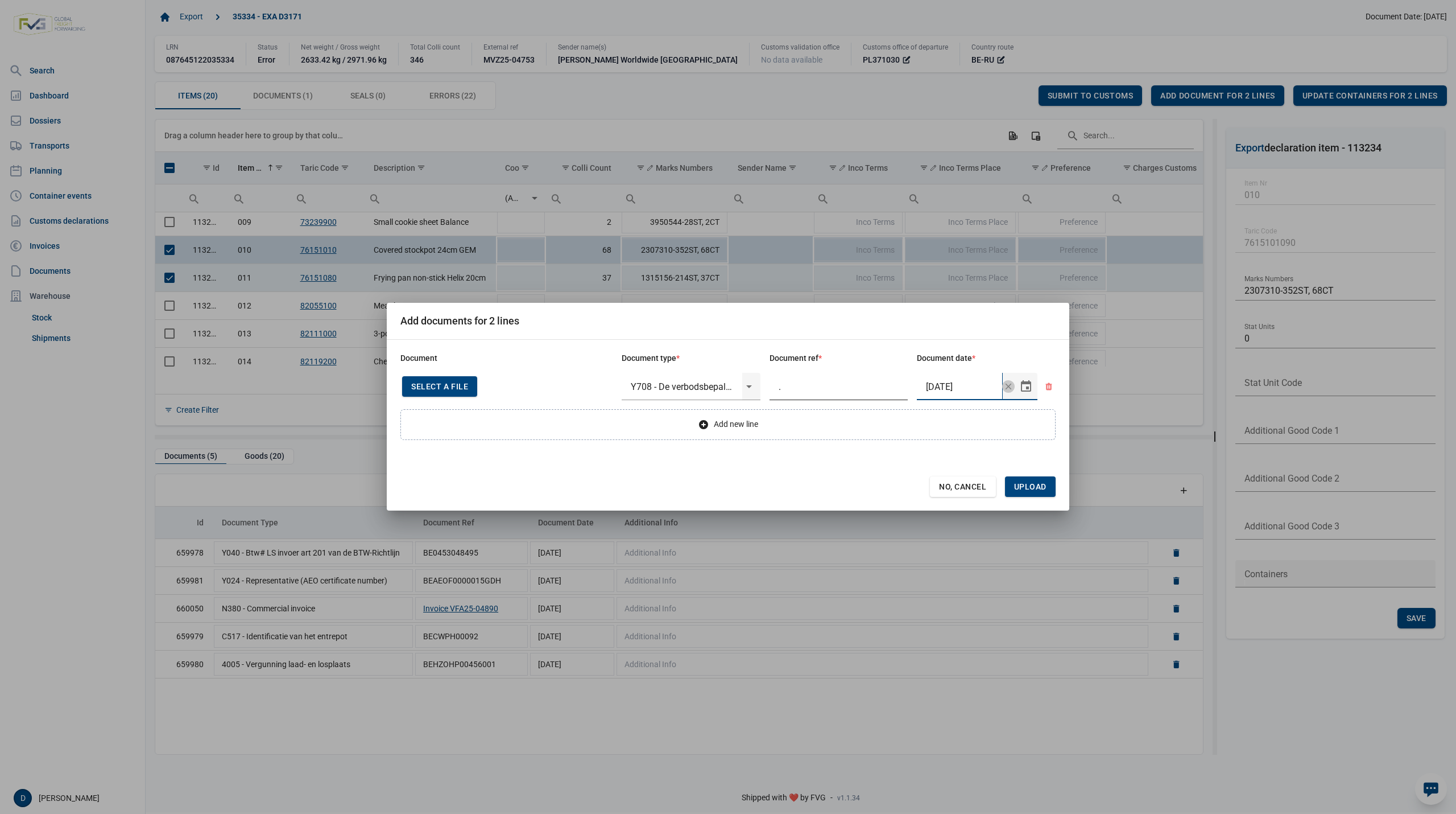
type input "[DATE]"
click at [1037, 488] on span "Upload" at bounding box center [1030, 486] width 32 height 9
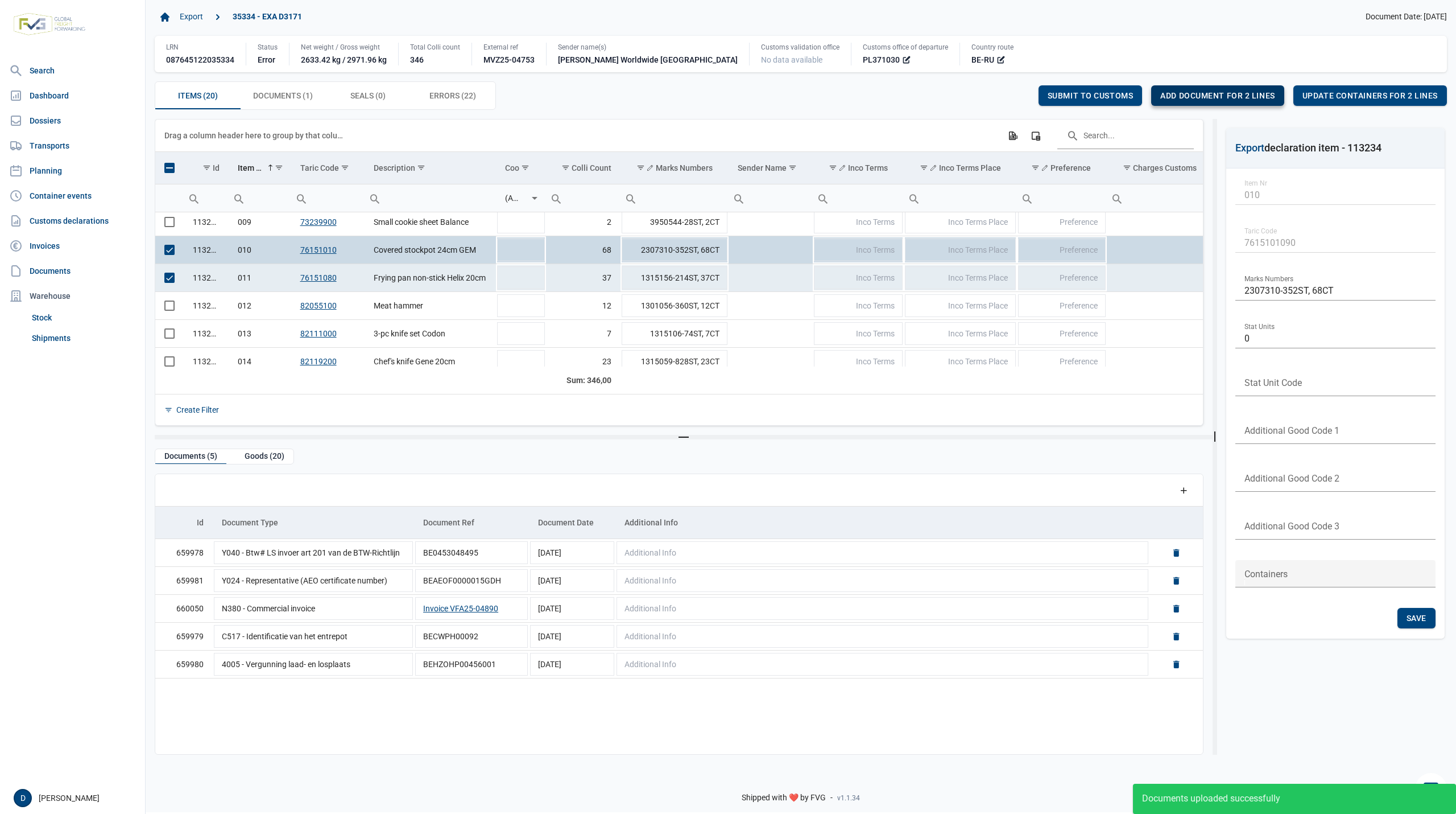
click at [1227, 93] on span "Add document for 2 lines" at bounding box center [1217, 96] width 114 height 9
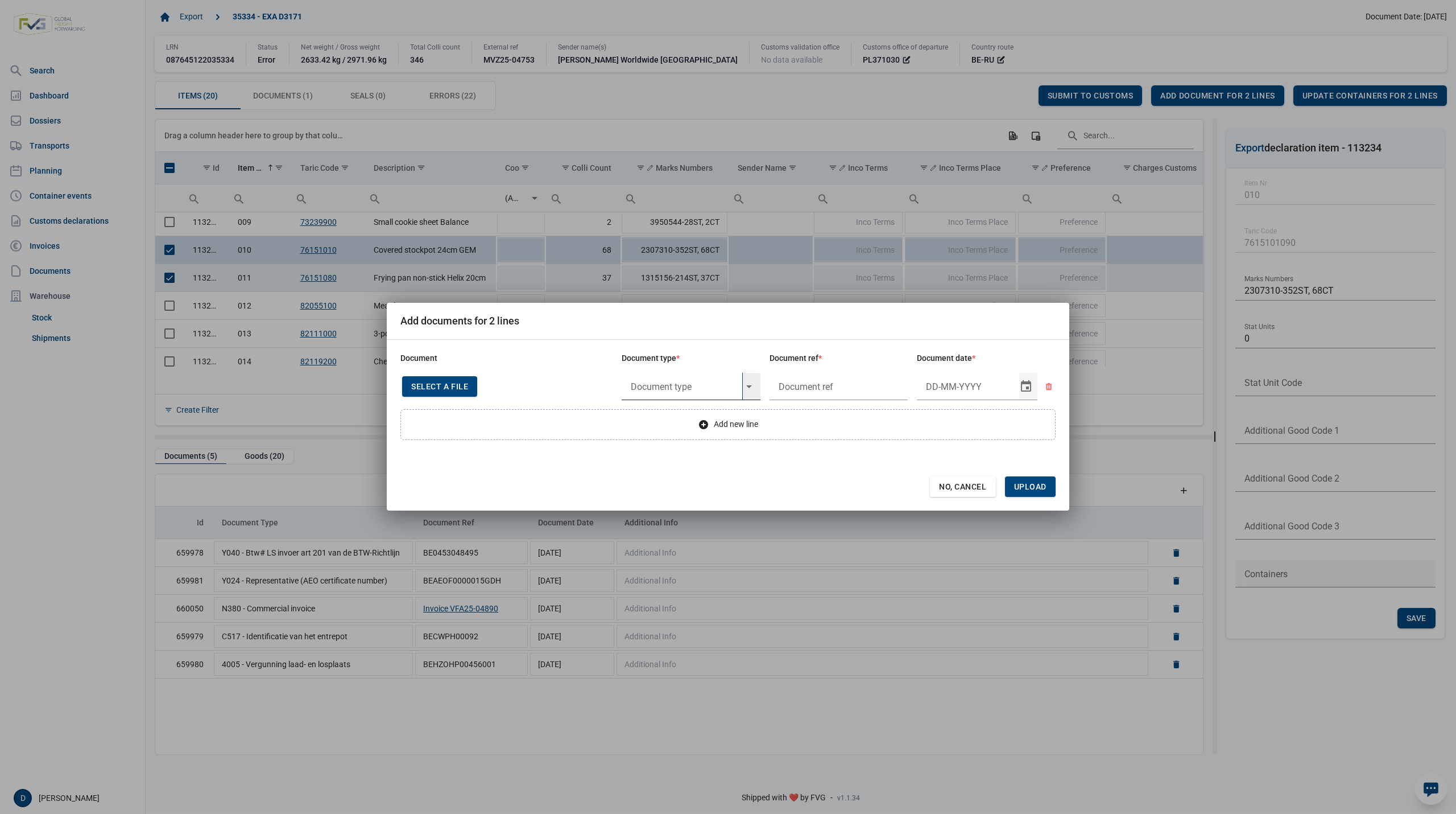
click at [668, 381] on input "text" at bounding box center [682, 386] width 121 height 27
click at [649, 417] on div "Y833 - De verbodsbepalingen van artikel 3 duodecies, lid" at bounding box center [691, 418] width 139 height 26
type input "Y833 - De verbodsbepalingen van artikel 3 duodecies, lid"
type input "."
type input "[DATE]"
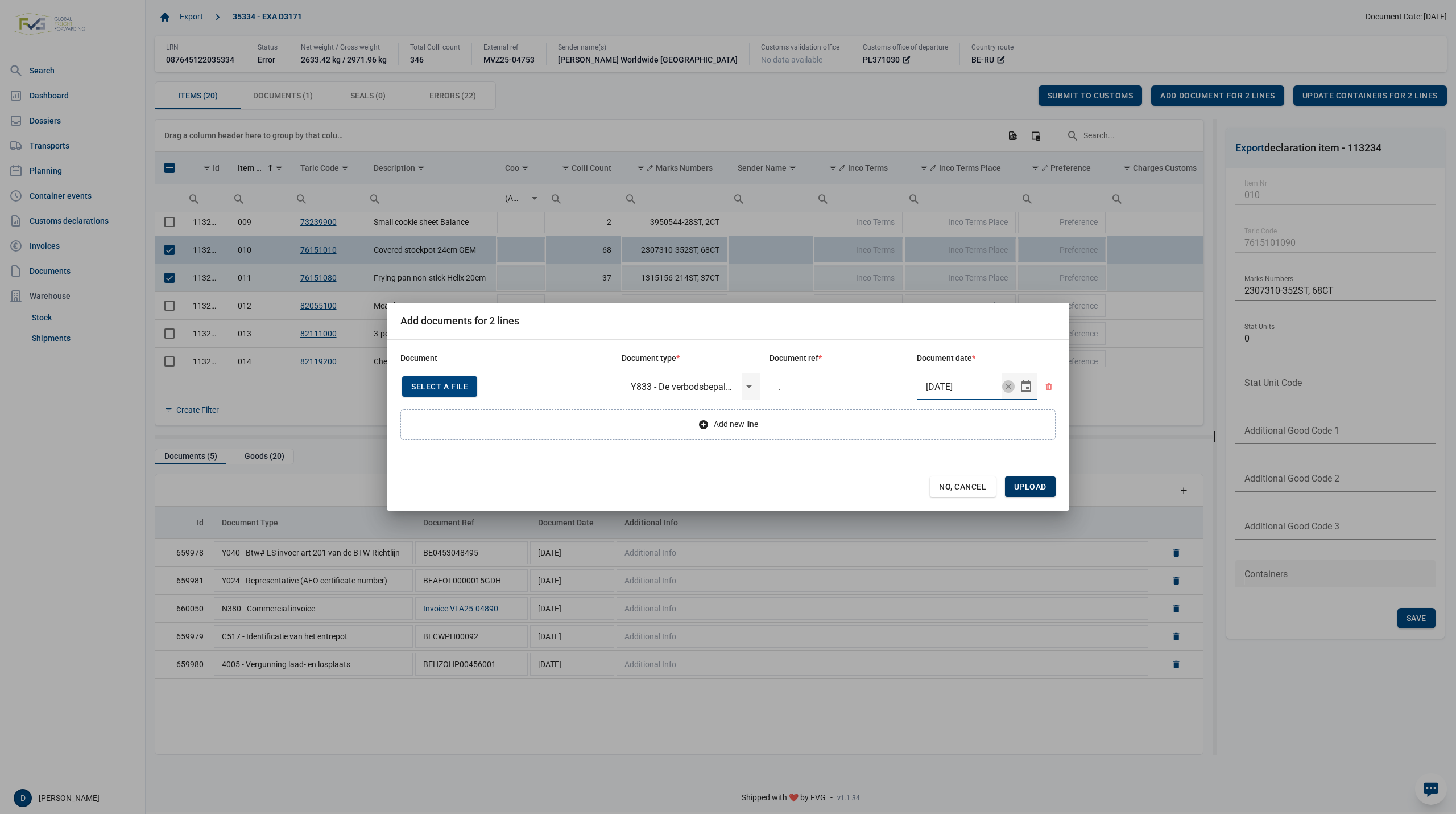
click at [1027, 485] on span "Upload" at bounding box center [1030, 486] width 32 height 9
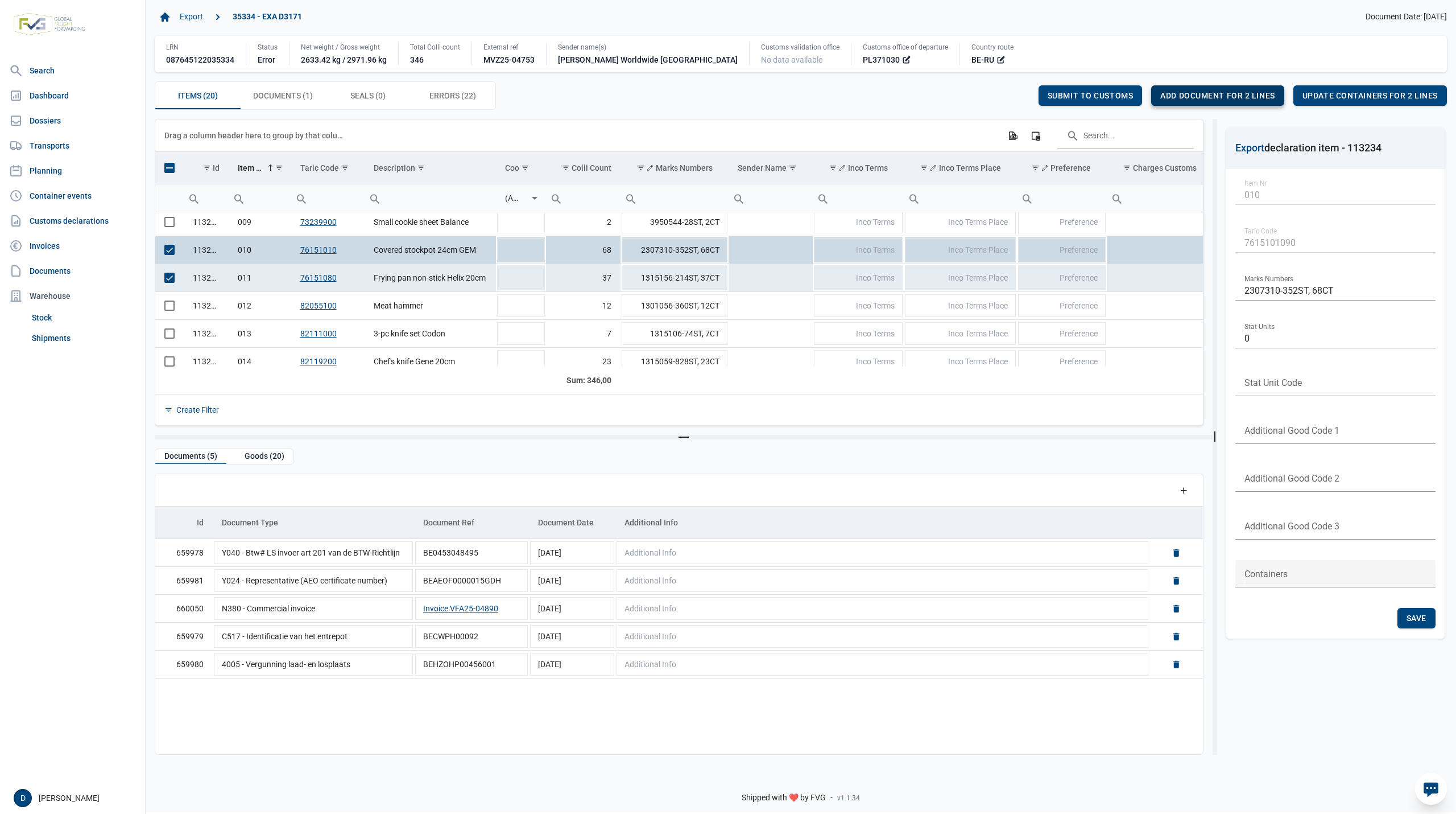
click at [1222, 94] on span "Add document for 2 lines" at bounding box center [1217, 96] width 114 height 9
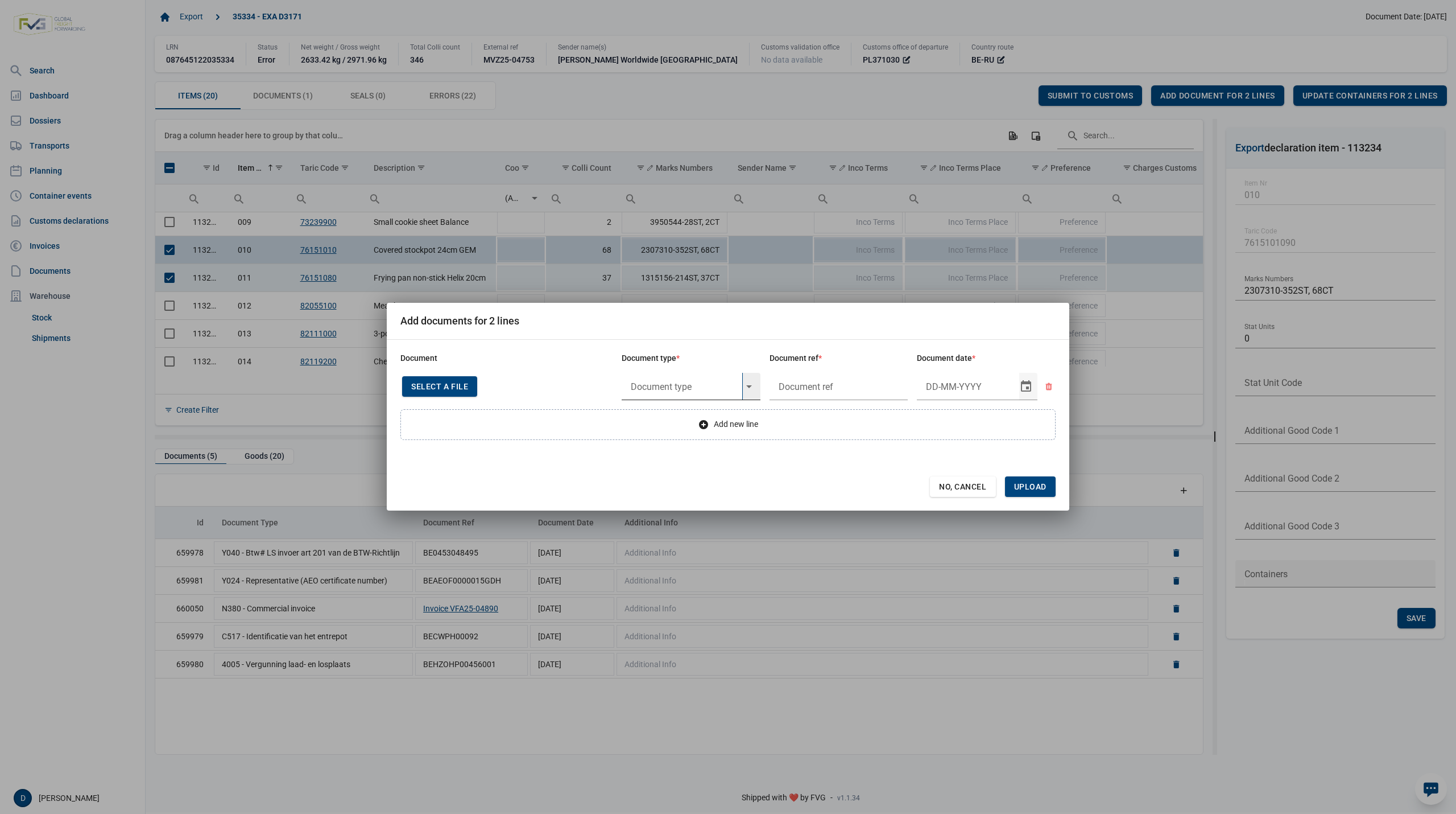
click at [700, 387] on input "text" at bounding box center [682, 386] width 121 height 27
click at [679, 420] on div "Y696 - De verboden gedefinieerd in artikel 3 duodecies, l" at bounding box center [691, 418] width 139 height 26
type input "Y696 - De verboden gedefinieerd in artikel 3 duodecies, l"
type input "."
type input "[DATE]"
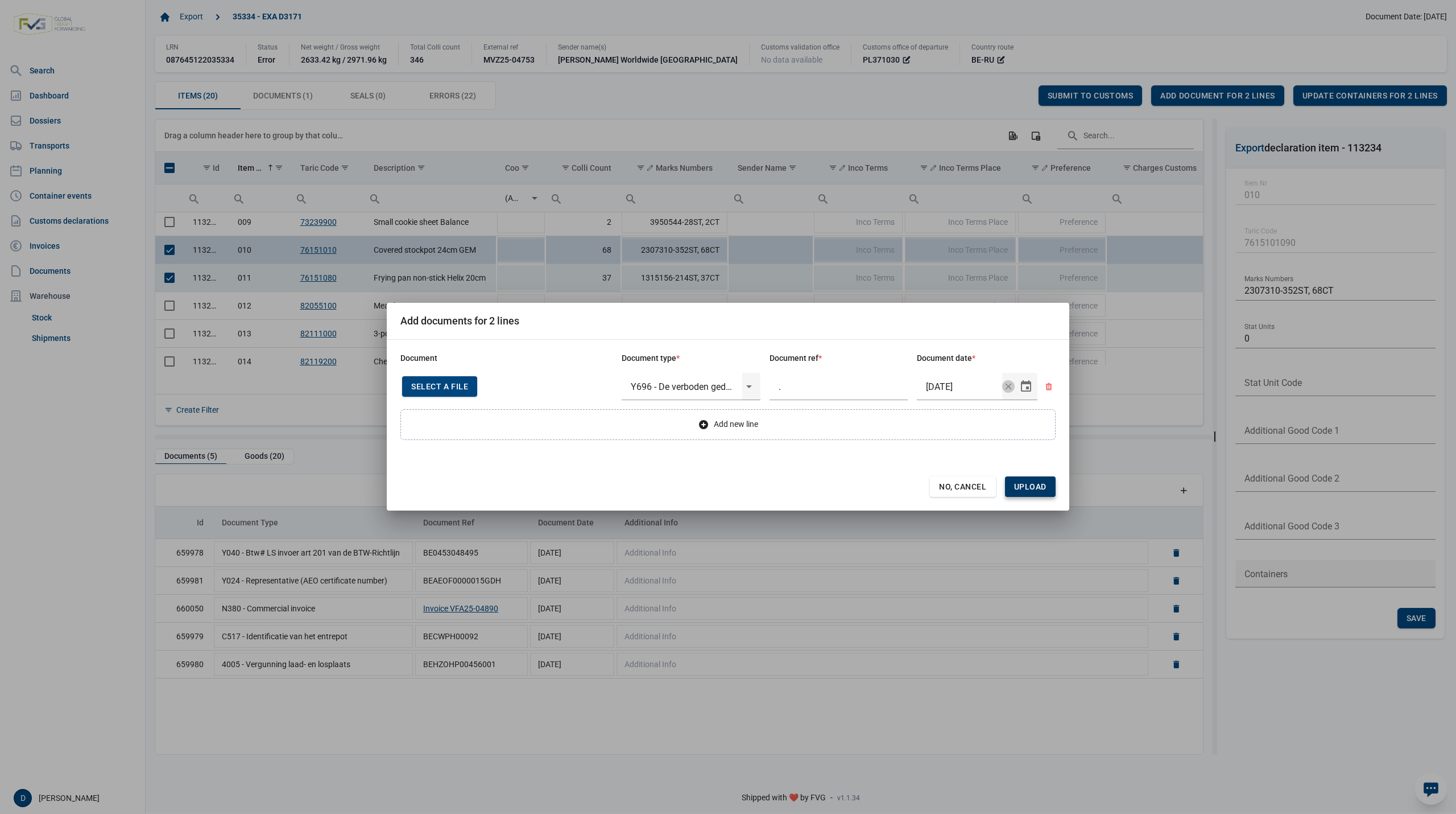
click at [1024, 481] on span "Upload" at bounding box center [1030, 486] width 51 height 21
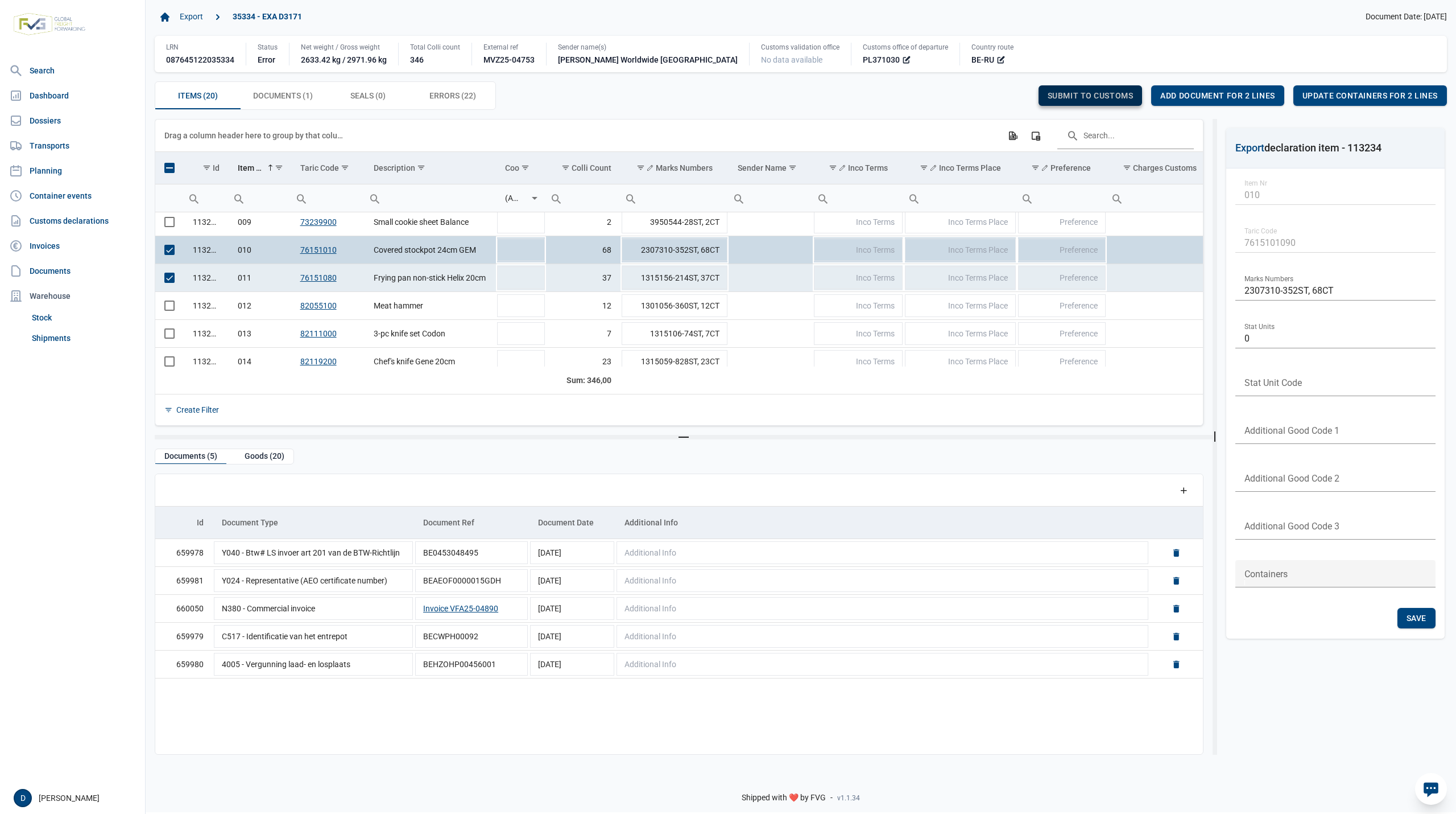
click at [1092, 91] on span "Submit to customs" at bounding box center [1090, 96] width 86 height 9
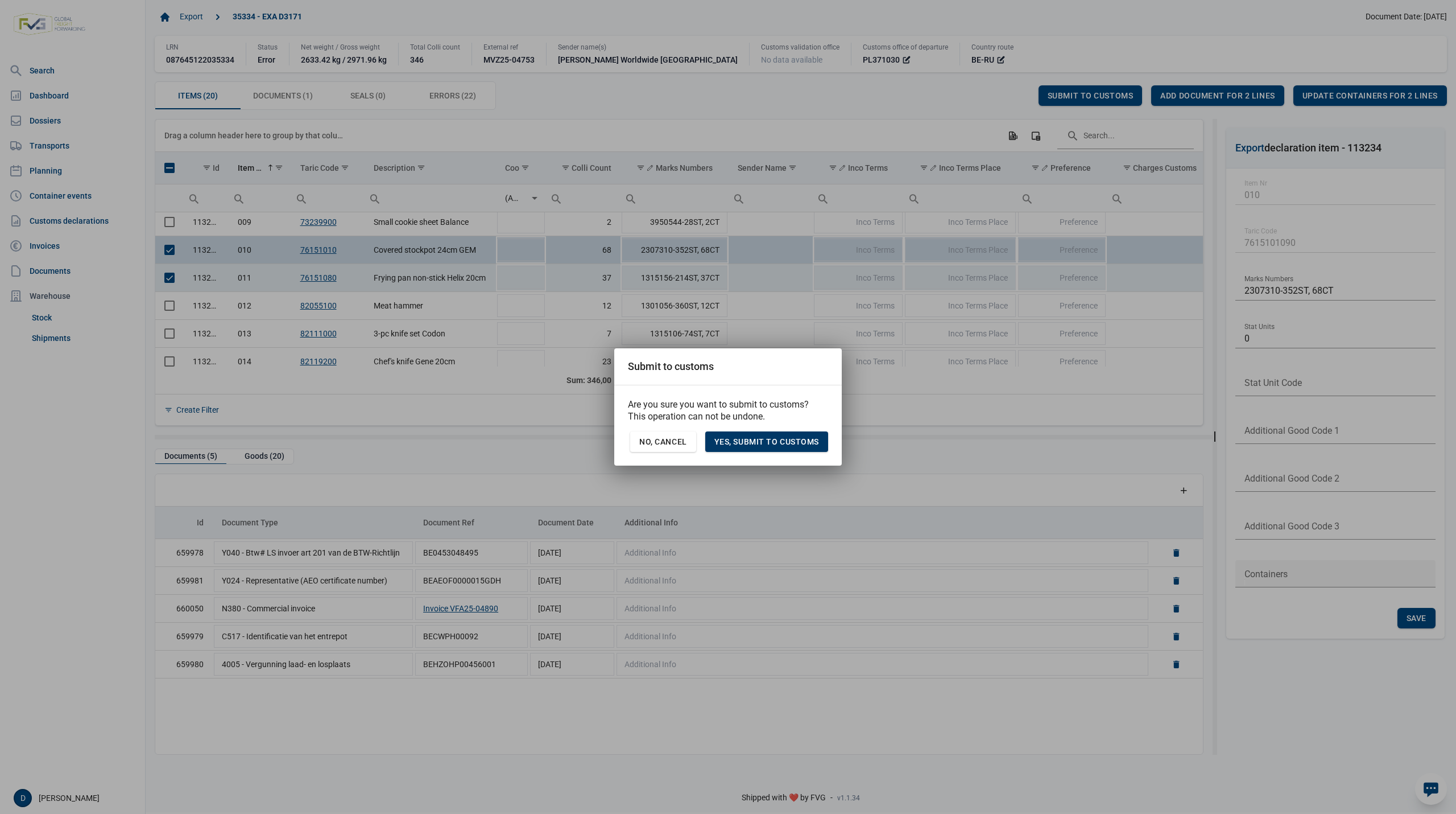
click at [797, 440] on span "Yes, Submit to customs" at bounding box center [767, 442] width 104 height 9
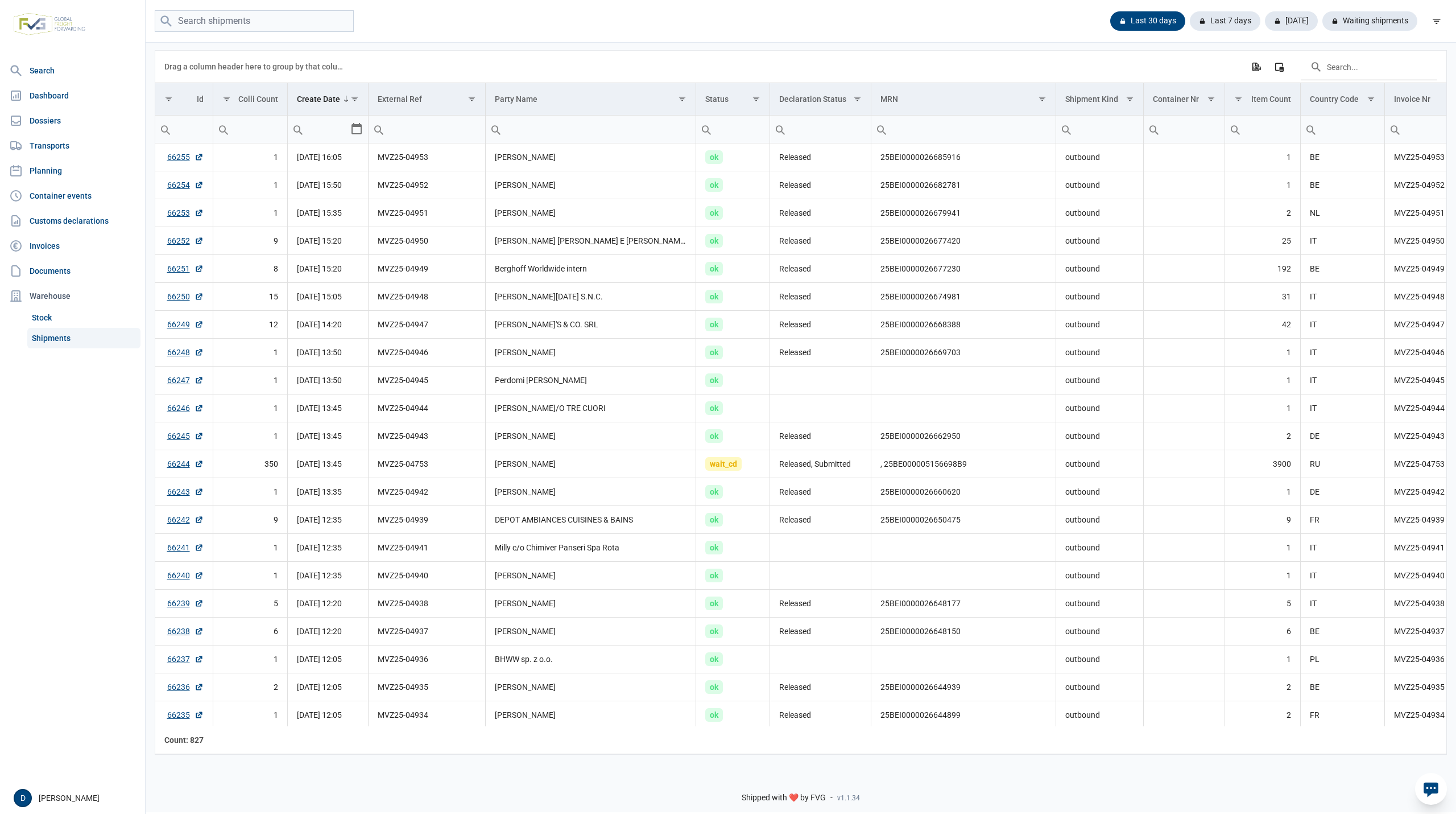
click at [740, 17] on div "Last 30 days Last 7 days [DATE] Waiting shipments" at bounding box center [800, 21] width 1310 height 22
click at [1358, 19] on div "Waiting shipments" at bounding box center [1365, 21] width 104 height 19
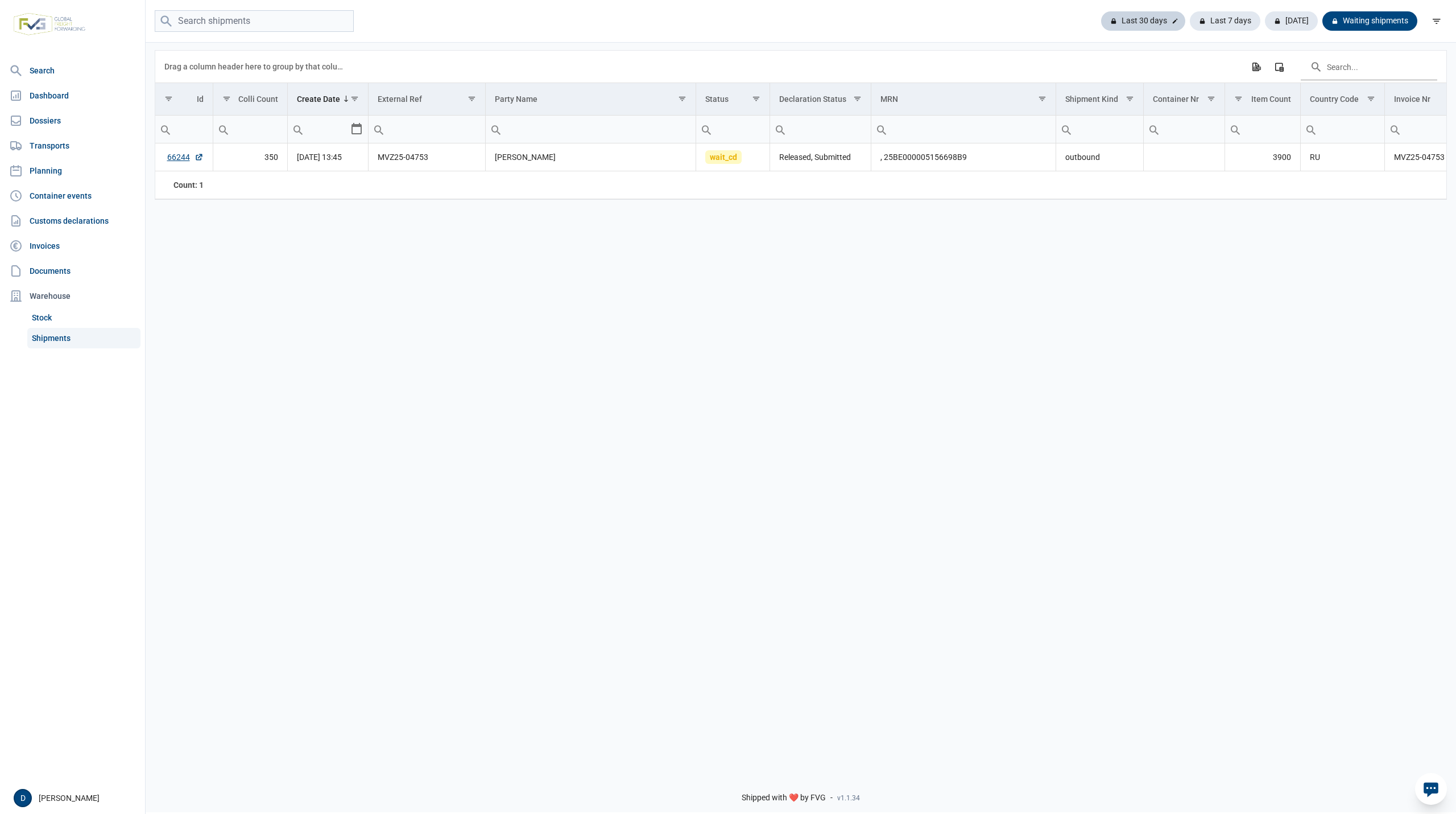
click at [1143, 19] on div "Last 30 days" at bounding box center [1143, 21] width 84 height 19
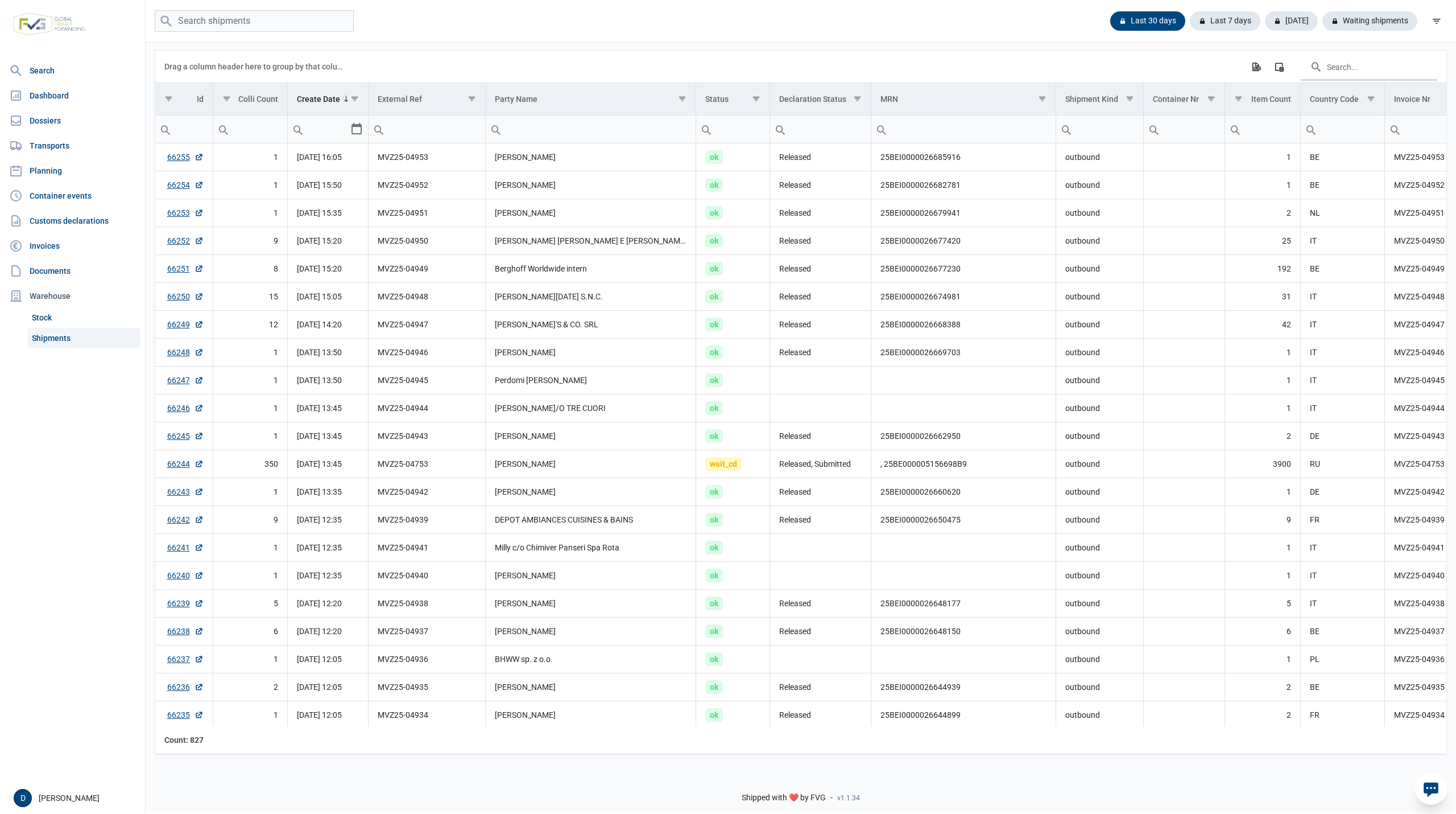
drag, startPoint x: 776, startPoint y: 28, endPoint x: 777, endPoint y: 37, distance: 9.1
click at [776, 28] on div "Last 30 days Last 7 days [DATE] Waiting shipments" at bounding box center [800, 21] width 1310 height 22
click at [185, 470] on link "66244" at bounding box center [185, 463] width 36 height 11
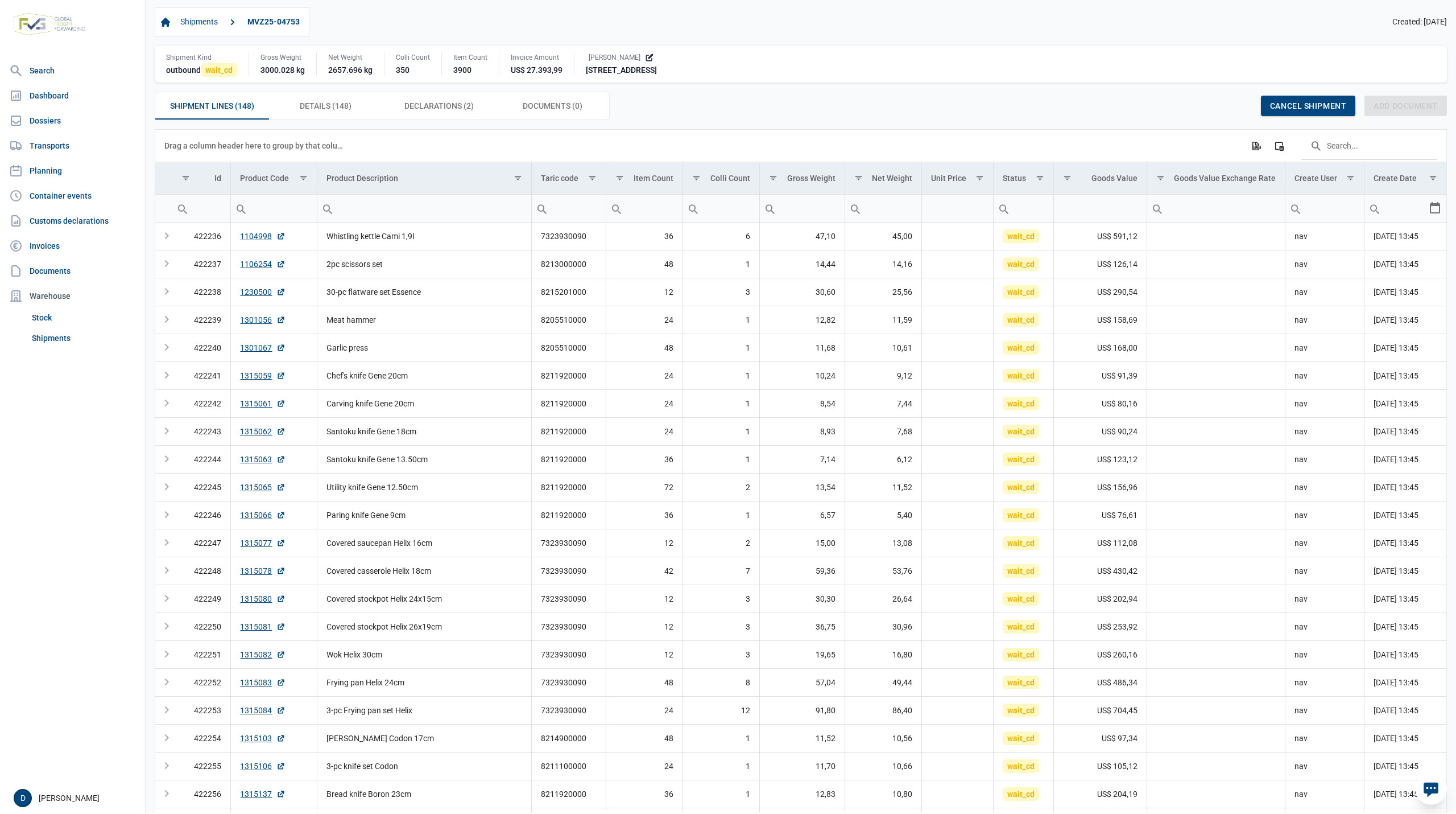
click at [886, 21] on div "Shipments MVZ25-04753 Created: 11-09-2025" at bounding box center [800, 22] width 1293 height 29
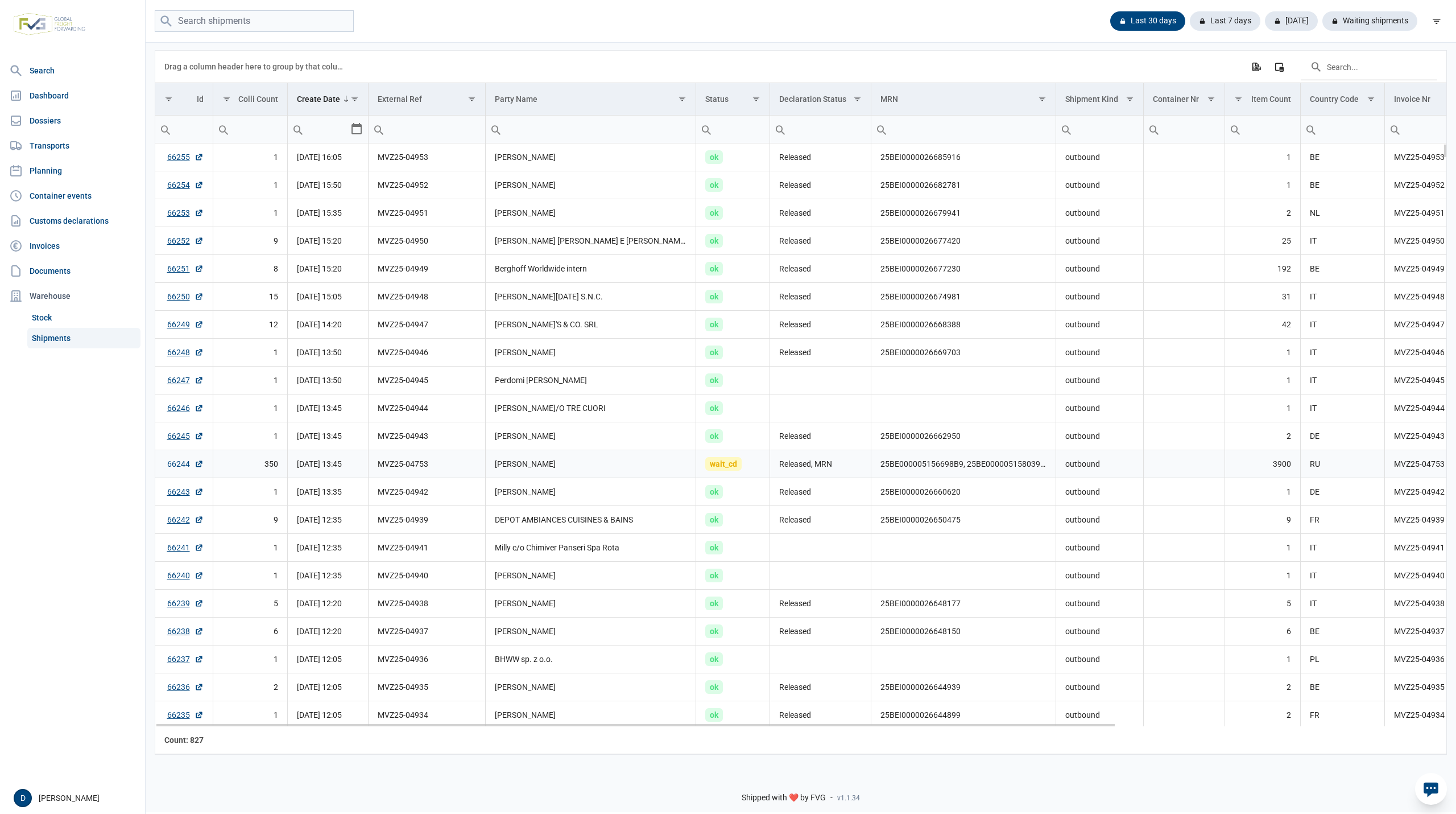
click at [184, 469] on link "66244" at bounding box center [185, 463] width 36 height 11
click at [187, 467] on link "66244" at bounding box center [185, 463] width 36 height 11
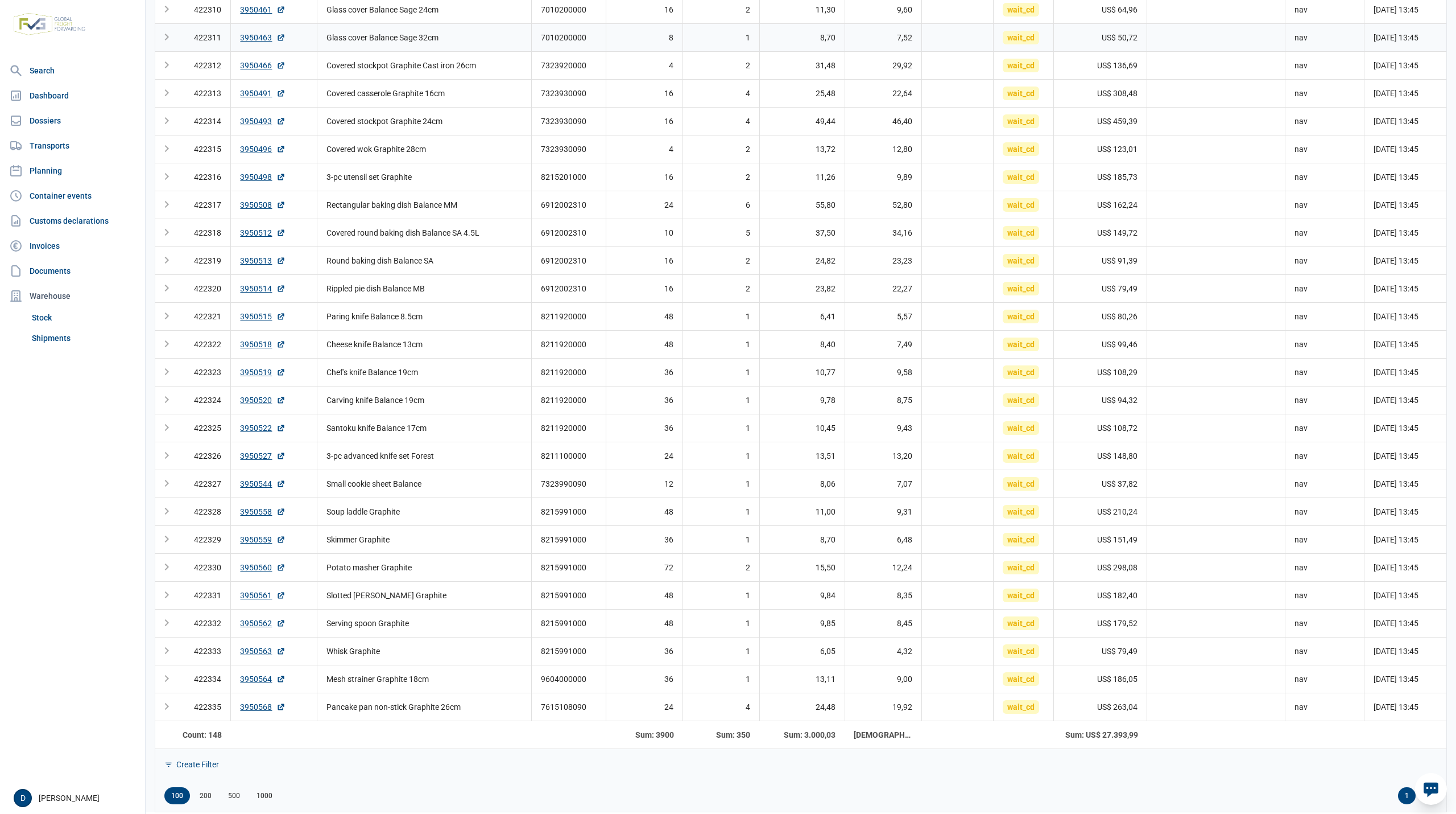
scroll to position [2310, 0]
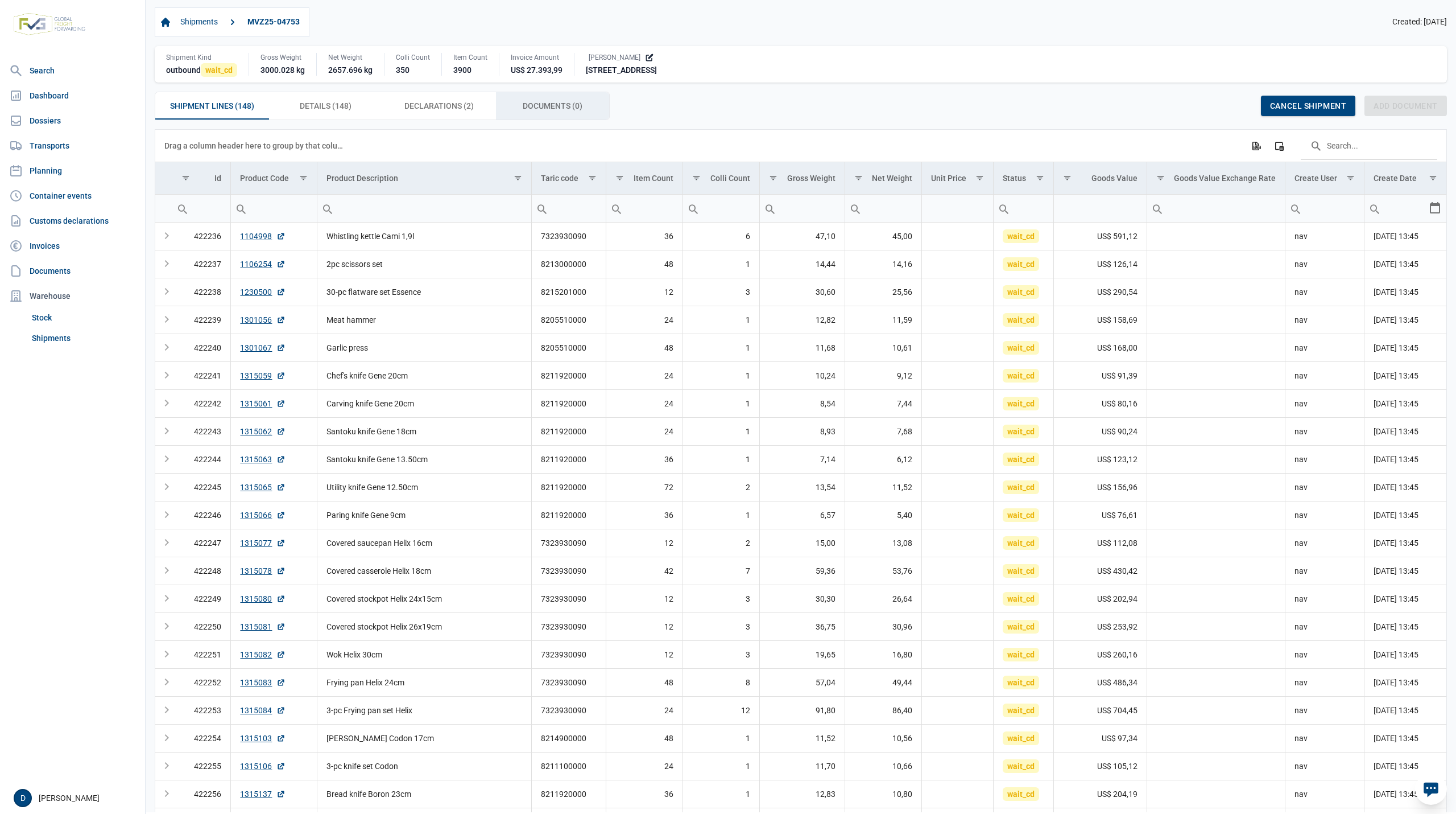
click at [538, 105] on span "Documents (0) Documents (0)" at bounding box center [553, 106] width 60 height 14
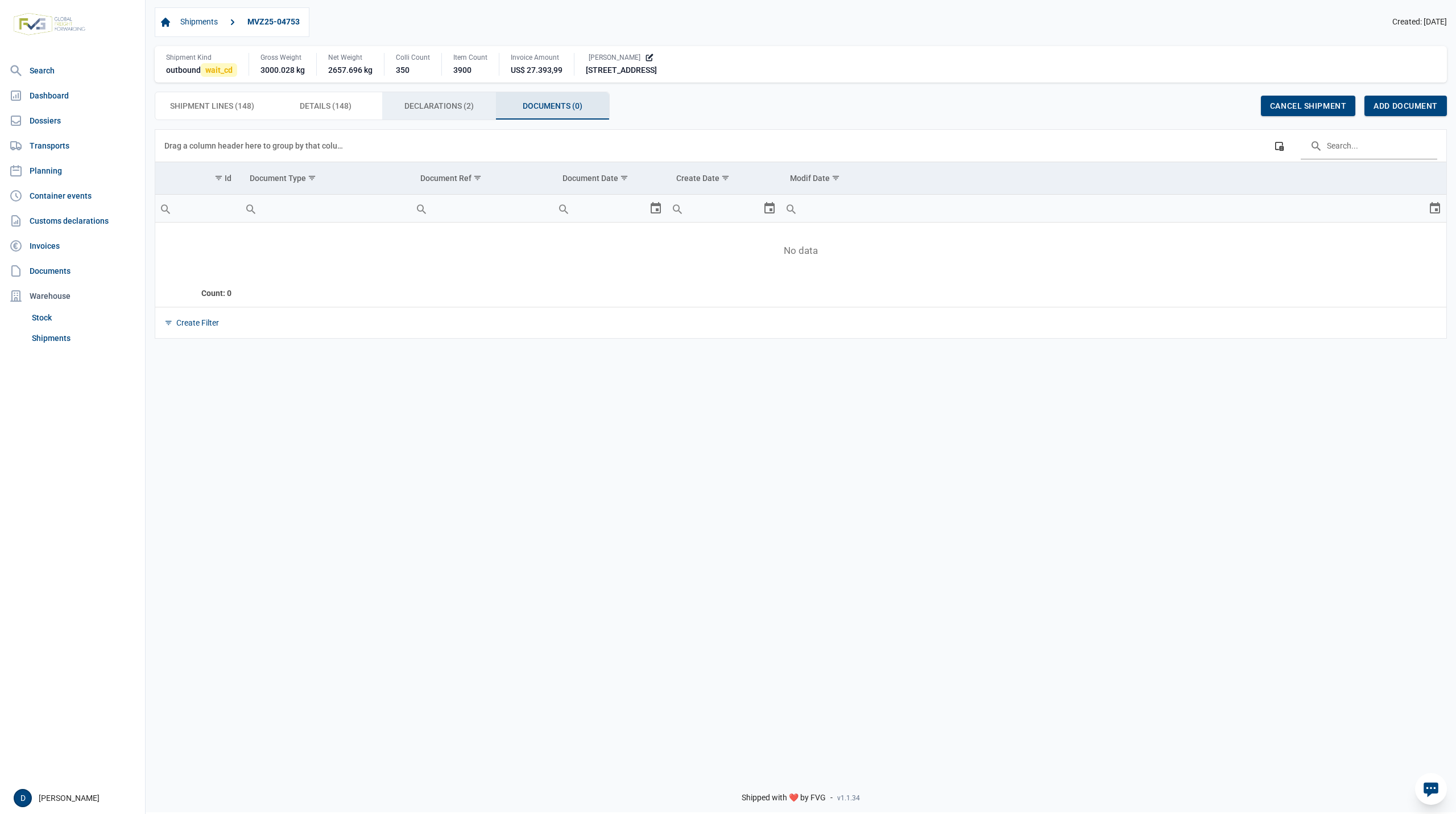
click at [463, 103] on span "Declarations (2) Declarations (2)" at bounding box center [439, 106] width 69 height 14
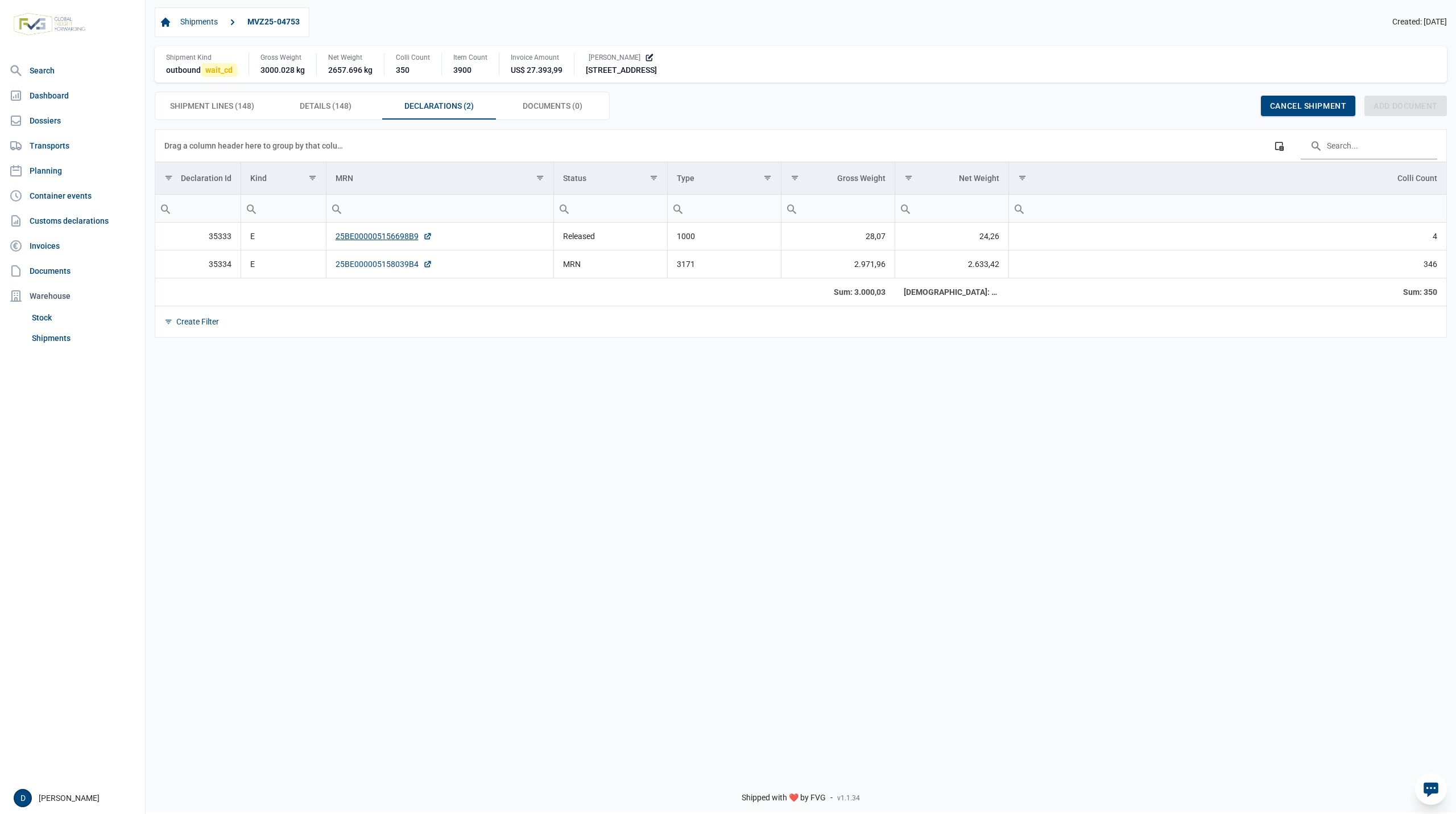
click at [383, 266] on link "25BE000005158039B4" at bounding box center [383, 263] width 96 height 11
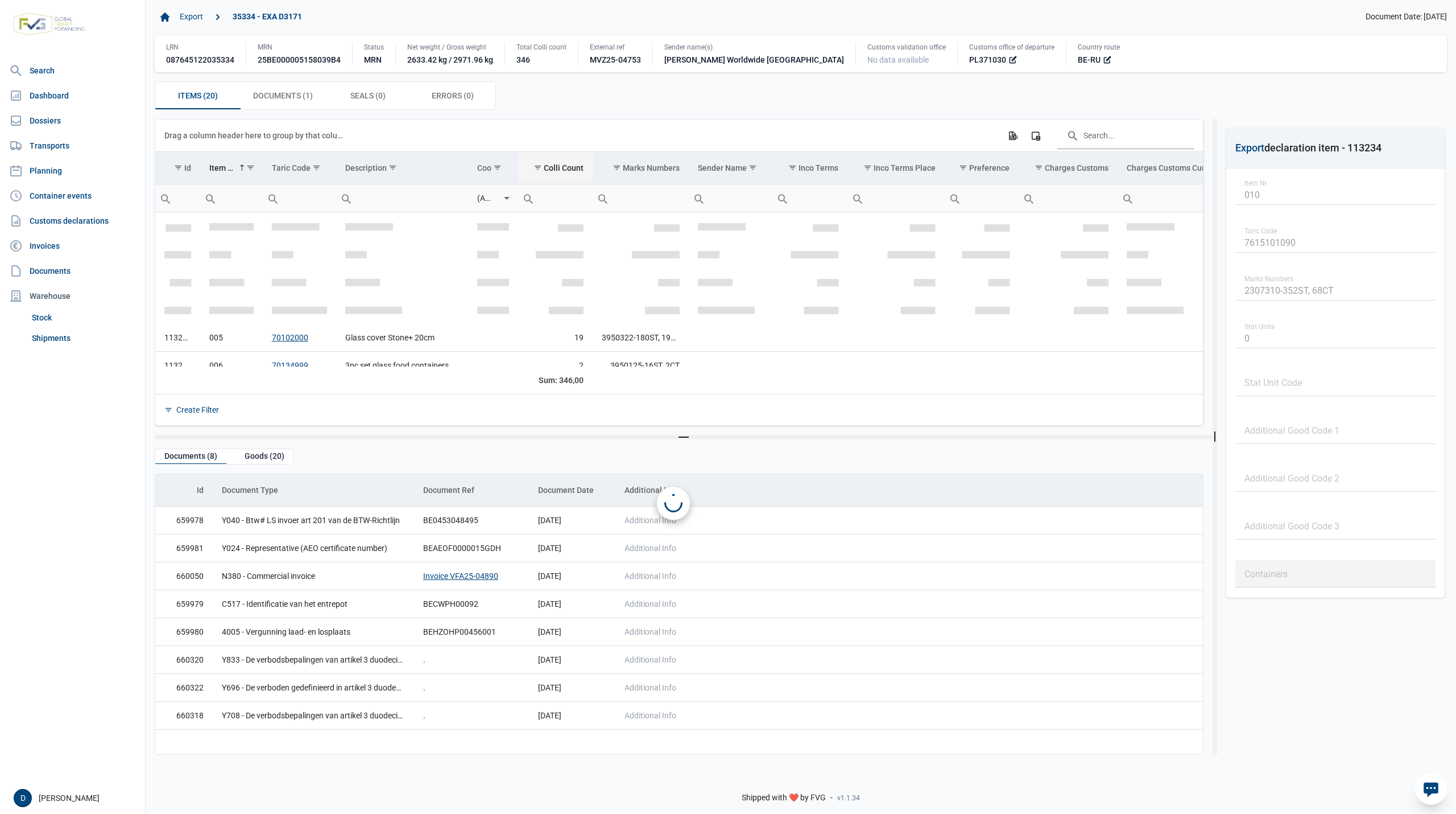
scroll to position [127, 0]
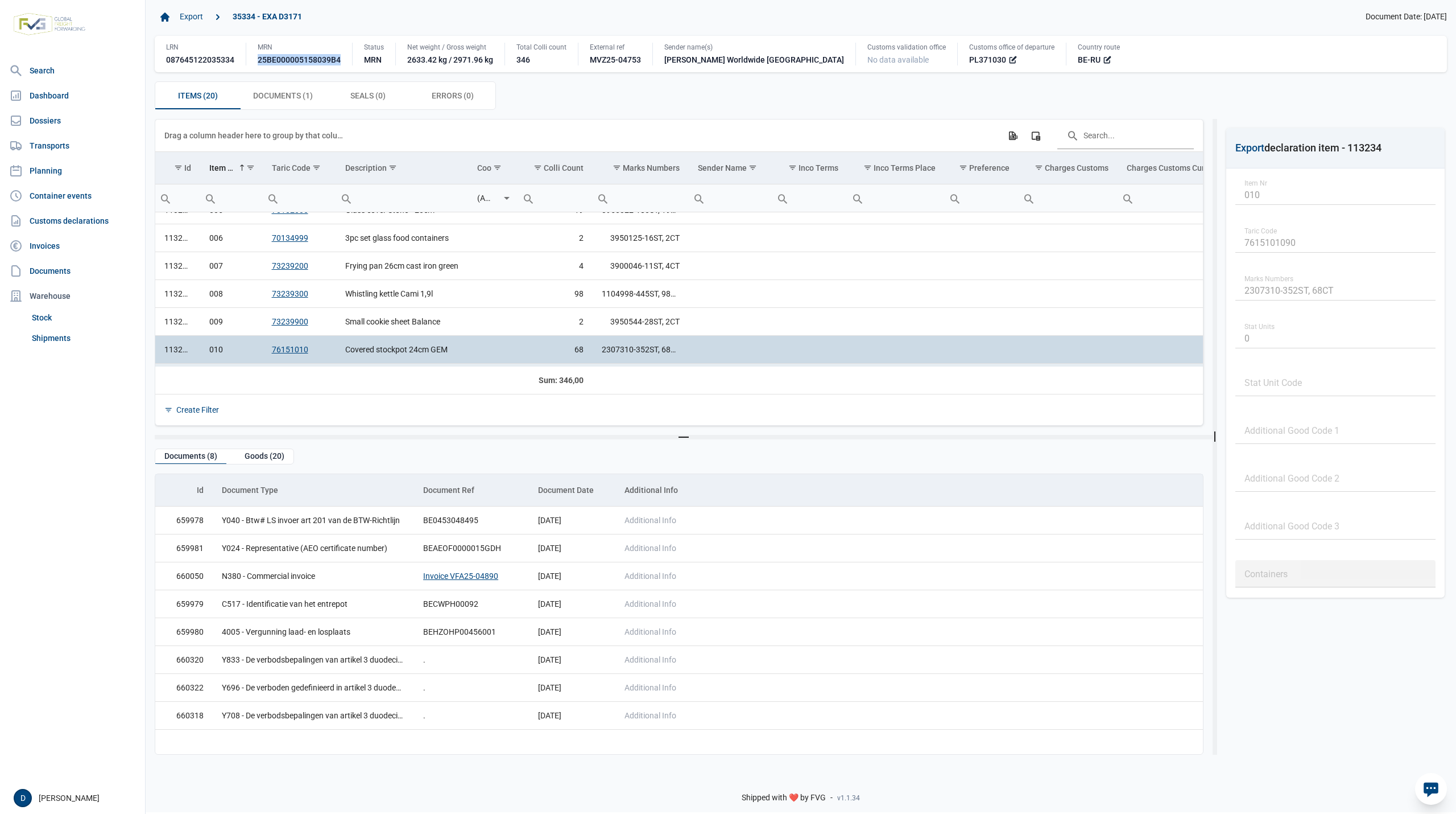
drag, startPoint x: 257, startPoint y: 59, endPoint x: 341, endPoint y: 60, distance: 84.0
click at [341, 60] on div "MRN 25BE000005158039B4" at bounding box center [299, 54] width 107 height 23
copy div "25BE000005158039B4"
